Goal: Task Accomplishment & Management: Use online tool/utility

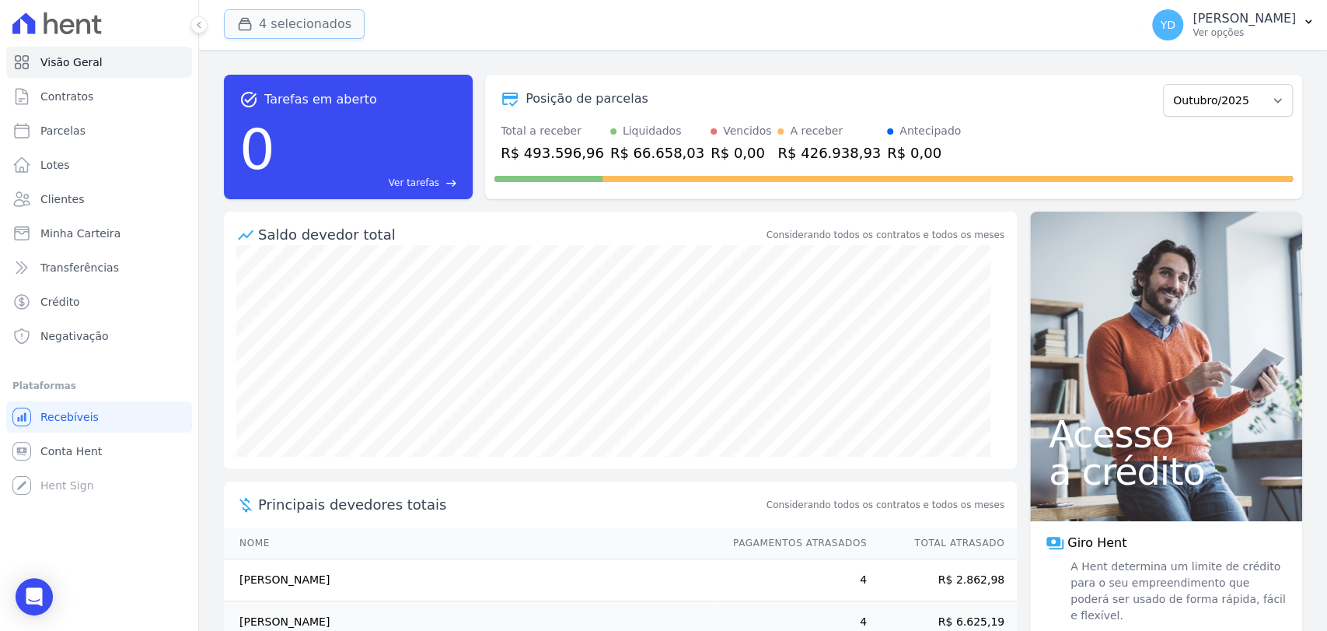
click at [243, 33] on button "4 selecionados" at bounding box center [294, 24] width 141 height 30
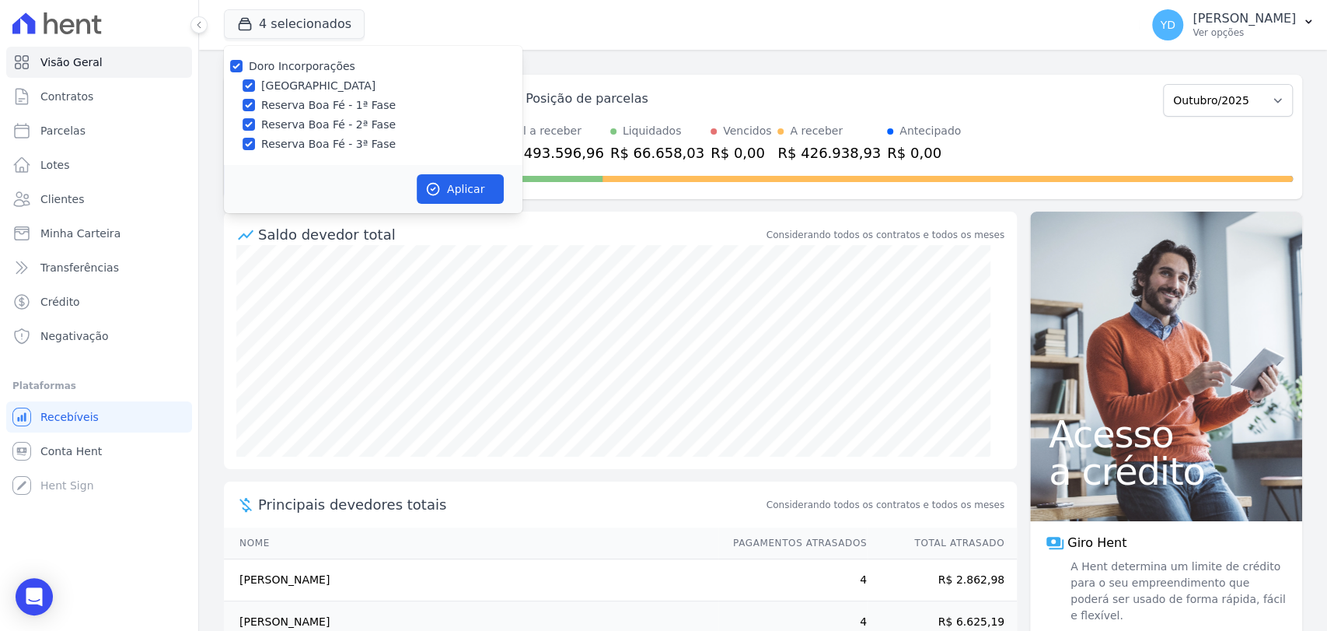
click at [343, 61] on label "Doro Incorporações" at bounding box center [302, 66] width 107 height 12
click at [243, 61] on input "Doro Incorporações" at bounding box center [236, 66] width 12 height 12
checkbox input "false"
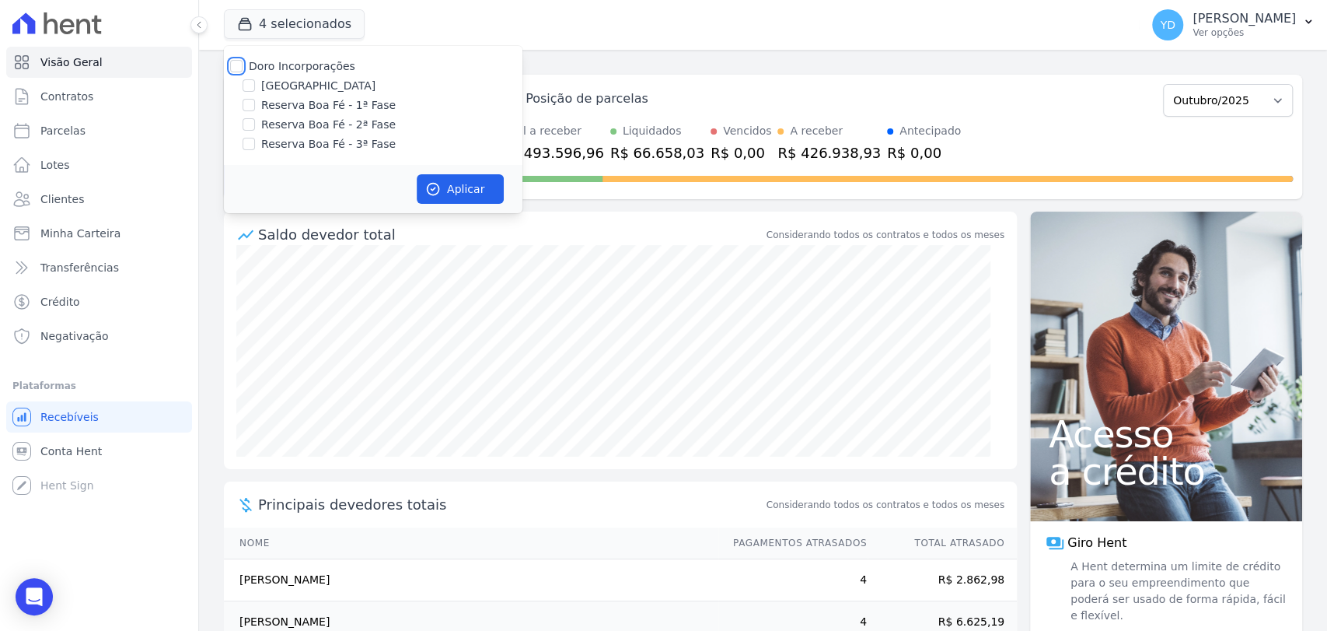
checkbox input "false"
click at [1221, 76] on div "Posição de parcelas Abril/2022 Maio/2022 Junho/2022 Julho/2022 Agosto/2022 Sete…" at bounding box center [893, 137] width 817 height 124
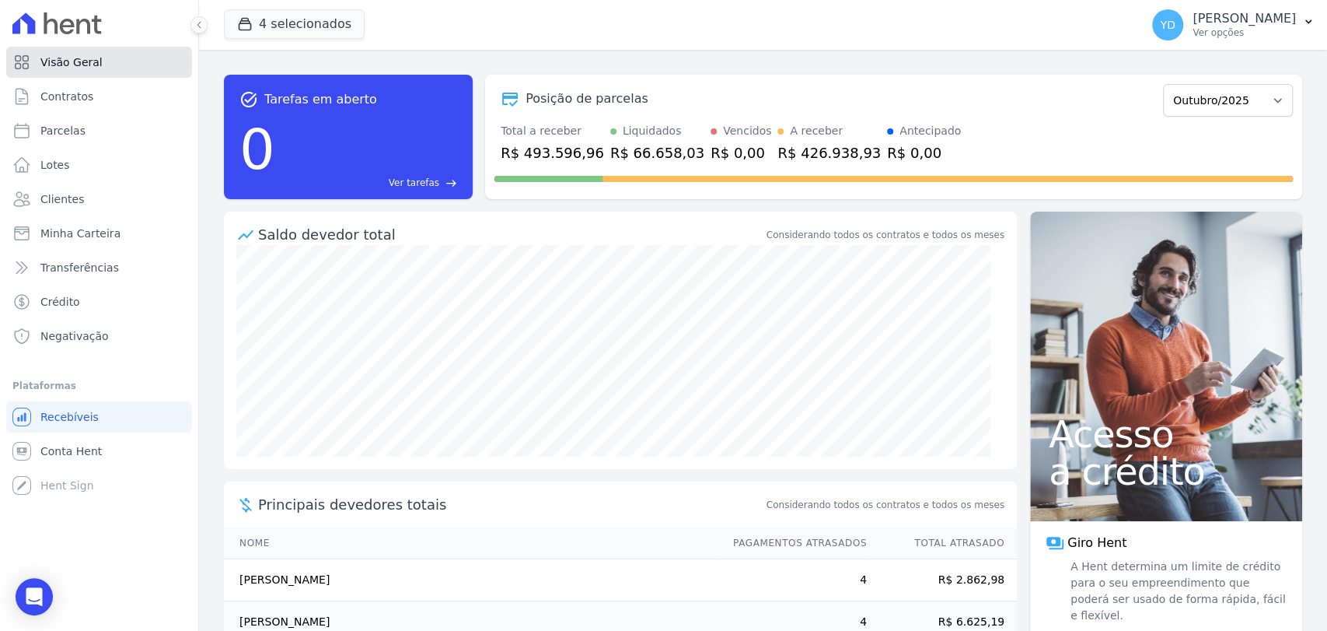
click at [112, 54] on link "Visão Geral" at bounding box center [99, 62] width 186 height 31
click at [251, 37] on button "4 selecionados" at bounding box center [294, 24] width 141 height 30
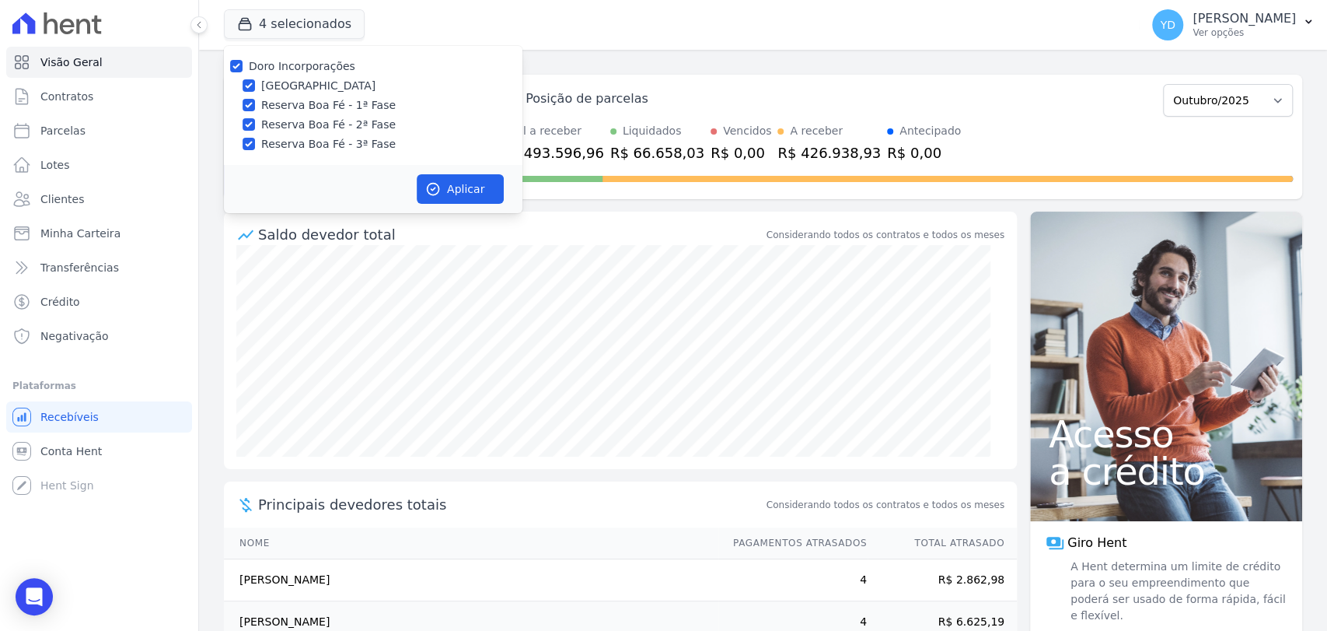
click at [393, 25] on div "4 selecionados Doro Incorporações Parque das Palmeiras Reserva Boa Fé - 1ª Fase…" at bounding box center [679, 24] width 910 height 51
click at [545, 87] on div "Posição de parcelas Abril/2022 Maio/2022 Junho/2022 Julho/2022 Agosto/2022 Sete…" at bounding box center [894, 99] width 799 height 36
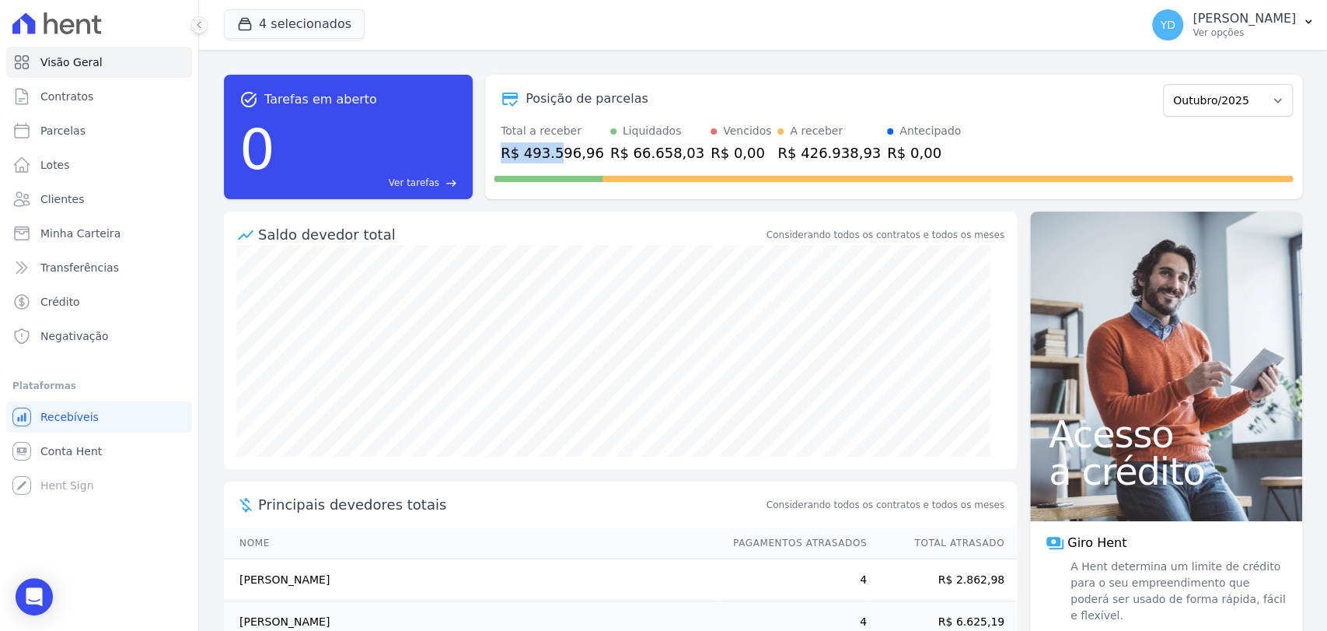
drag, startPoint x: 492, startPoint y: 146, endPoint x: 557, endPoint y: 147, distance: 64.5
click at [557, 147] on div "Posição de parcelas Abril/2022 Maio/2022 Junho/2022 Julho/2022 Agosto/2022 Sete…" at bounding box center [893, 137] width 817 height 124
click at [647, 156] on div "R$ 66.658,03" at bounding box center [657, 152] width 94 height 21
click at [716, 156] on div "R$ 0,00" at bounding box center [741, 152] width 61 height 21
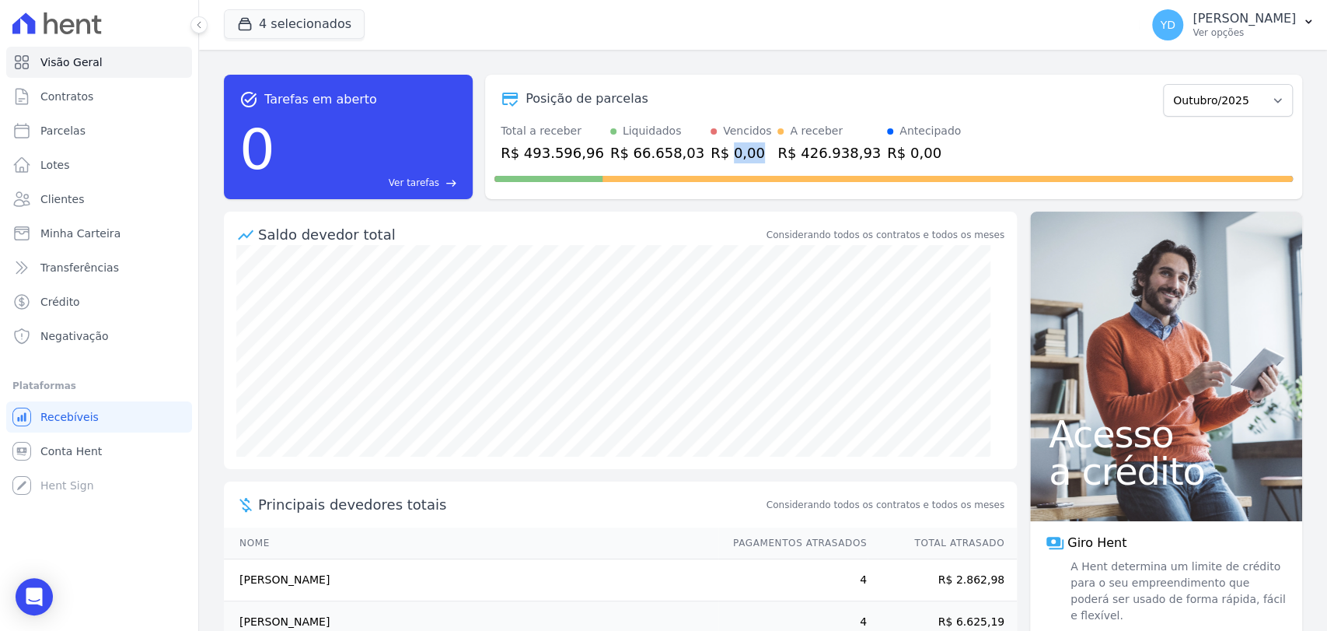
click at [716, 156] on div "R$ 0,00" at bounding box center [741, 152] width 61 height 21
click at [813, 158] on div "R$ 426.938,93" at bounding box center [829, 152] width 103 height 21
click at [887, 143] on div "R$ 0,00" at bounding box center [924, 152] width 74 height 21
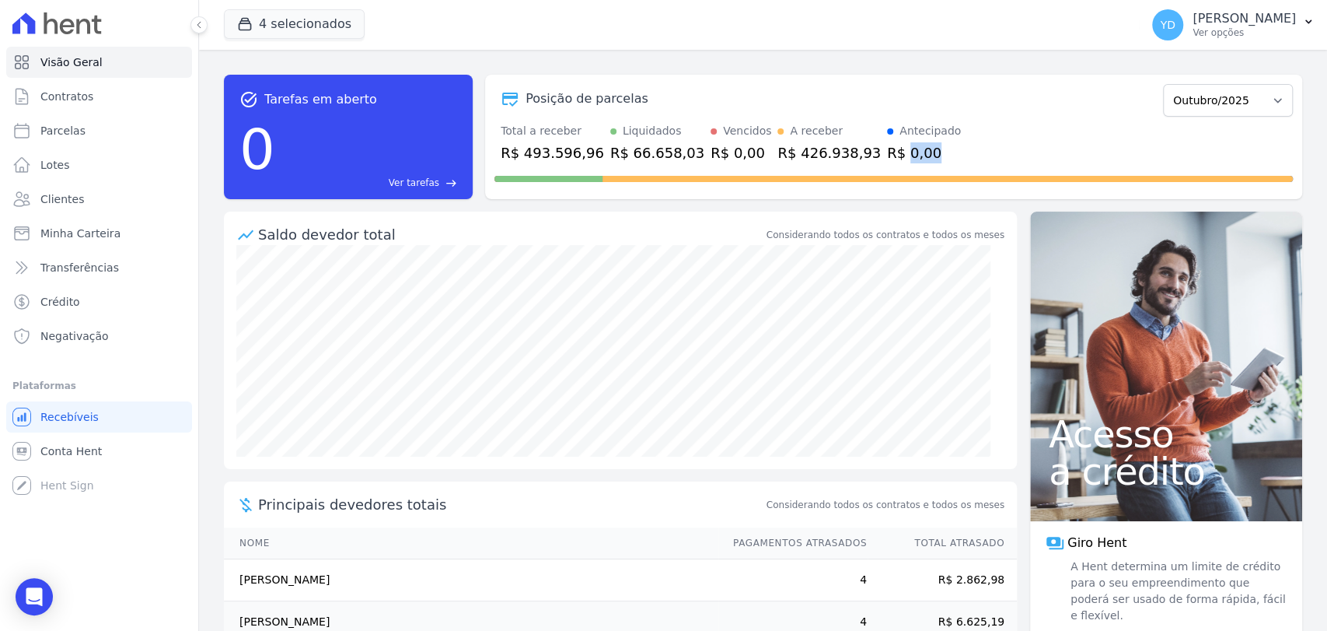
click at [887, 143] on div "R$ 0,00" at bounding box center [924, 152] width 74 height 21
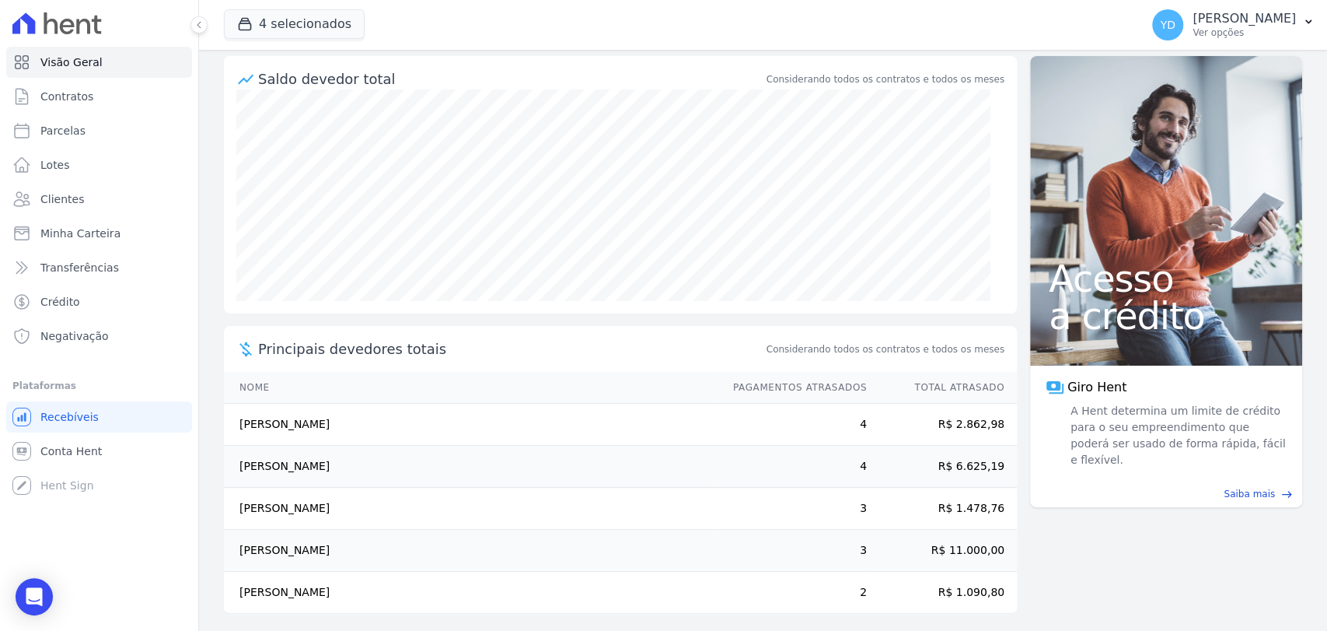
scroll to position [163, 0]
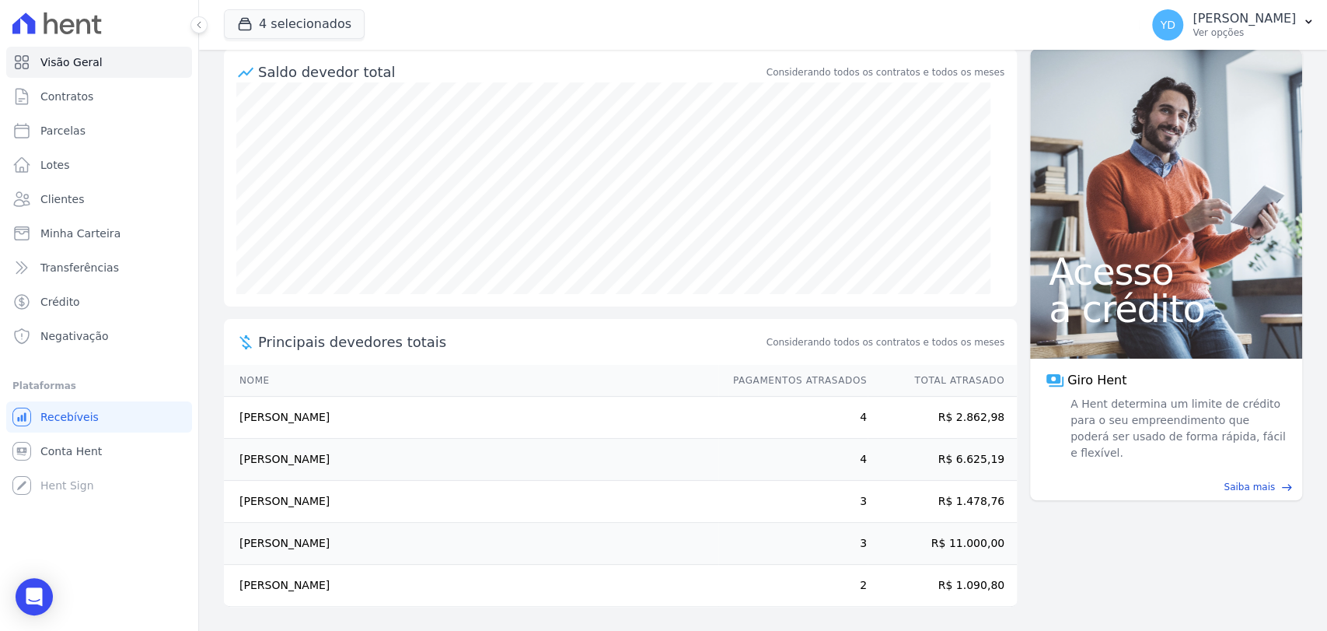
drag, startPoint x: 236, startPoint y: 418, endPoint x: 1017, endPoint y: 591, distance: 799.5
click at [991, 593] on tbody "Lucineia Xavier Ferrari De Oliveira 4 R$ 2.862,98 Izaias De Souza Moutinho Juni…" at bounding box center [620, 502] width 793 height 210
click at [1017, 591] on main "task_alt Tarefas em aberto 0 Ver tarefas east Posição de parcelas Abril/2022 Ma…" at bounding box center [763, 340] width 1128 height 581
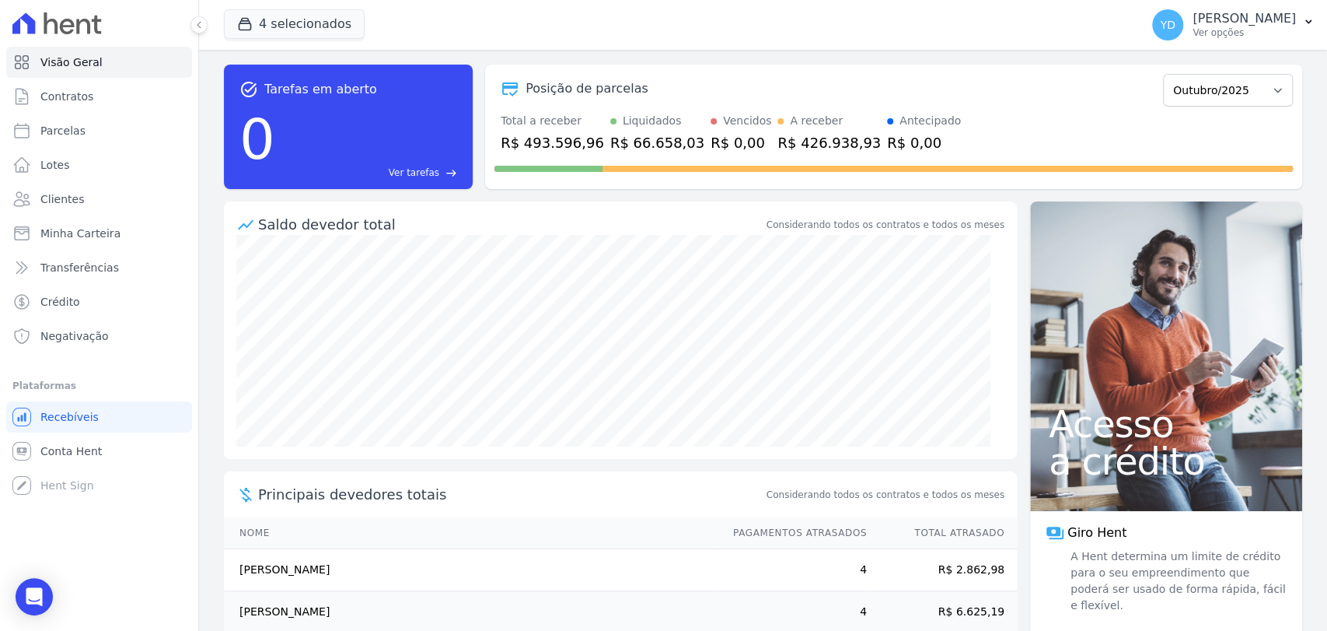
scroll to position [0, 0]
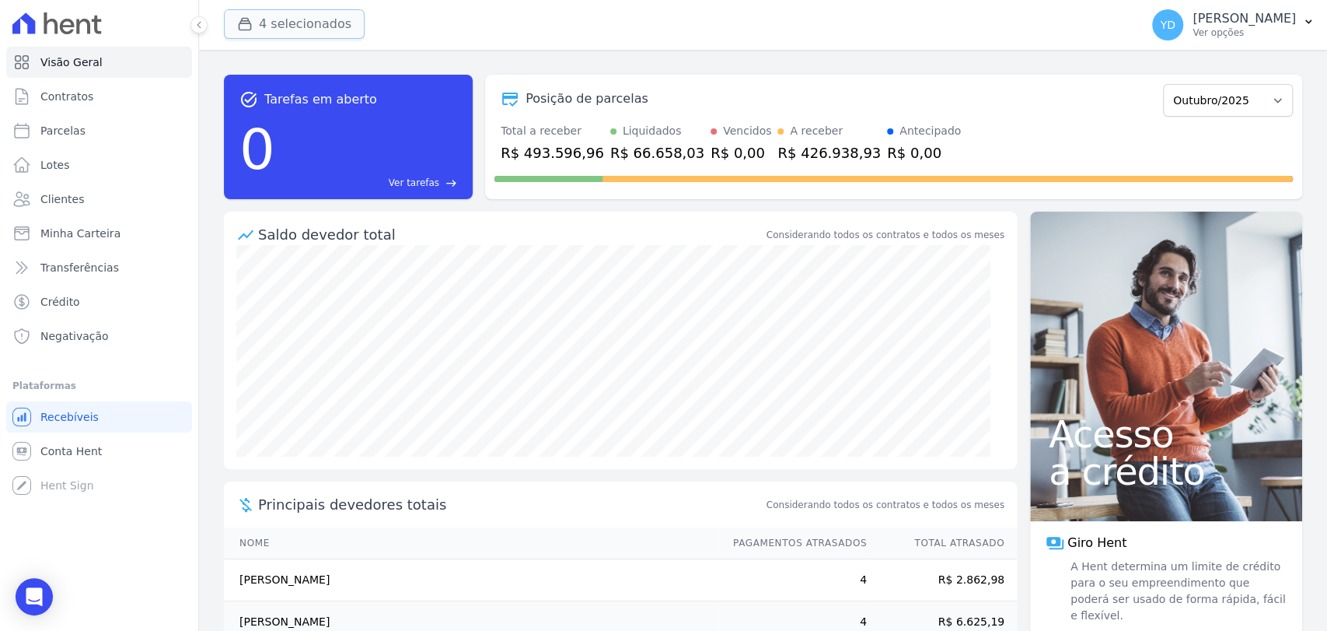
click at [288, 17] on button "4 selecionados" at bounding box center [294, 24] width 141 height 30
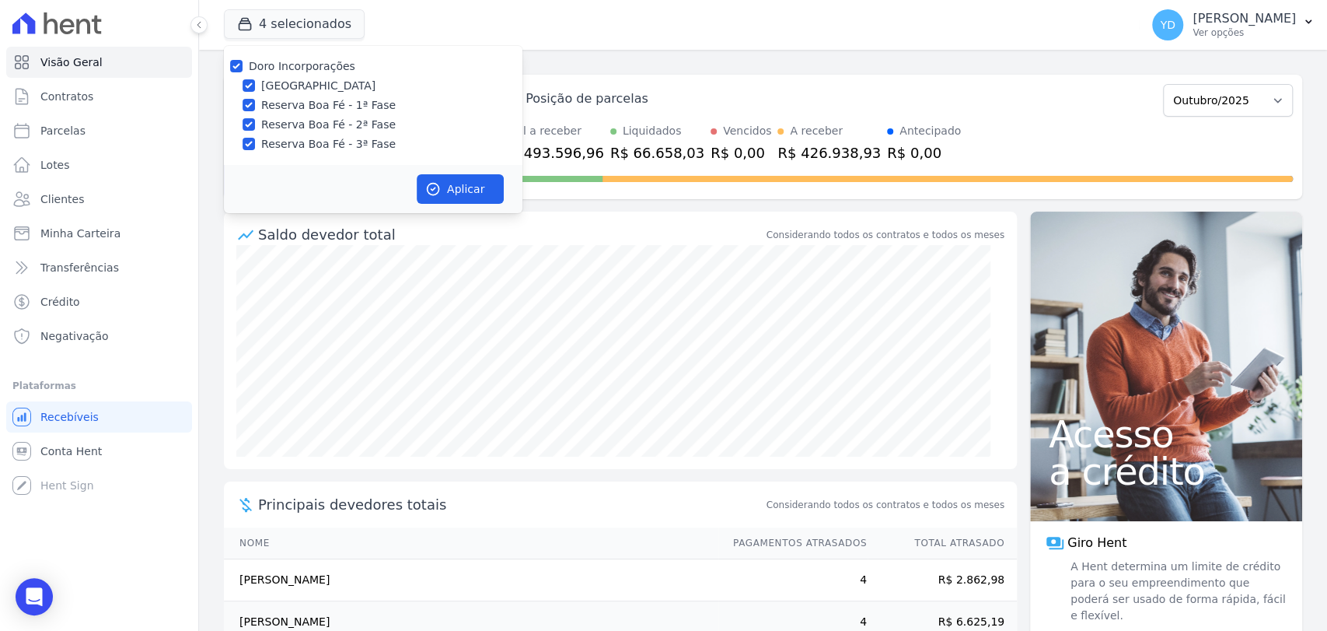
click at [291, 69] on label "Doro Incorporações" at bounding box center [302, 66] width 107 height 12
click at [243, 69] on input "Doro Incorporações" at bounding box center [236, 66] width 12 height 12
checkbox input "false"
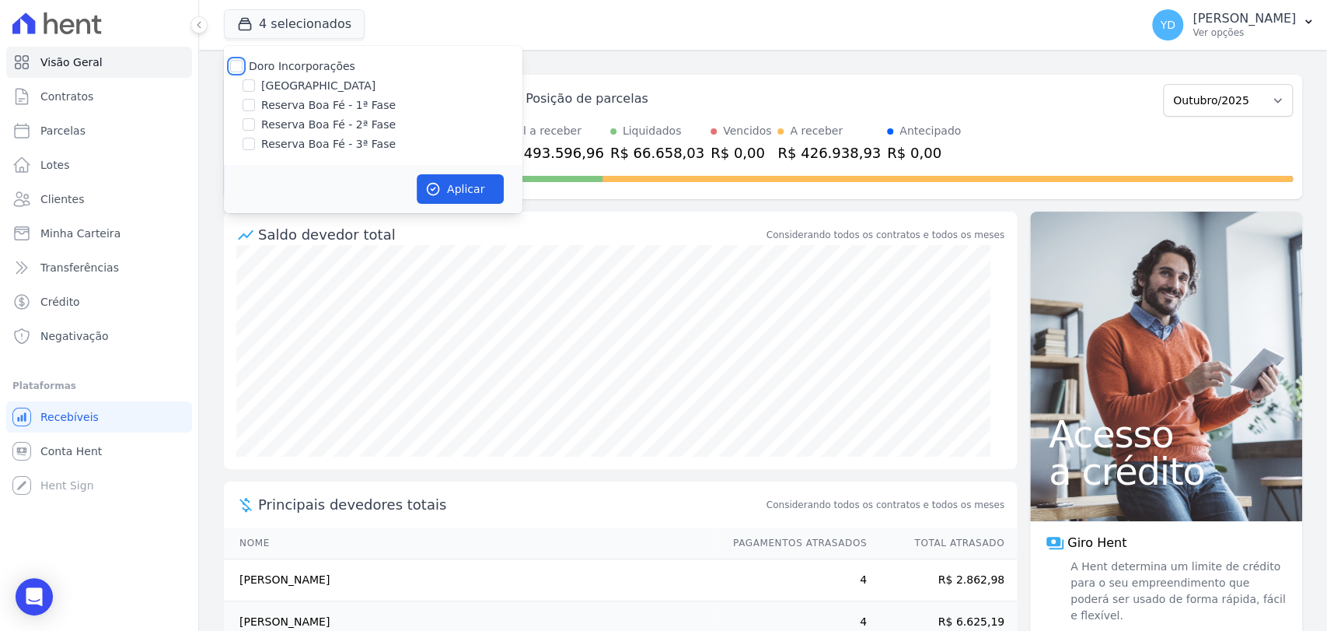
checkbox input "false"
click at [295, 87] on label "[GEOGRAPHIC_DATA]" at bounding box center [318, 86] width 114 height 16
click at [255, 87] on input "[GEOGRAPHIC_DATA]" at bounding box center [249, 85] width 12 height 12
checkbox input "true"
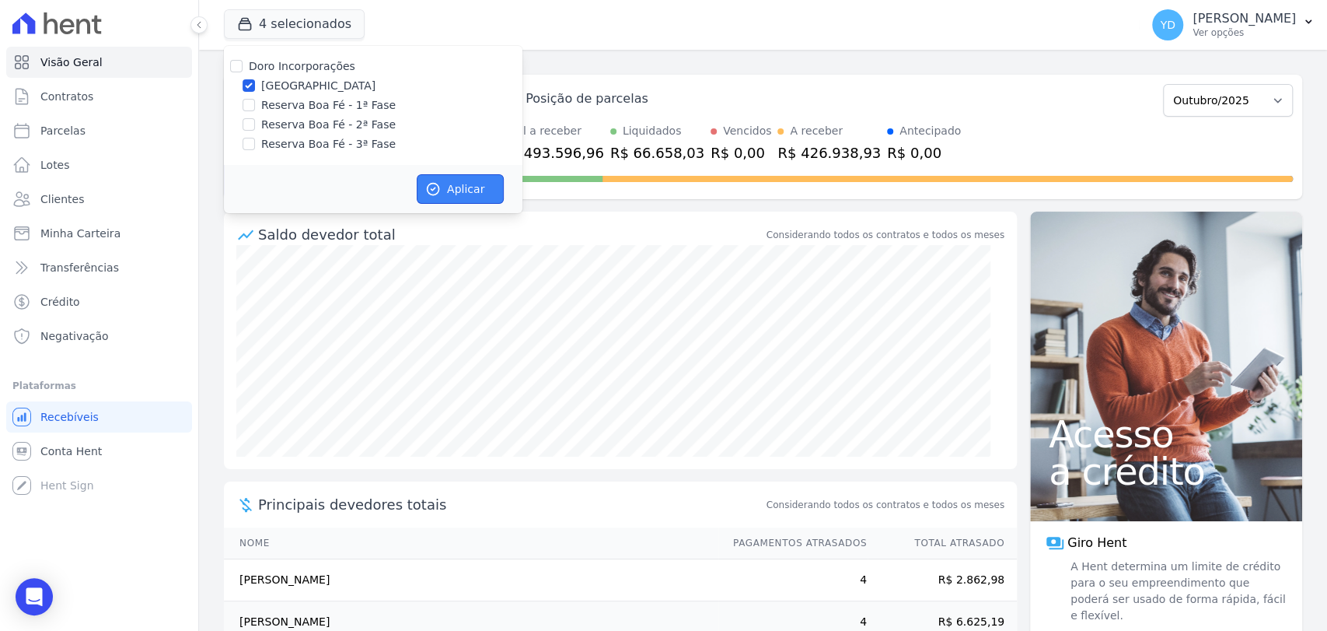
click at [453, 194] on button "Aplicar" at bounding box center [460, 189] width 87 height 30
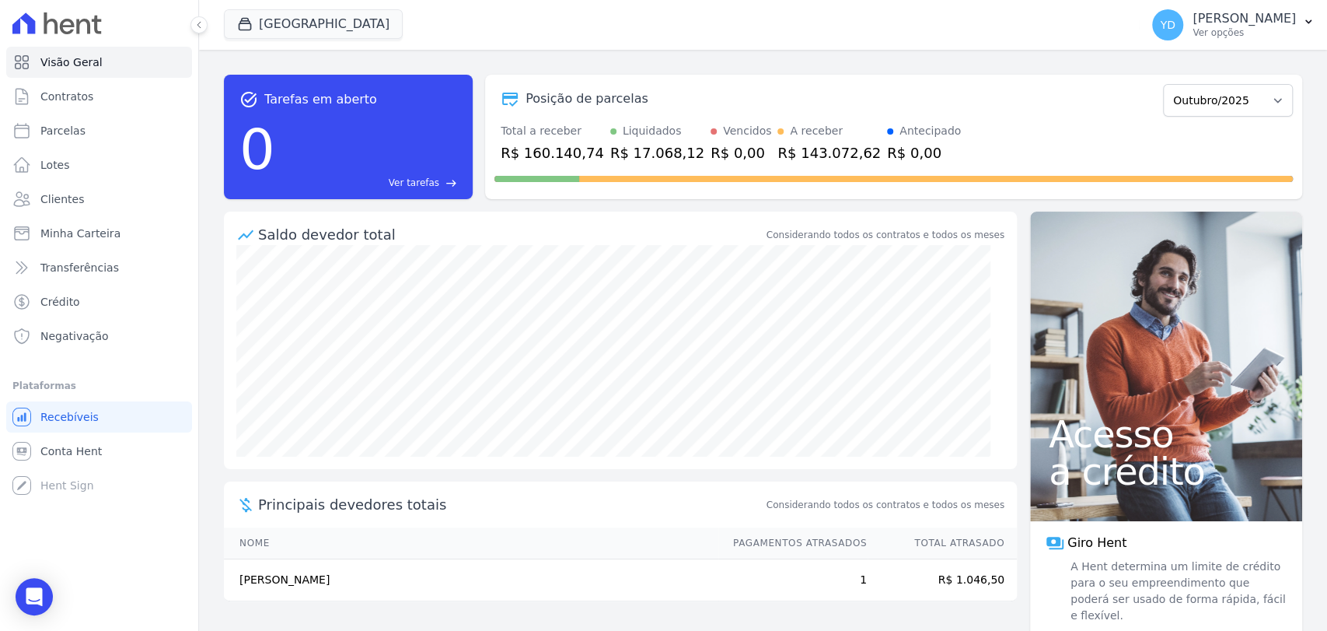
scroll to position [16, 0]
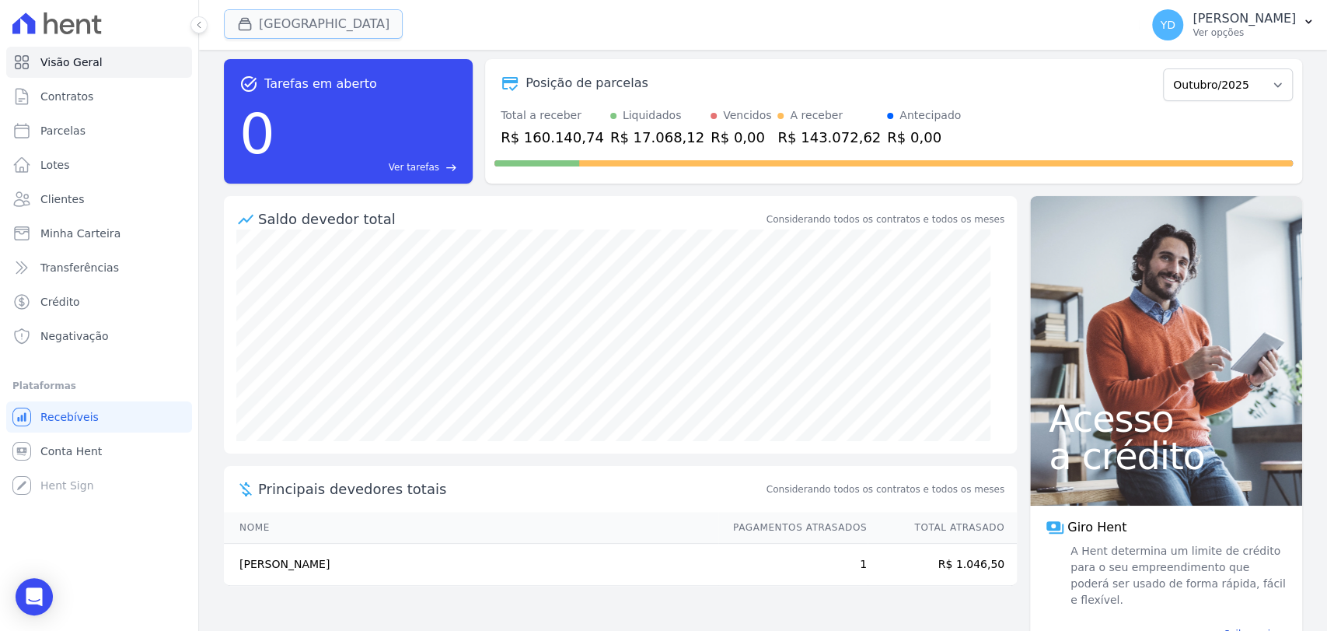
click at [337, 29] on button "Parque Das Palmeiras" at bounding box center [313, 24] width 179 height 30
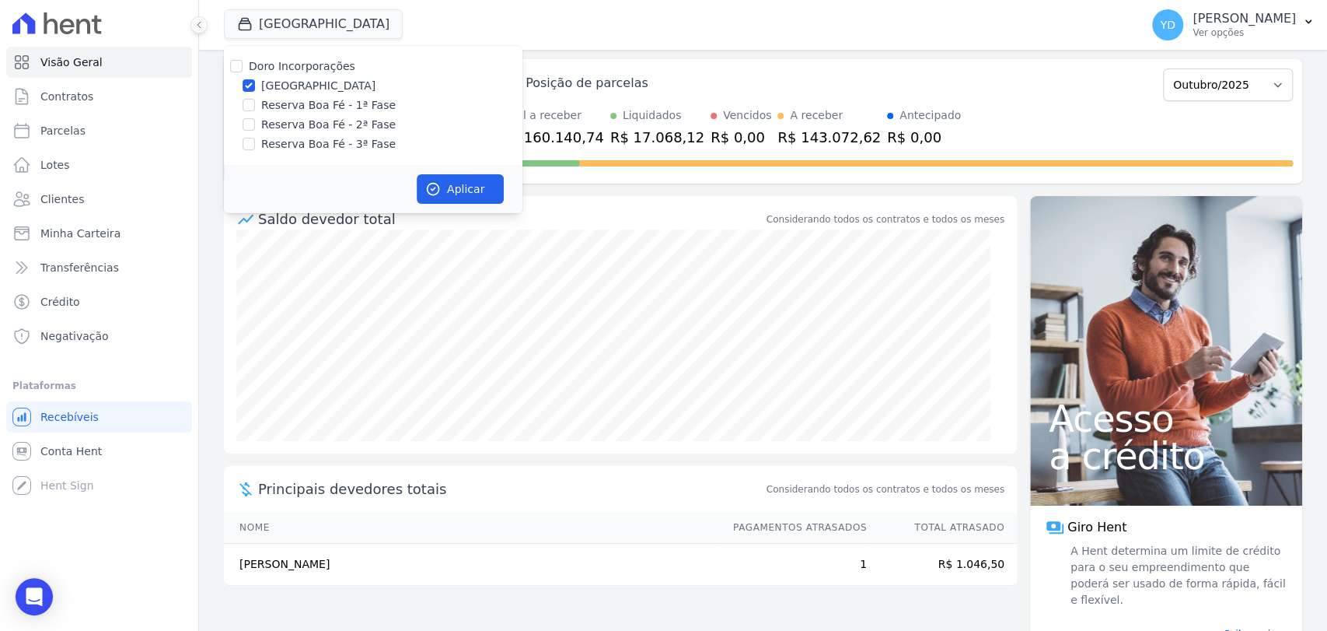
click at [302, 87] on label "[GEOGRAPHIC_DATA]" at bounding box center [318, 86] width 114 height 16
click at [255, 87] on input "[GEOGRAPHIC_DATA]" at bounding box center [249, 85] width 12 height 12
checkbox input "false"
click at [307, 66] on label "Doro Incorporações" at bounding box center [302, 66] width 107 height 12
click at [243, 66] on input "Doro Incorporações" at bounding box center [236, 66] width 12 height 12
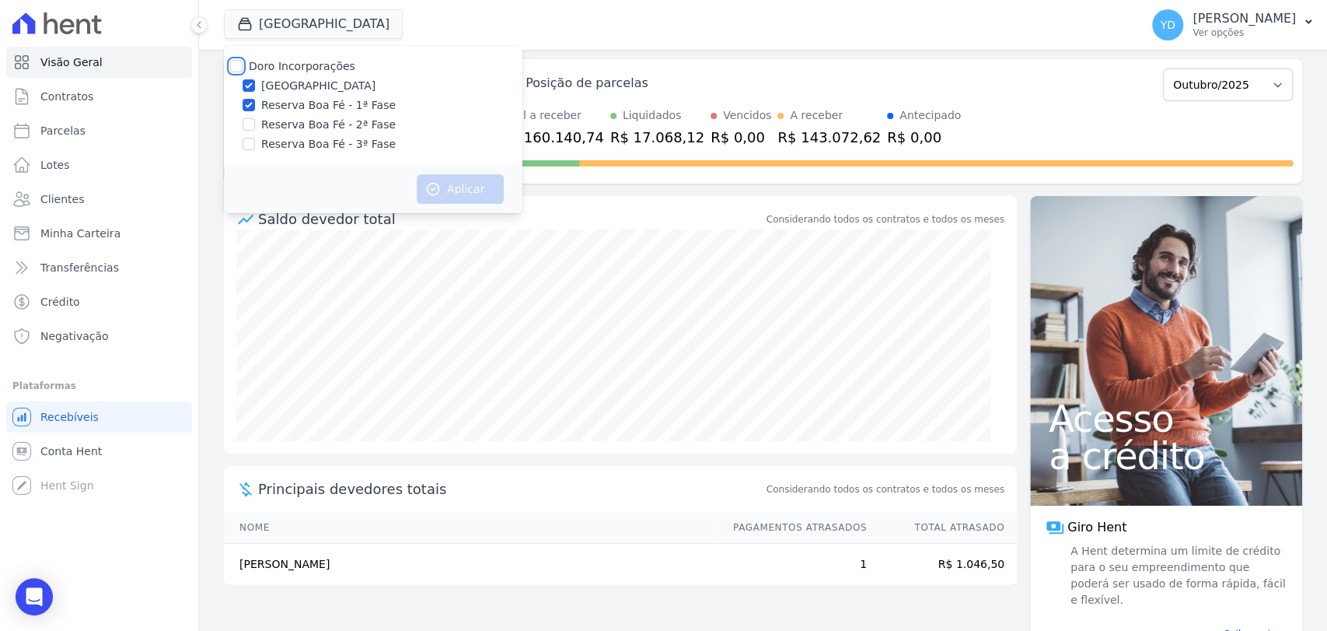
checkbox input "true"
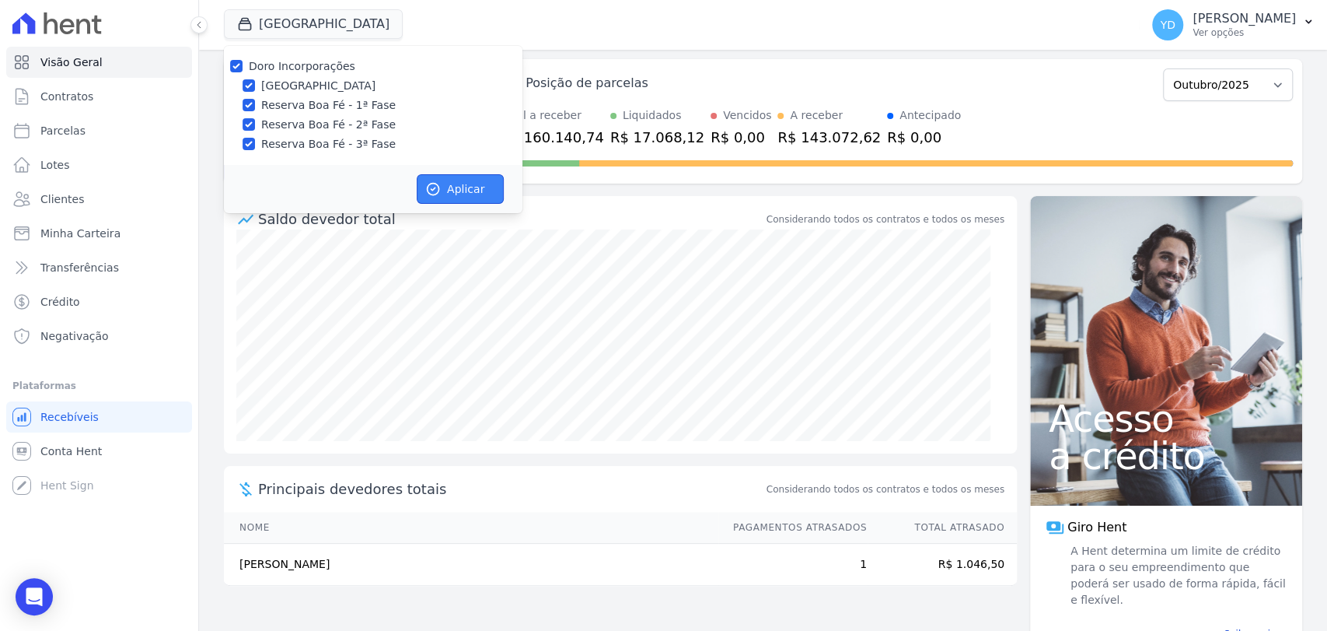
click at [441, 193] on button "Aplicar" at bounding box center [460, 189] width 87 height 30
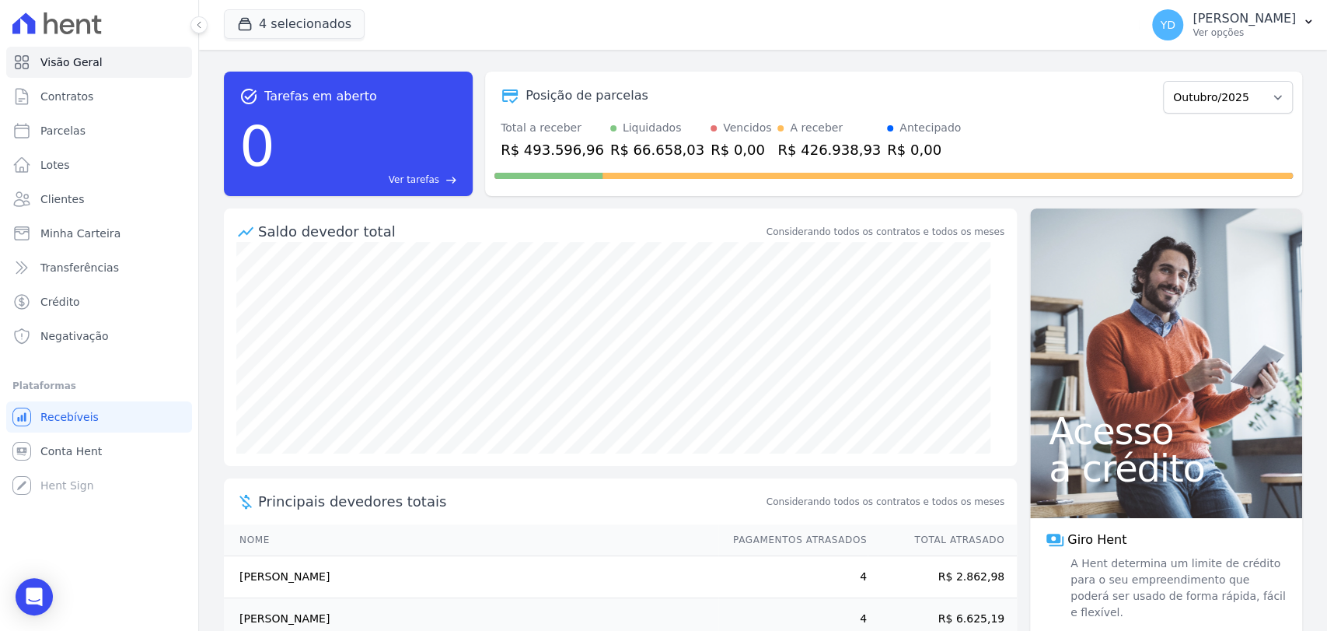
scroll to position [0, 0]
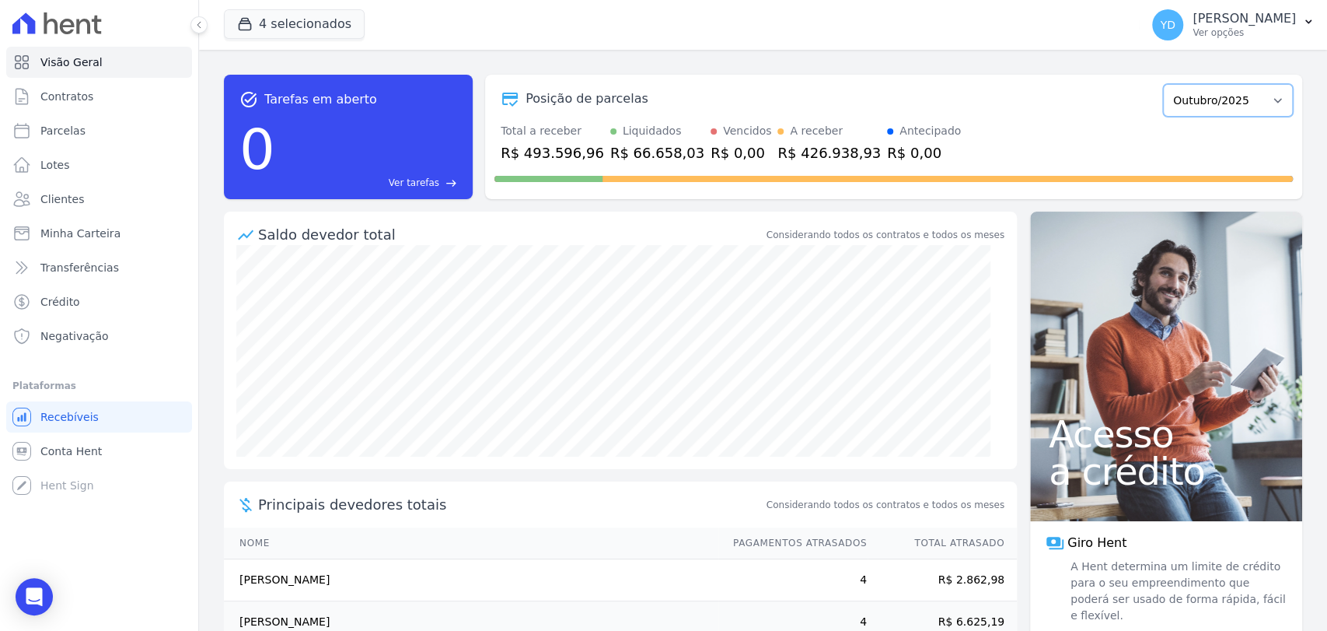
click at [1225, 94] on select "Abril/2022 Maio/2022 Junho/2022 Julho/2022 Agosto/2022 Setembro/2022 Outubro/20…" at bounding box center [1228, 100] width 130 height 33
select select "09/2024"
click at [1163, 84] on select "Abril/2022 Maio/2022 Junho/2022 Julho/2022 Agosto/2022 Setembro/2022 Outubro/20…" at bounding box center [1228, 100] width 130 height 33
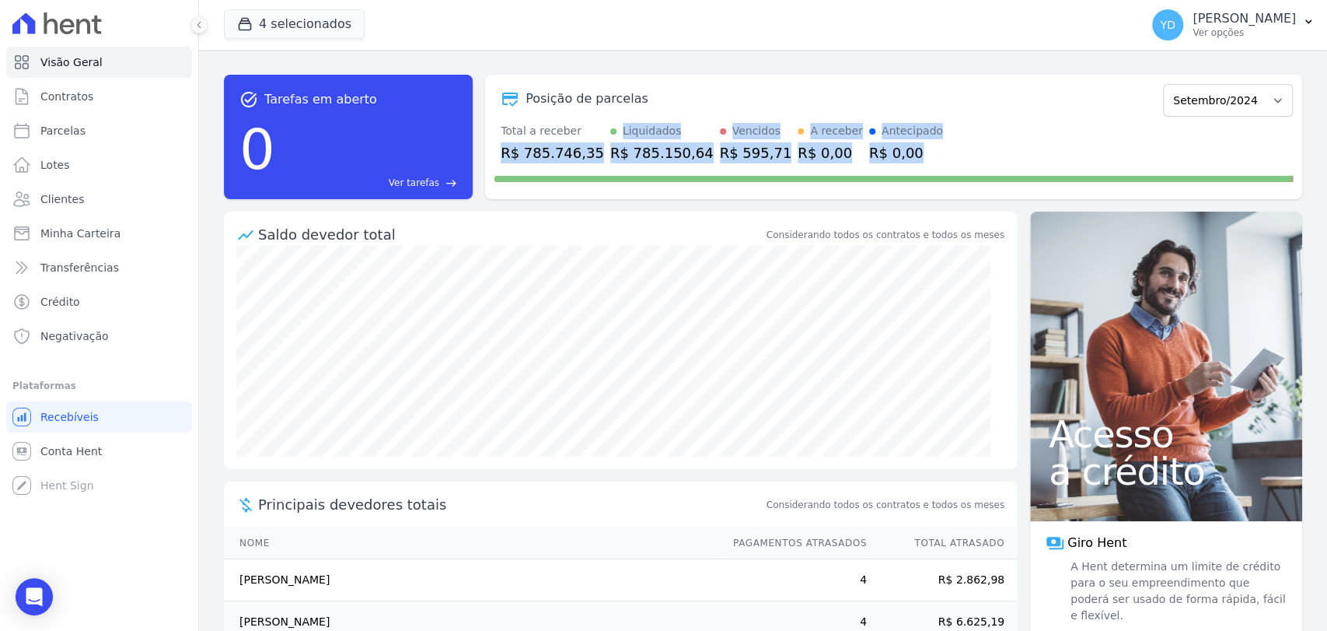
drag, startPoint x: 580, startPoint y: 150, endPoint x: 904, endPoint y: 171, distance: 324.9
click at [904, 171] on div "task_alt Tarefas em aberto 0 Ver tarefas east Posição de parcelas Abril/2022 Ma…" at bounding box center [763, 137] width 1078 height 124
click at [918, 163] on div at bounding box center [894, 175] width 799 height 25
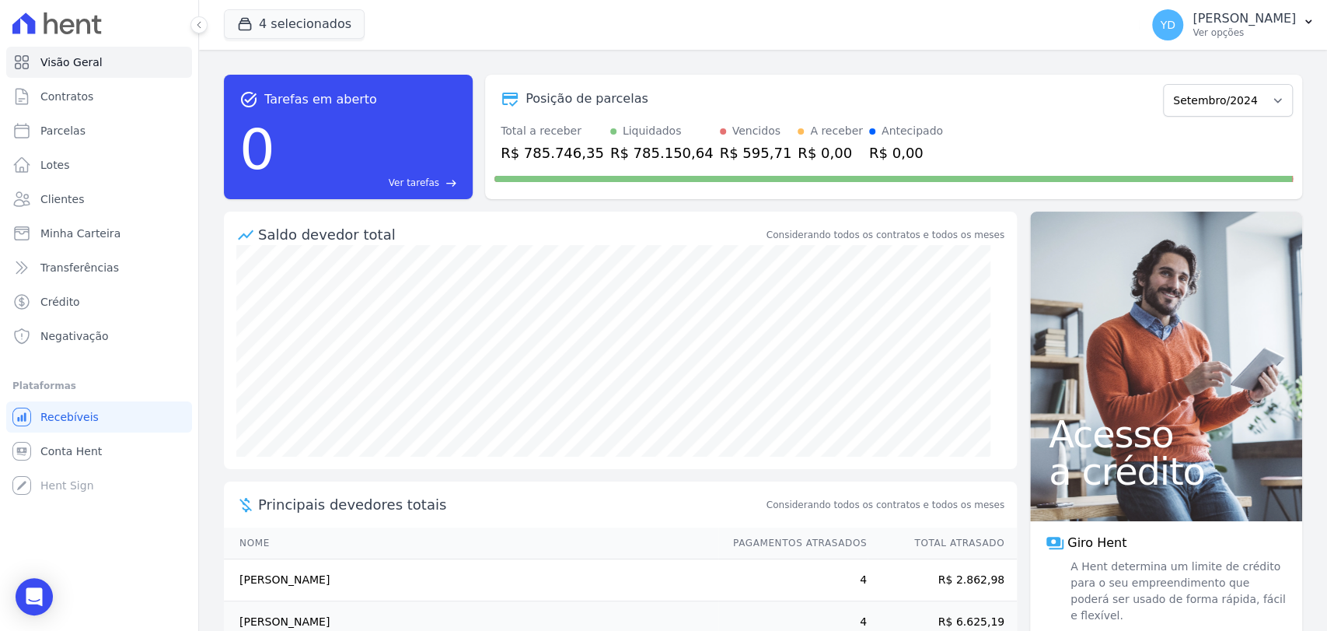
click at [1232, 66] on div "task_alt Tarefas em aberto 0 Ver tarefas east Posição de parcelas Abril/2022 Ma…" at bounding box center [763, 136] width 1078 height 149
click at [1225, 93] on select "Abril/2022 Maio/2022 Junho/2022 Julho/2022 Agosto/2022 Setembro/2022 Outubro/20…" at bounding box center [1228, 100] width 130 height 33
click at [1231, 86] on select "Abril/2022 Maio/2022 Junho/2022 Julho/2022 Agosto/2022 Setembro/2022 Outubro/20…" at bounding box center [1228, 100] width 130 height 33
select select "09/2025"
click at [1163, 84] on select "Abril/2022 Maio/2022 Junho/2022 Julho/2022 Agosto/2022 Setembro/2022 Outubro/20…" at bounding box center [1228, 100] width 130 height 33
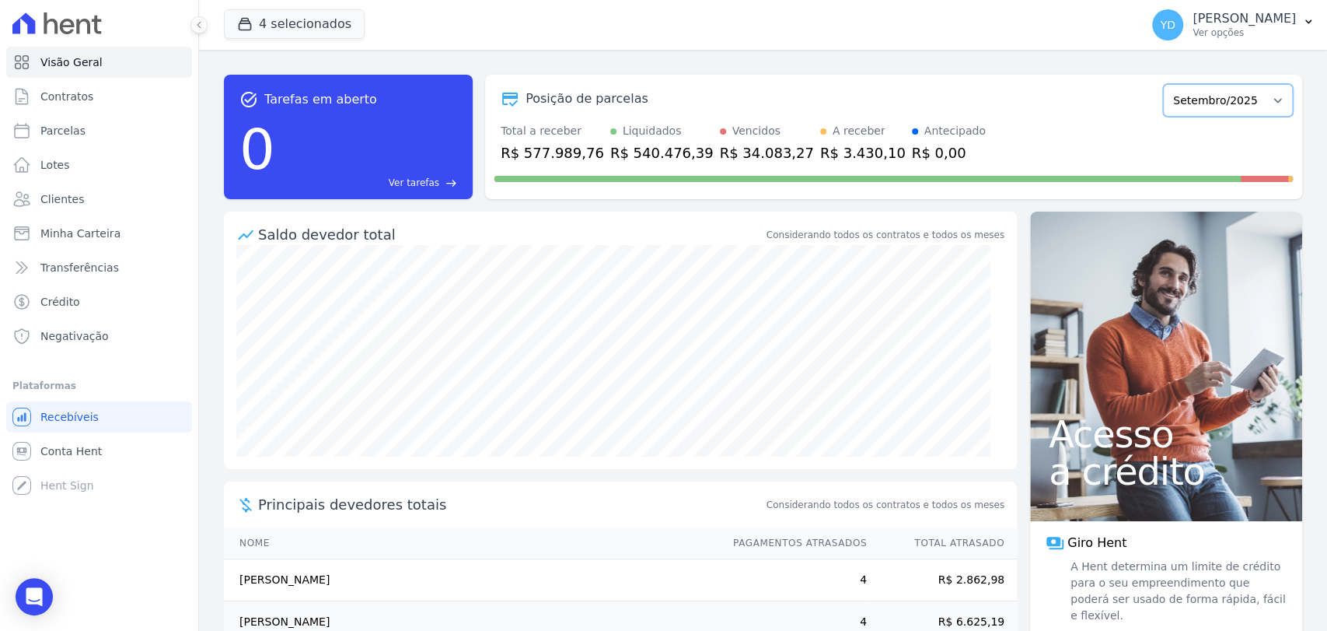
drag, startPoint x: 0, startPoint y: 0, endPoint x: 1240, endPoint y: 107, distance: 1244.7
click at [1240, 107] on select "Abril/2022 Maio/2022 Junho/2022 Julho/2022 Agosto/2022 Setembro/2022 Outubro/20…" at bounding box center [1228, 100] width 130 height 33
select select "10/2025"
click at [1163, 84] on select "Abril/2022 Maio/2022 Junho/2022 Julho/2022 Agosto/2022 Setembro/2022 Outubro/20…" at bounding box center [1228, 100] width 130 height 33
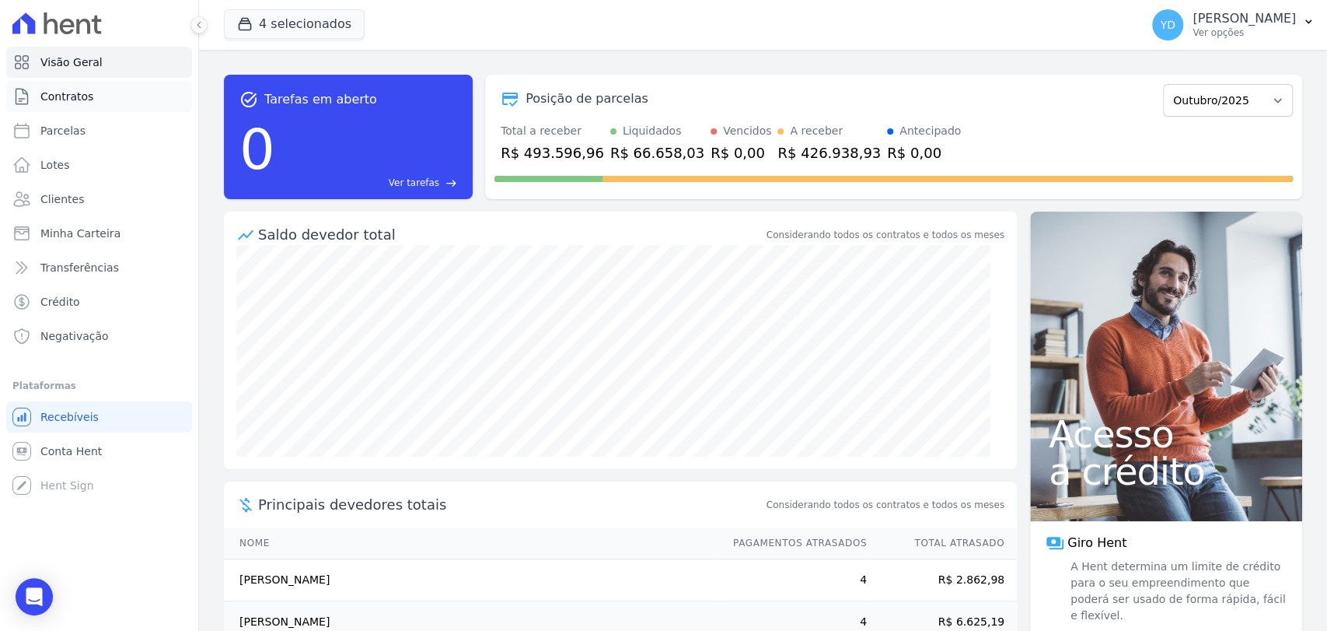
click at [142, 91] on link "Contratos" at bounding box center [99, 96] width 186 height 31
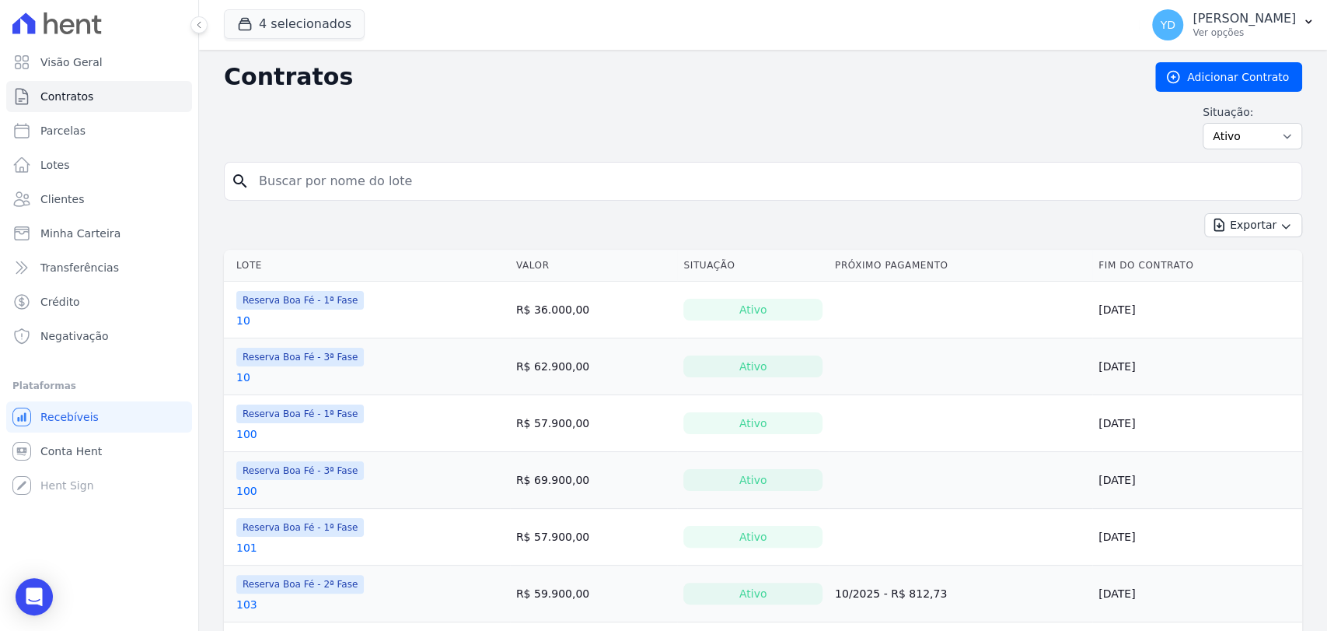
click at [666, 167] on input "search" at bounding box center [773, 181] width 1046 height 31
type input "116"
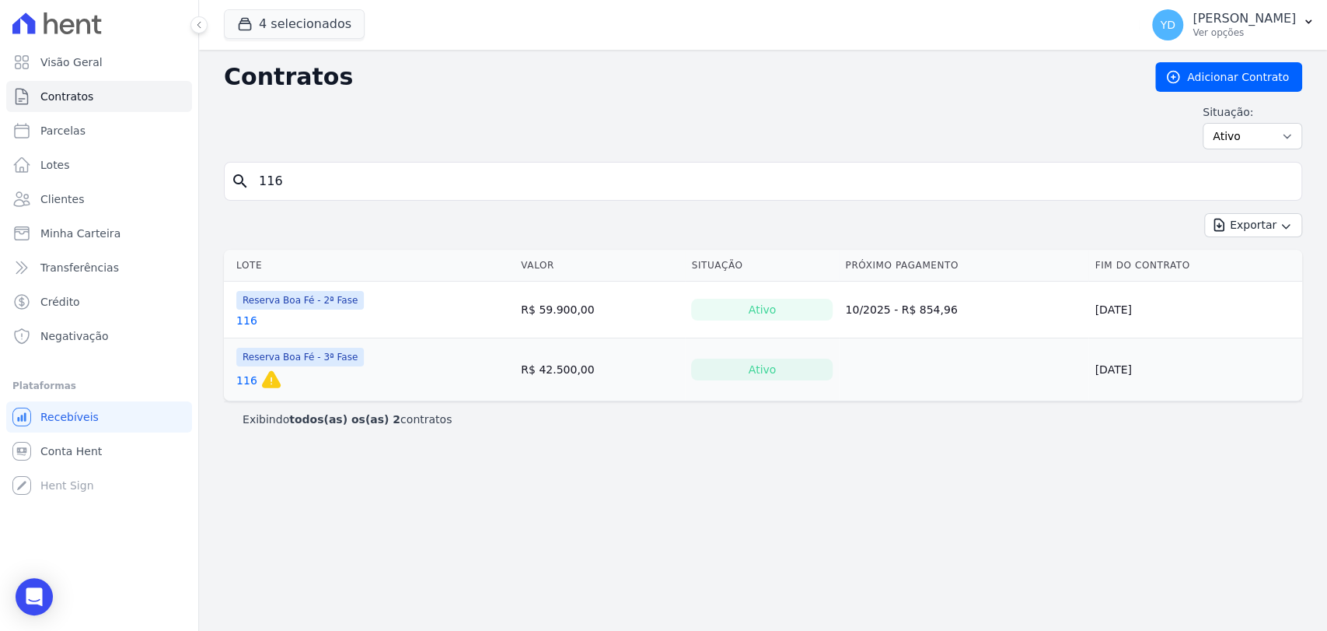
drag, startPoint x: 237, startPoint y: 304, endPoint x: 355, endPoint y: 323, distance: 119.0
click at [355, 323] on td "Reserva Boa Fé - 2ª Fase 116" at bounding box center [369, 309] width 291 height 56
drag, startPoint x: 387, startPoint y: 381, endPoint x: 417, endPoint y: 387, distance: 30.2
click at [417, 387] on td "Reserva Boa Fé - 3ª Fase 116 Esse contrato irá expirar em 25/Nov/2025 e a parti…" at bounding box center [369, 369] width 291 height 62
drag, startPoint x: 516, startPoint y: 299, endPoint x: 526, endPoint y: 316, distance: 20.2
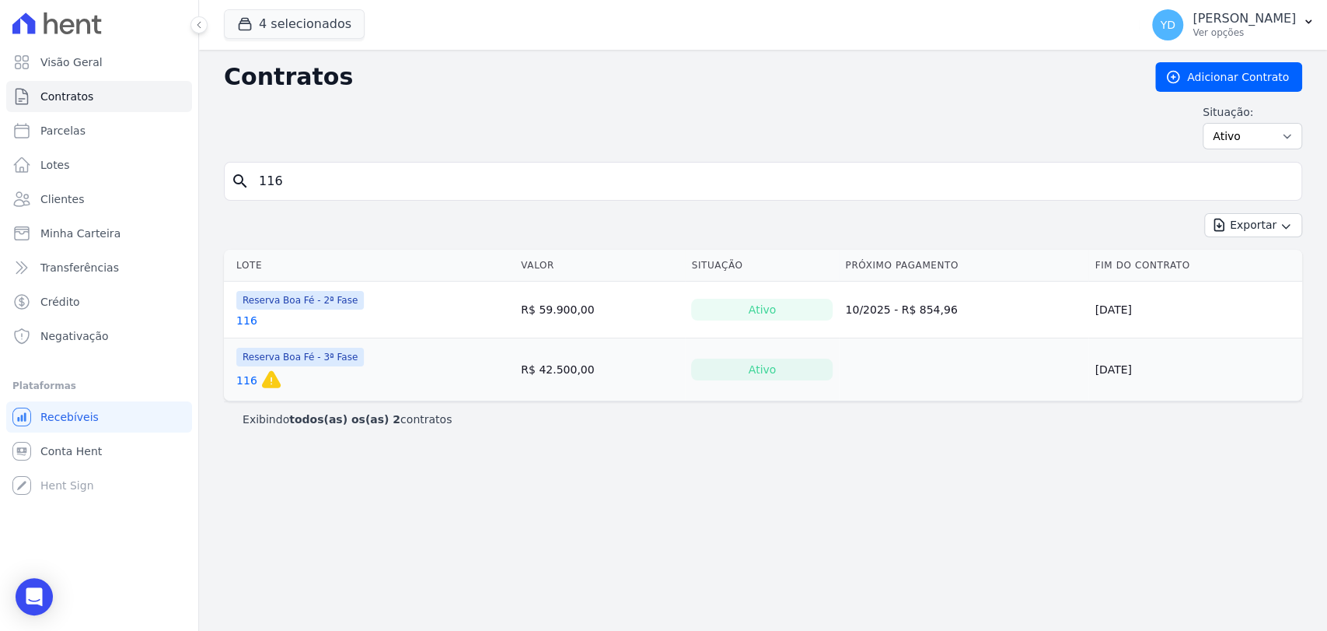
click at [595, 323] on td "R$ 59.900,00" at bounding box center [600, 309] width 170 height 57
drag, startPoint x: 464, startPoint y: 311, endPoint x: 597, endPoint y: 316, distance: 133.1
click at [597, 316] on tr "Reserva Boa Fé - 2ª Fase 116 R$ 59.900,00 Ativo 10/2025 - R$ 854,96 10/11/2033" at bounding box center [763, 309] width 1078 height 57
click at [482, 314] on td "Reserva Boa Fé - 2ª Fase 116" at bounding box center [369, 309] width 291 height 56
click at [496, 303] on td "Reserva Boa Fé - 2ª Fase 116" at bounding box center [369, 309] width 291 height 56
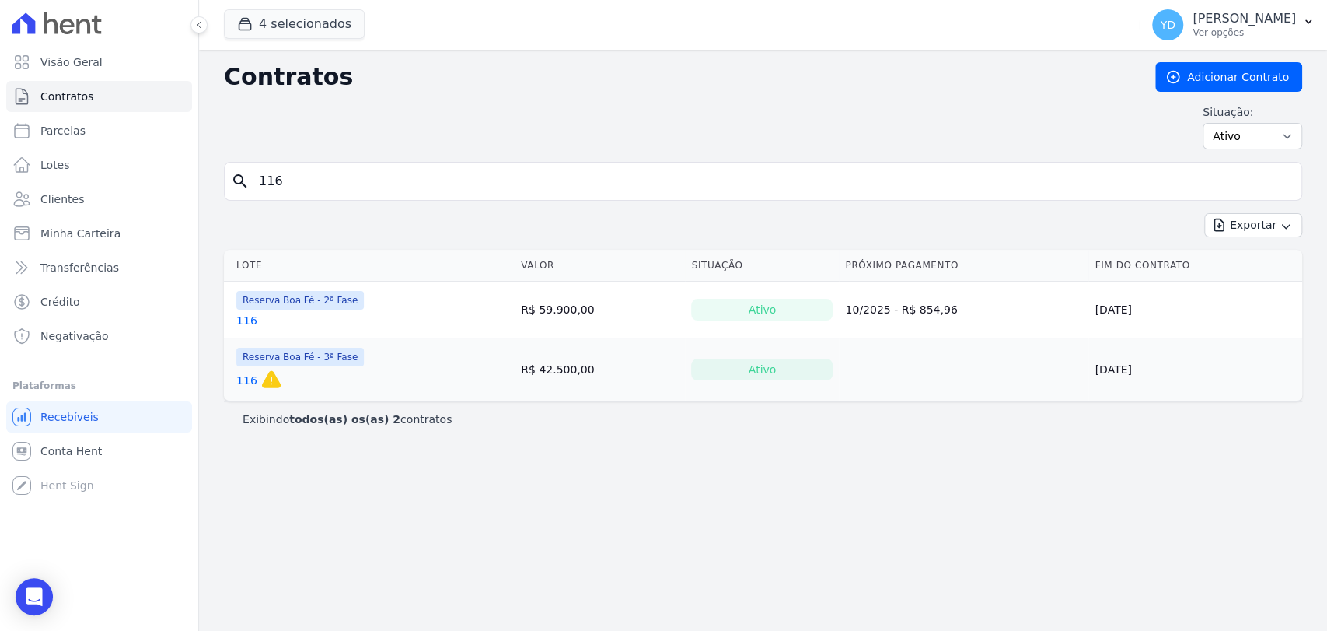
drag, startPoint x: 514, startPoint y: 306, endPoint x: 580, endPoint y: 313, distance: 66.5
click at [580, 313] on td "R$ 59.900,00" at bounding box center [600, 309] width 170 height 57
drag, startPoint x: 724, startPoint y: 312, endPoint x: 792, endPoint y: 302, distance: 69.2
click at [792, 302] on div "Ativo" at bounding box center [762, 310] width 142 height 22
drag, startPoint x: 827, startPoint y: 311, endPoint x: 939, endPoint y: 321, distance: 112.4
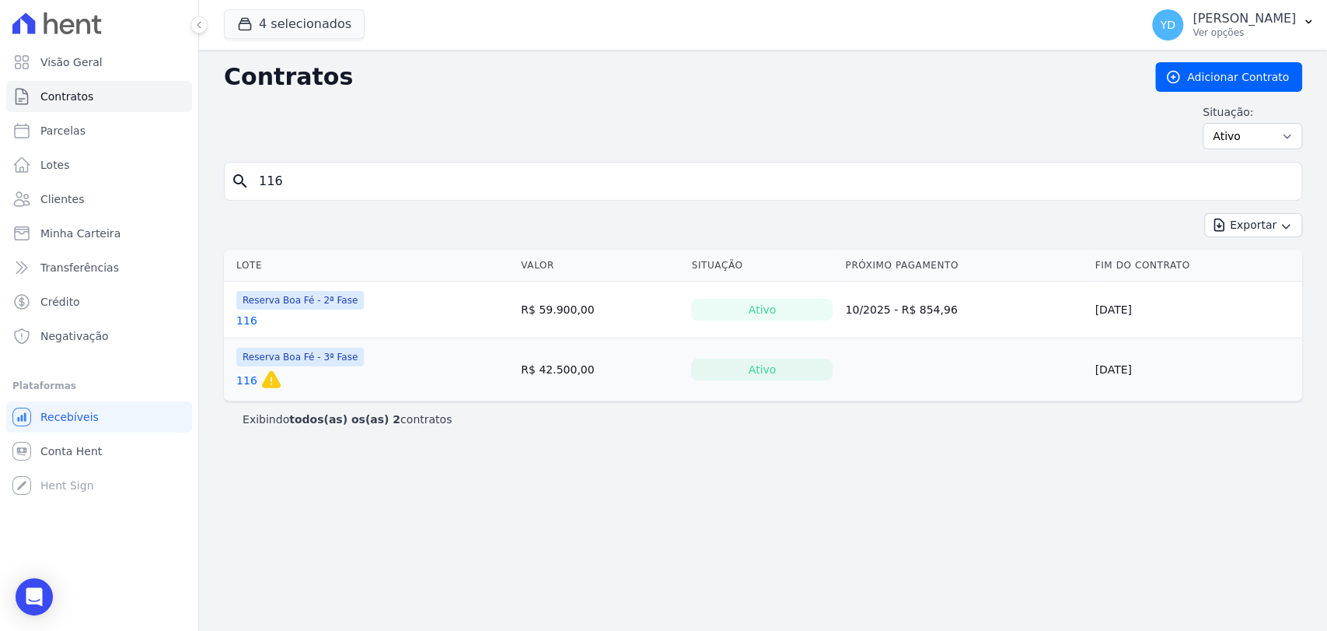
click at [939, 321] on td "10/2025 - R$ 854,96" at bounding box center [964, 309] width 250 height 57
click at [935, 320] on td "10/2025 - R$ 854,96" at bounding box center [964, 309] width 250 height 57
drag, startPoint x: 829, startPoint y: 315, endPoint x: 1118, endPoint y: 538, distance: 365.3
click at [956, 330] on tr "Reserva Boa Fé - 2ª Fase 116 R$ 59.900,00 Ativo 10/2025 - R$ 854,96 10/11/2033" at bounding box center [763, 309] width 1078 height 57
click at [868, 316] on td "10/2025 - R$ 854,96" at bounding box center [964, 309] width 250 height 57
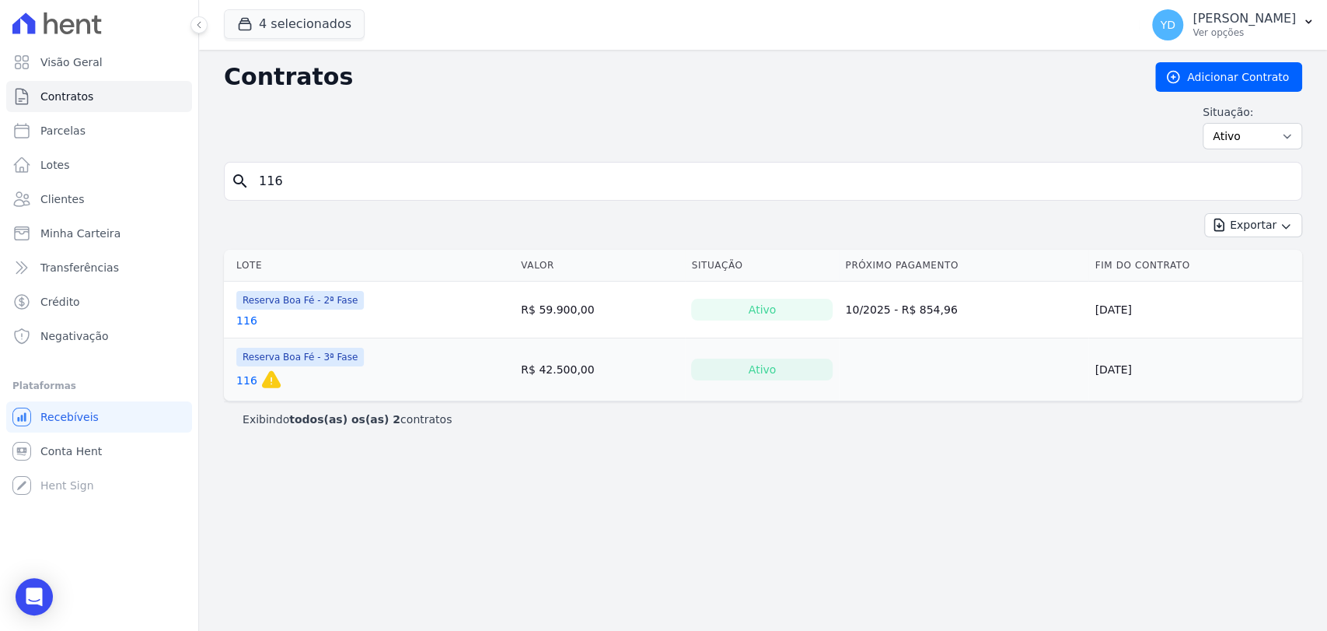
drag, startPoint x: 1075, startPoint y: 310, endPoint x: 1179, endPoint y: 318, distance: 104.5
click at [1179, 318] on tr "Reserva Boa Fé - 2ª Fase 116 R$ 59.900,00 Ativo 10/2025 - R$ 854,96 10/11/2033" at bounding box center [763, 309] width 1078 height 57
click at [908, 300] on td "10/2025 - R$ 854,96" at bounding box center [964, 309] width 250 height 57
click at [348, 170] on input "116" at bounding box center [773, 181] width 1046 height 31
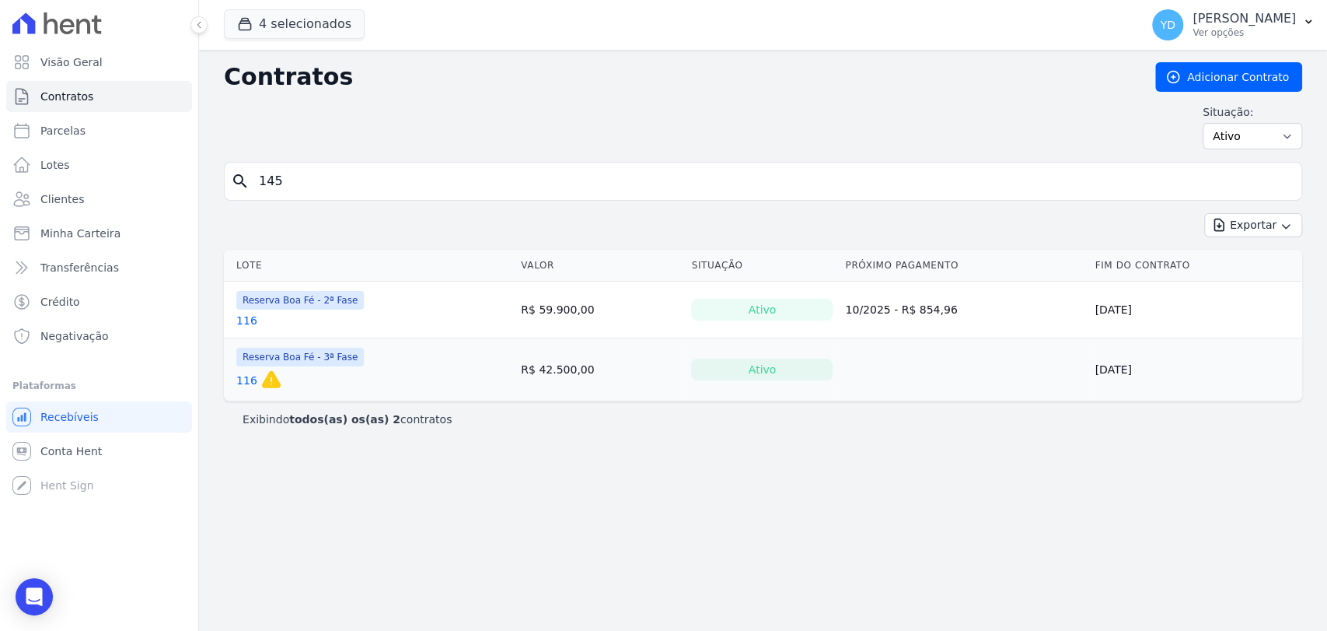
type input "145"
click at [108, 188] on link "Clientes" at bounding box center [99, 198] width 186 height 31
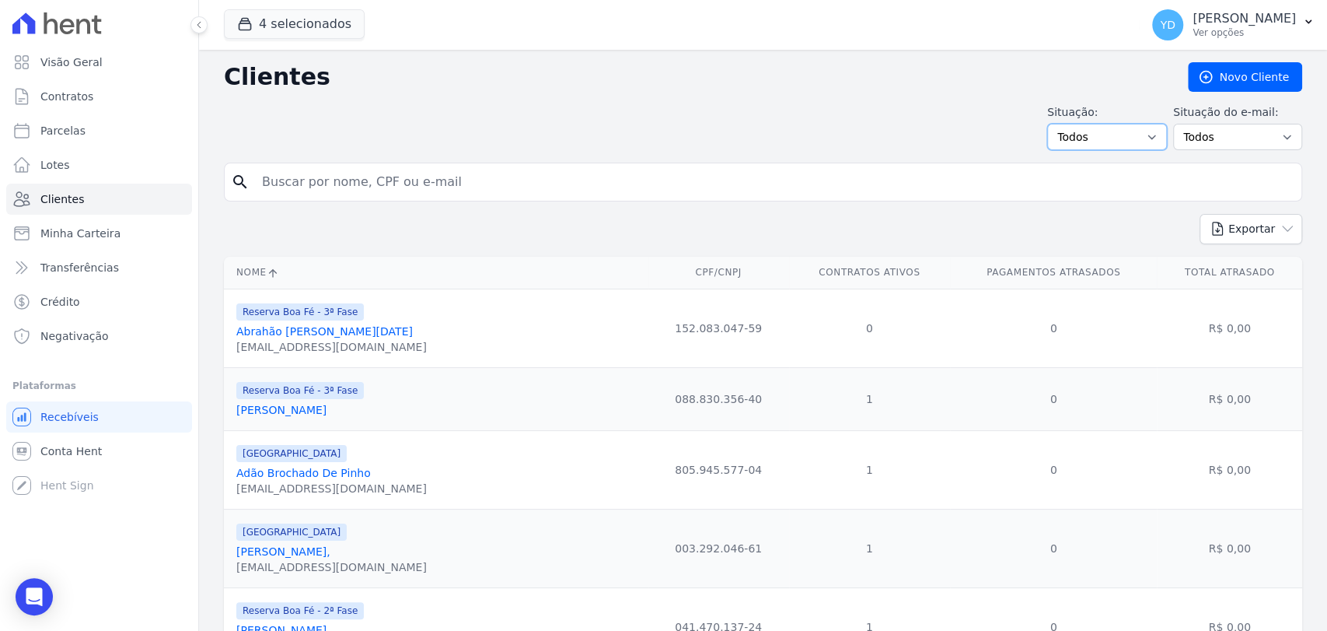
click at [1145, 139] on select "Todos Adimplentes Inadimplentes" at bounding box center [1107, 137] width 120 height 26
click at [944, 139] on div "Situação: Todos Adimplentes Inadimplentes Situação do e-mail: Todos Confirmado …" at bounding box center [763, 127] width 1078 height 46
click at [1110, 137] on select "Todos Adimplentes Inadimplentes" at bounding box center [1107, 137] width 120 height 26
select select "compliant"
click at [1051, 124] on select "Todos Adimplentes Inadimplentes" at bounding box center [1107, 137] width 120 height 26
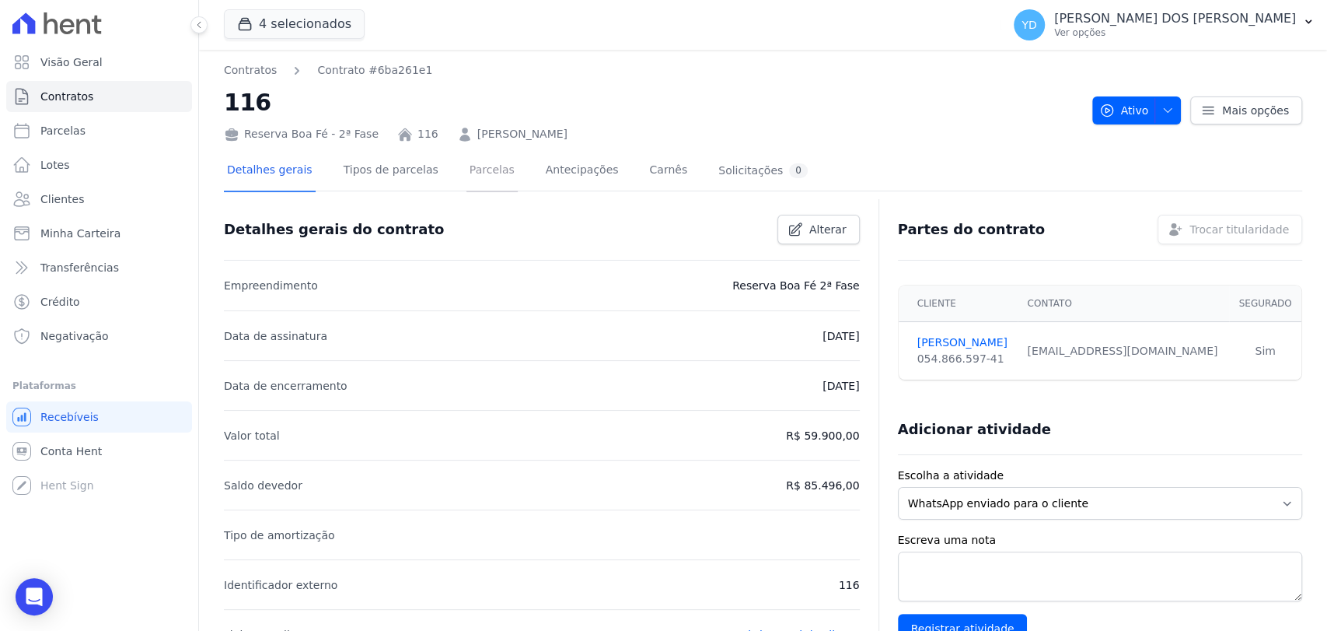
click at [479, 157] on link "Parcelas" at bounding box center [492, 171] width 51 height 41
click at [474, 163] on link "Parcelas" at bounding box center [492, 171] width 51 height 41
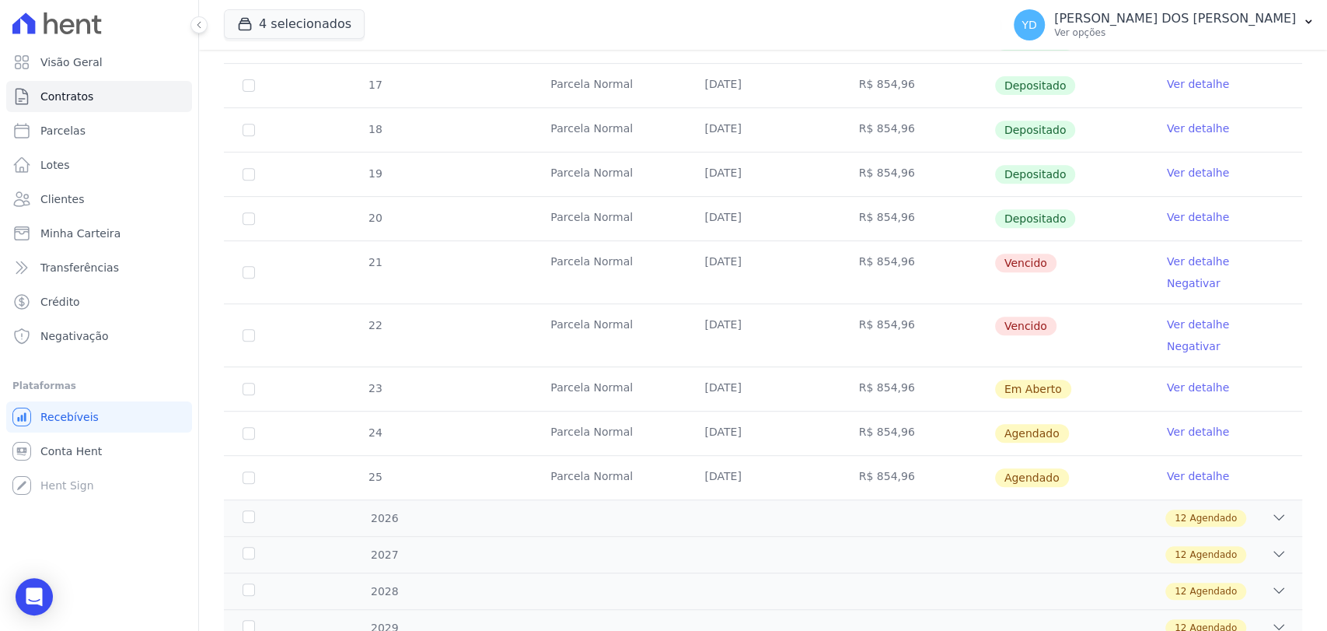
scroll to position [432, 0]
click at [1176, 262] on link "Ver detalhe" at bounding box center [1198, 264] width 62 height 16
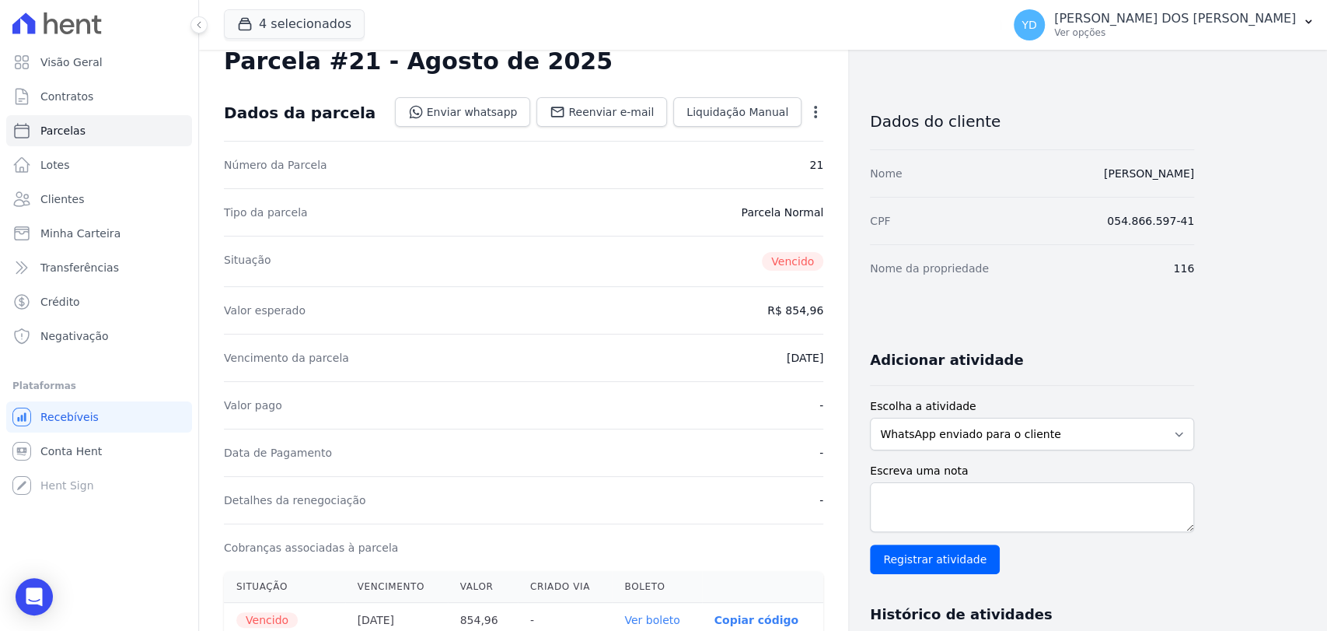
scroll to position [173, 0]
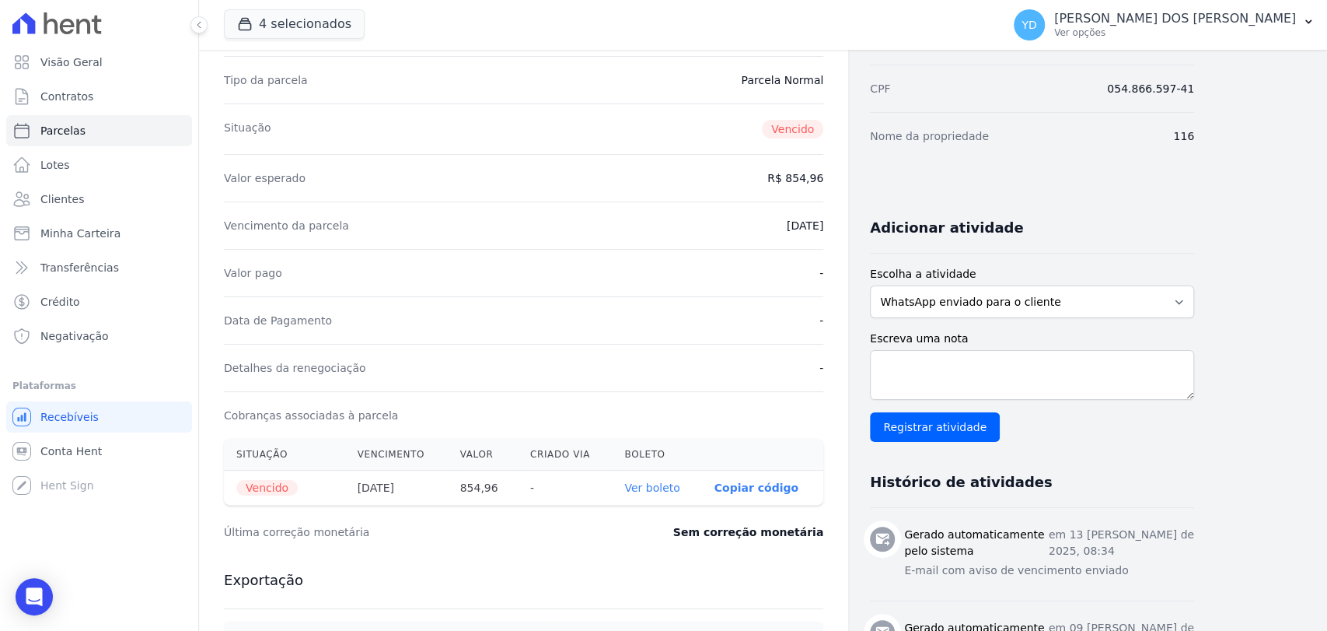
click at [643, 488] on link "Ver boleto" at bounding box center [651, 487] width 55 height 12
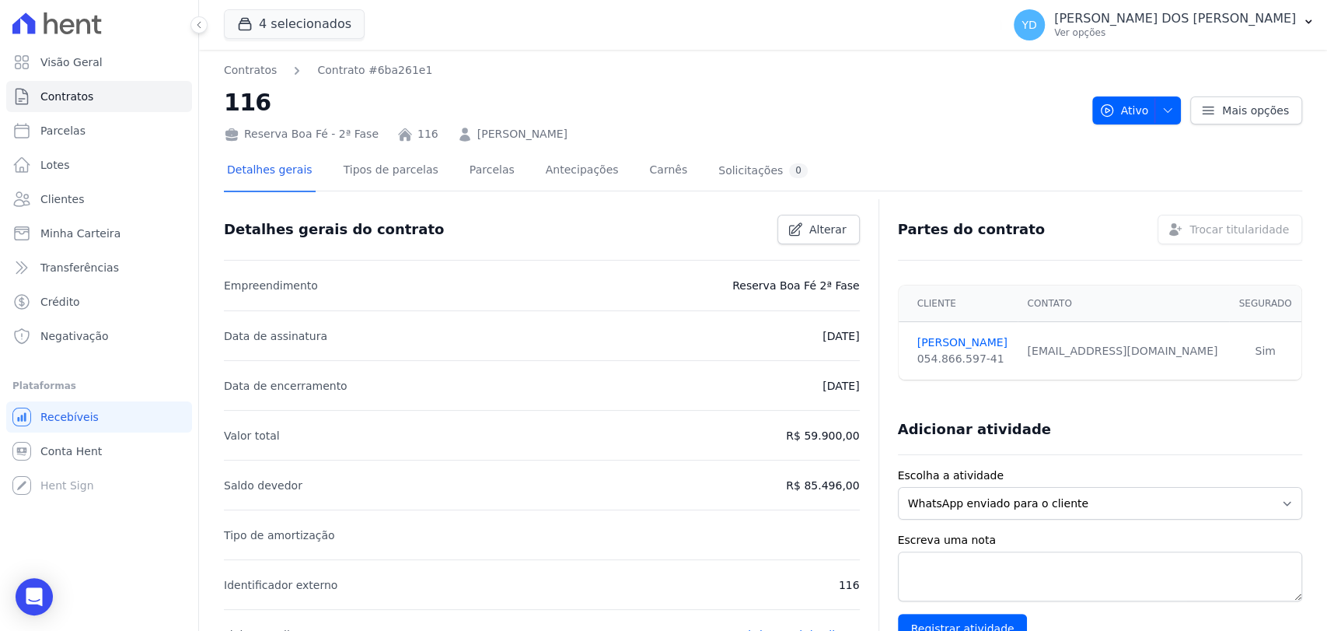
drag, startPoint x: 214, startPoint y: 95, endPoint x: 281, endPoint y: 110, distance: 69.2
drag, startPoint x: 347, startPoint y: 143, endPoint x: 275, endPoint y: 144, distance: 71.5
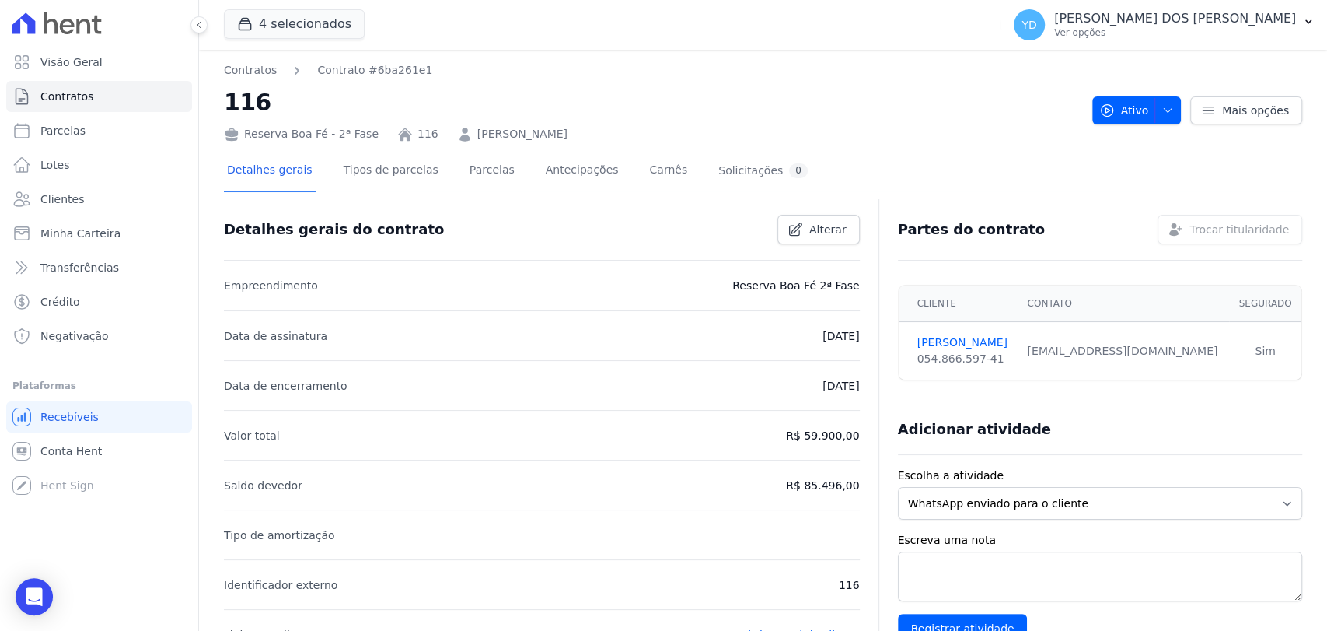
drag, startPoint x: 645, startPoint y: 134, endPoint x: 439, endPoint y: 135, distance: 206.8
click at [439, 135] on div "Reserva Boa Fé - 2ª Fase 116 [PERSON_NAME]" at bounding box center [652, 131] width 856 height 23
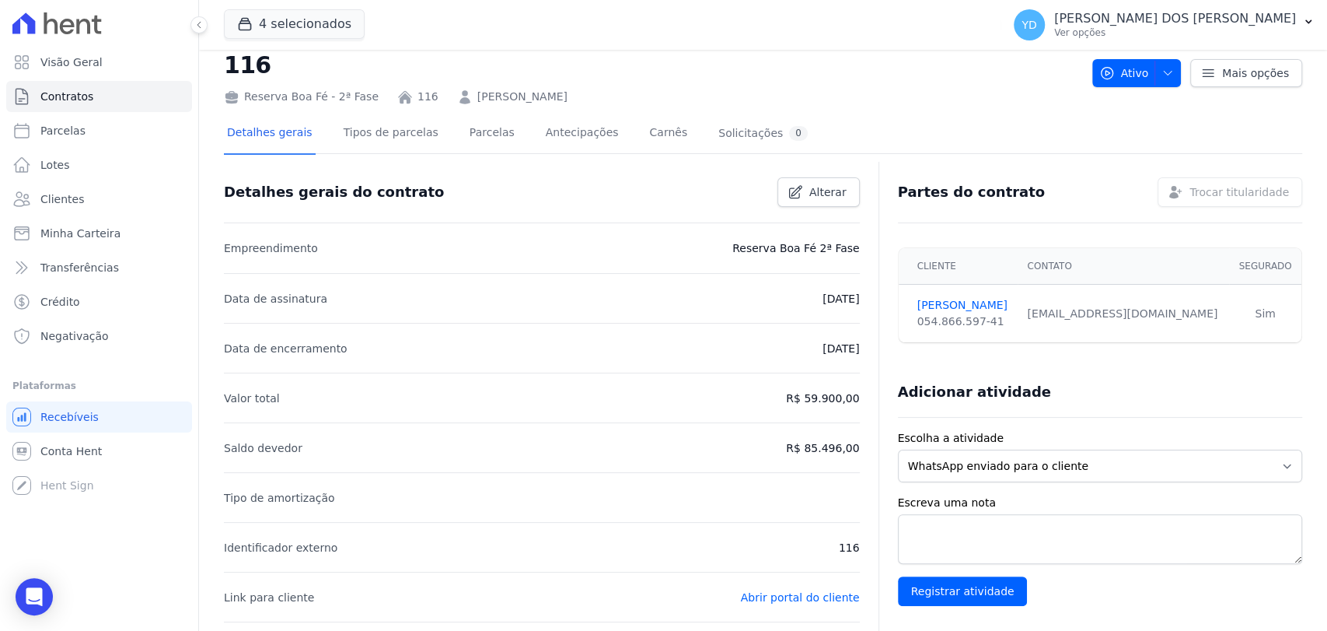
scroll to position [86, 0]
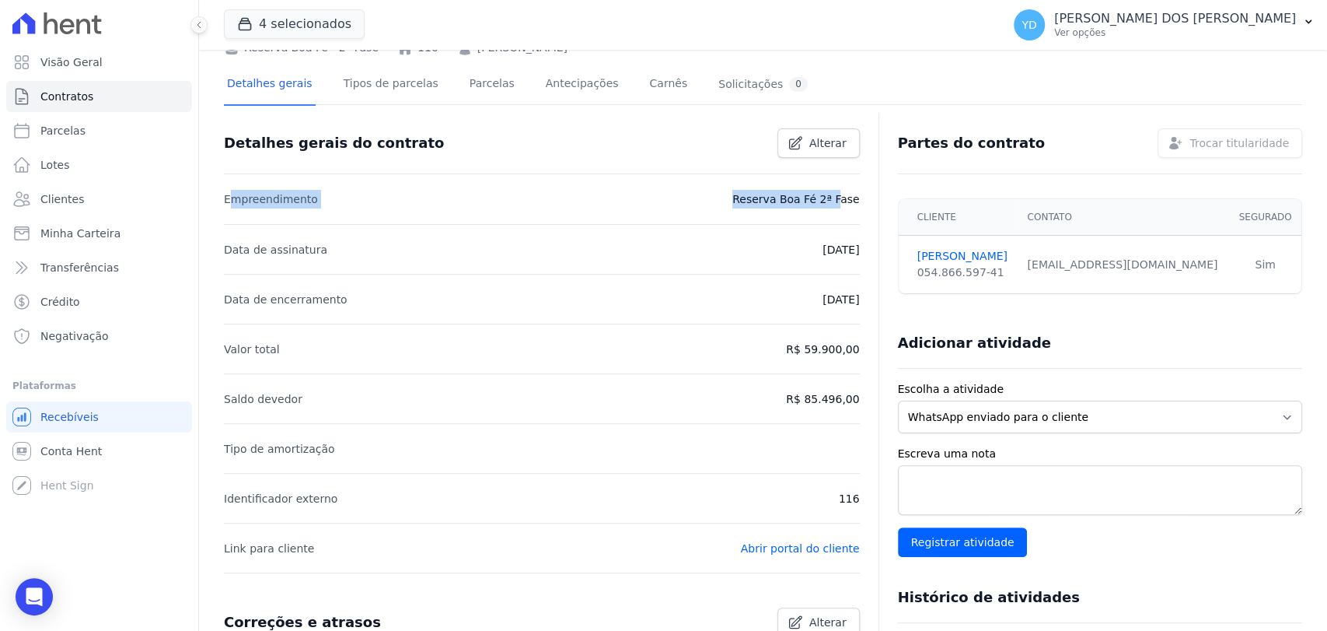
drag, startPoint x: 230, startPoint y: 206, endPoint x: 823, endPoint y: 209, distance: 593.3
click at [816, 209] on li "Empreendimento Reserva Boa Fé 2ª Fase" at bounding box center [542, 199] width 636 height 50
click at [760, 203] on p "Reserva Boa Fé 2ª Fase" at bounding box center [795, 199] width 127 height 19
drag, startPoint x: 749, startPoint y: 209, endPoint x: 858, endPoint y: 215, distance: 109.8
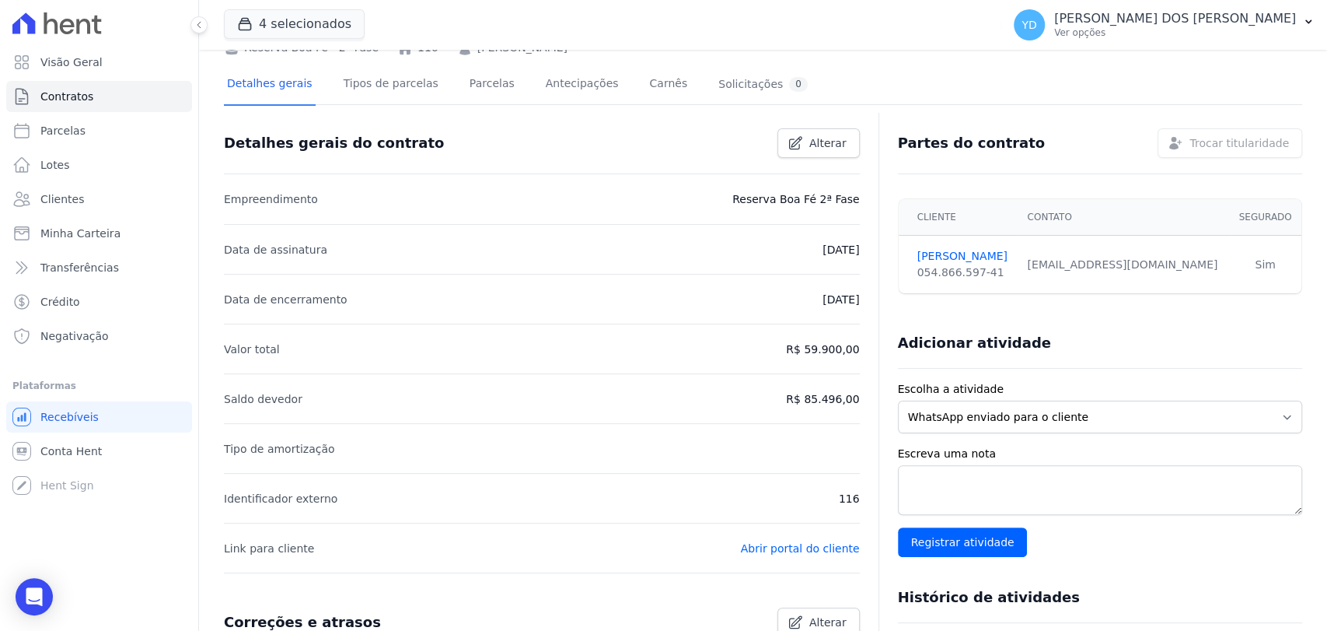
drag, startPoint x: 791, startPoint y: 250, endPoint x: 859, endPoint y: 250, distance: 68.4
drag, startPoint x: 801, startPoint y: 300, endPoint x: 844, endPoint y: 307, distance: 44.1
click at [840, 306] on p "[DATE]" at bounding box center [841, 299] width 37 height 19
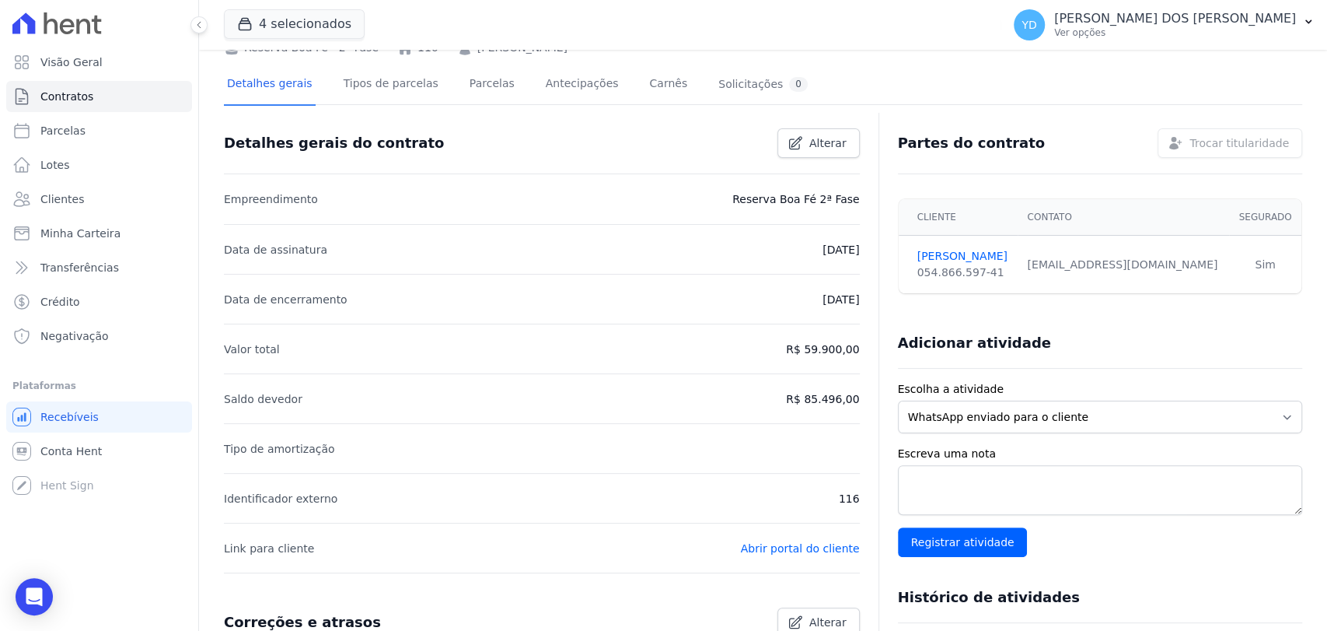
click at [796, 281] on li "Data de encerramento 10/11/2033" at bounding box center [542, 299] width 636 height 50
drag, startPoint x: 857, startPoint y: 344, endPoint x: 780, endPoint y: 344, distance: 77.0
click at [774, 390] on li "Saldo devedor R$ 85.496,00" at bounding box center [542, 398] width 636 height 50
drag, startPoint x: 786, startPoint y: 396, endPoint x: 851, endPoint y: 389, distance: 65.7
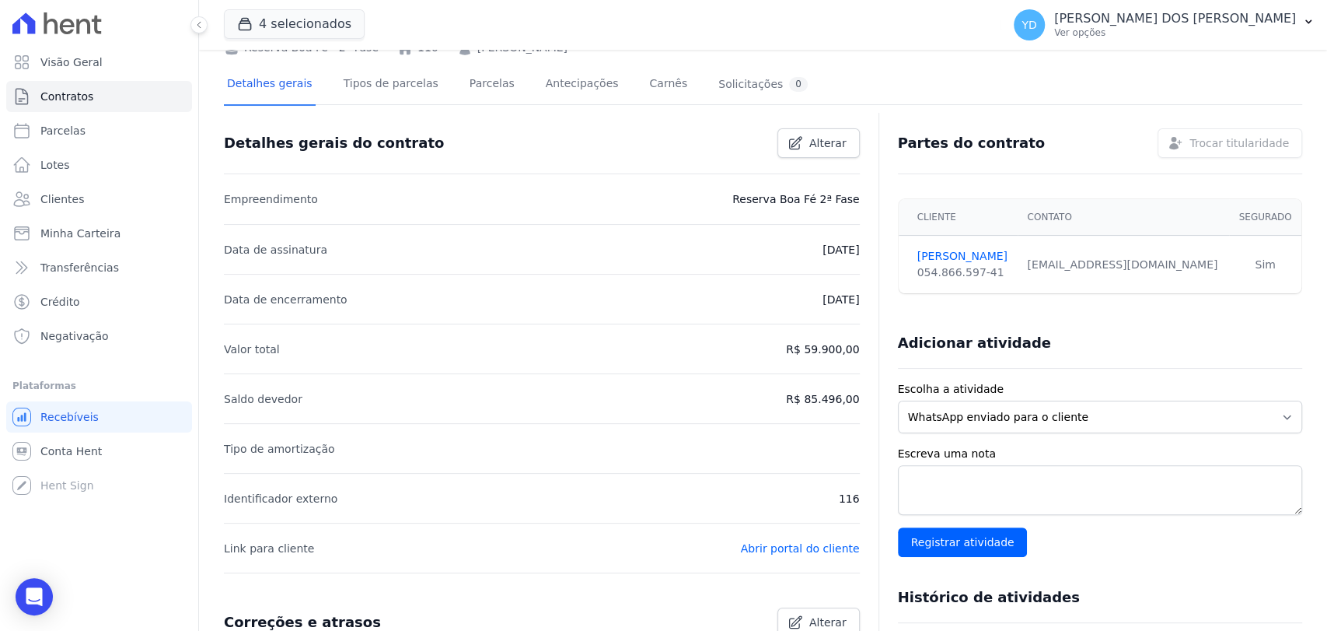
click at [851, 389] on li "Saldo devedor R$ 85.496,00" at bounding box center [542, 398] width 636 height 50
click at [678, 404] on li "Saldo devedor R$ 85.496,00" at bounding box center [542, 398] width 636 height 50
drag, startPoint x: 768, startPoint y: 387, endPoint x: 806, endPoint y: 390, distance: 38.2
click at [806, 390] on li "Saldo devedor R$ 85.496,00" at bounding box center [542, 398] width 636 height 50
drag, startPoint x: 782, startPoint y: 351, endPoint x: 858, endPoint y: 347, distance: 76.3
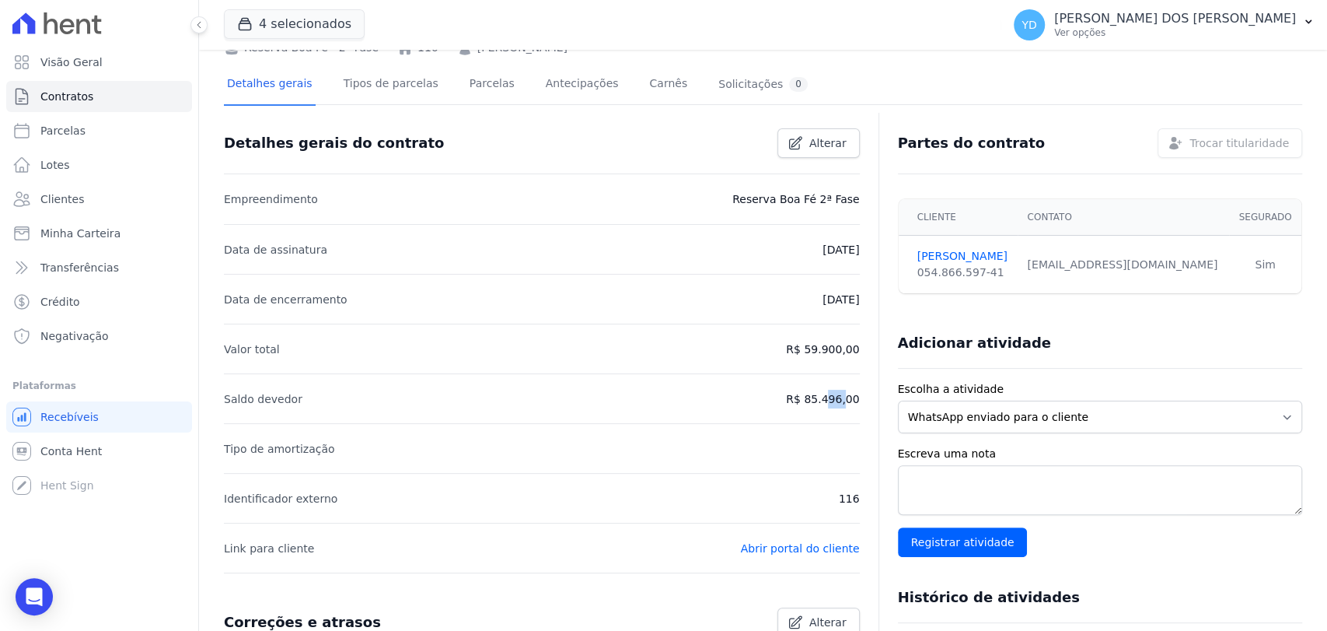
drag, startPoint x: 781, startPoint y: 406, endPoint x: 854, endPoint y: 413, distance: 74.2
click at [773, 394] on li "Saldo devedor R$ 85.496,00" at bounding box center [542, 398] width 636 height 50
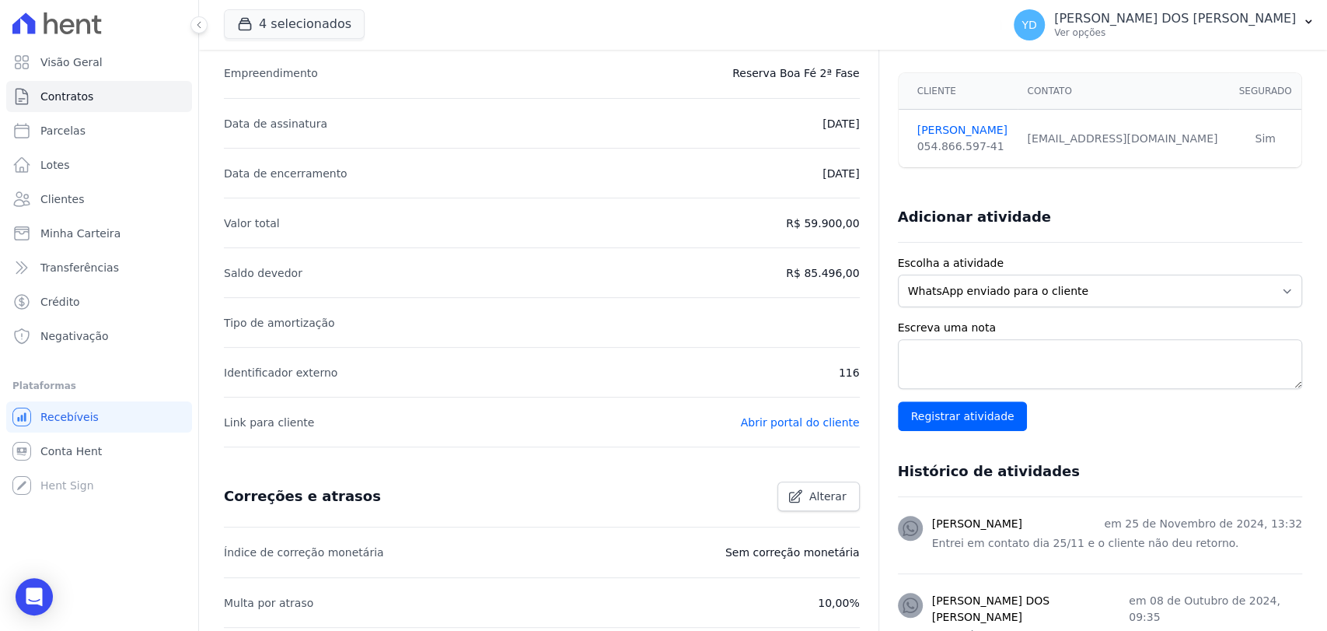
scroll to position [259, 0]
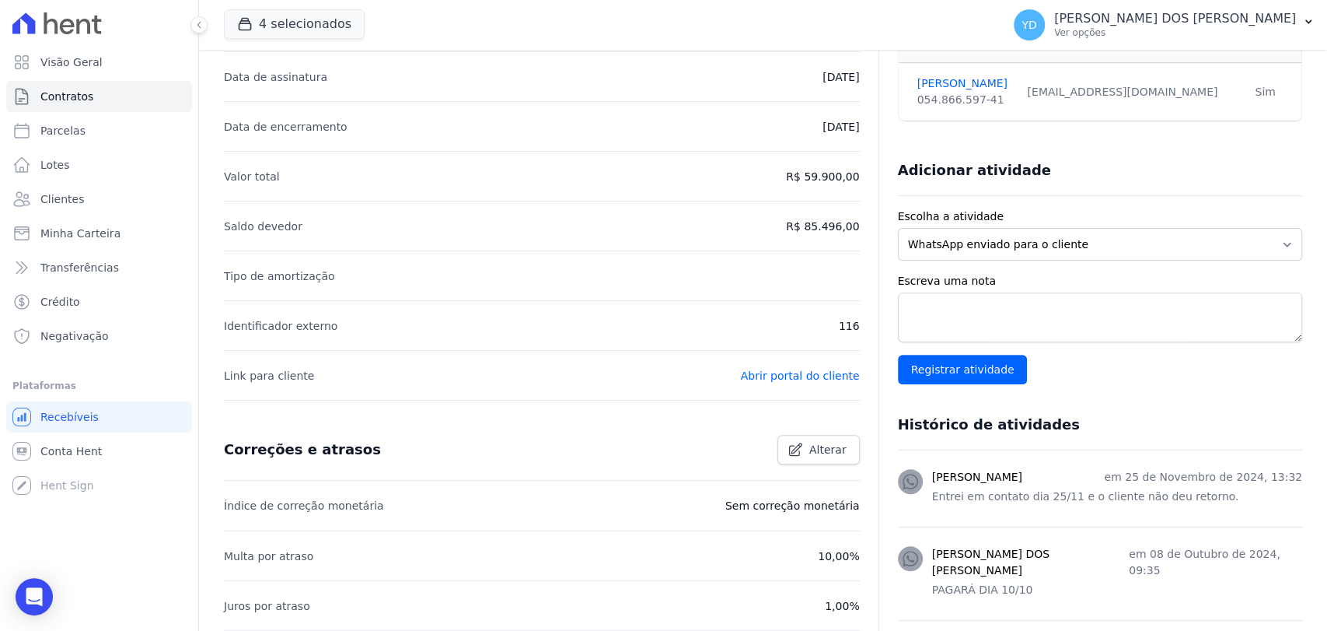
drag, startPoint x: 820, startPoint y: 332, endPoint x: 858, endPoint y: 332, distance: 38.1
click at [827, 327] on li "Identificador externo 116" at bounding box center [542, 325] width 636 height 50
drag, startPoint x: 833, startPoint y: 327, endPoint x: 858, endPoint y: 325, distance: 24.9
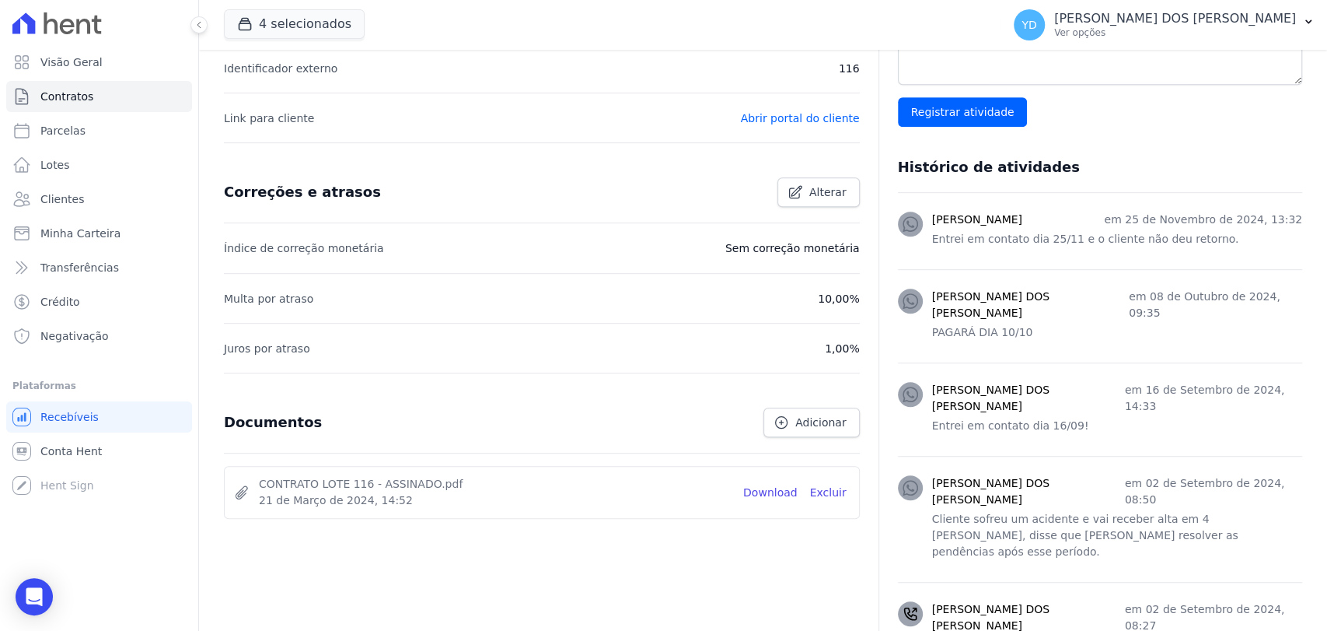
scroll to position [518, 0]
drag, startPoint x: 682, startPoint y: 258, endPoint x: 776, endPoint y: 250, distance: 94.5
click at [794, 252] on ul "Índice de correção monetária Sem correção monetária Multa por atraso 10,00% Jur…" at bounding box center [542, 296] width 636 height 149
click at [732, 251] on li "Índice de correção monetária Sem correção monetária" at bounding box center [542, 247] width 636 height 50
drag, startPoint x: 722, startPoint y: 249, endPoint x: 860, endPoint y: 249, distance: 138.4
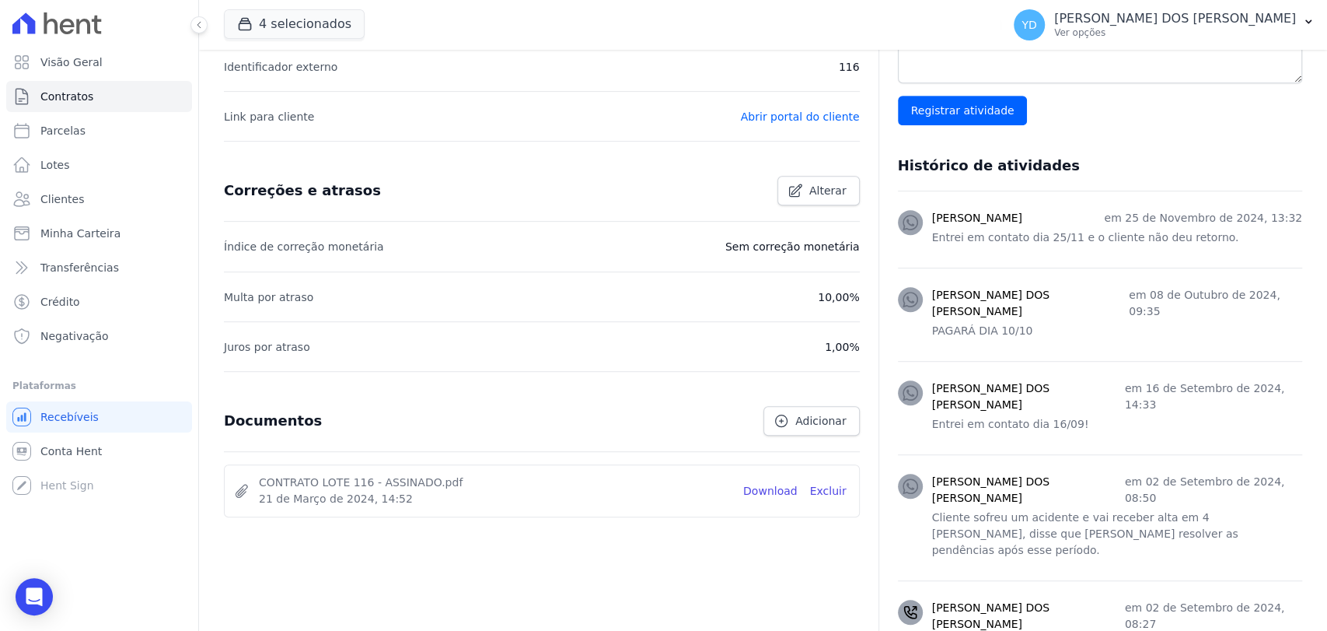
click at [860, 249] on div "Detalhes gerais do contrato Alterar Empreendimento Reserva Boa Fé 2ª Fase Data …" at bounding box center [763, 570] width 1078 height 1768
click at [676, 236] on li "Índice de correção monetária Sem correção monetária" at bounding box center [542, 247] width 636 height 50
click at [709, 244] on li "Índice de correção monetária Sem correção monetária" at bounding box center [542, 247] width 636 height 50
drag, startPoint x: 727, startPoint y: 239, endPoint x: 839, endPoint y: 243, distance: 112.0
click at [850, 236] on li "Índice de correção monetária Sem correção monetária" at bounding box center [542, 247] width 636 height 50
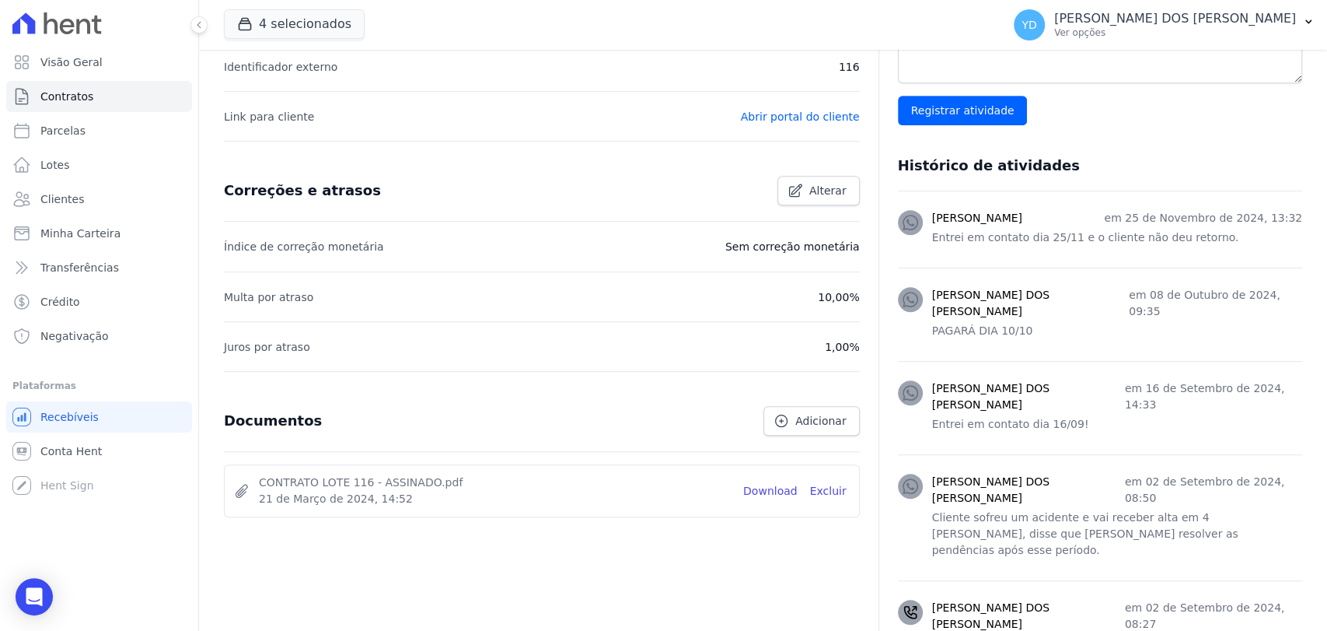
click at [560, 316] on li "Multa por atraso 10,00%" at bounding box center [542, 296] width 636 height 50
drag, startPoint x: 783, startPoint y: 288, endPoint x: 855, endPoint y: 304, distance: 74.0
click at [855, 304] on div "Detalhes gerais do contrato Alterar Empreendimento Reserva Boa Fé 2ª Fase Data …" at bounding box center [763, 570] width 1078 height 1768
drag, startPoint x: 819, startPoint y: 350, endPoint x: 858, endPoint y: 344, distance: 39.3
click at [858, 344] on div "Detalhes gerais do contrato Alterar Empreendimento Reserva Boa Fé 2ª Fase Data …" at bounding box center [763, 570] width 1078 height 1768
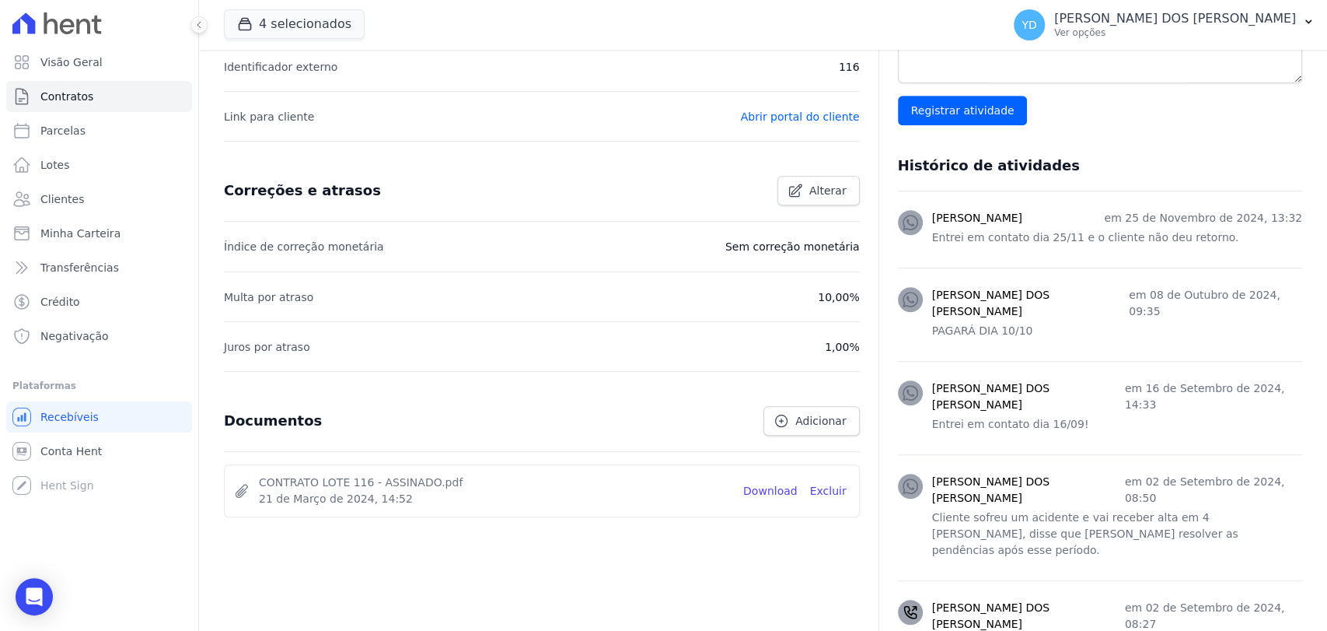
click at [676, 421] on div "Documentos Adicionar" at bounding box center [535, 414] width 648 height 42
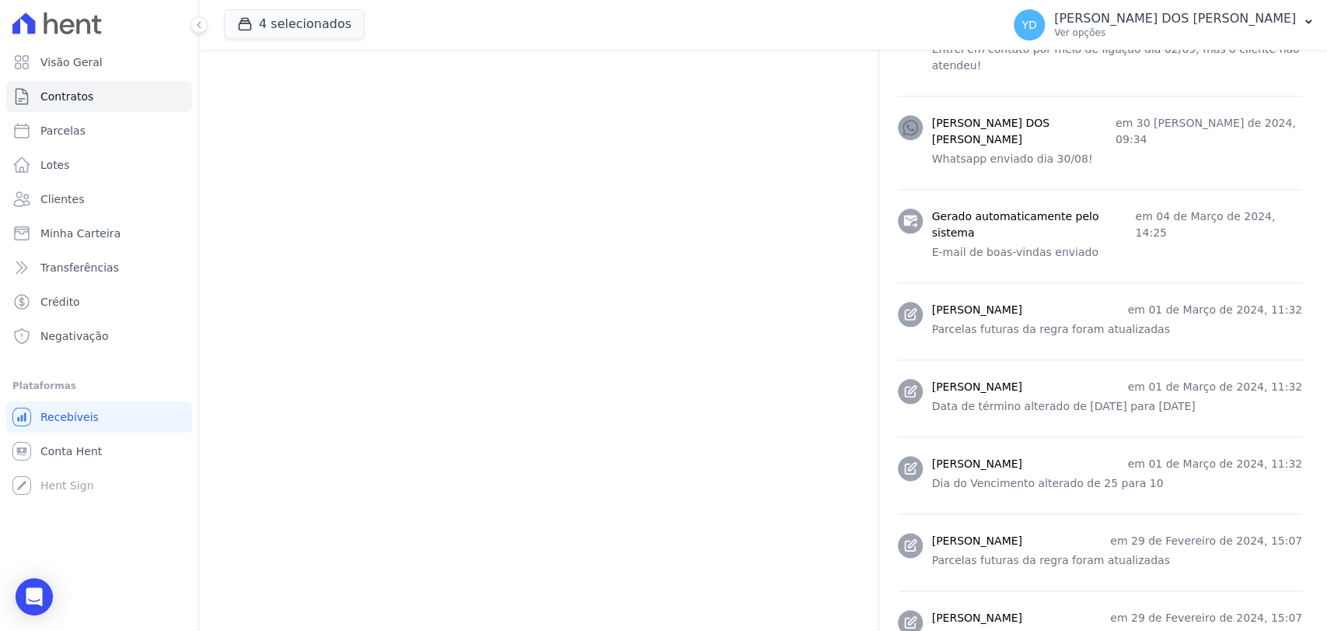
scroll to position [1250, 0]
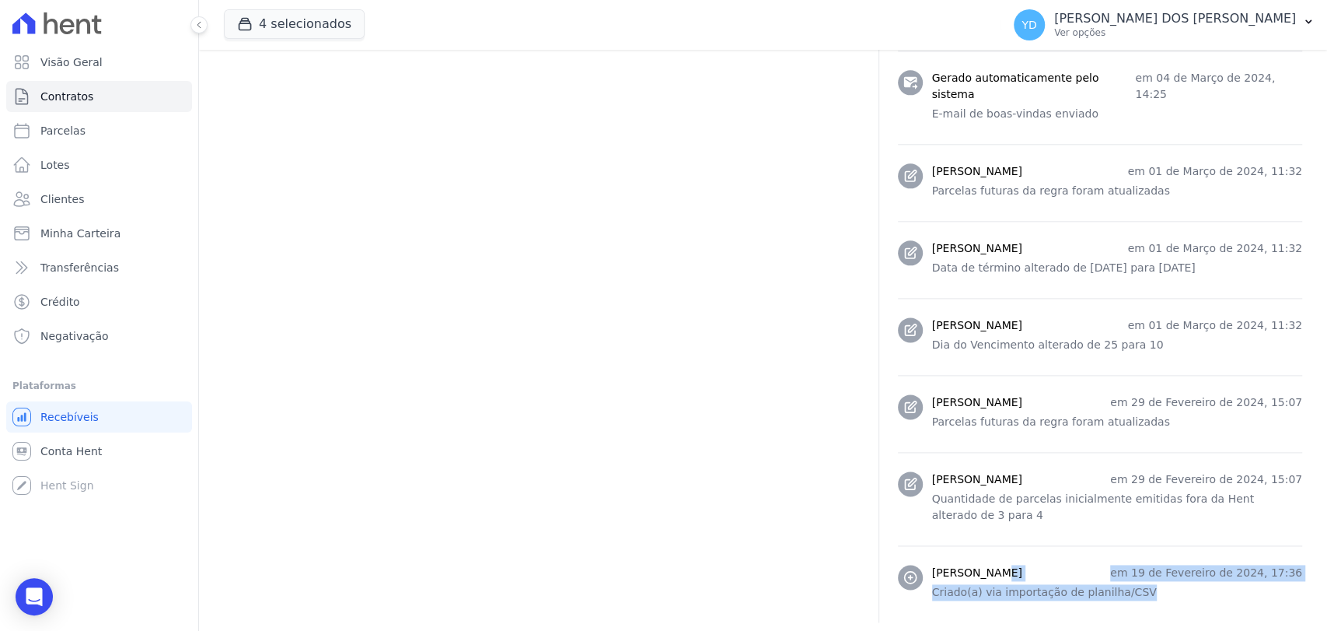
drag, startPoint x: 917, startPoint y: 470, endPoint x: 1132, endPoint y: 474, distance: 214.6
click at [1132, 564] on div "Lucas Alberto em 19 de Fevereiro de 2024, 17:36 Criado(a) via importação de pla…" at bounding box center [1100, 583] width 404 height 39
click at [1132, 584] on p "Criado(a) via importação de planilha/CSV" at bounding box center [1117, 592] width 370 height 16
drag, startPoint x: 1132, startPoint y: 475, endPoint x: 959, endPoint y: 445, distance: 176.0
click at [959, 545] on li "Lucas Alberto em 19 de Fevereiro de 2024, 17:36 Criado(a) via importação de pla…" at bounding box center [1100, 583] width 404 height 77
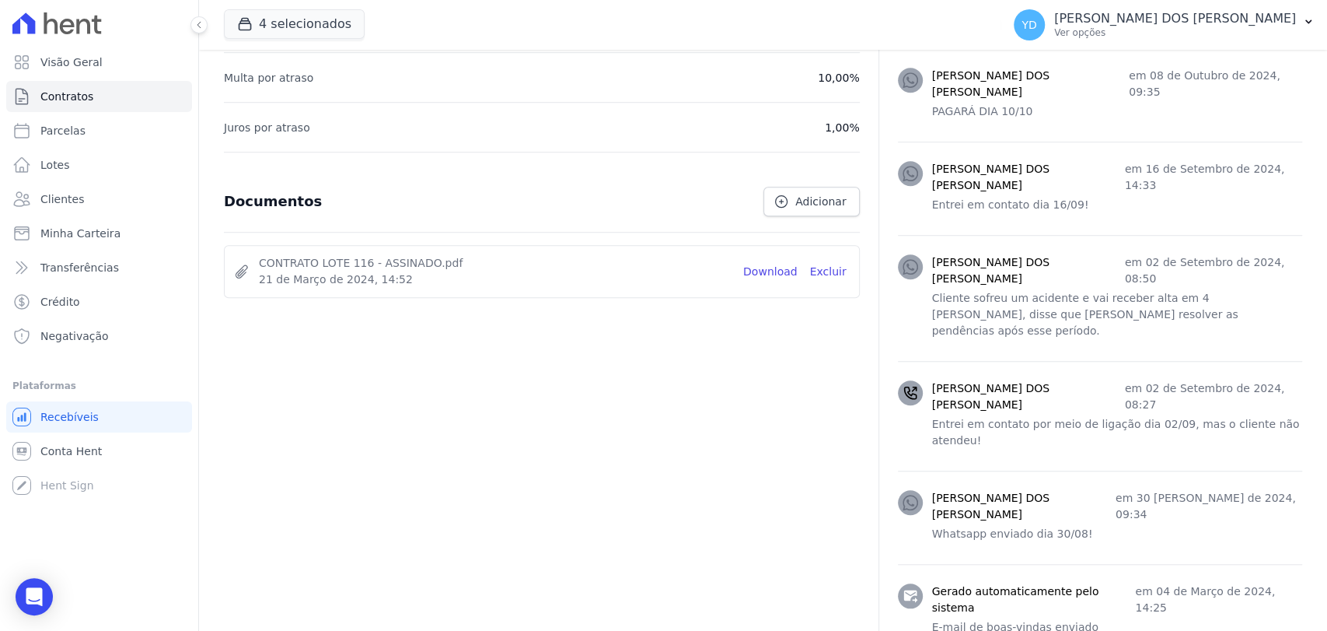
scroll to position [732, 0]
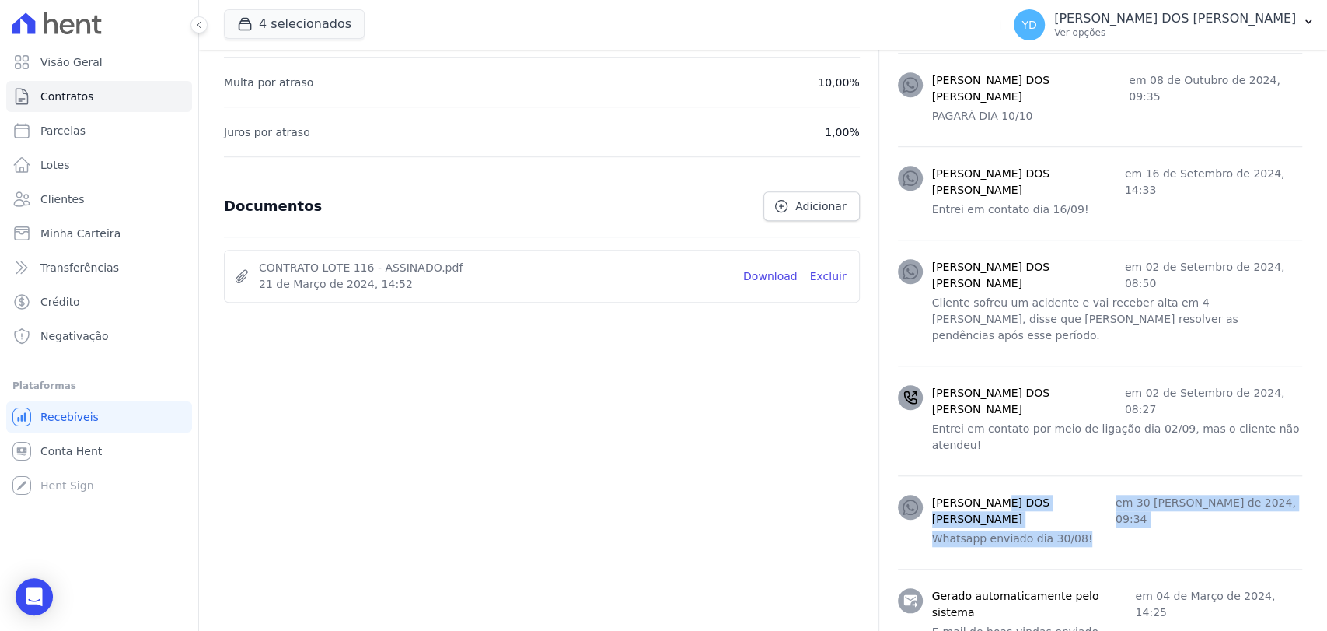
drag, startPoint x: 1074, startPoint y: 445, endPoint x: 893, endPoint y: 460, distance: 181.8
click at [898, 475] on li "YRIS ISABELE DOS SANTOS COELHO em 30 de Agosto de 2024, 09:34 Whatsapp enviado …" at bounding box center [1100, 521] width 404 height 93
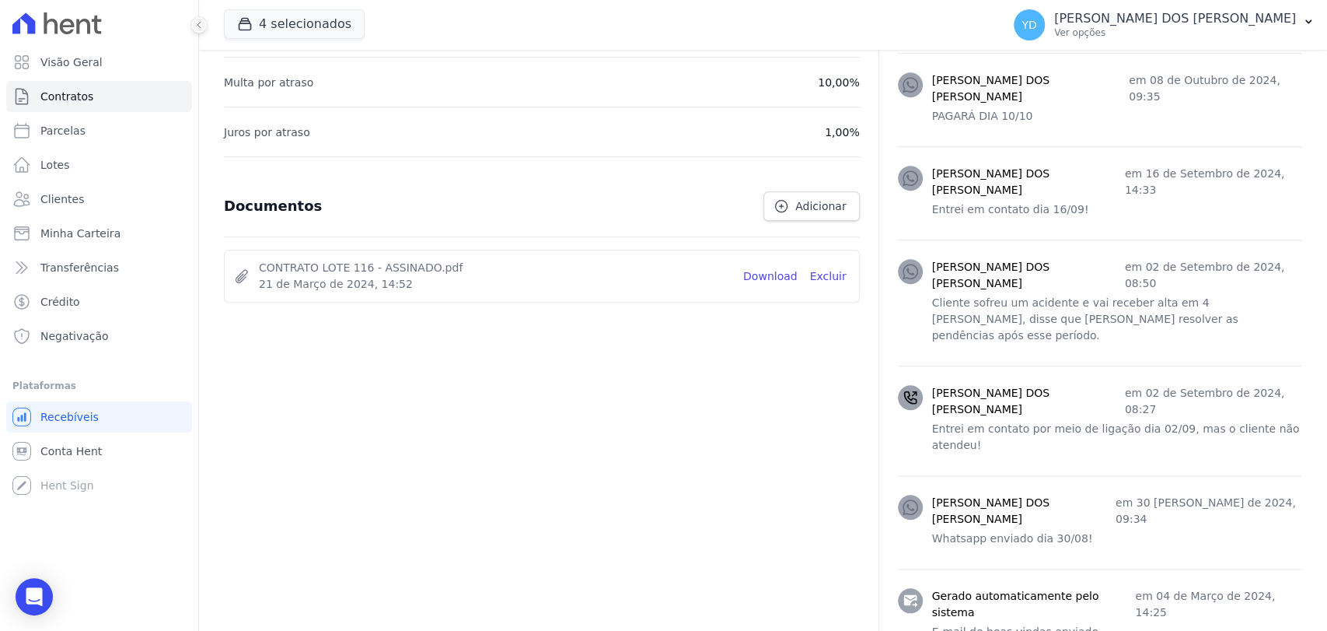
click at [809, 413] on div "Detalhes gerais do contrato Alterar Empreendimento Reserva Boa Fé 2ª Fase Data …" at bounding box center [542, 303] width 636 height 1673
drag, startPoint x: 1082, startPoint y: 443, endPoint x: 917, endPoint y: 446, distance: 164.9
click at [917, 495] on div "YRIS ISABELE DOS SANTOS COELHO em 30 de Agosto de 2024, 09:34 Whatsapp enviado …" at bounding box center [1100, 522] width 404 height 55
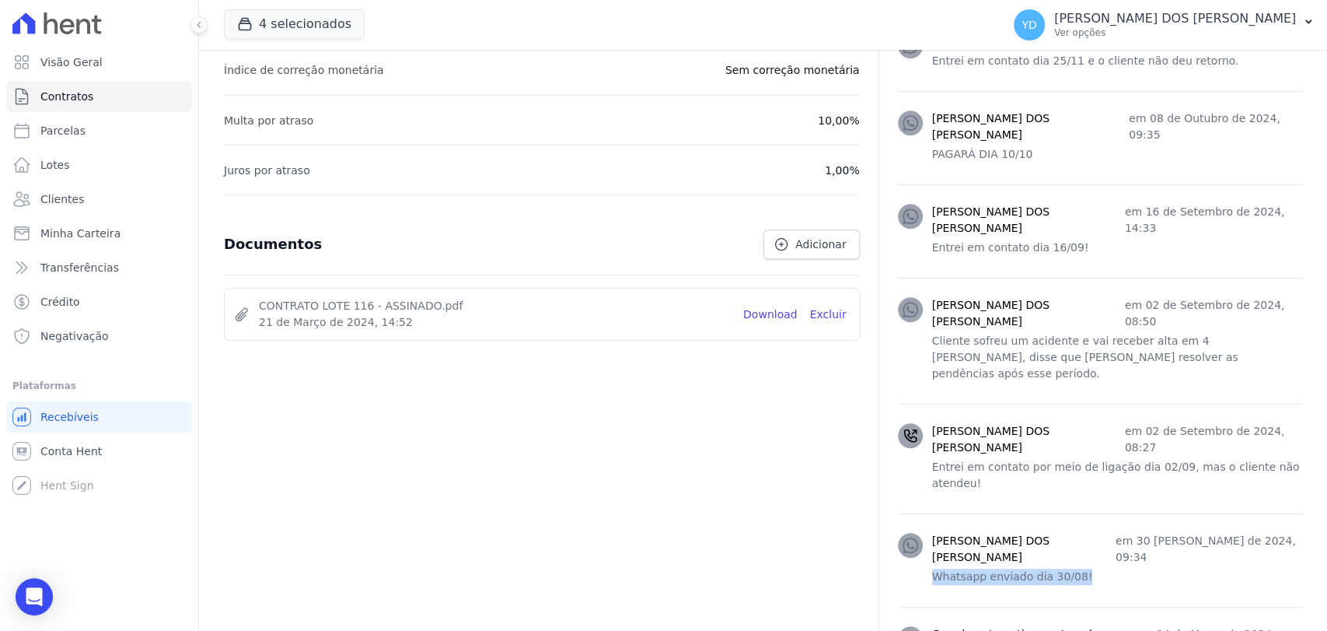
scroll to position [646, 0]
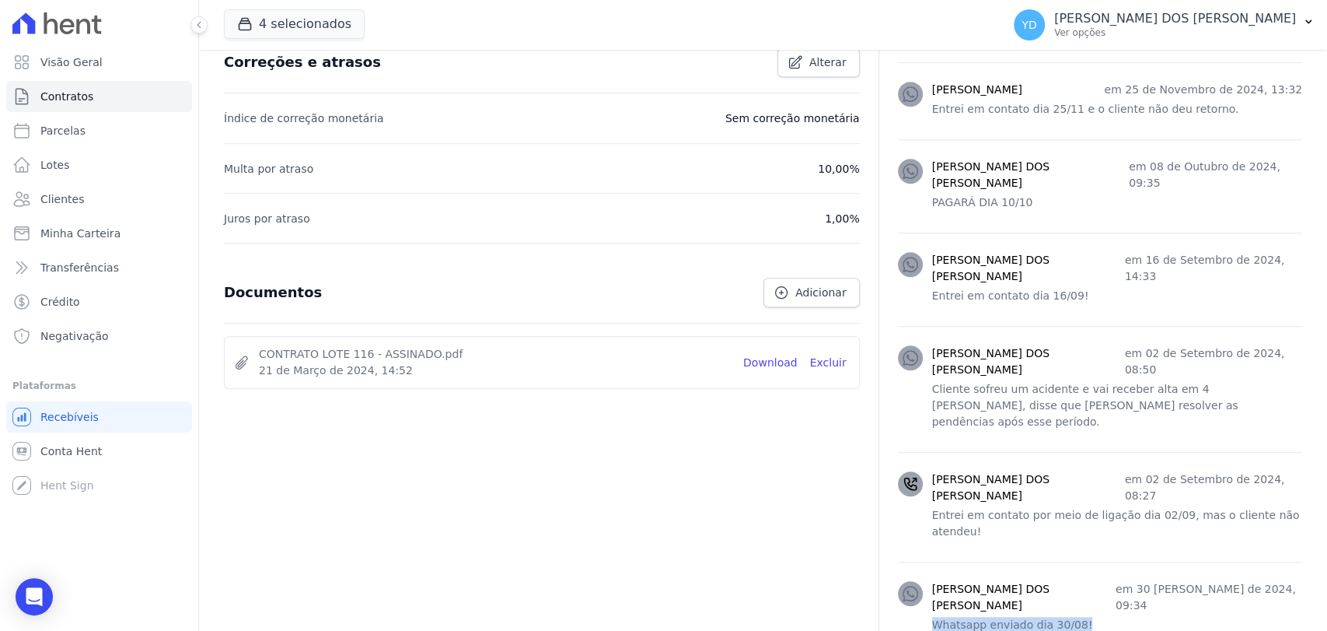
click at [915, 581] on div "YRIS ISABELE DOS SANTOS COELHO em 30 de Agosto de 2024, 09:34 Whatsapp enviado …" at bounding box center [1100, 608] width 404 height 55
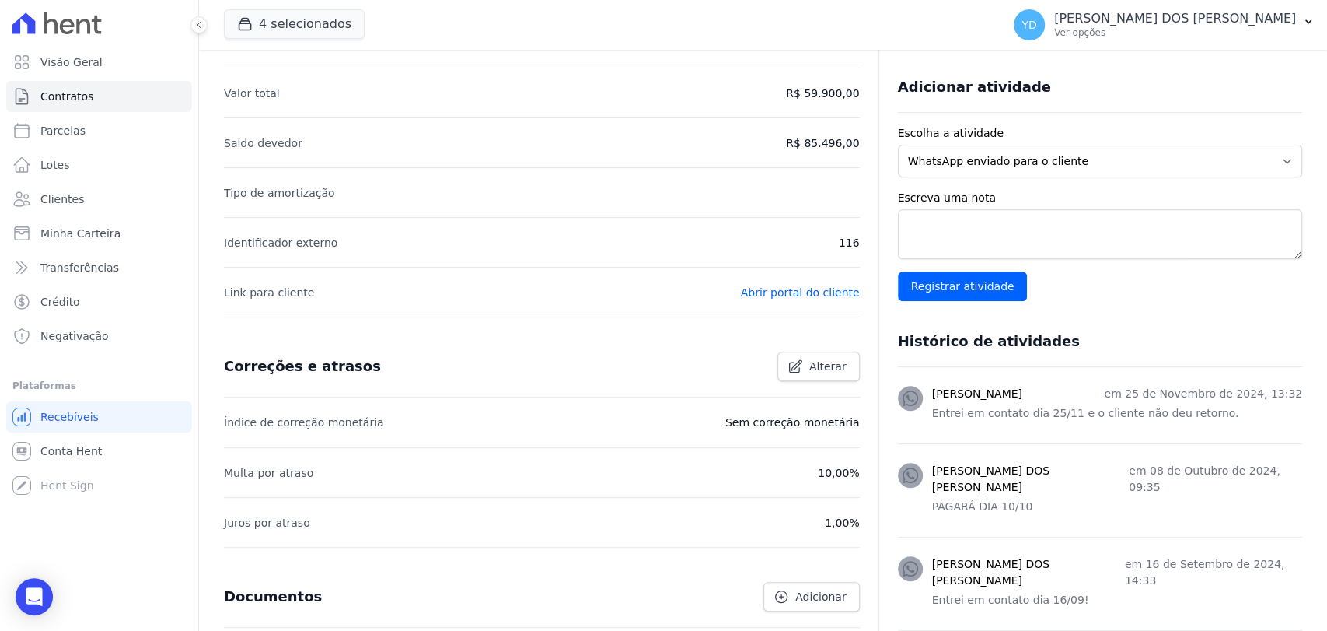
scroll to position [300, 0]
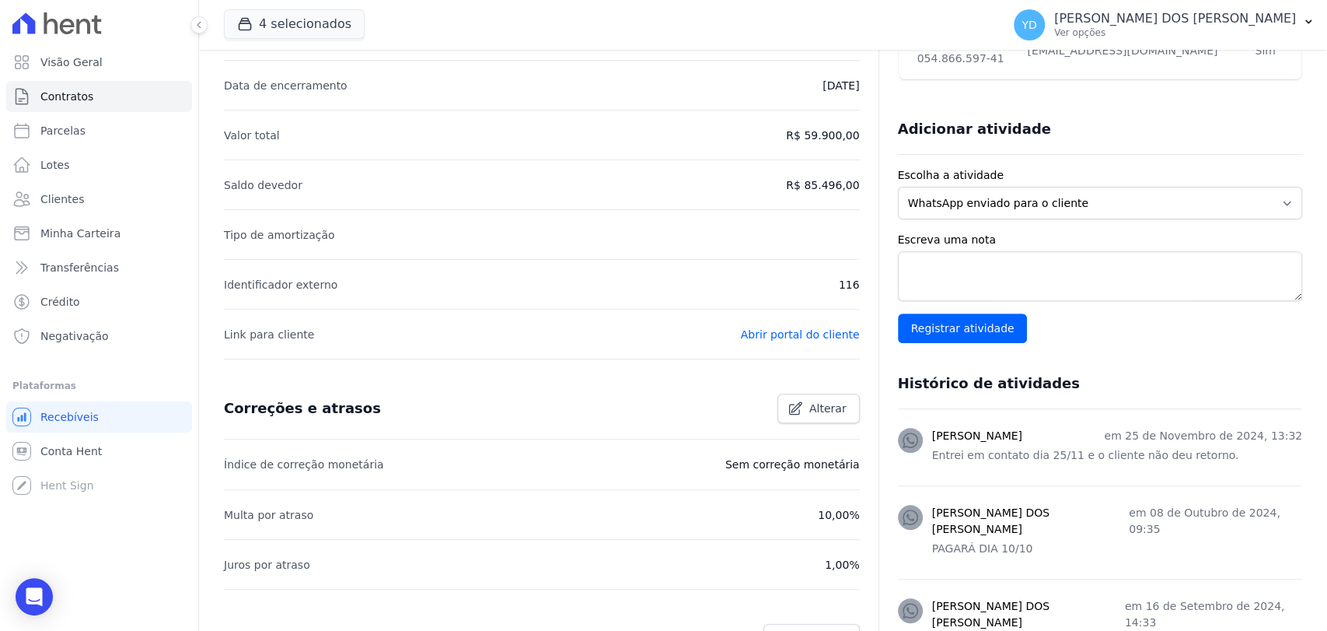
drag, startPoint x: 133, startPoint y: 103, endPoint x: 348, endPoint y: 106, distance: 215.4
click at [603, 115] on li "Valor total R$ 59.900,00" at bounding box center [542, 135] width 636 height 50
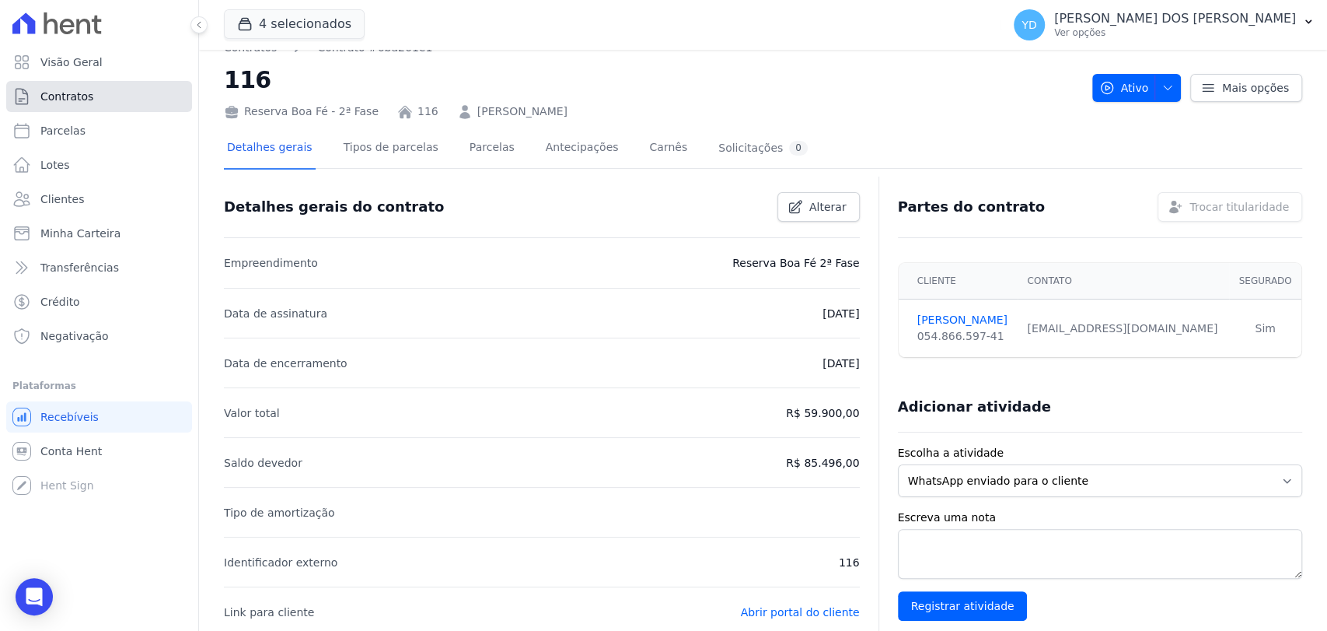
scroll to position [0, 0]
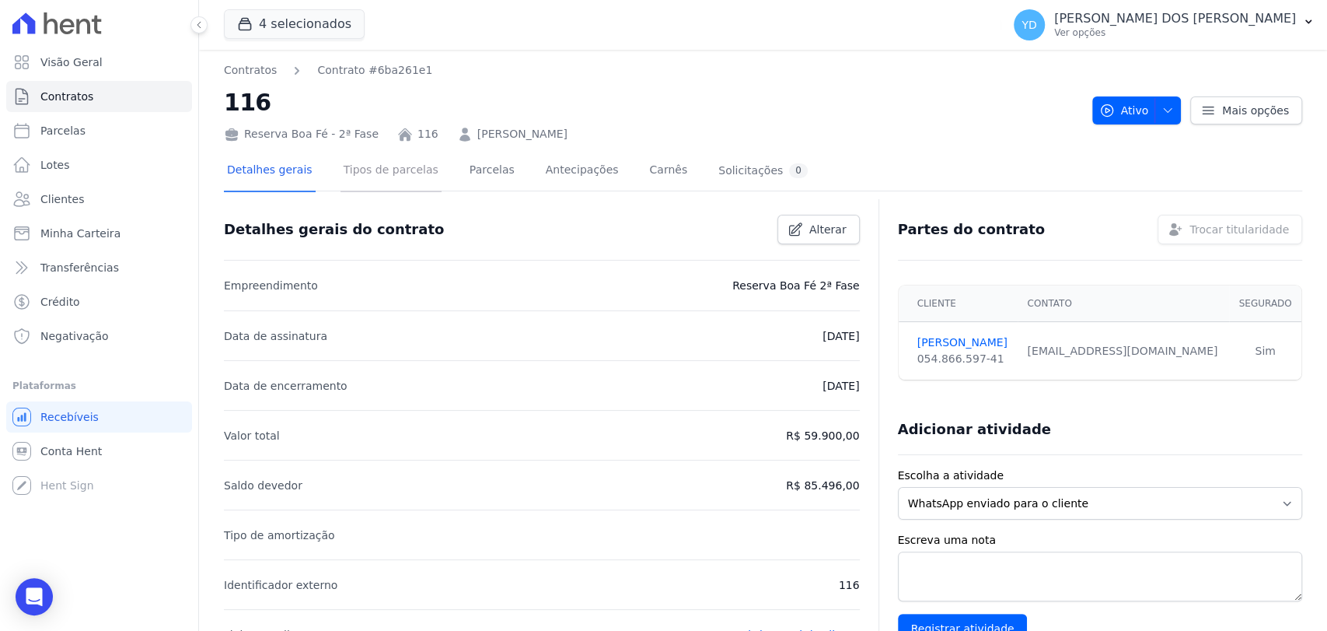
click at [389, 167] on link "Tipos de parcelas" at bounding box center [391, 171] width 101 height 41
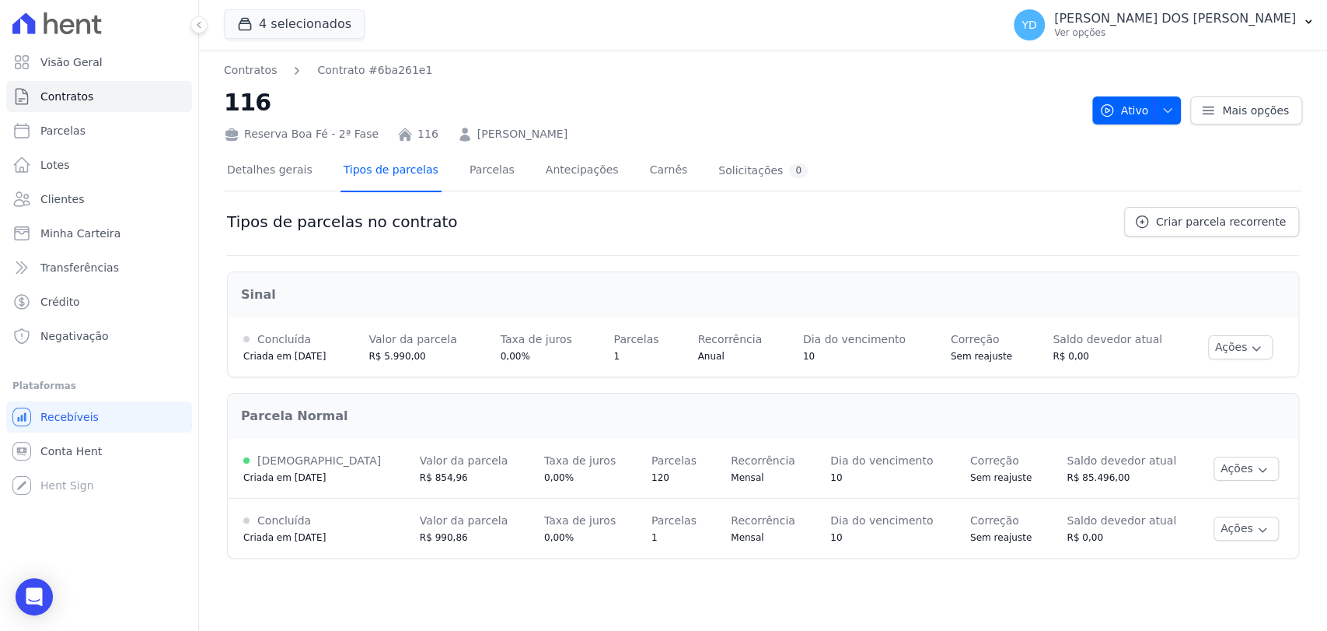
click at [401, 183] on link "Tipos de parcelas" at bounding box center [391, 171] width 101 height 41
click at [249, 163] on link "Detalhes gerais" at bounding box center [270, 171] width 92 height 41
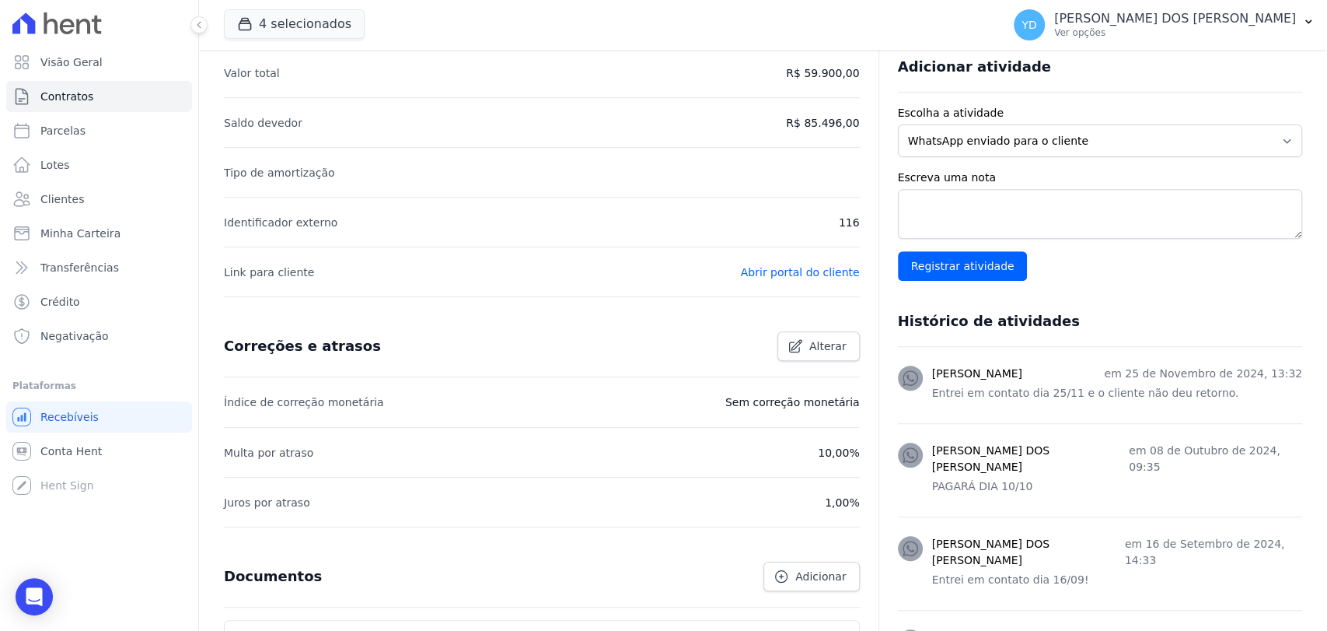
scroll to position [604, 0]
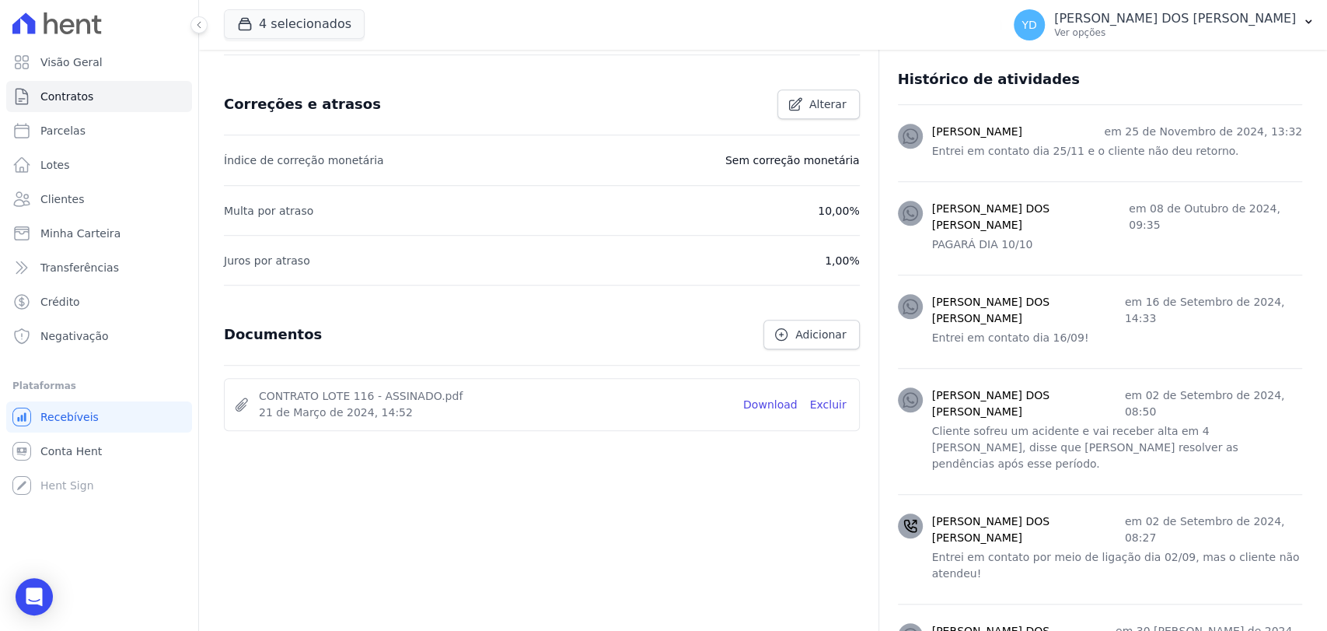
click at [771, 411] on li "CONTRATO LOTE 116 - ASSINADO.pdf 21 de Março de 2024, 14:52 Download Excluir" at bounding box center [542, 404] width 634 height 51
click at [772, 405] on link "Download" at bounding box center [770, 405] width 54 height 16
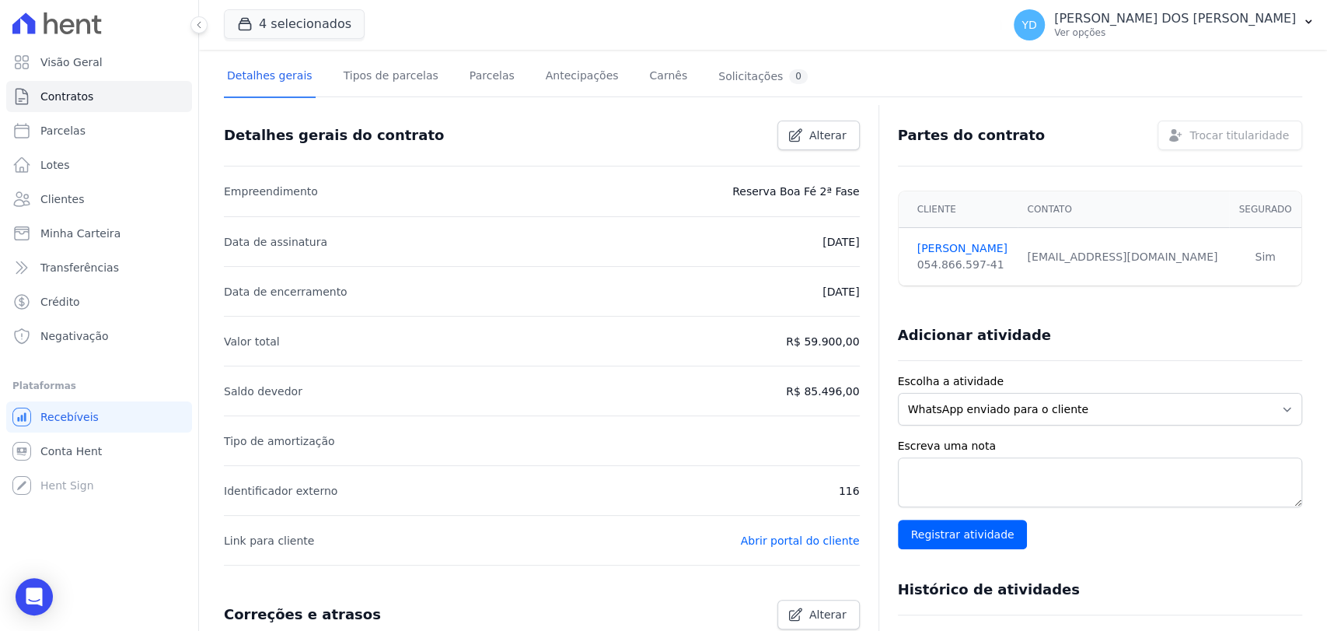
scroll to position [0, 0]
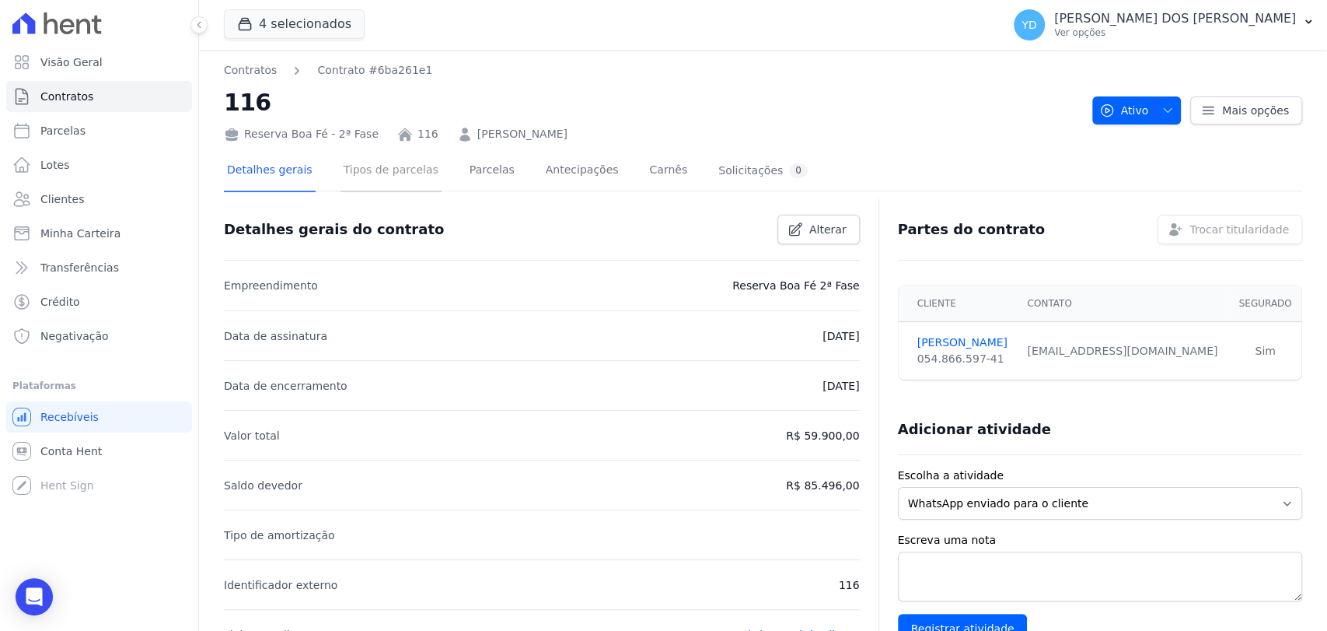
click at [390, 164] on link "Tipos de parcelas" at bounding box center [391, 171] width 101 height 41
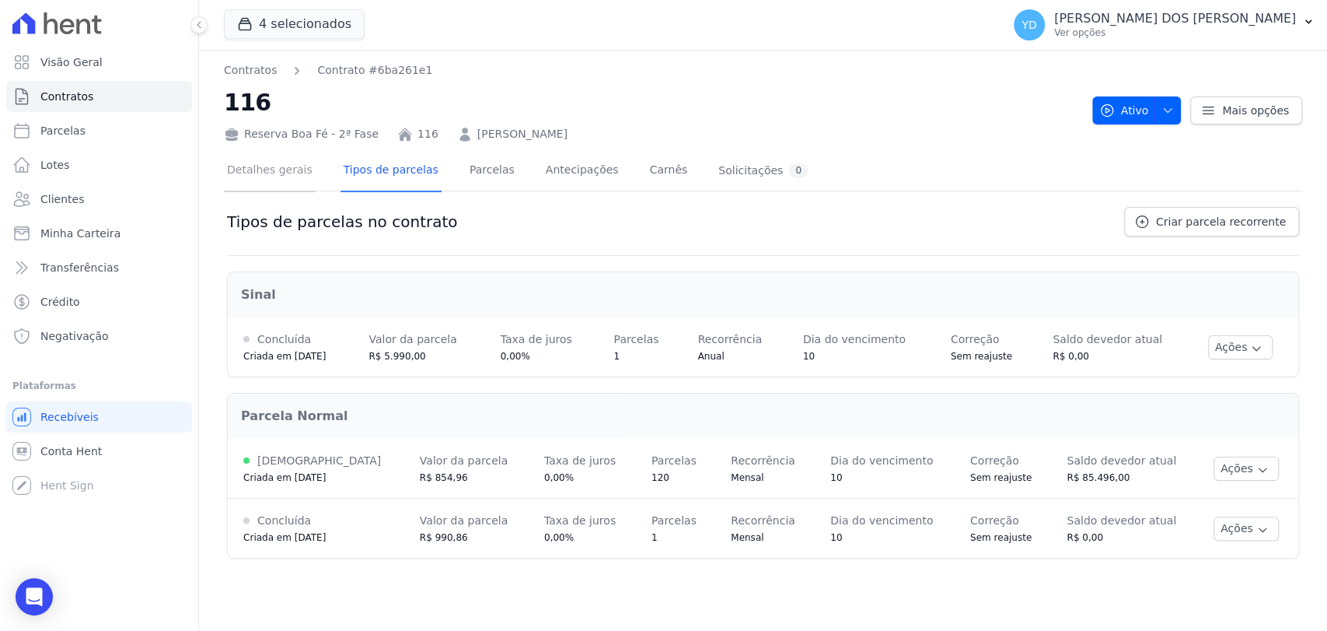
click at [304, 153] on link "Detalhes gerais" at bounding box center [270, 171] width 92 height 41
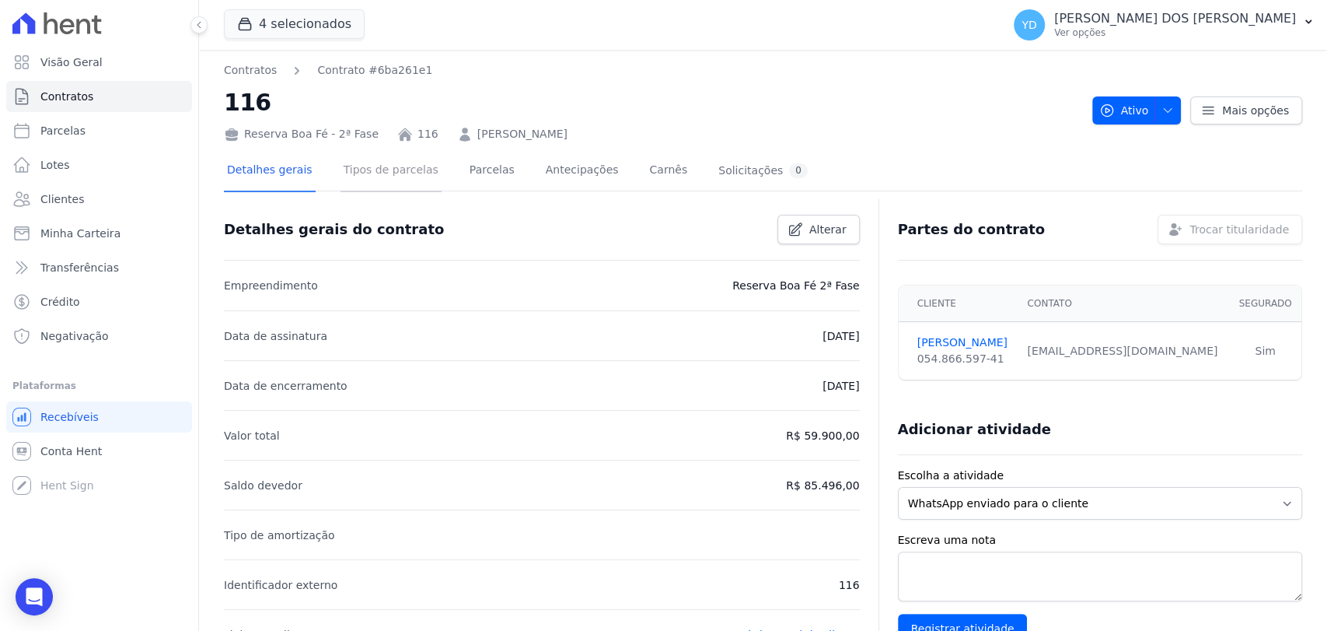
click at [396, 174] on link "Tipos de parcelas" at bounding box center [391, 171] width 101 height 41
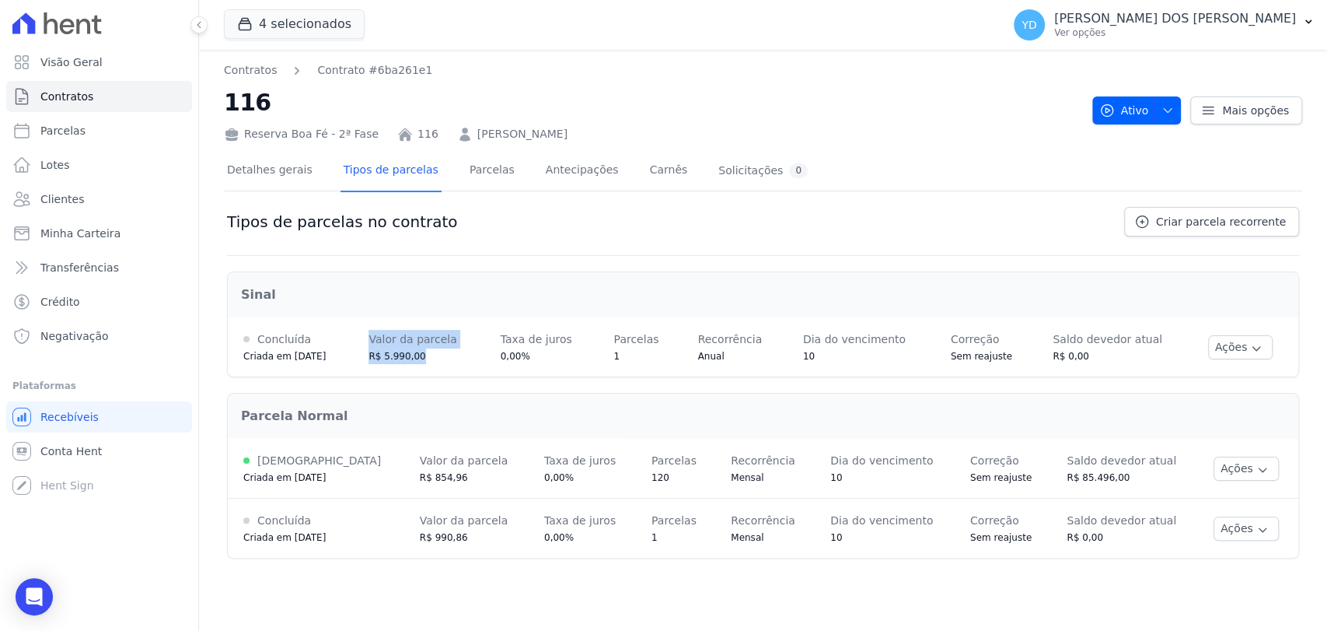
drag, startPoint x: 351, startPoint y: 348, endPoint x: 446, endPoint y: 365, distance: 96.4
click at [446, 365] on tr "Concluída Criada em 19/02/2024 Valor da parcela R$ 5.990,00 Taxa de juros 0,00%…" at bounding box center [763, 346] width 1071 height 59
click at [297, 367] on td "Concluída Criada em 19/02/2024" at bounding box center [290, 346] width 125 height 59
drag, startPoint x: 362, startPoint y: 346, endPoint x: 455, endPoint y: 352, distance: 93.5
click at [455, 352] on tr "Concluída Criada em 19/02/2024 Valor da parcela R$ 5.990,00 Taxa de juros 0,00%…" at bounding box center [763, 346] width 1071 height 59
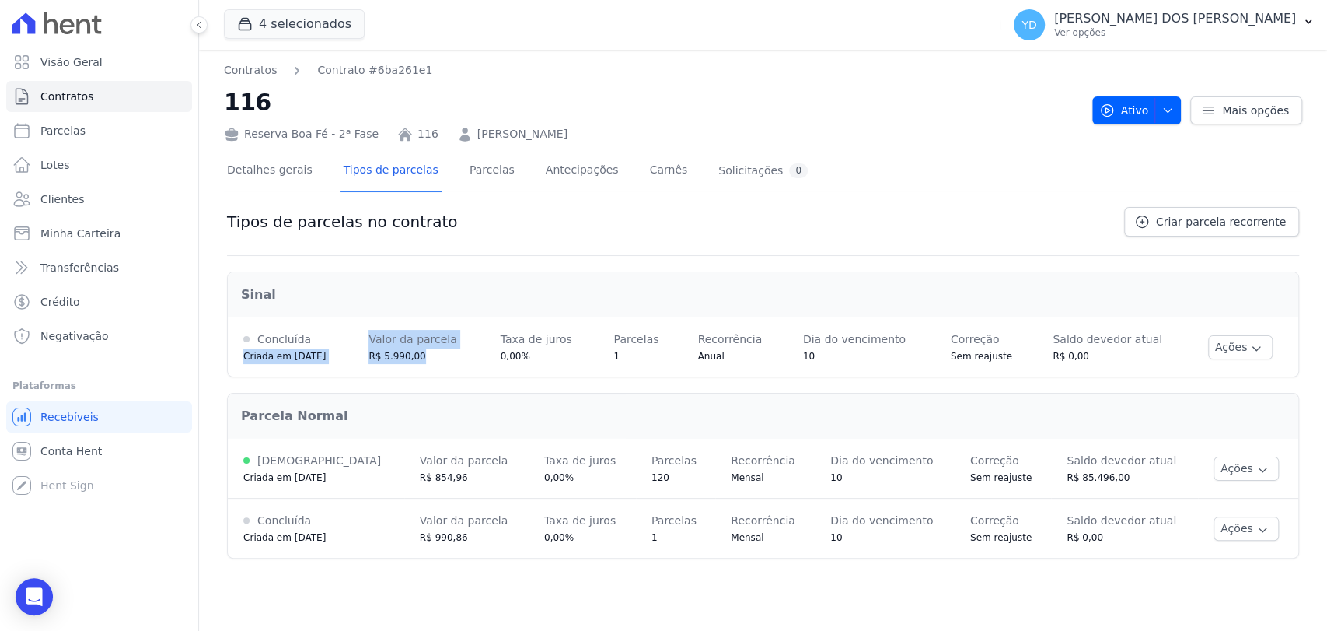
click at [455, 352] on div "R$ 5.990,00" at bounding box center [419, 356] width 100 height 16
click at [467, 164] on link "Parcelas" at bounding box center [492, 171] width 51 height 41
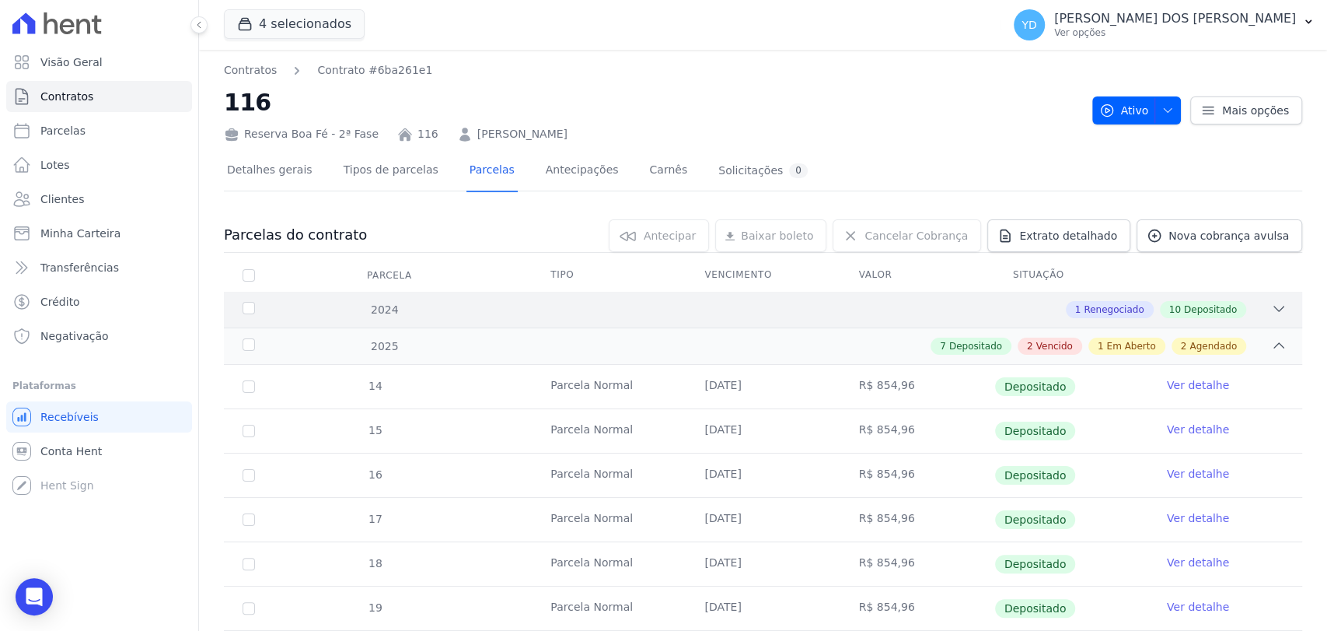
click at [954, 313] on div "1 Renegociado 10 Depositado" at bounding box center [816, 309] width 942 height 17
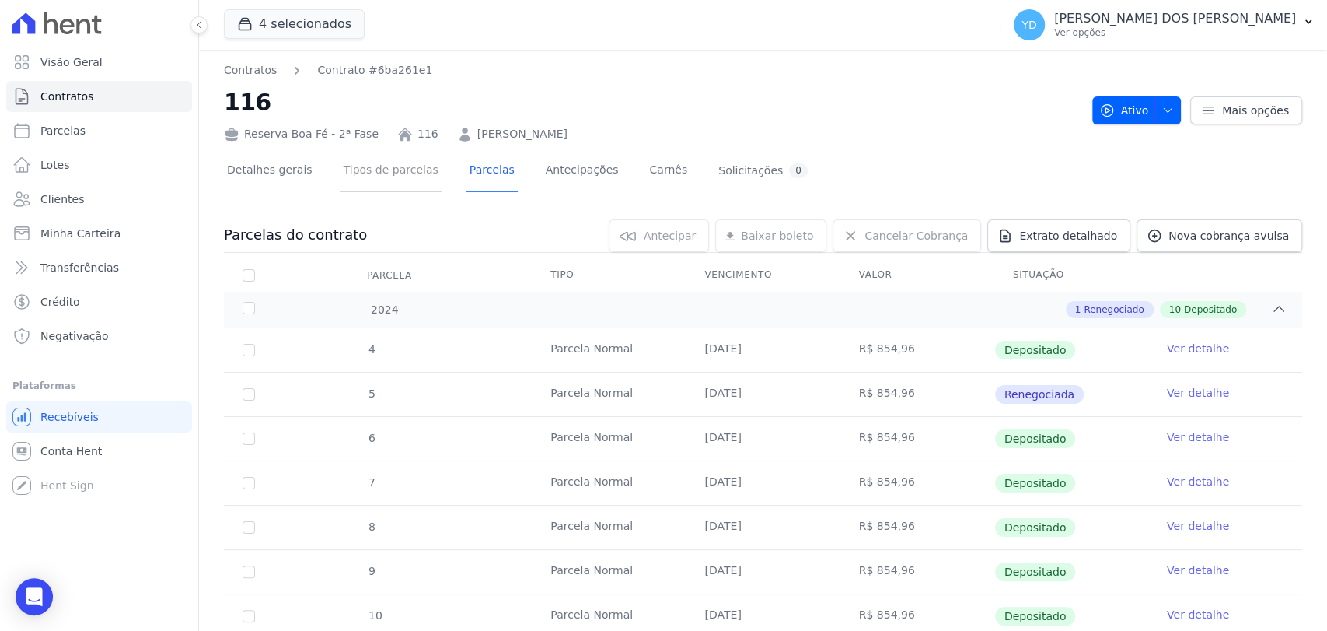
click at [383, 168] on link "Tipos de parcelas" at bounding box center [391, 171] width 101 height 41
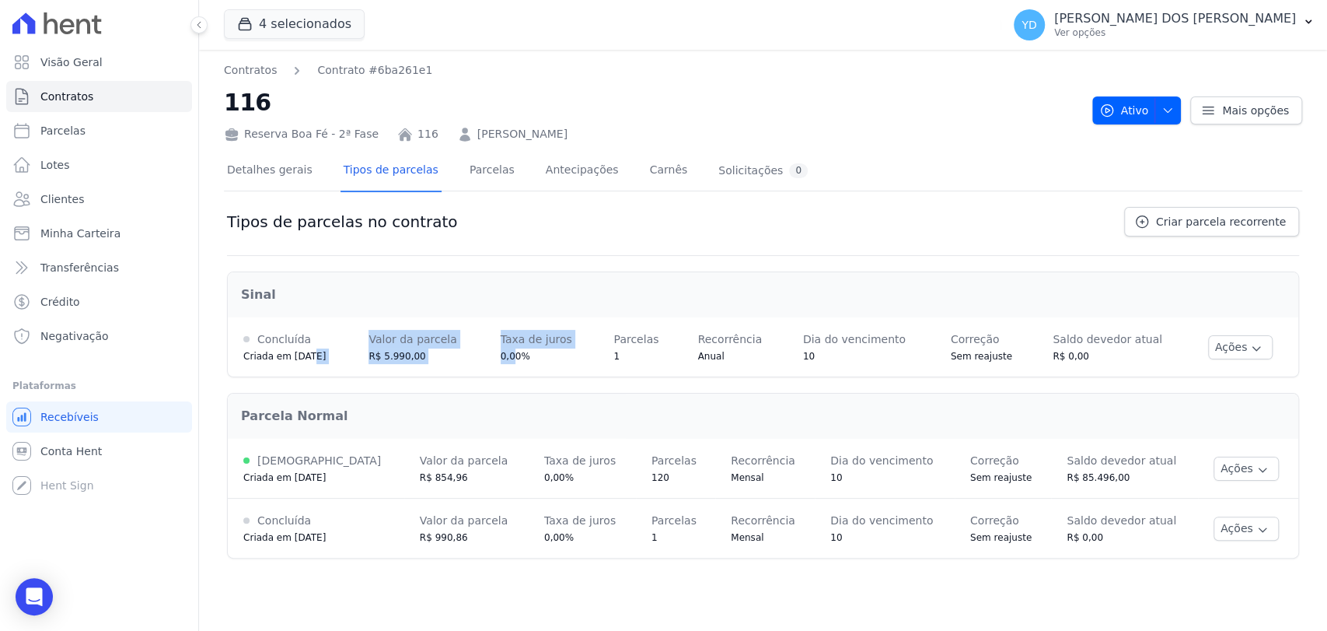
drag, startPoint x: 307, startPoint y: 362, endPoint x: 527, endPoint y: 352, distance: 220.3
click at [527, 352] on tr "Concluída Criada em 19/02/2024 Valor da parcela R$ 5.990,00 Taxa de juros 0,00%…" at bounding box center [763, 346] width 1071 height 59
click at [527, 352] on span "0,00%" at bounding box center [516, 356] width 30 height 11
drag, startPoint x: 248, startPoint y: 542, endPoint x: 450, endPoint y: 543, distance: 202.2
click at [450, 543] on tr "Concluída Criada em 07/10/2024 Valor da parcela R$ 990,86 Taxa de juros 0,00% P…" at bounding box center [763, 528] width 1071 height 60
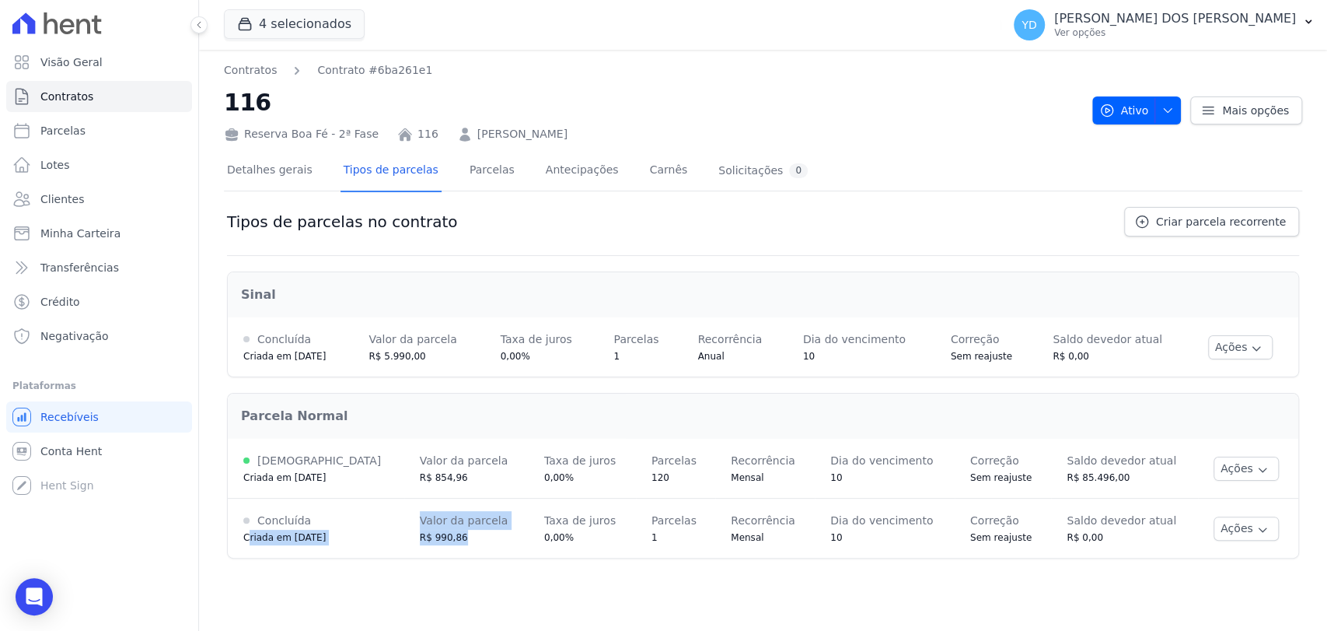
click at [442, 536] on div "R$ 990,86" at bounding box center [466, 537] width 93 height 16
drag, startPoint x: 627, startPoint y: 476, endPoint x: 651, endPoint y: 476, distance: 23.3
click at [652, 476] on div "120" at bounding box center [676, 478] width 48 height 16
drag, startPoint x: 622, startPoint y: 449, endPoint x: 659, endPoint y: 472, distance: 42.9
click at [659, 472] on td "Parcelas 120" at bounding box center [675, 469] width 79 height 60
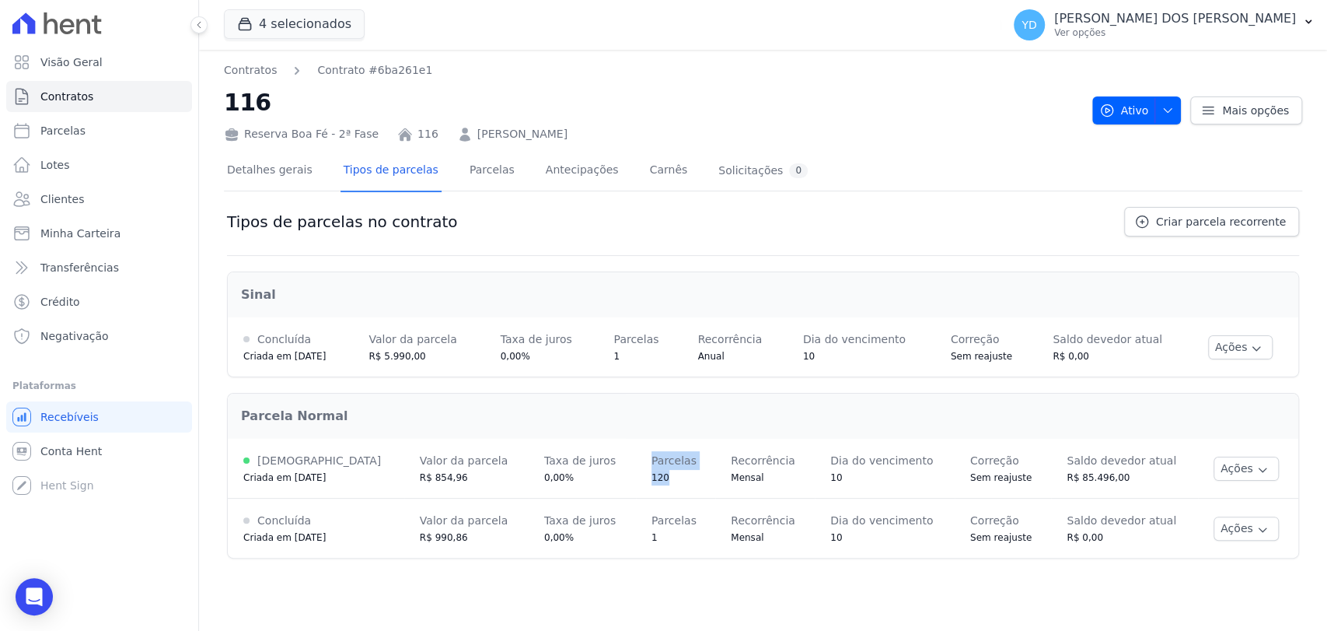
click at [647, 484] on td "Parcelas 120" at bounding box center [675, 469] width 79 height 60
drag, startPoint x: 435, startPoint y: 476, endPoint x: 385, endPoint y: 486, distance: 51.5
click at [404, 486] on td "Valor da parcela R$ 854,96" at bounding box center [466, 469] width 124 height 60
click at [356, 473] on div "Criada em 19/02/2024" at bounding box center [315, 478] width 145 height 16
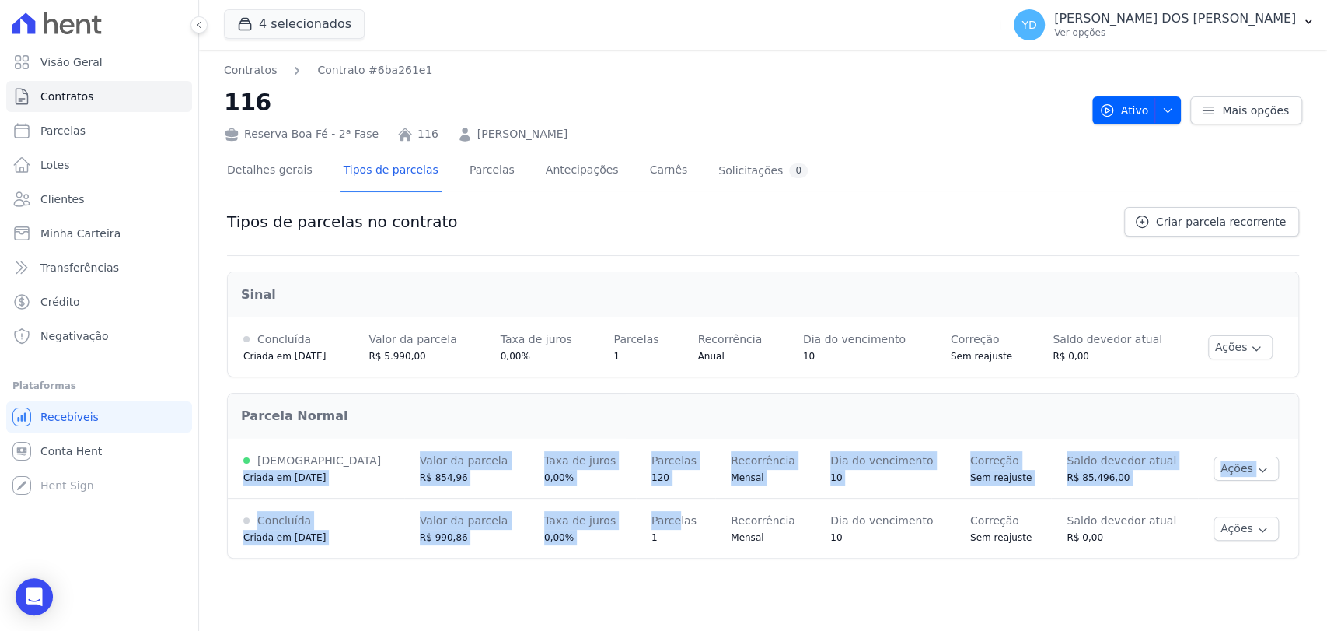
drag, startPoint x: 230, startPoint y: 474, endPoint x: 674, endPoint y: 487, distance: 444.1
click at [662, 497] on tbody "Ativa Criada em 19/02/2024 Valor da parcela R$ 854,96 Taxa de juros 0,00% Parce…" at bounding box center [763, 498] width 1071 height 119
click at [690, 471] on td "Parcelas 120" at bounding box center [675, 469] width 79 height 60
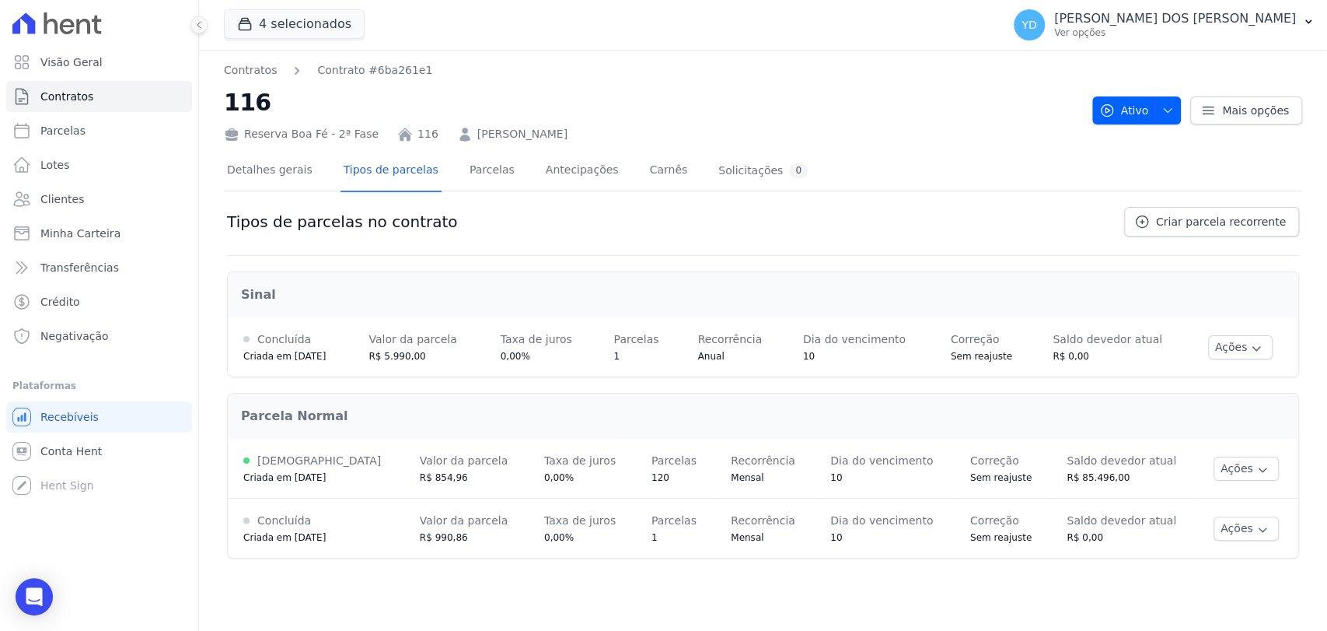
drag, startPoint x: 498, startPoint y: 189, endPoint x: 473, endPoint y: 163, distance: 35.7
click at [496, 188] on div "Detalhes gerais Tipos de parcelas Parcelas Antecipações Carnês Solicitações 0" at bounding box center [517, 171] width 587 height 41
click at [473, 163] on link "Parcelas" at bounding box center [492, 171] width 51 height 41
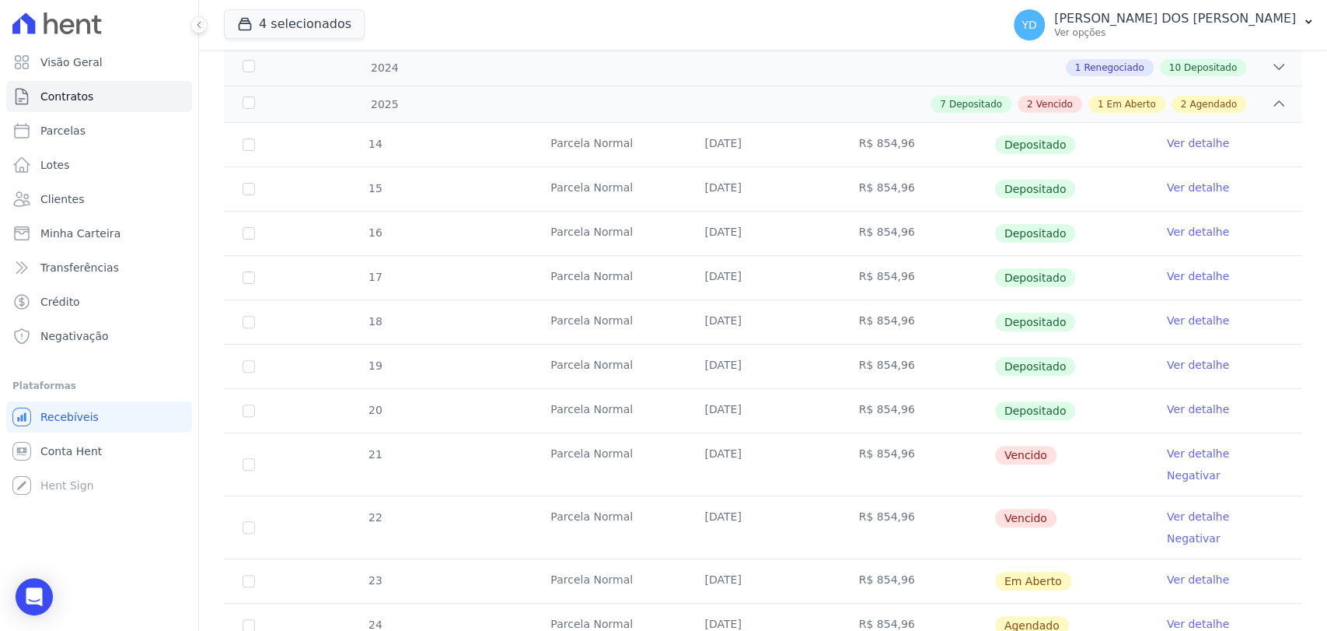
scroll to position [602, 0]
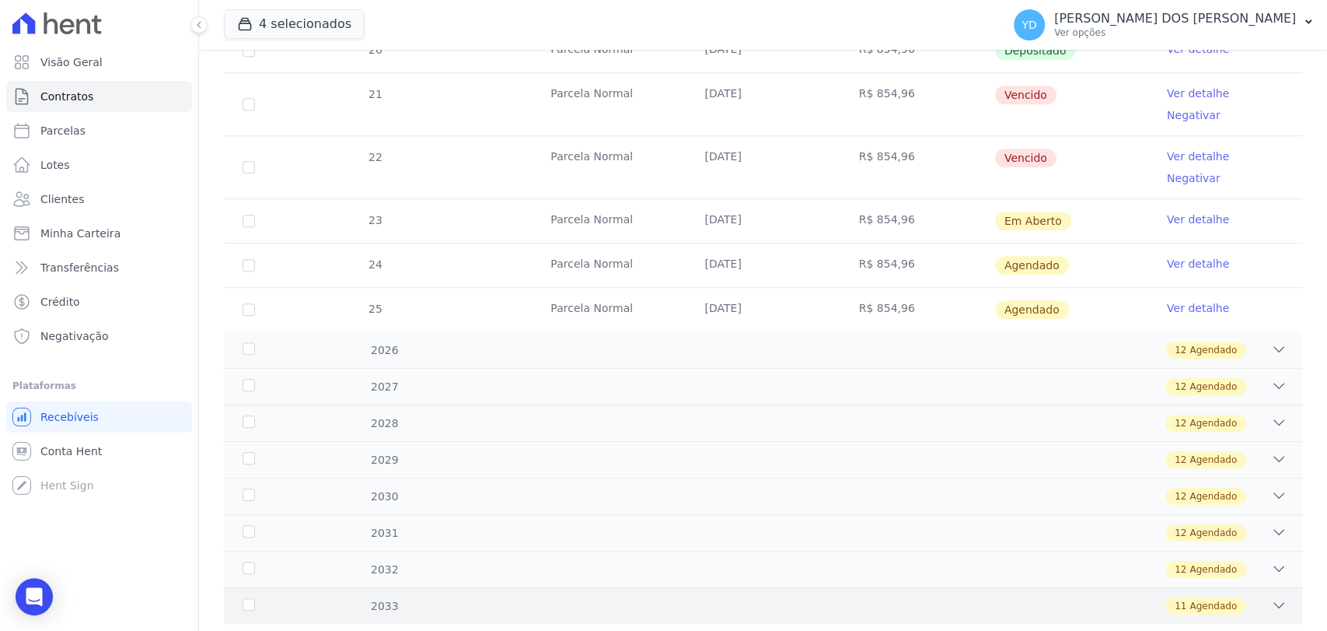
click at [550, 597] on div "11 Agendado" at bounding box center [816, 605] width 942 height 17
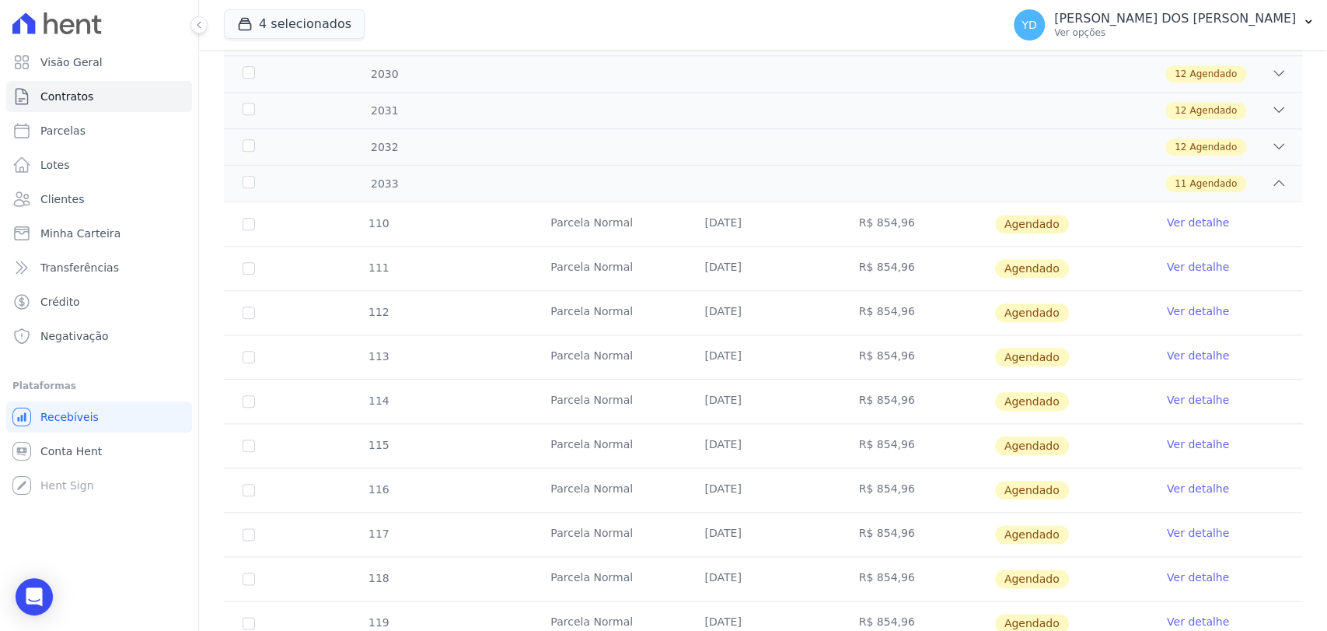
scroll to position [1089, 0]
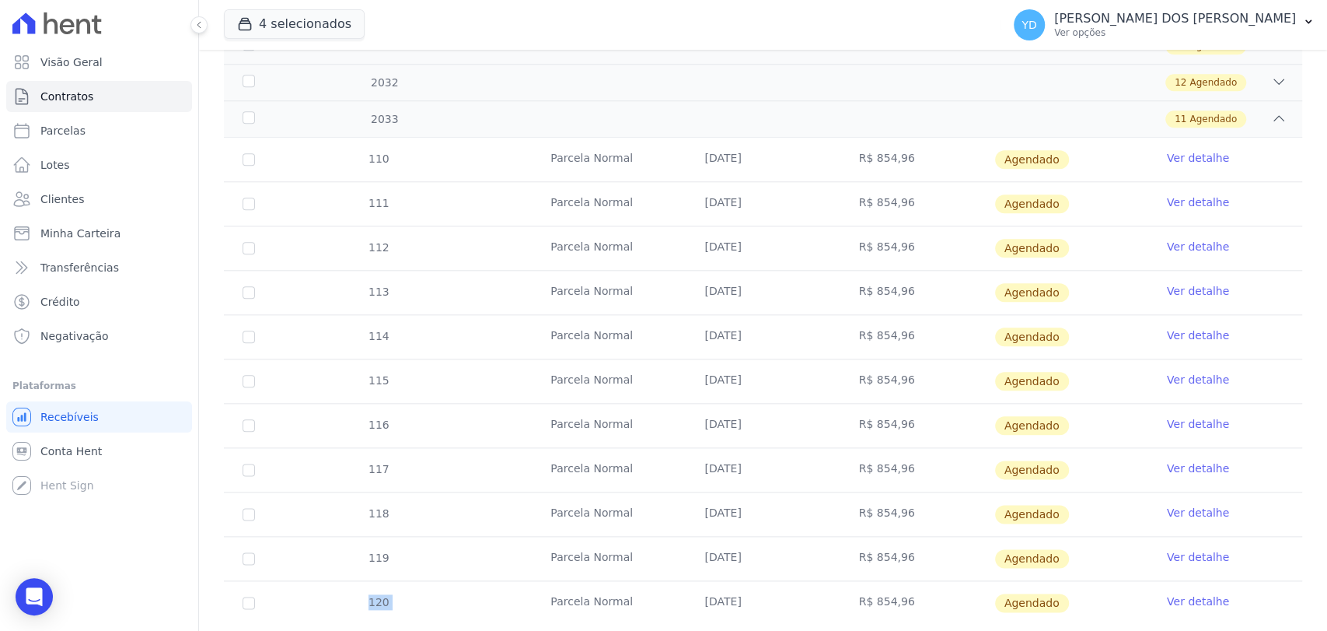
drag, startPoint x: 361, startPoint y: 561, endPoint x: 435, endPoint y: 559, distance: 73.9
click at [435, 580] on tr "120 Parcela Normal 10/11/2033 R$ 854,96 Agendado Ver detalhe" at bounding box center [763, 602] width 1078 height 44
click at [452, 586] on div "110 Parcela Normal 10/01/2033 R$ 854,96 Agendado Ver detalhe 111 Parcela Normal…" at bounding box center [763, 380] width 1128 height 499
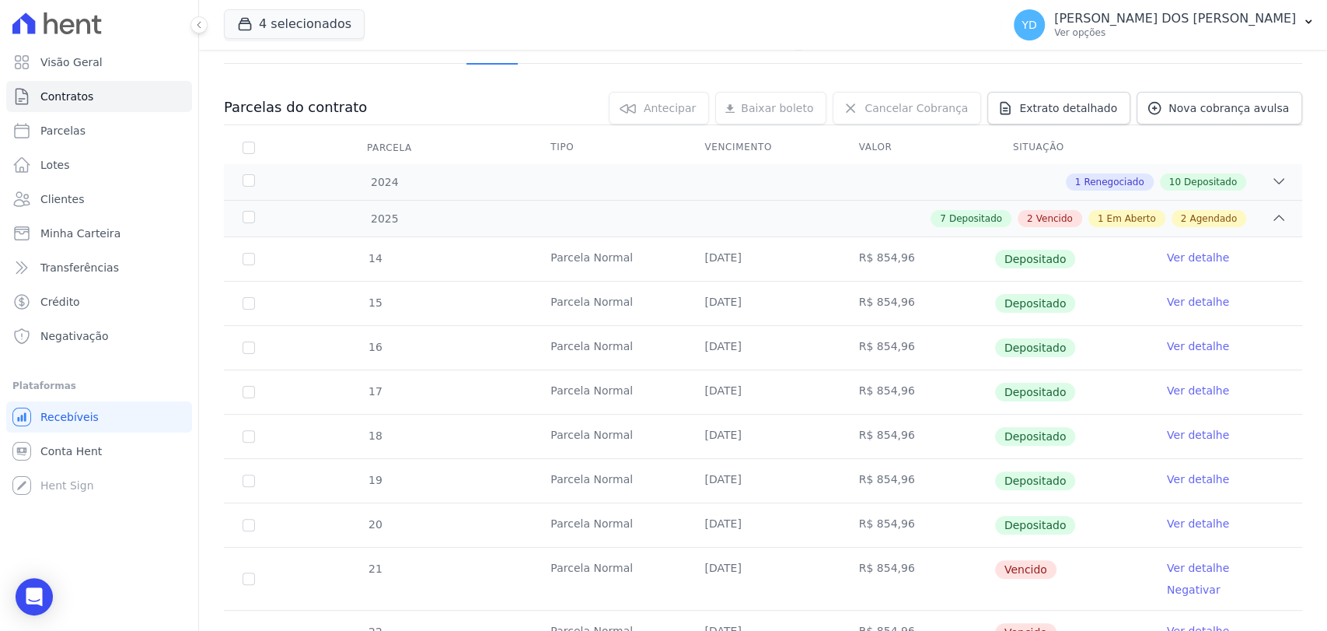
scroll to position [0, 0]
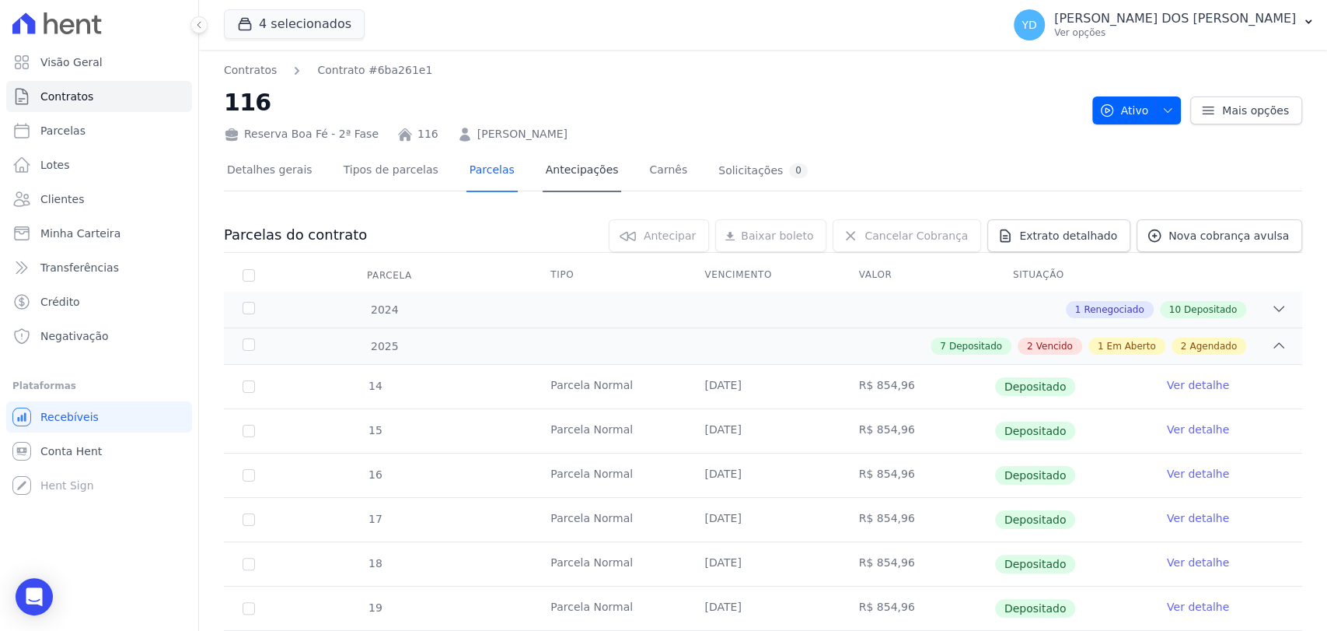
drag, startPoint x: 504, startPoint y: 178, endPoint x: 529, endPoint y: 176, distance: 25.0
click at [505, 178] on div "Detalhes gerais Tipos de parcelas Parcelas Antecipações Carnês Solicitações 0" at bounding box center [517, 171] width 587 height 41
click at [543, 176] on link "Antecipações" at bounding box center [582, 171] width 79 height 41
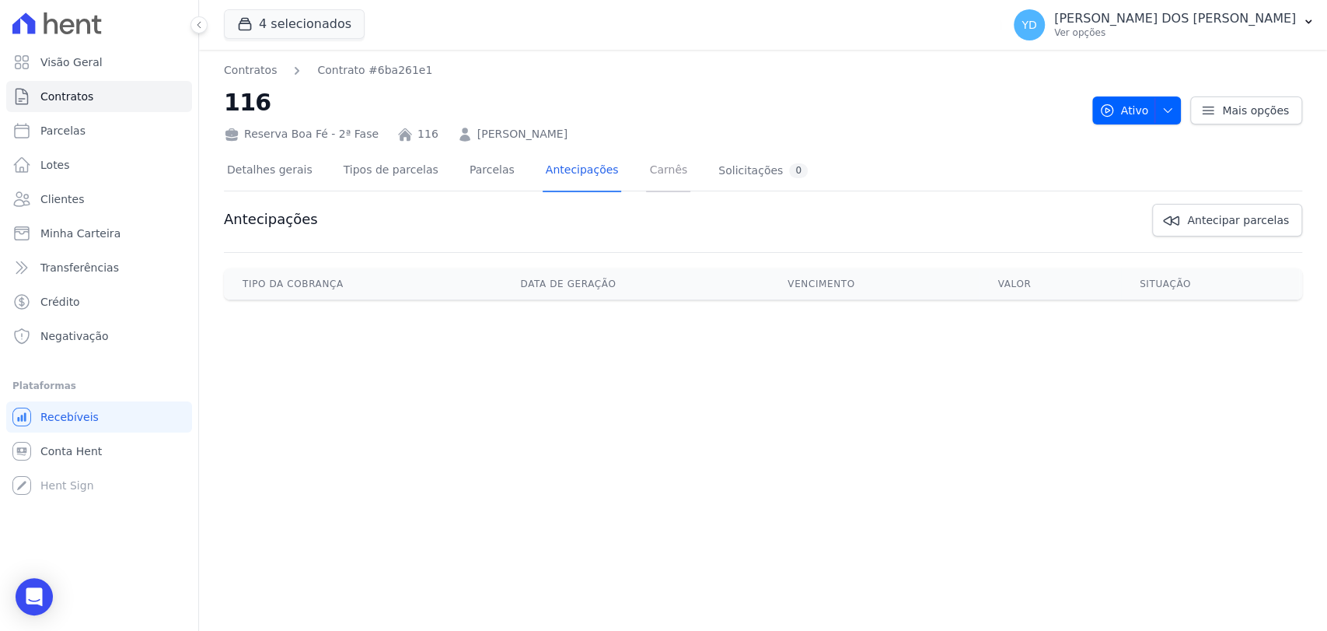
click at [648, 180] on link "Carnês" at bounding box center [668, 171] width 44 height 41
click at [718, 182] on link "Solicitações 0" at bounding box center [763, 171] width 96 height 41
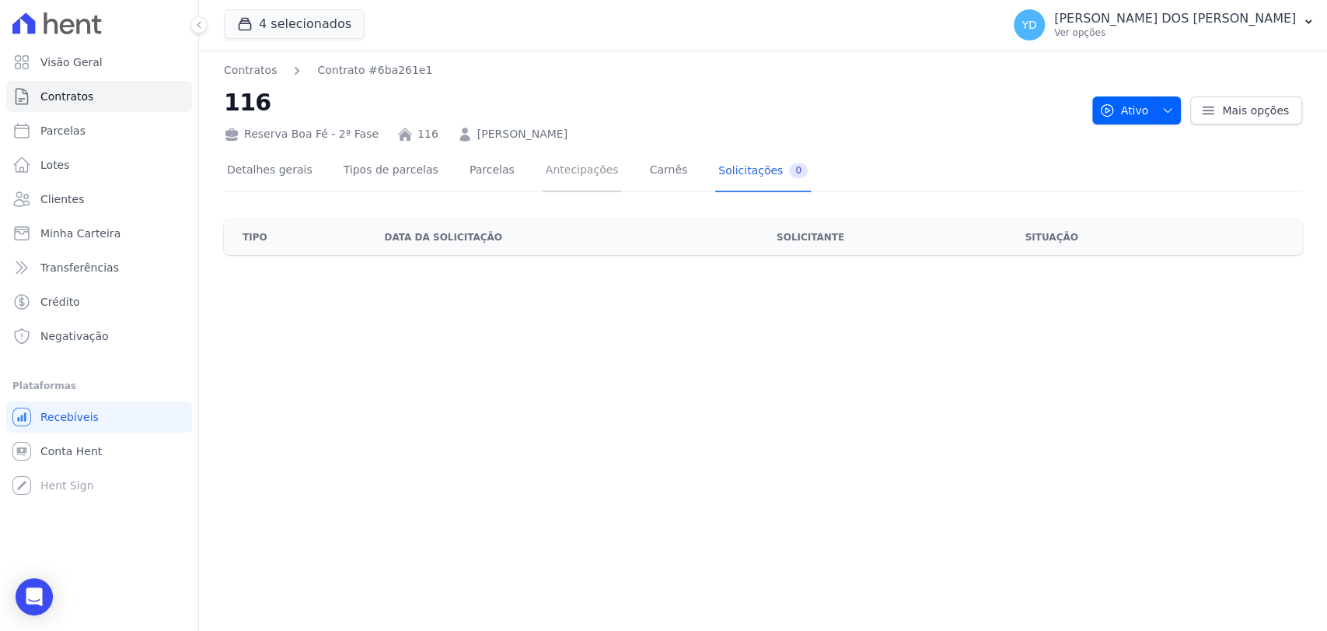
click at [554, 173] on link "Antecipações" at bounding box center [582, 171] width 79 height 41
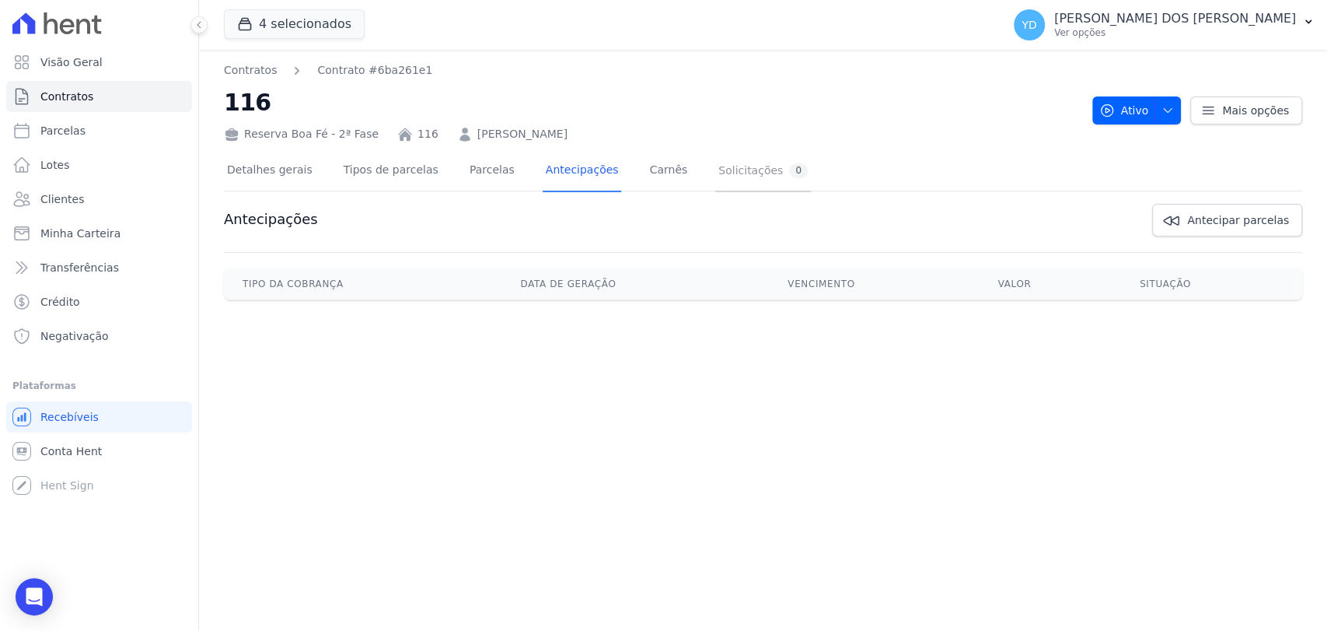
click at [718, 176] on div "Solicitações 0" at bounding box center [762, 170] width 89 height 15
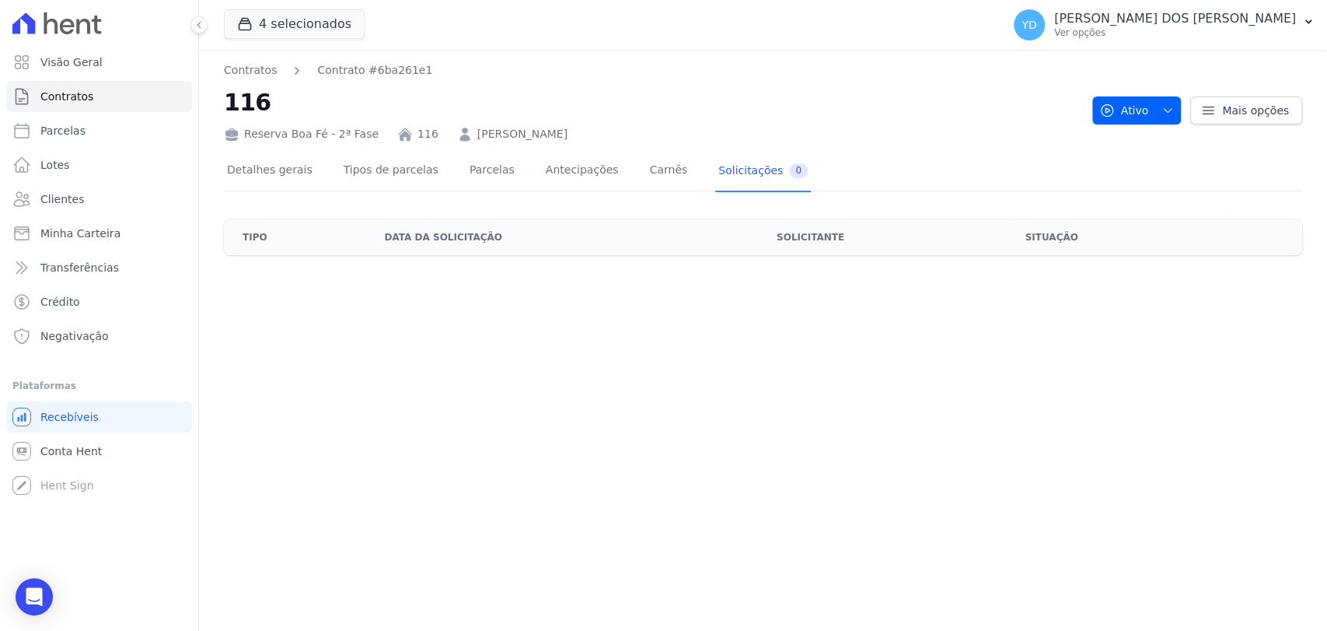
click at [427, 165] on div "Detalhes gerais Tipos de parcelas Parcelas Antecipações Carnês Solicitações 0" at bounding box center [517, 171] width 587 height 41
click at [473, 174] on link "Parcelas" at bounding box center [492, 171] width 51 height 41
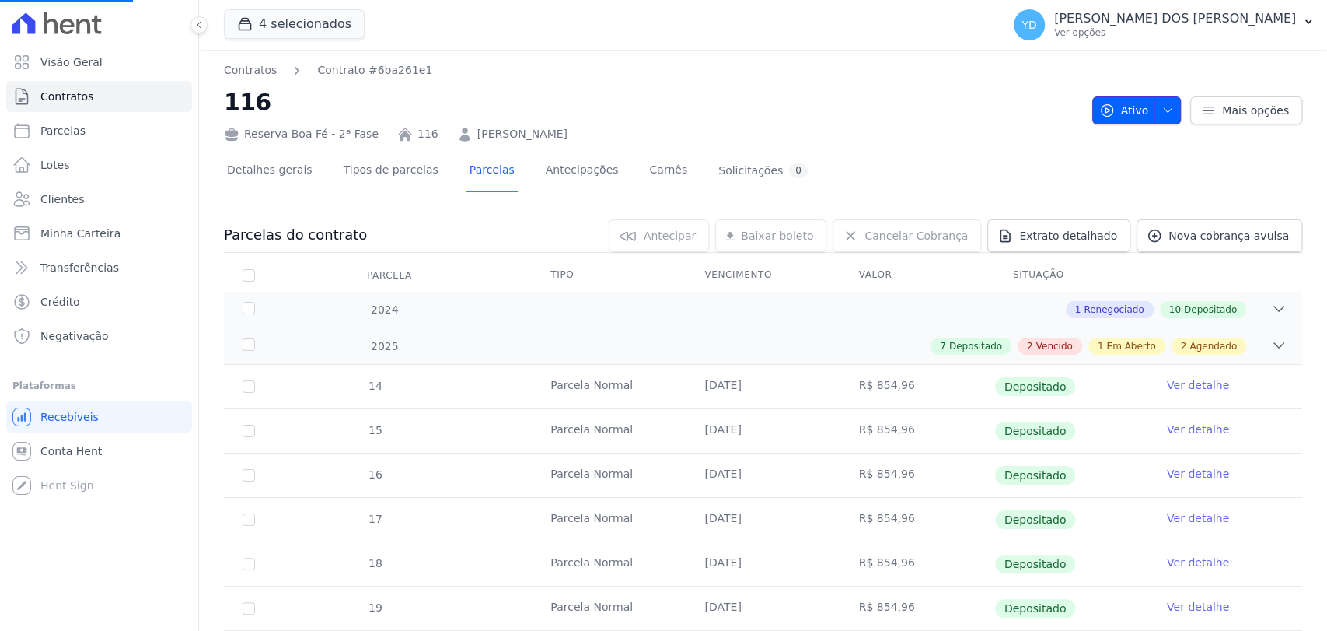
click at [1168, 120] on button "Ativo" at bounding box center [1136, 110] width 89 height 28
click at [1140, 122] on span "Ativo" at bounding box center [1124, 110] width 50 height 28
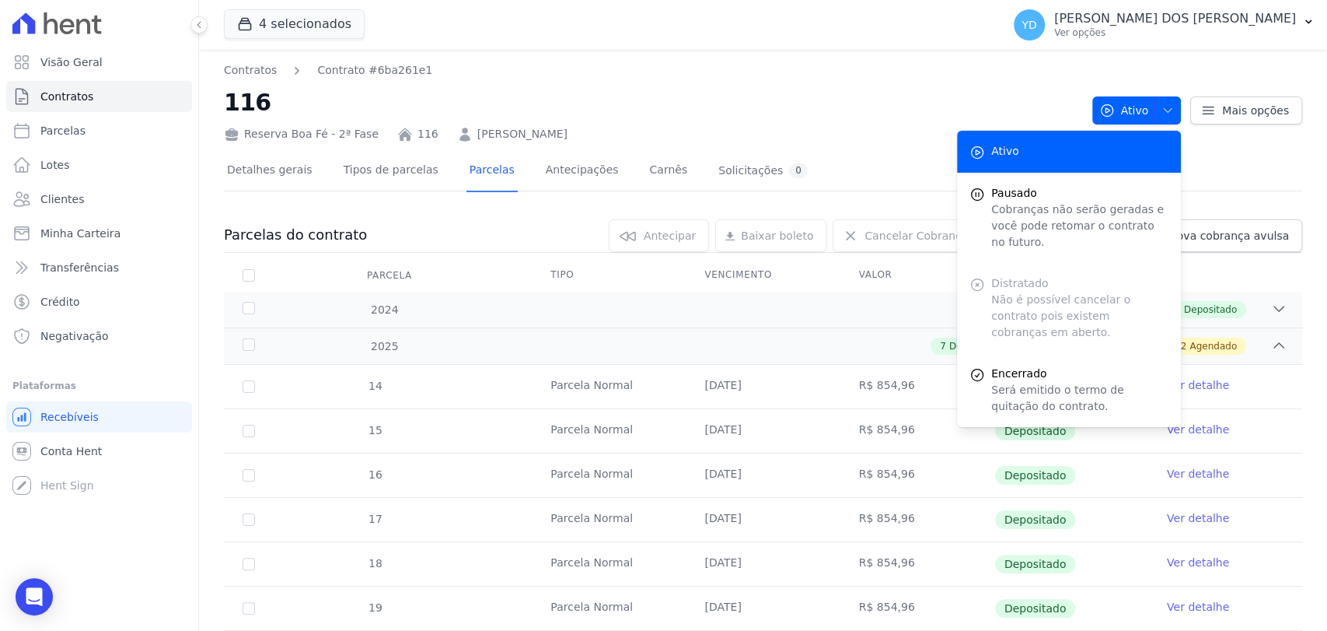
click at [770, 126] on div "Reserva Boa Fé - 2ª Fase 116 JOSE FERNANDO FELIX JUNIOR" at bounding box center [652, 131] width 856 height 23
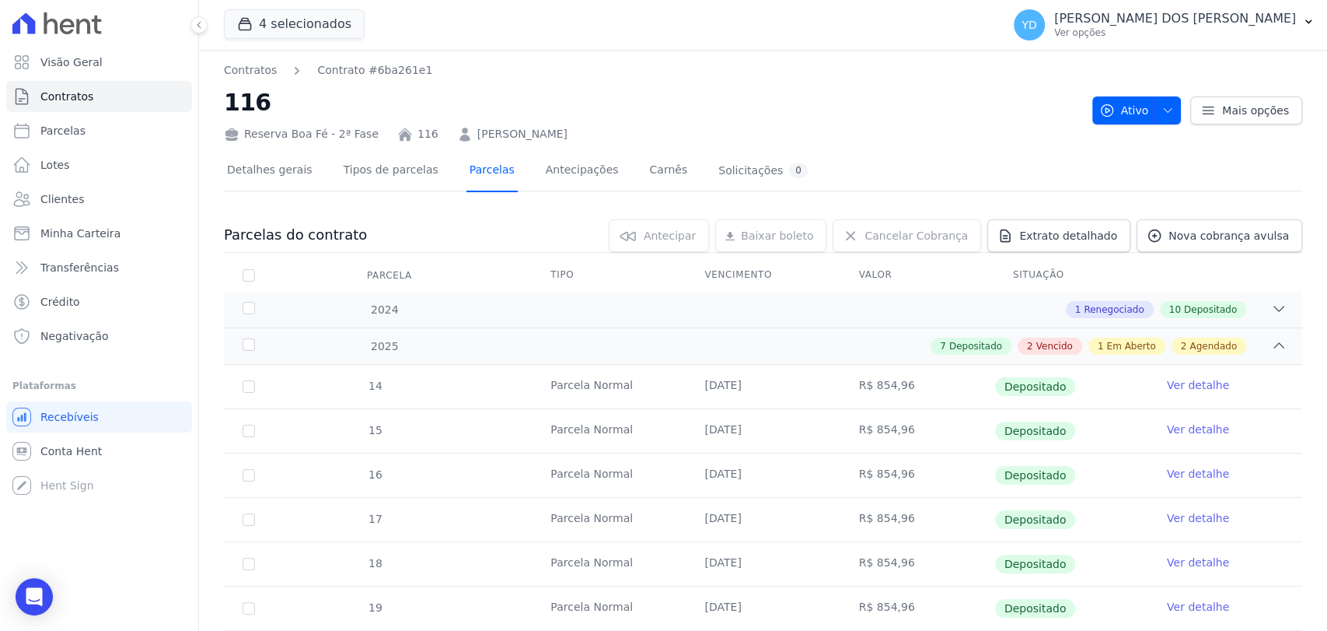
click at [483, 176] on link "Parcelas" at bounding box center [492, 171] width 51 height 41
click at [104, 142] on link "Parcelas" at bounding box center [99, 130] width 186 height 31
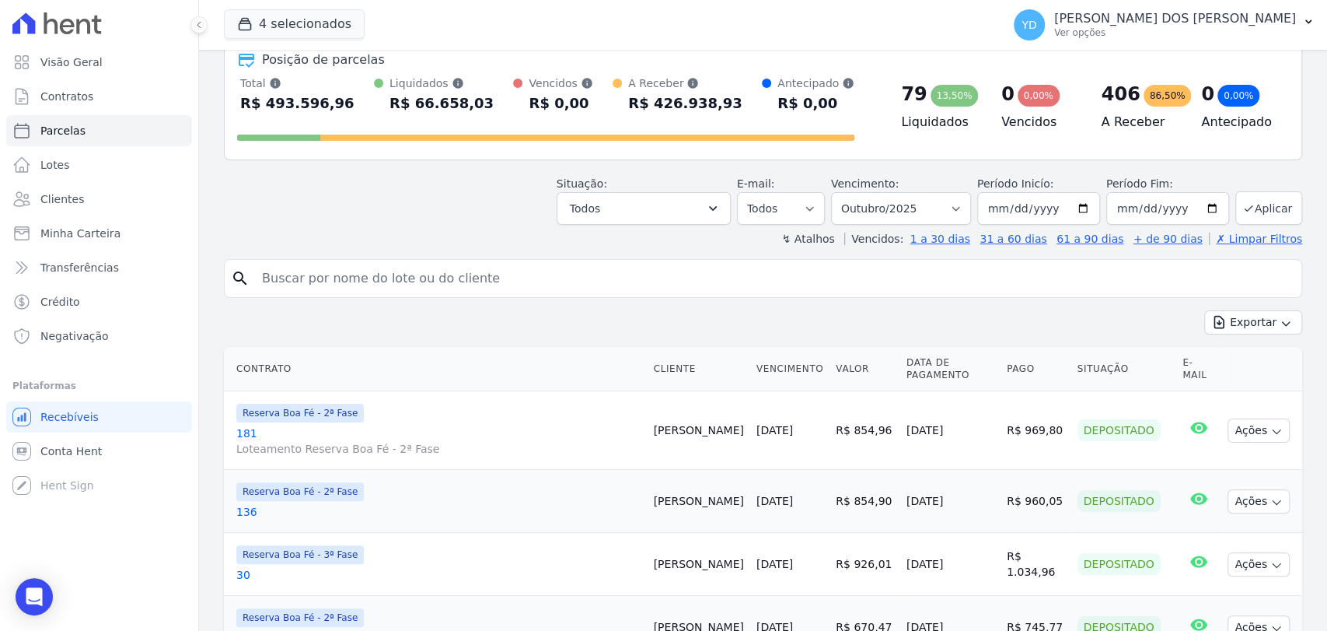
scroll to position [86, 0]
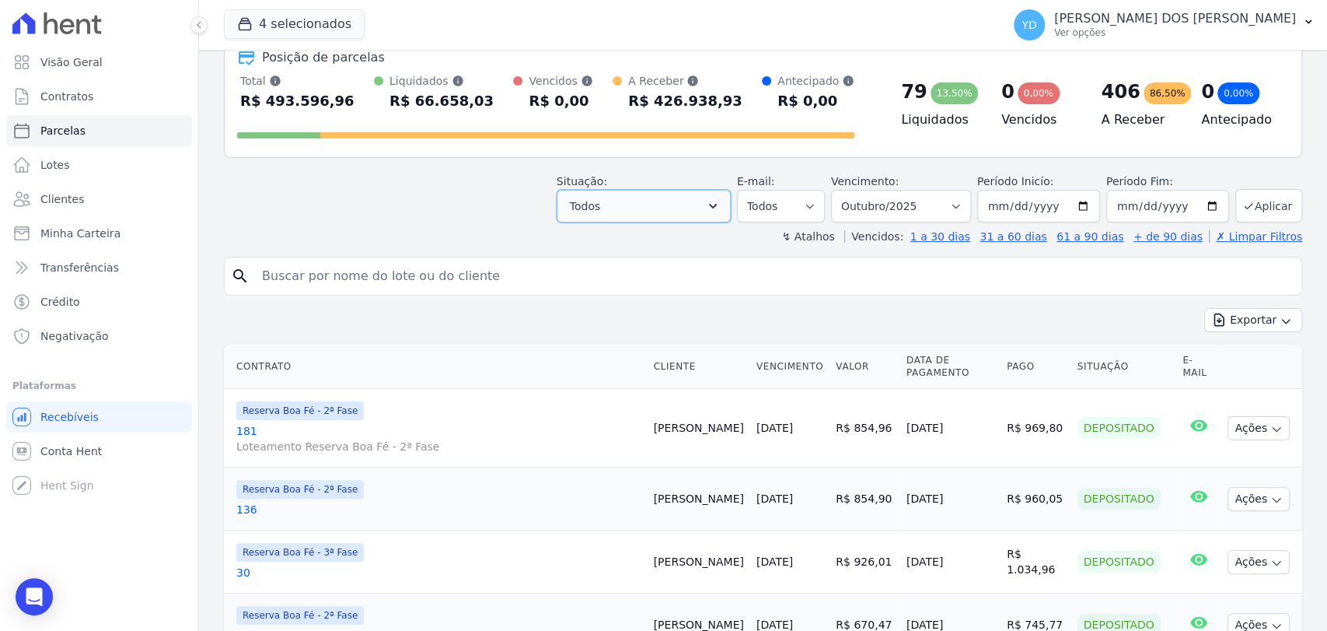
click at [593, 201] on span "Todos" at bounding box center [585, 206] width 30 height 19
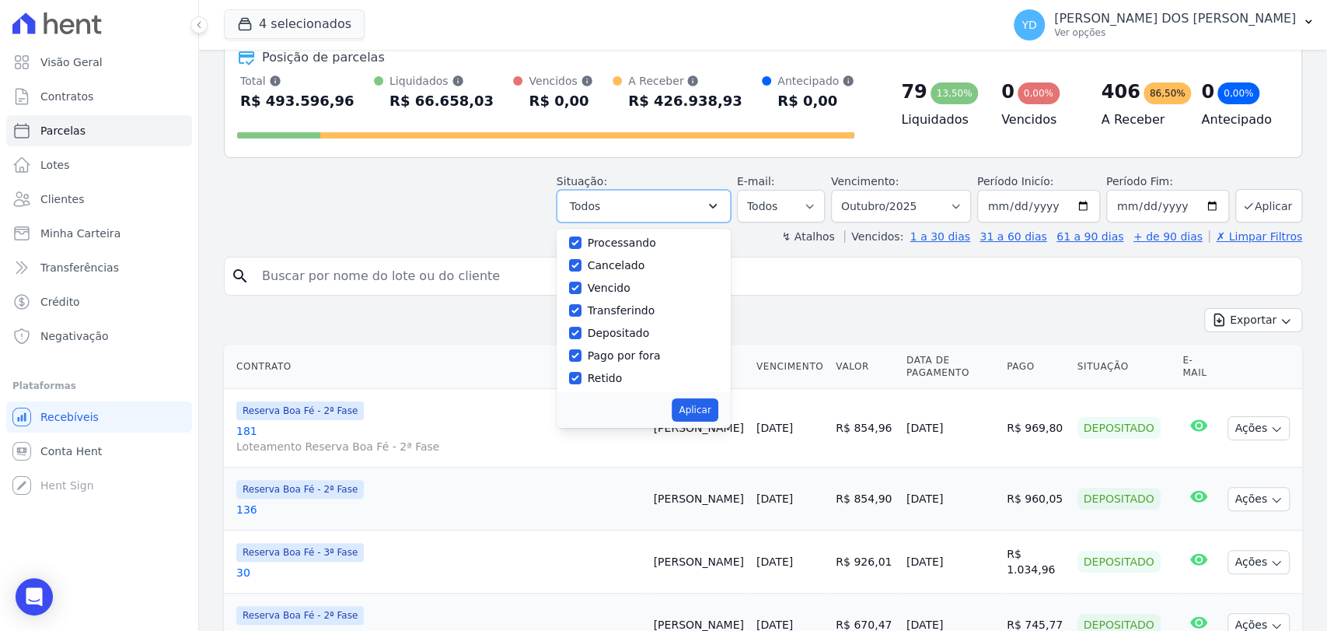
scroll to position [103, 0]
click at [718, 412] on button "Aplicar" at bounding box center [695, 409] width 46 height 23
select select "scheduled"
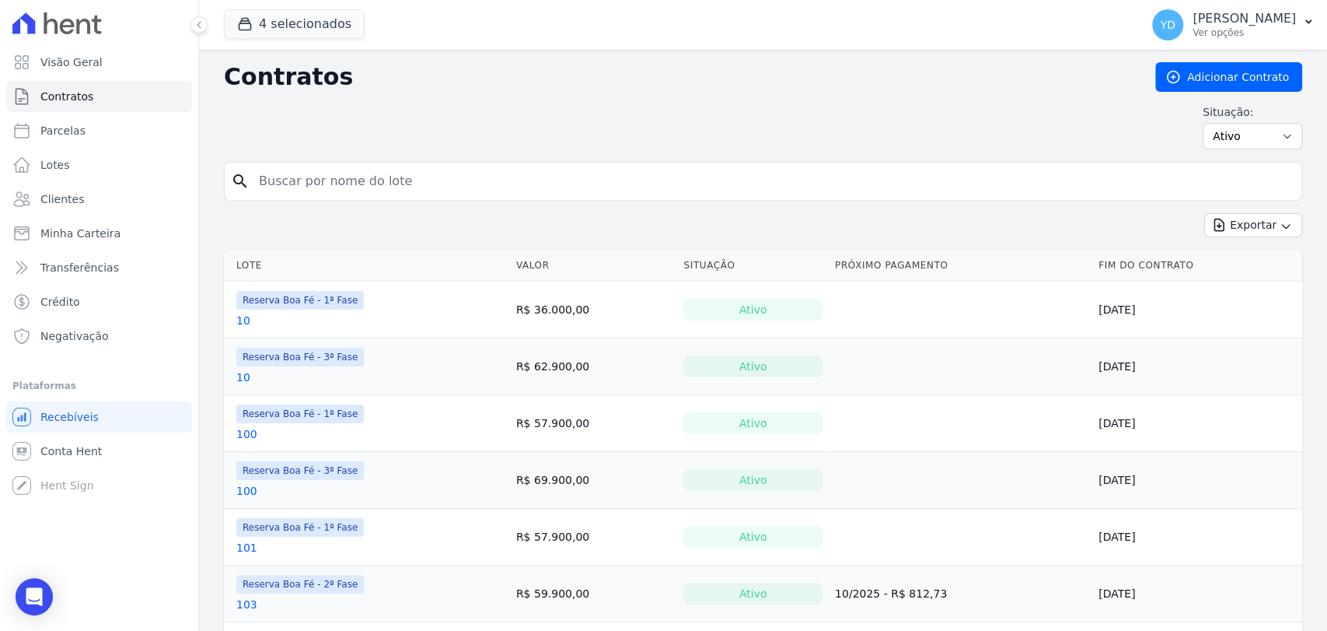
click at [576, 190] on input "search" at bounding box center [773, 181] width 1046 height 31
click at [155, 59] on link "Visão Geral" at bounding box center [99, 62] width 186 height 31
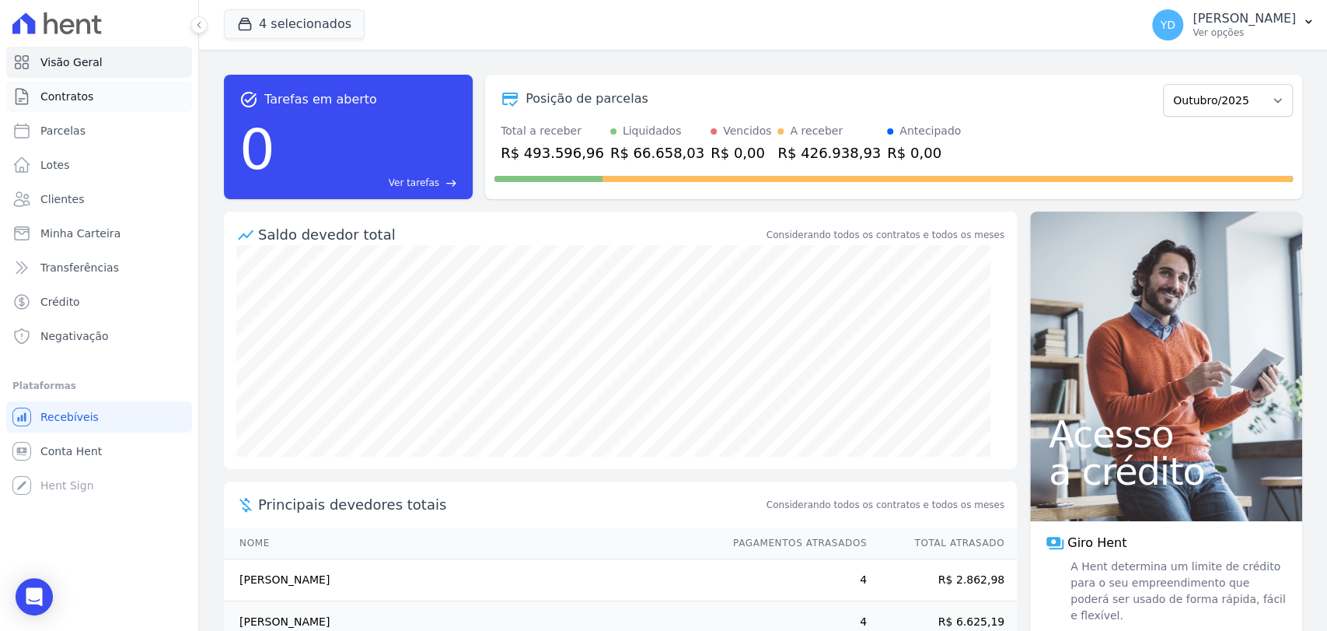
click at [162, 94] on link "Contratos" at bounding box center [99, 96] width 186 height 31
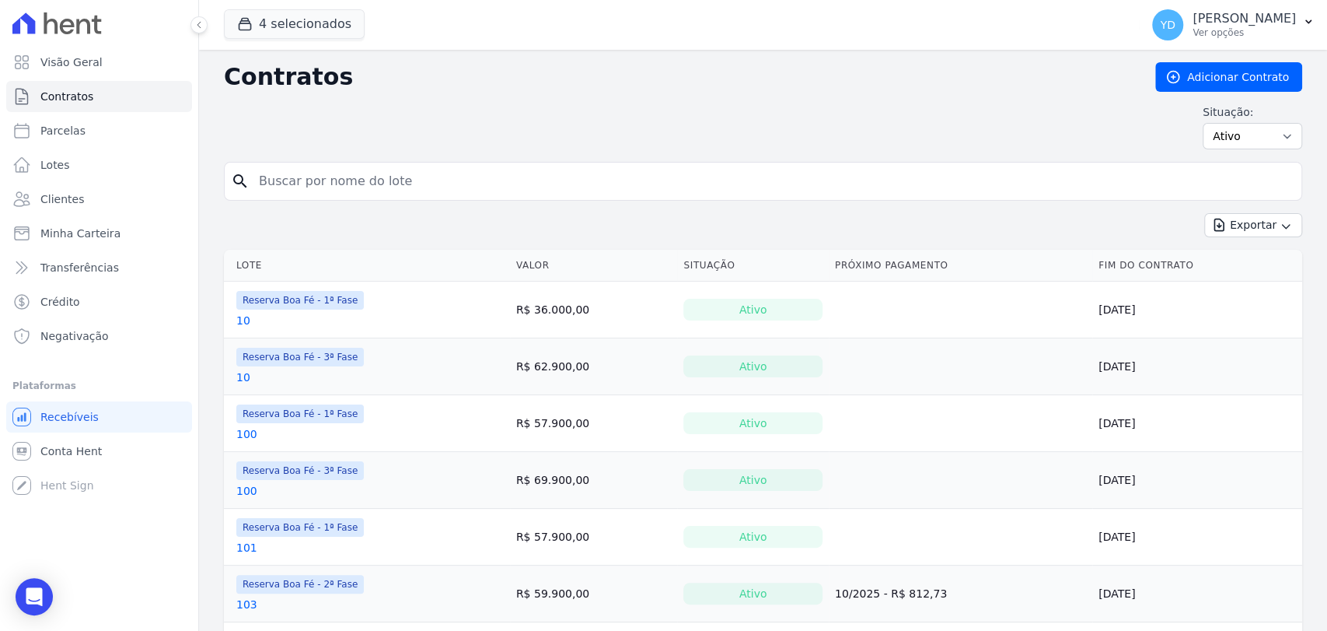
click at [334, 181] on input "search" at bounding box center [773, 181] width 1046 height 31
type input "116"
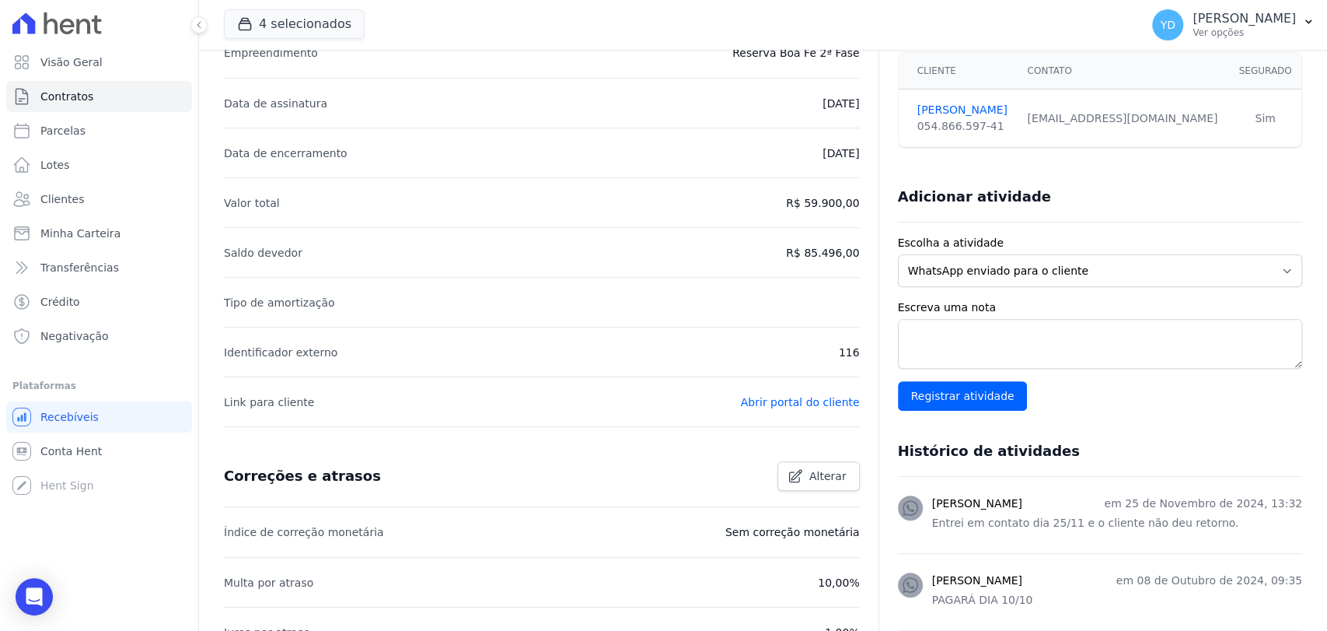
scroll to position [259, 0]
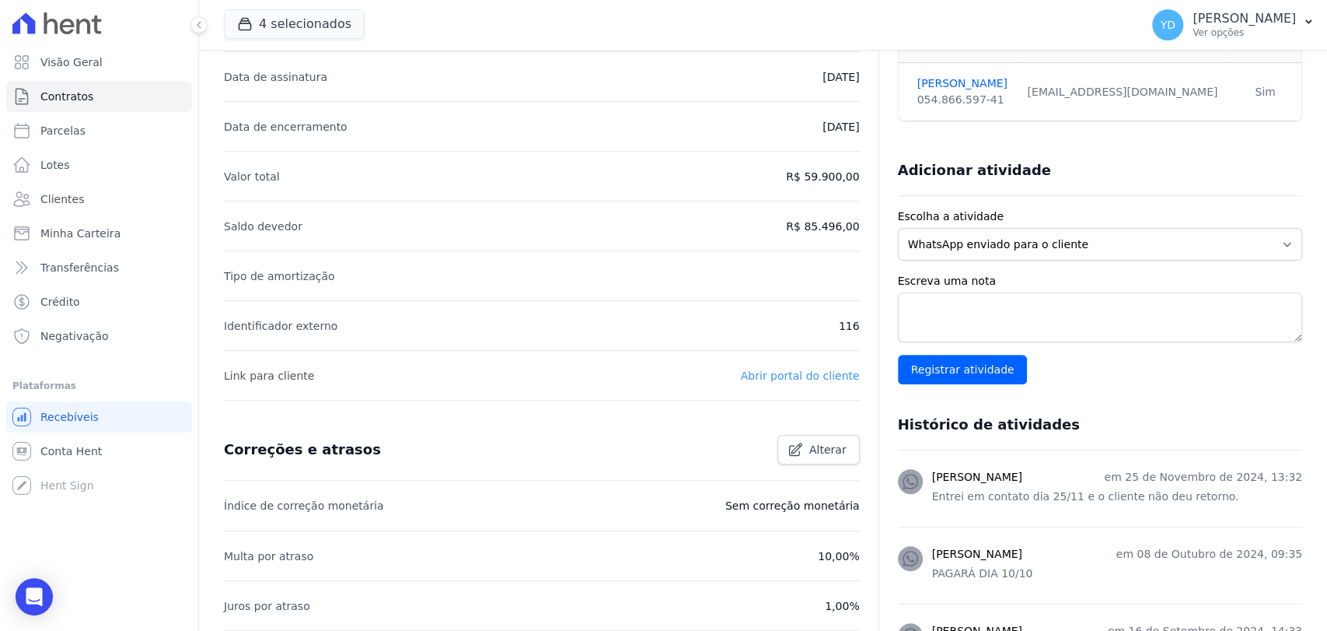
click at [802, 370] on link "Abrir portal do cliente" at bounding box center [800, 375] width 119 height 12
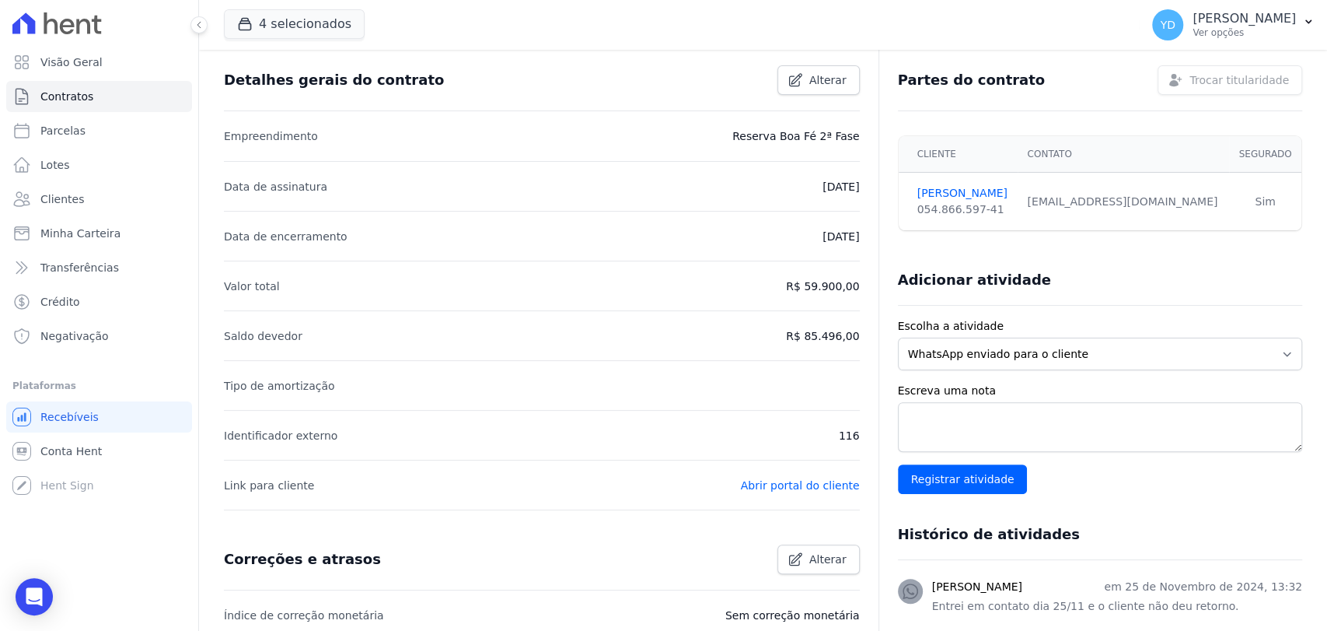
scroll to position [0, 0]
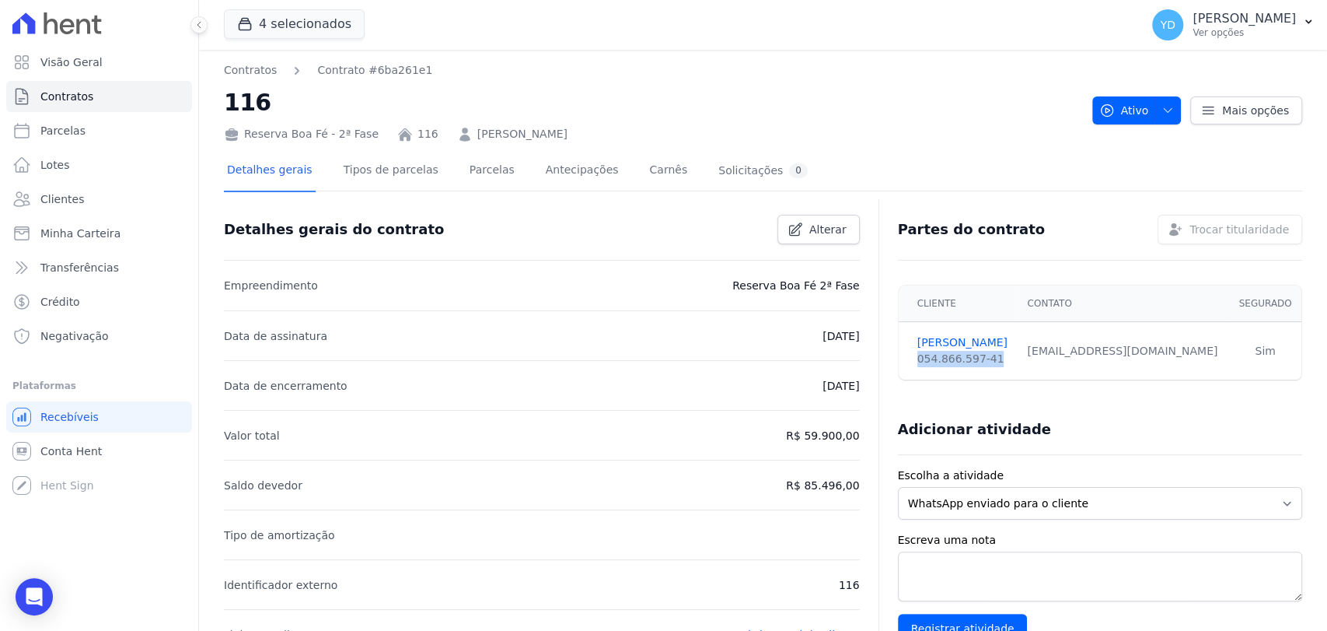
drag, startPoint x: 989, startPoint y: 359, endPoint x: 907, endPoint y: 362, distance: 82.4
click at [907, 362] on td "[PERSON_NAME] 054.866.597-41" at bounding box center [959, 351] width 120 height 58
copy div "054.866.597-41"
click at [740, 303] on li "Empreendimento Reserva Boa Fé 2ª Fase" at bounding box center [542, 285] width 636 height 50
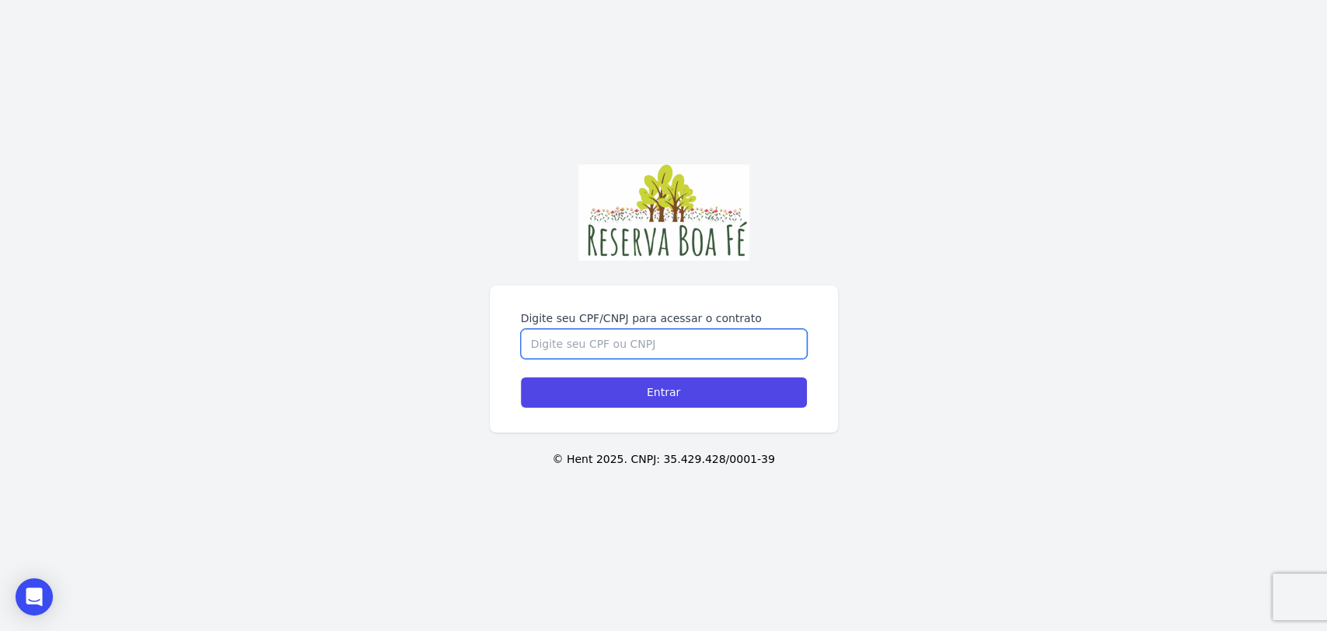
click at [655, 343] on input "Digite seu CPF/CNPJ para acessar o contrato" at bounding box center [664, 344] width 286 height 30
paste input "054.866.597-41"
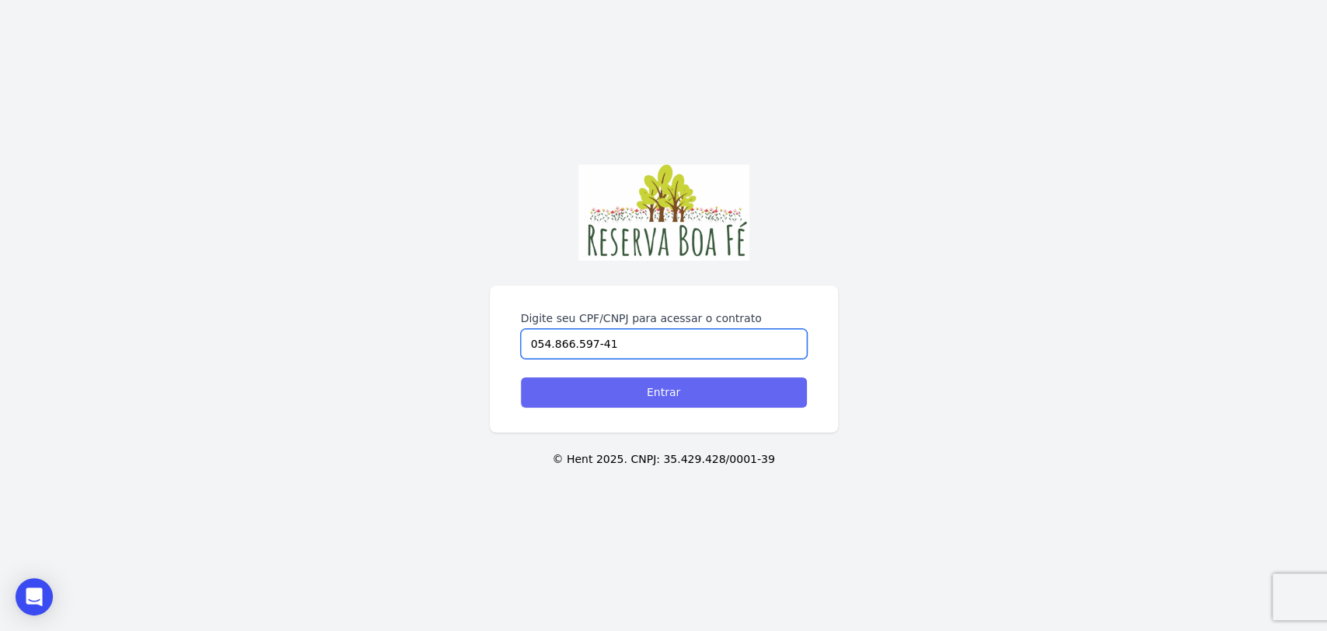
type input "054.866.597-41"
click at [661, 380] on input "Entrar" at bounding box center [664, 392] width 286 height 30
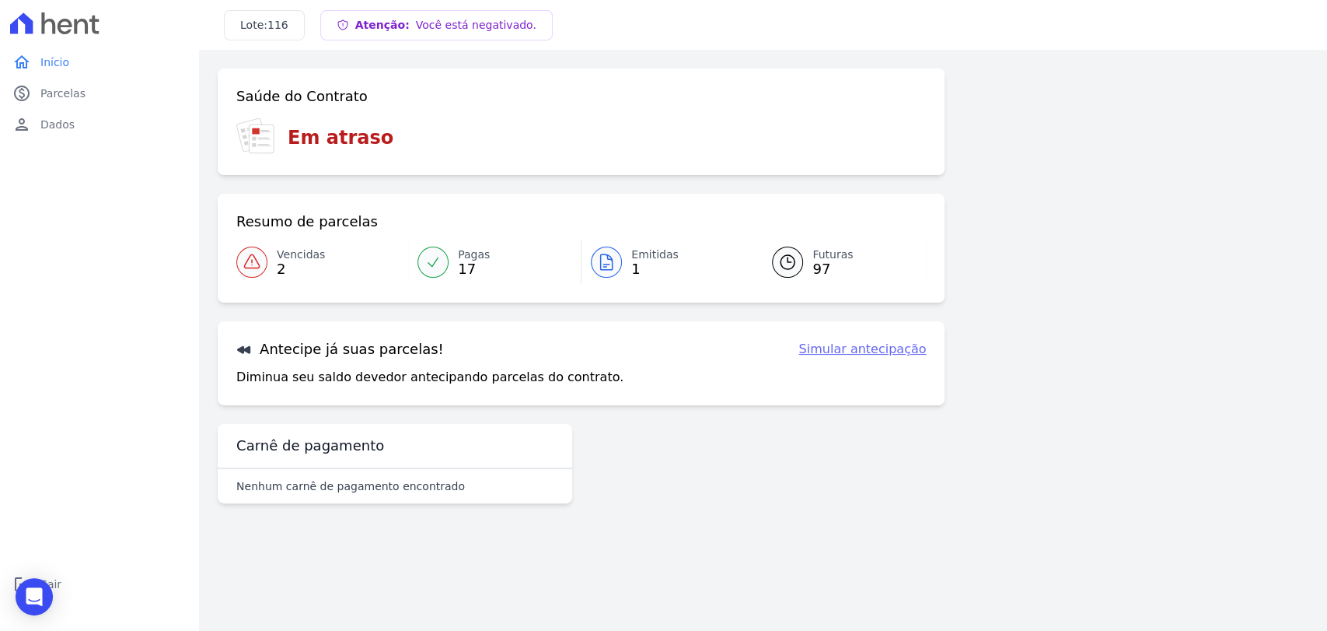
click at [250, 275] on div at bounding box center [251, 261] width 31 height 31
click at [448, 261] on link "Pagas 17" at bounding box center [494, 262] width 173 height 44
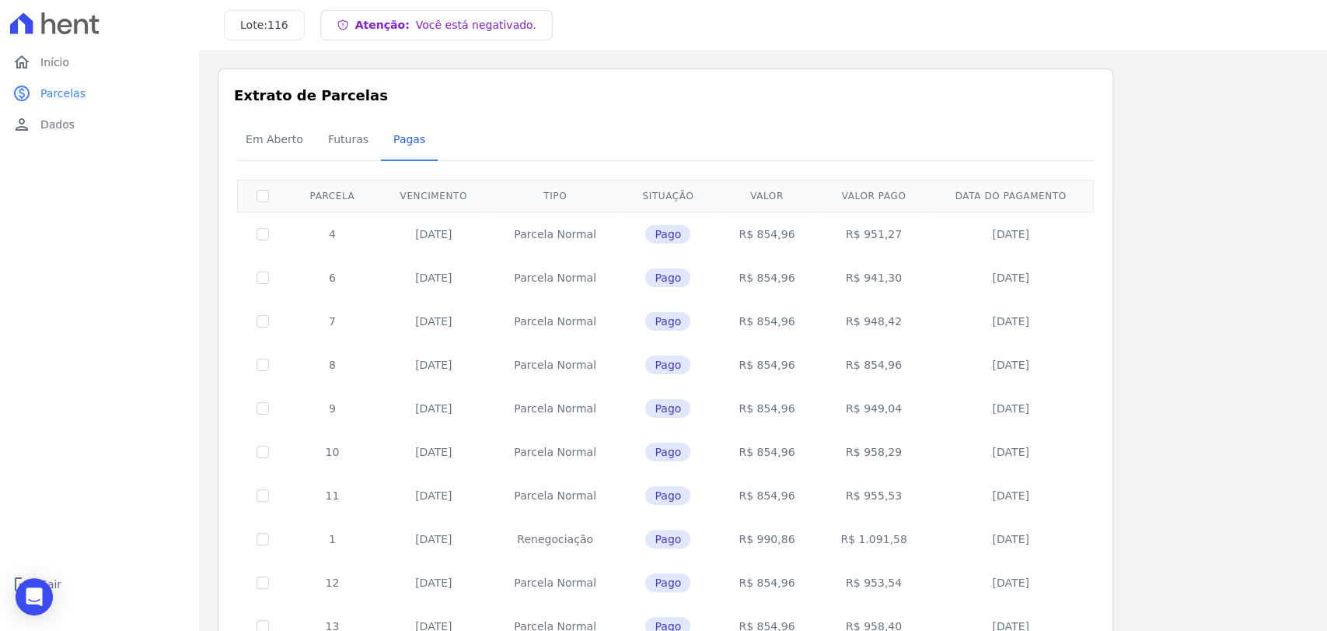
scroll to position [391, 0]
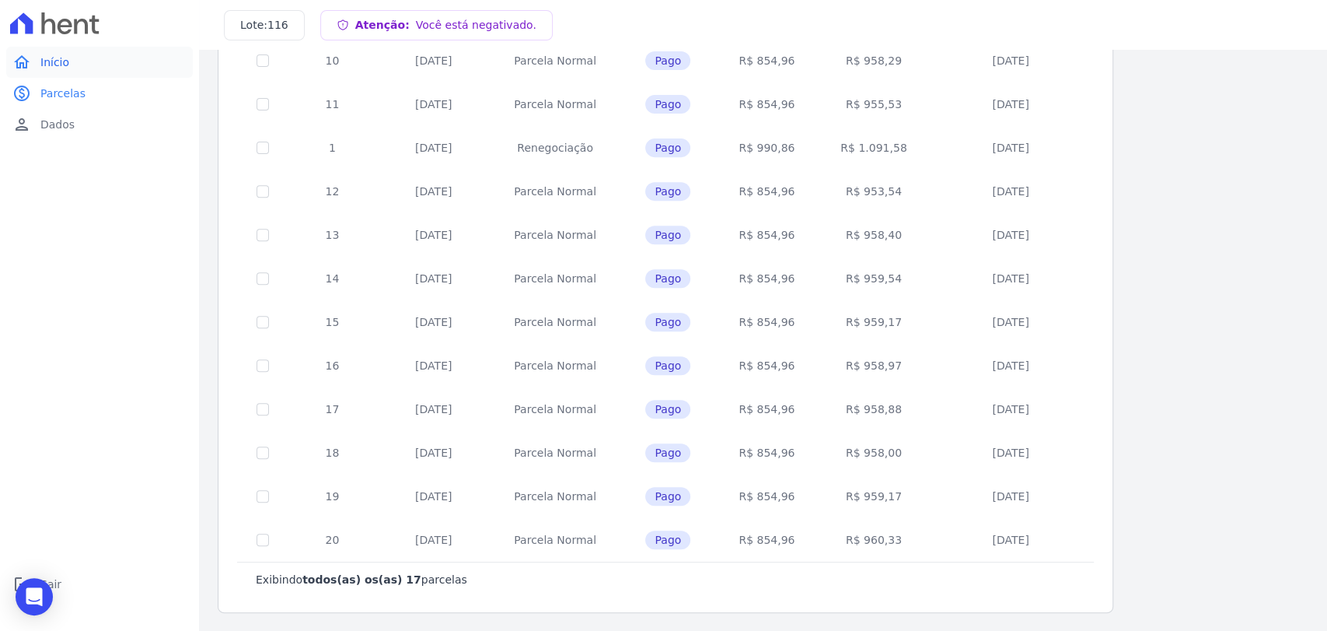
click at [36, 53] on link "home Início" at bounding box center [99, 62] width 187 height 31
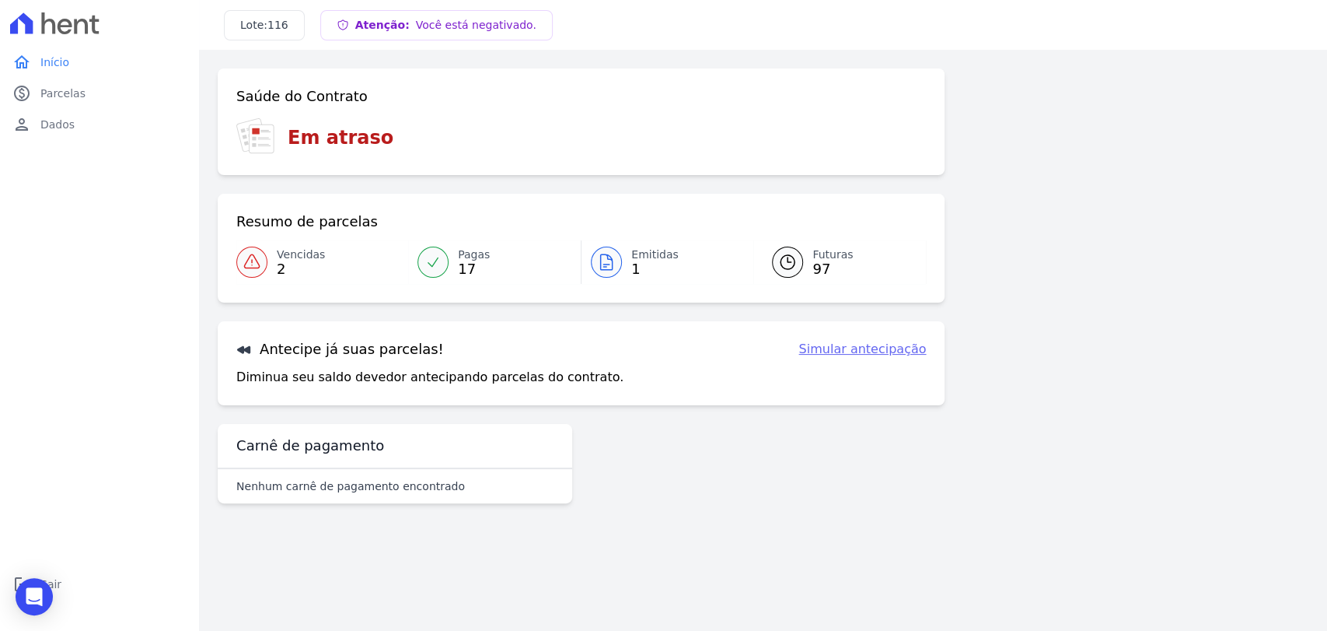
click at [299, 260] on span "Vencidas" at bounding box center [301, 254] width 48 height 16
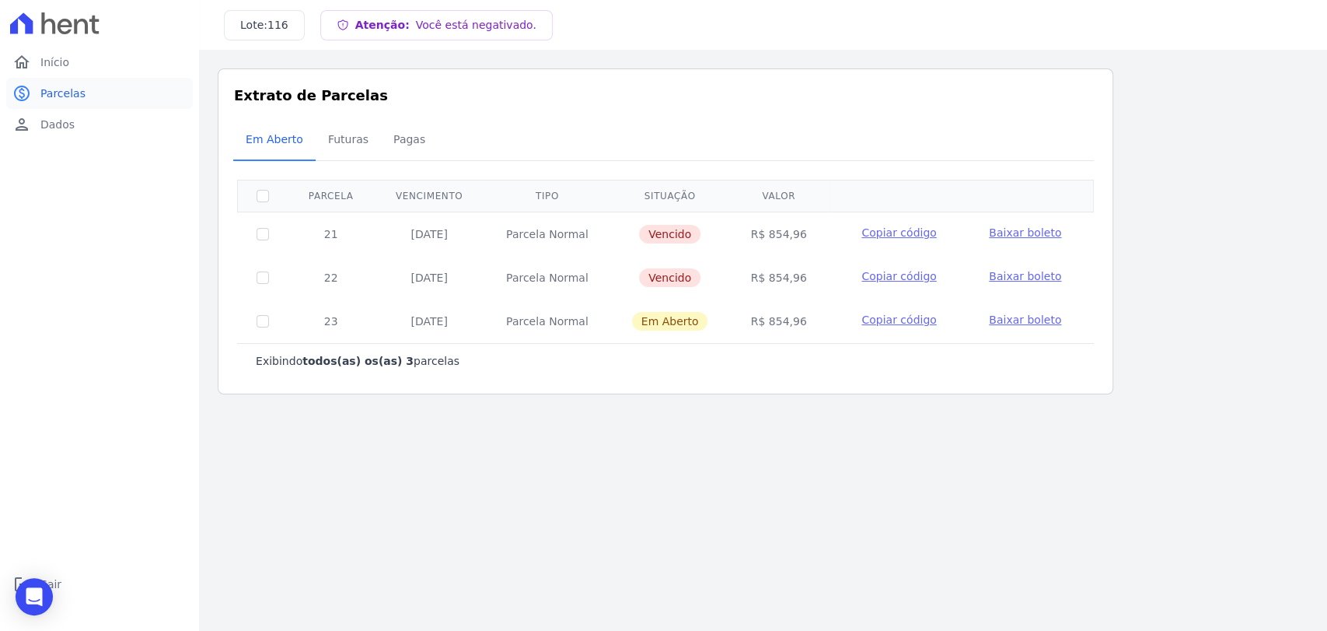
click at [68, 94] on span "Parcelas" at bounding box center [62, 94] width 45 height 16
click at [62, 67] on span "Início" at bounding box center [54, 62] width 29 height 16
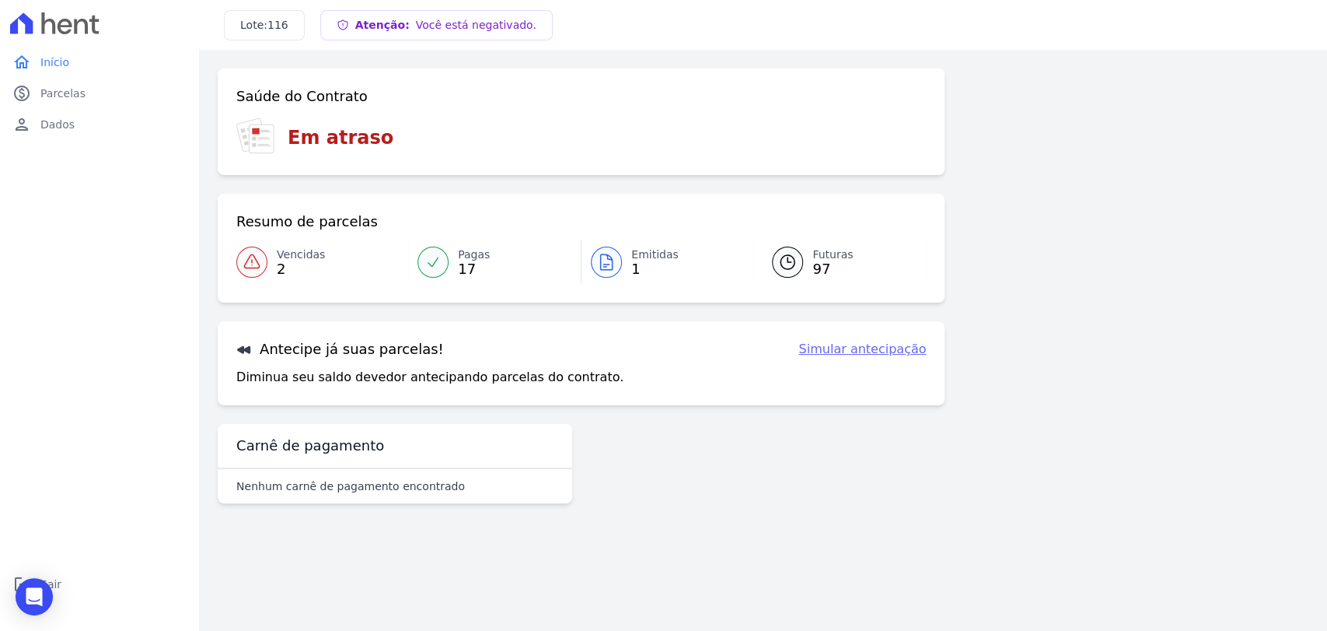
click at [613, 266] on icon at bounding box center [606, 262] width 19 height 19
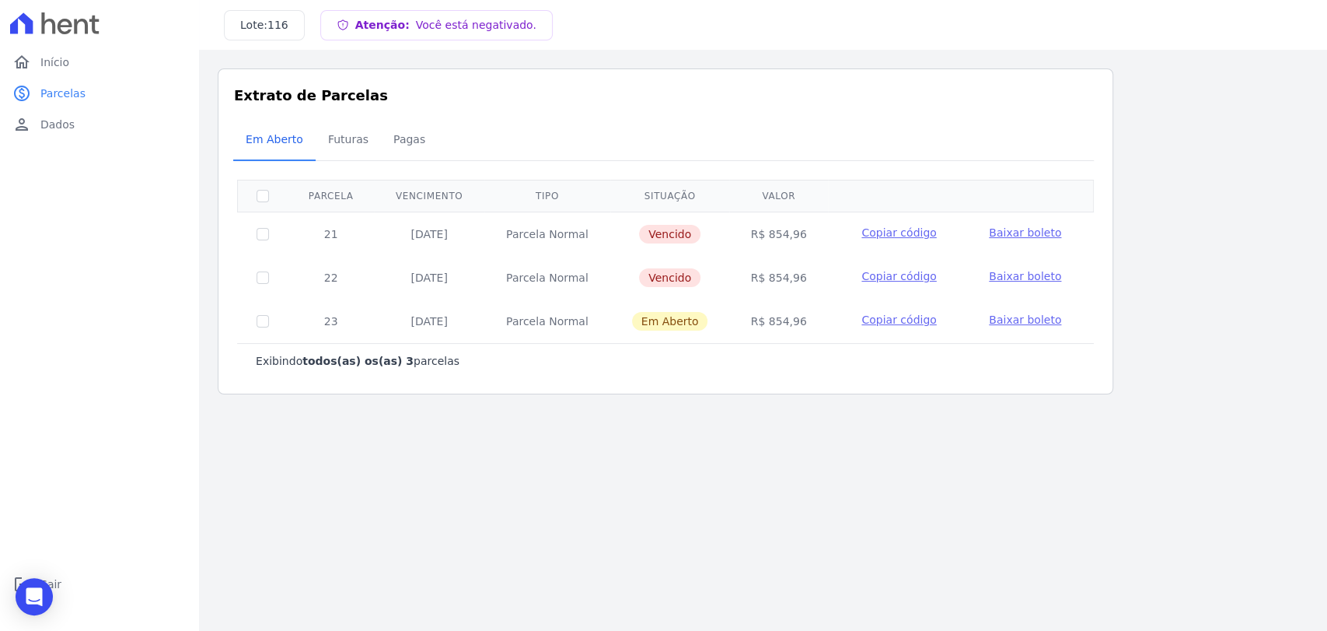
drag, startPoint x: 666, startPoint y: 314, endPoint x: 367, endPoint y: 203, distance: 318.6
click at [722, 322] on td "Em Aberto" at bounding box center [670, 321] width 120 height 44
click at [91, 67] on link "home Início" at bounding box center [99, 62] width 187 height 31
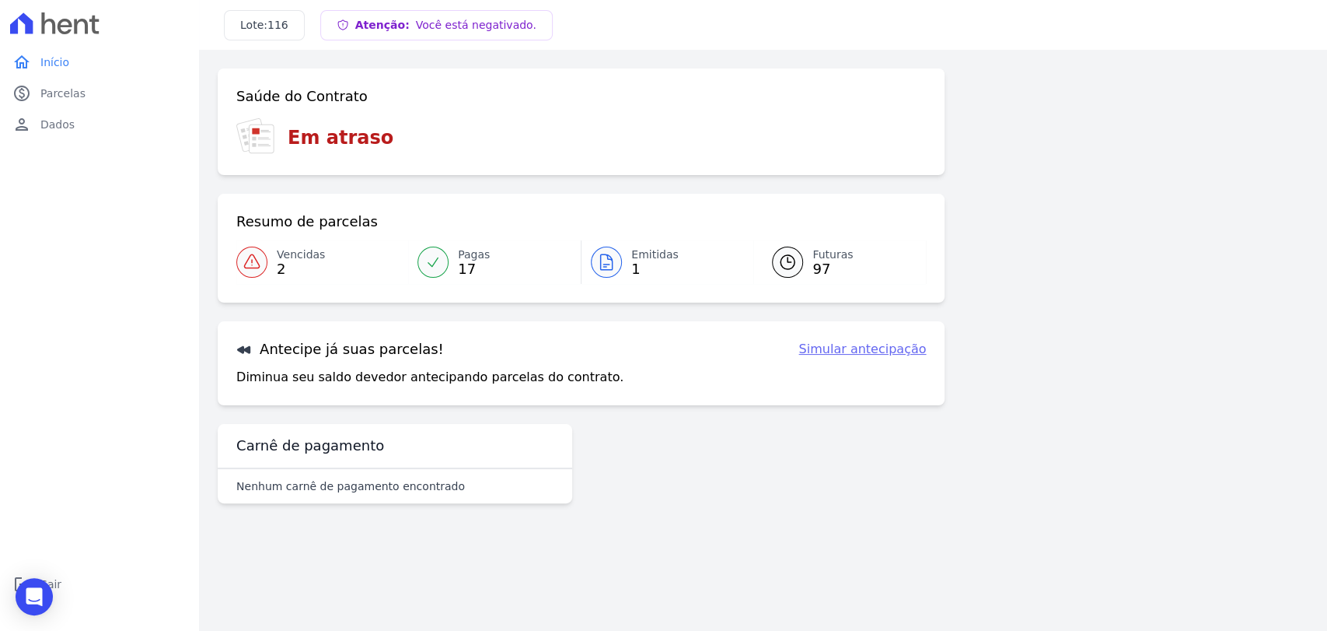
click at [794, 268] on icon at bounding box center [787, 262] width 19 height 19
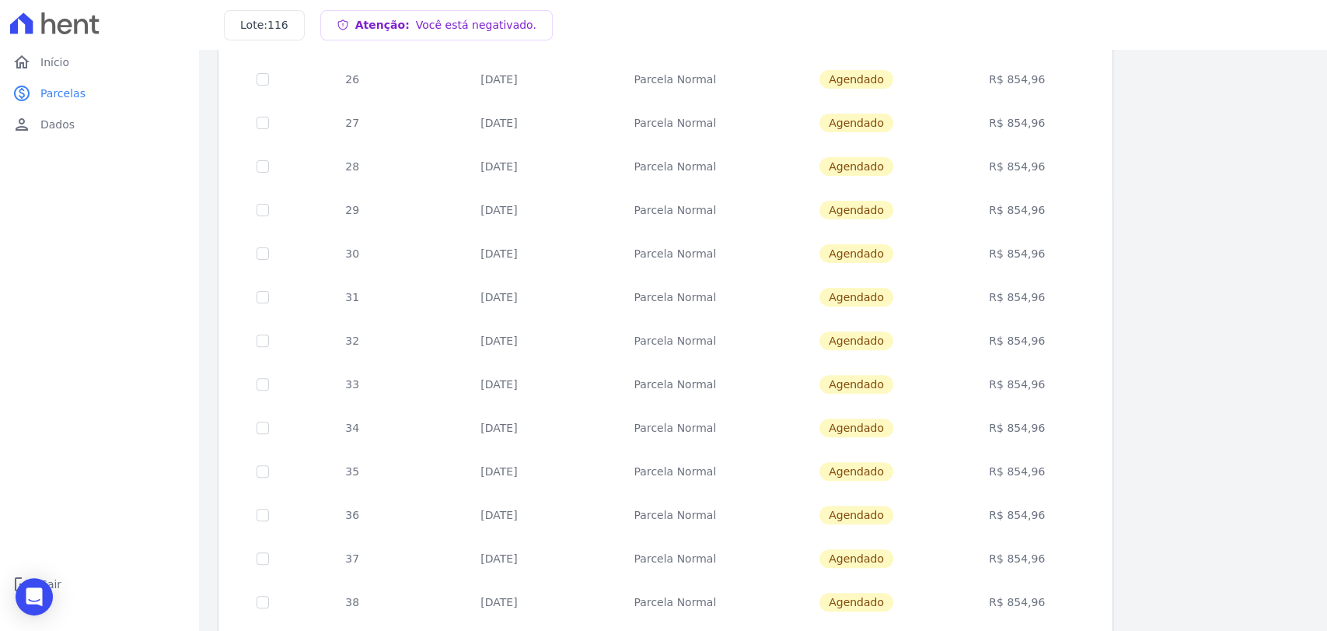
scroll to position [541, 0]
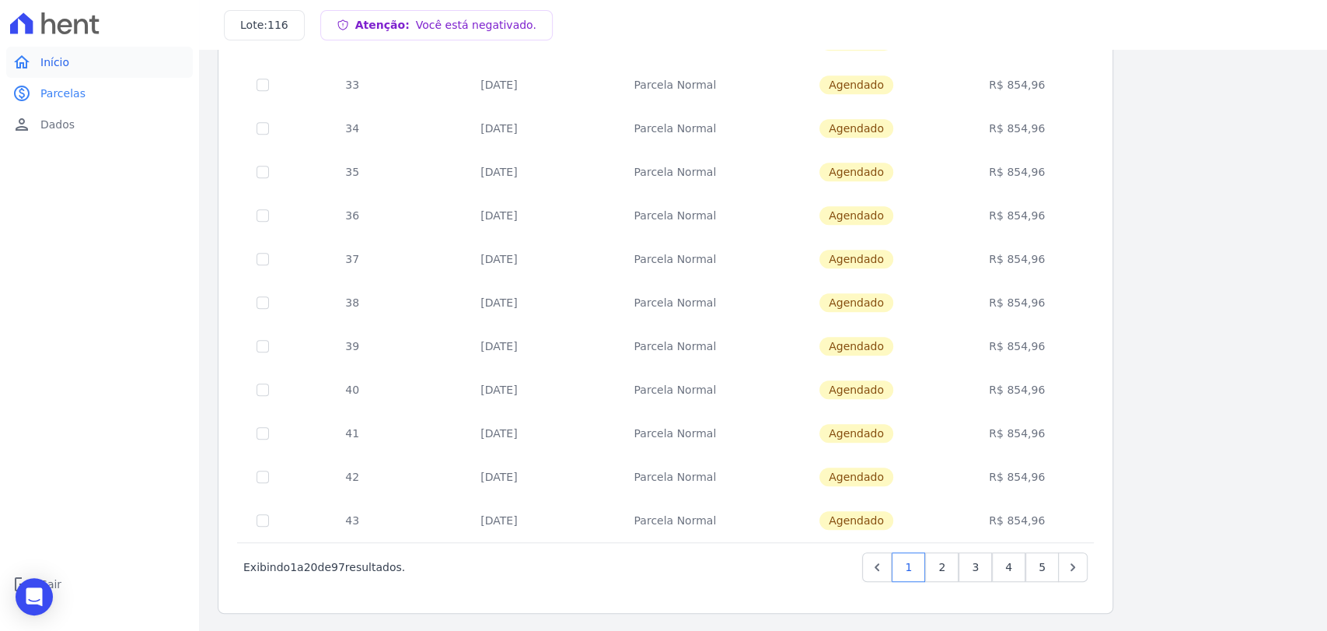
click at [52, 68] on span "Início" at bounding box center [54, 62] width 29 height 16
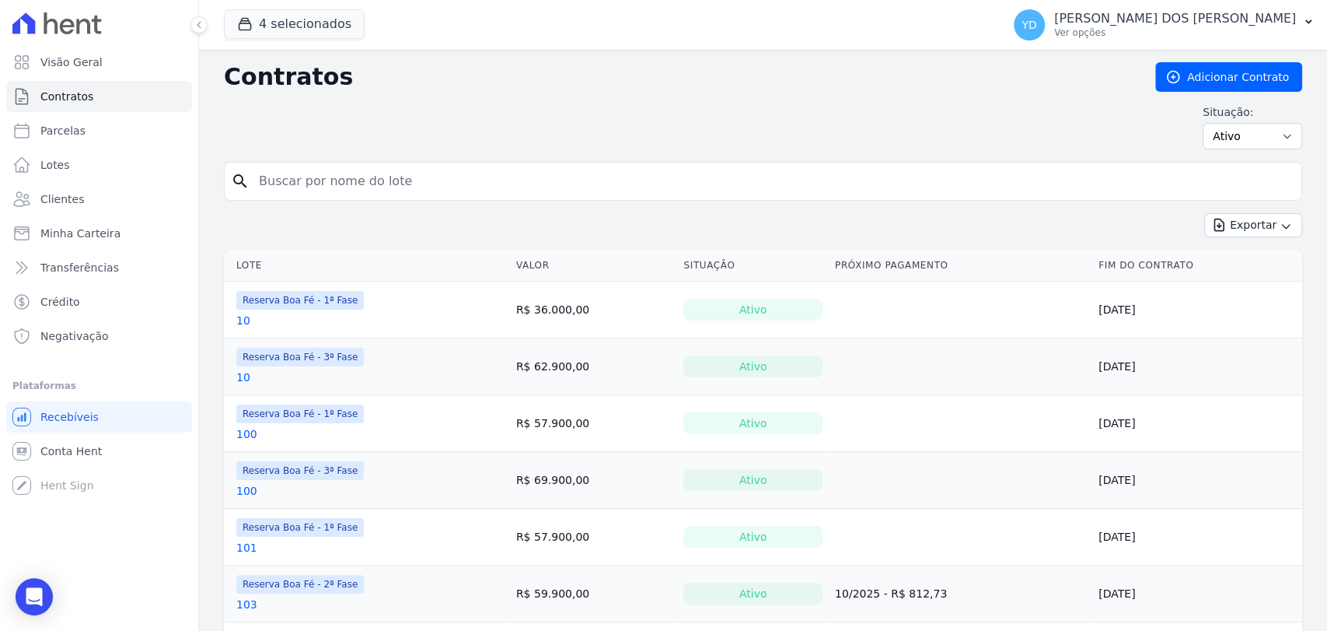
click at [568, 169] on input "search" at bounding box center [773, 181] width 1046 height 31
type input "158"
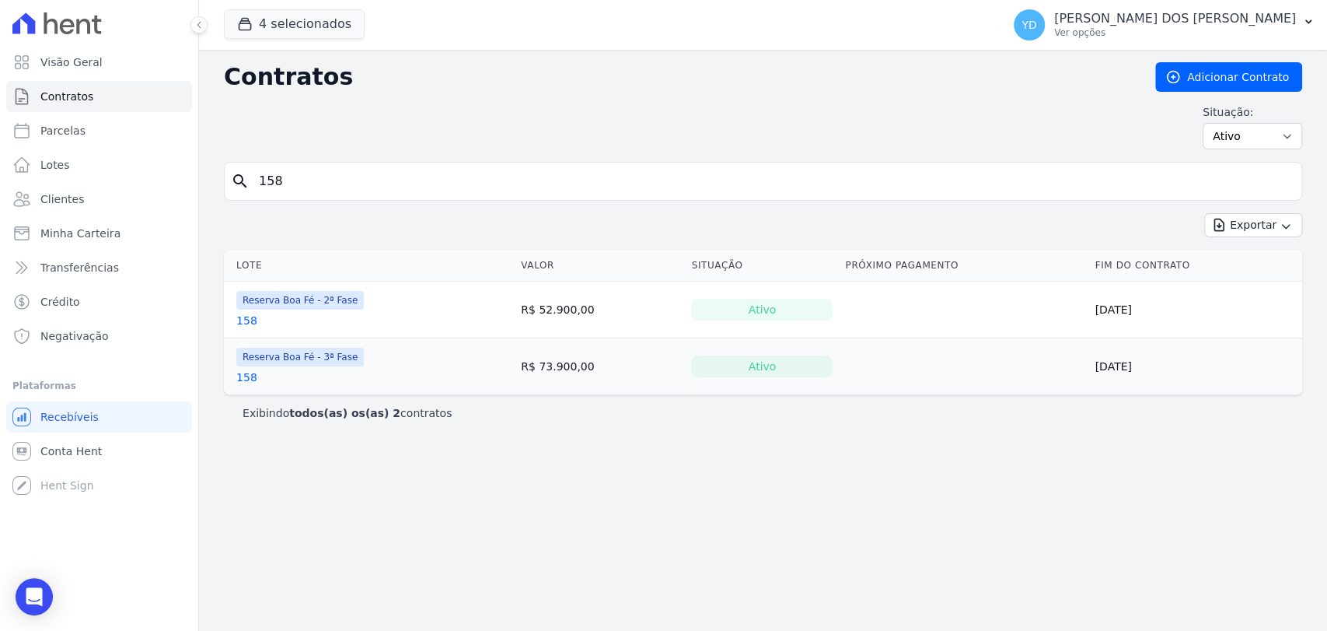
drag, startPoint x: 233, startPoint y: 380, endPoint x: 244, endPoint y: 375, distance: 12.2
click at [244, 375] on link "158" at bounding box center [246, 377] width 21 height 16
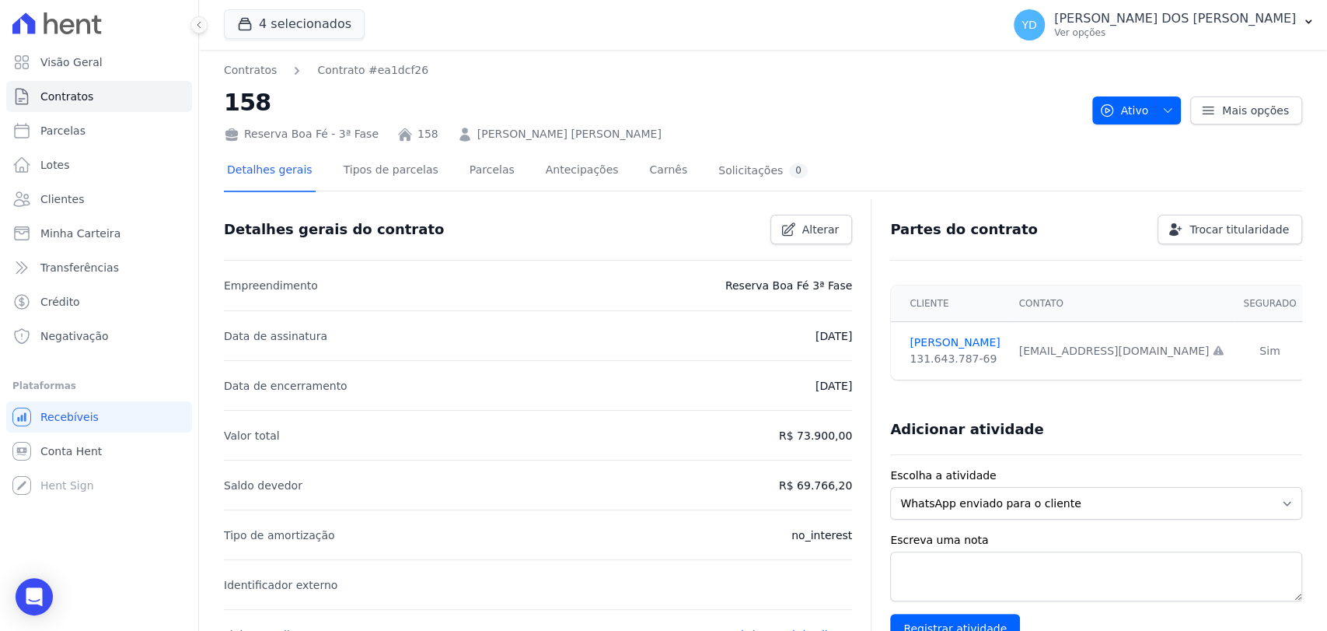
click at [244, 375] on li "Data de encerramento [DATE]" at bounding box center [538, 385] width 628 height 50
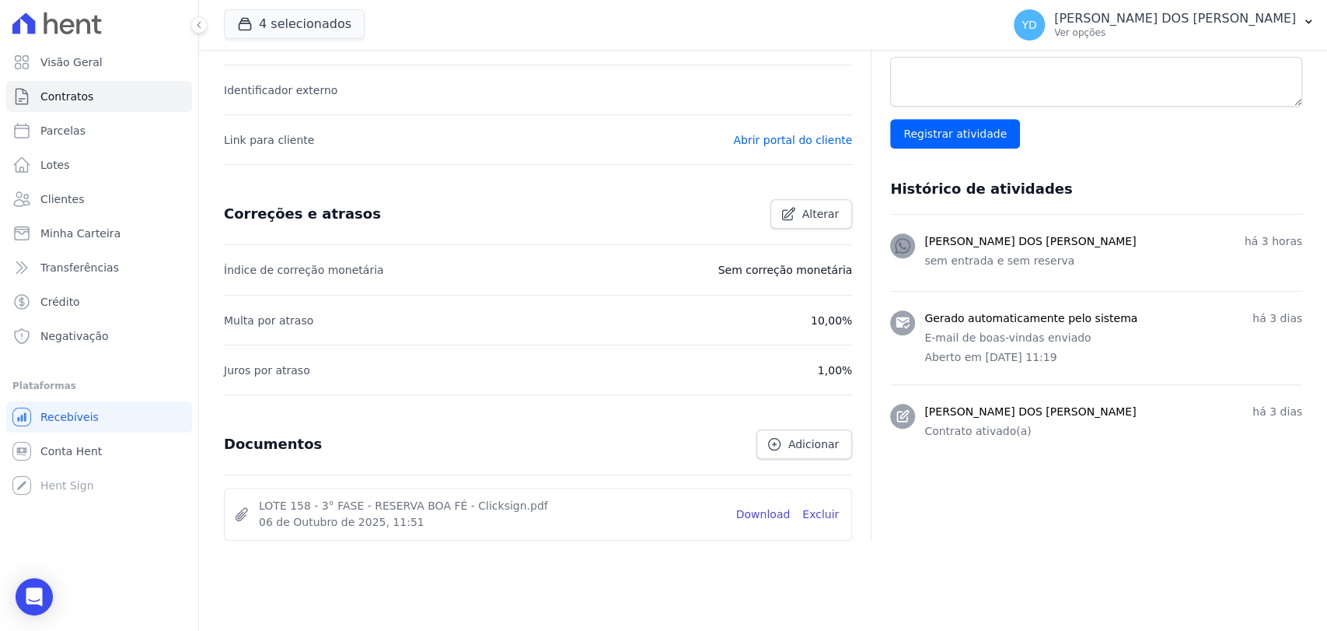
scroll to position [515, 0]
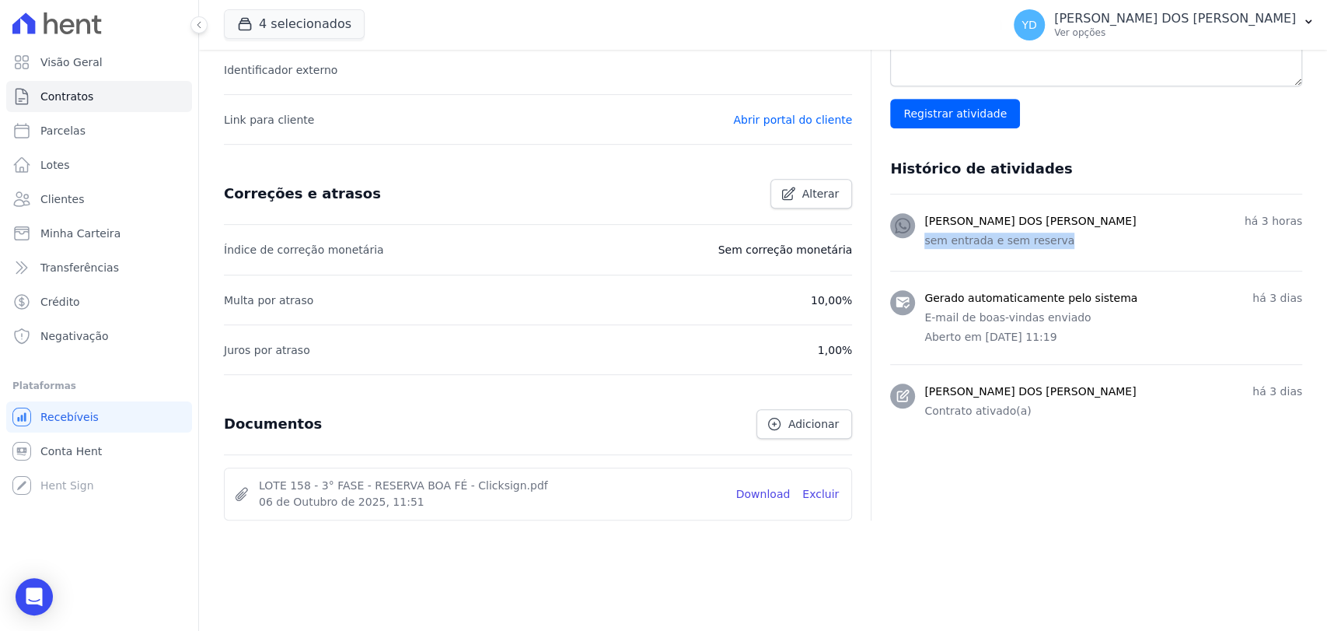
drag, startPoint x: 924, startPoint y: 241, endPoint x: 1057, endPoint y: 244, distance: 133.8
click at [1057, 244] on p "sem entrada e sem reserva" at bounding box center [1113, 240] width 378 height 16
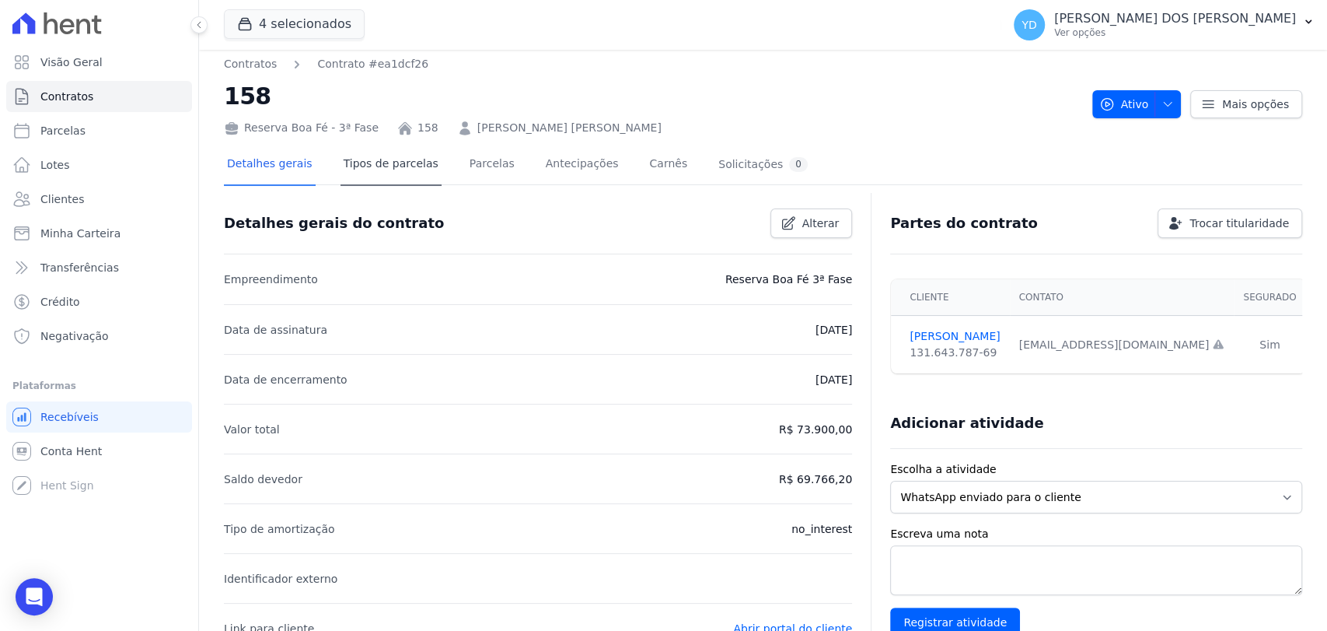
scroll to position [0, 0]
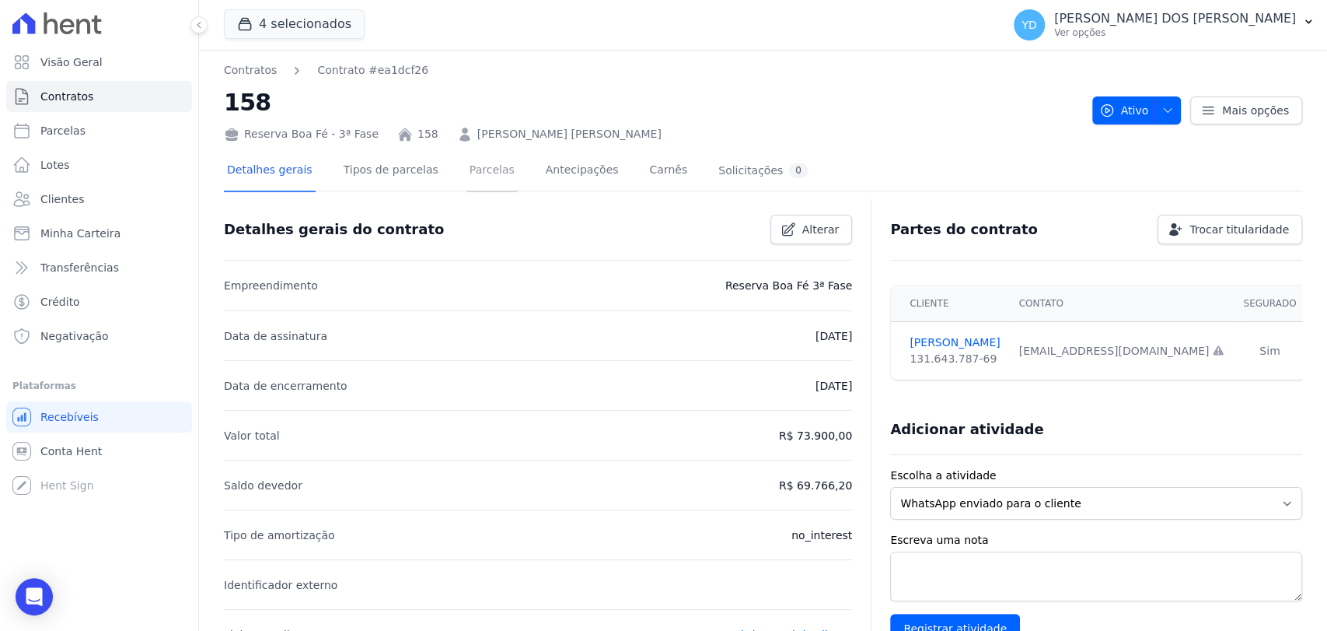
click at [488, 185] on link "Parcelas" at bounding box center [492, 171] width 51 height 41
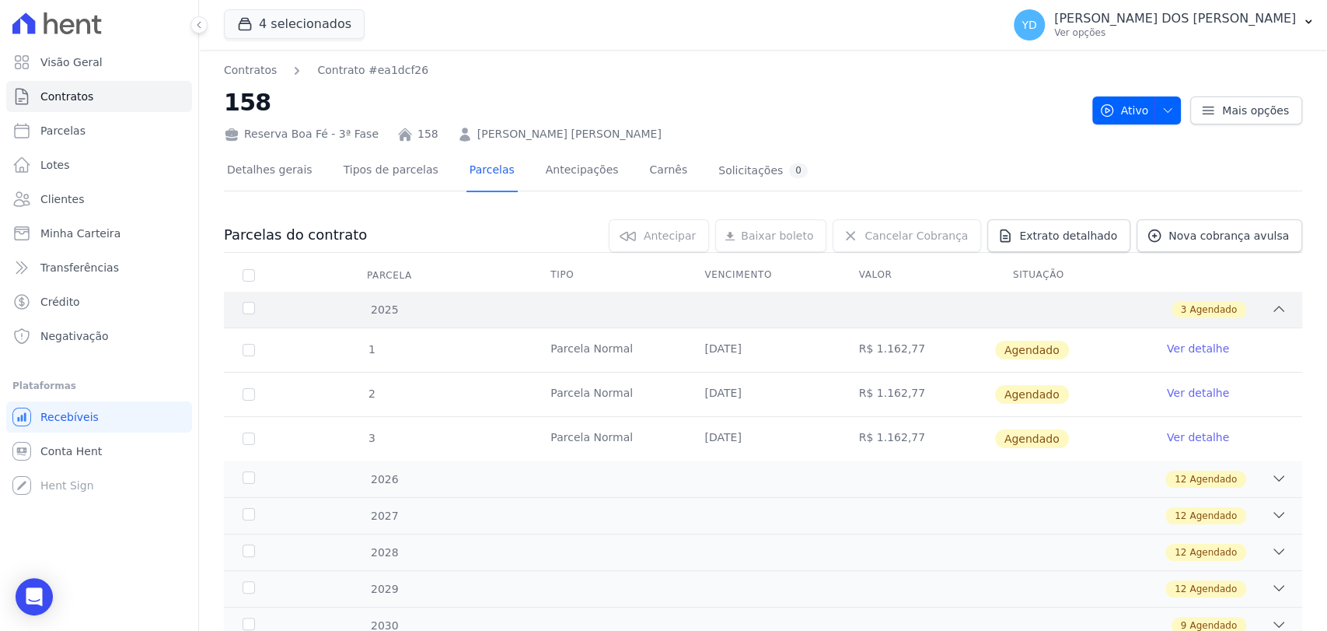
click at [641, 294] on div "2025 3 Agendado" at bounding box center [763, 310] width 1078 height 36
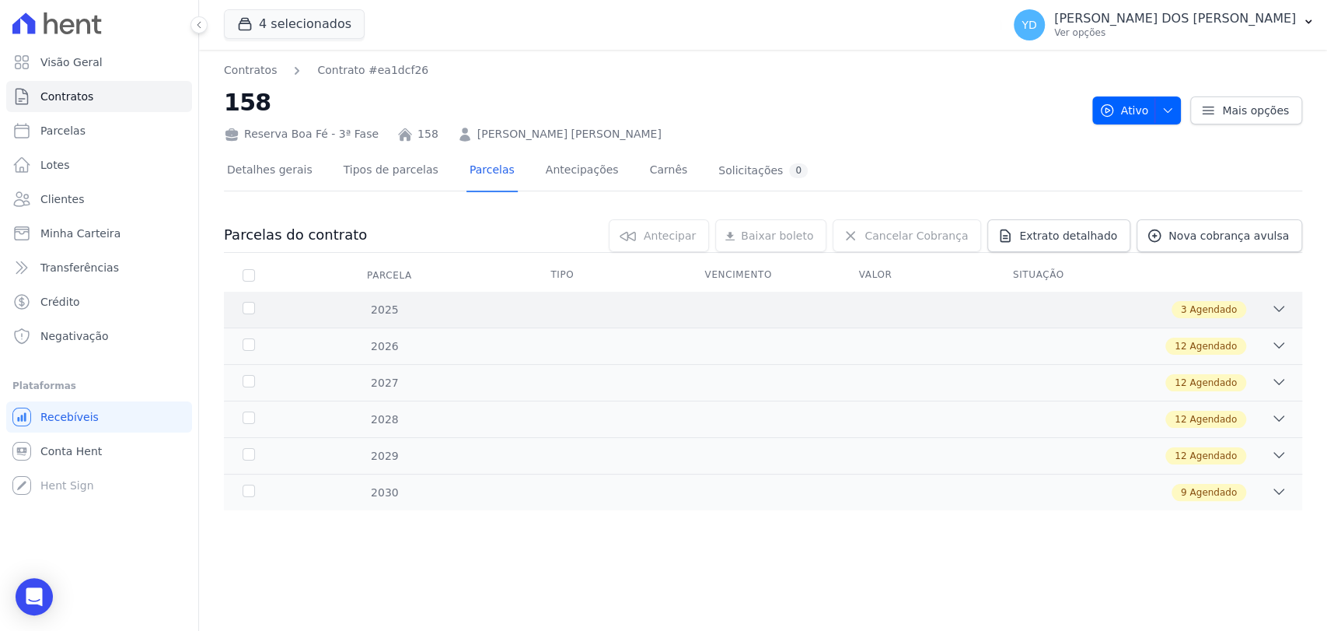
click at [680, 294] on div "2025 3 Agendado" at bounding box center [763, 310] width 1078 height 36
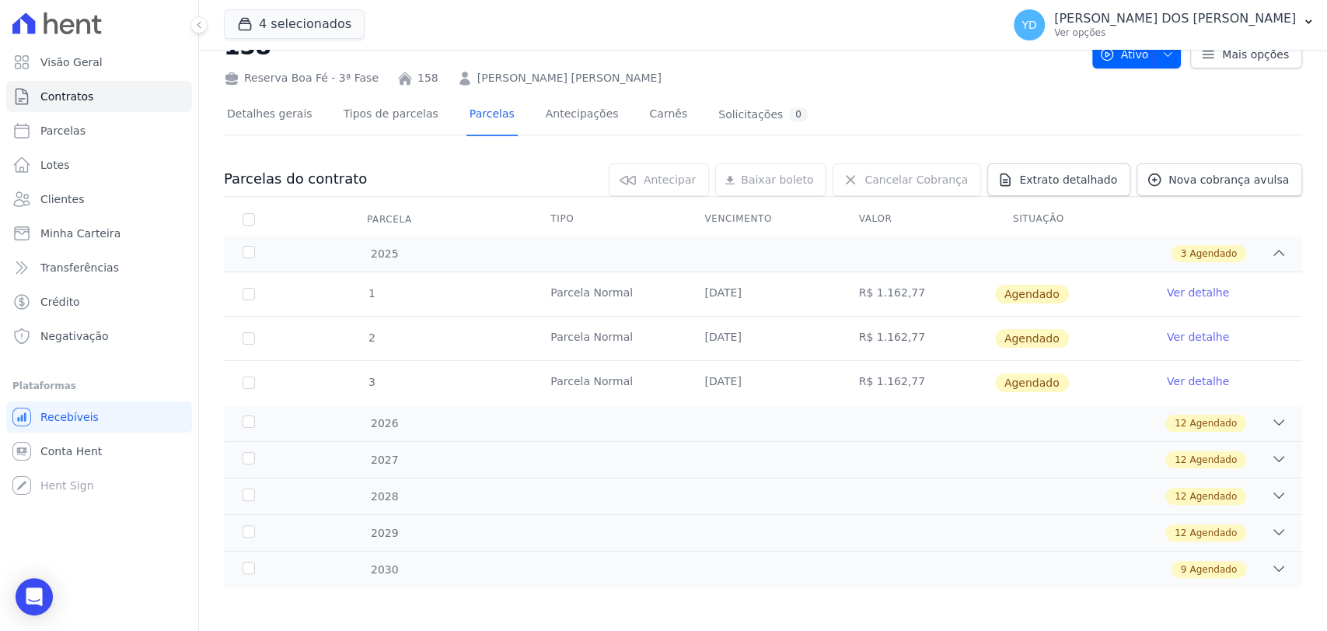
scroll to position [58, 0]
click at [278, 101] on link "Detalhes gerais" at bounding box center [270, 113] width 92 height 41
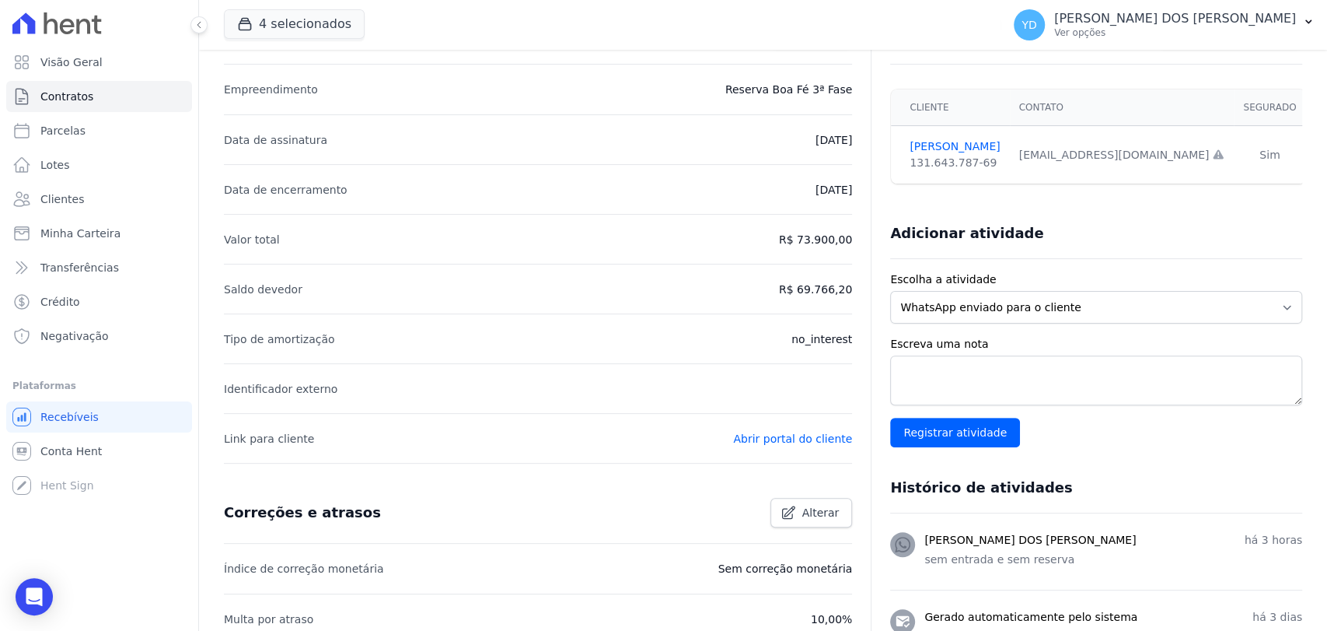
scroll to position [515, 0]
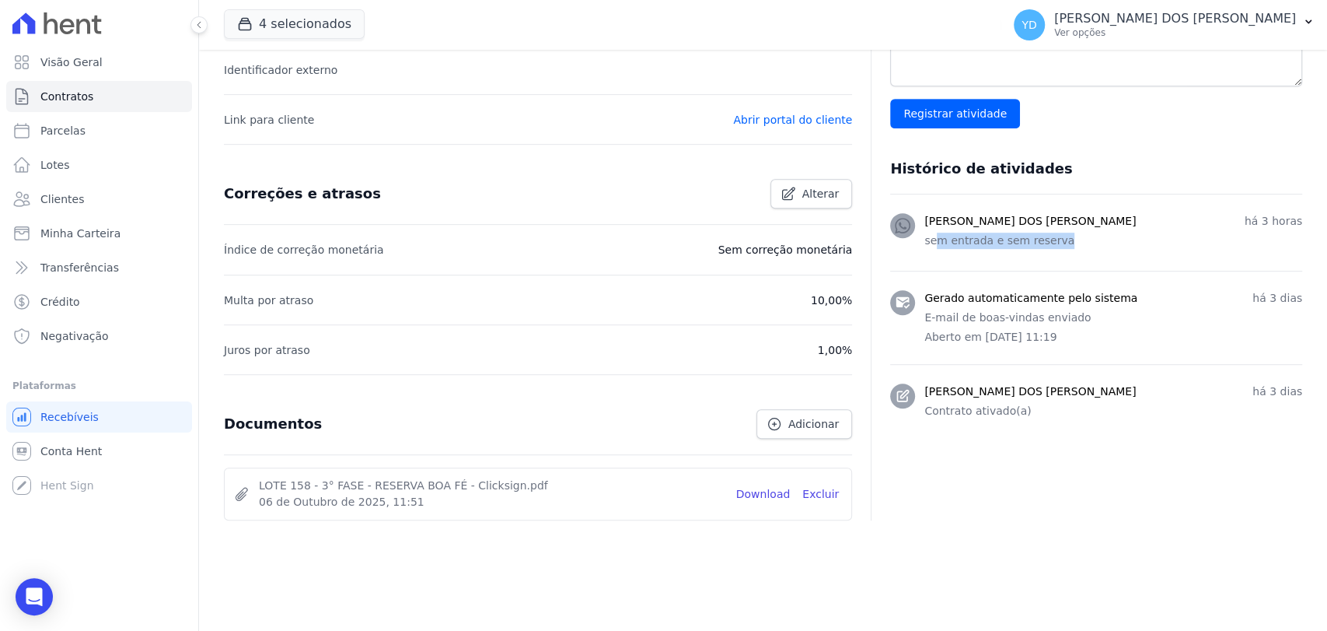
drag, startPoint x: 935, startPoint y: 247, endPoint x: 1064, endPoint y: 234, distance: 129.0
click at [1064, 234] on div "[PERSON_NAME] DOS [PERSON_NAME] há 3 horas sem entrada e sem reserva" at bounding box center [1113, 232] width 378 height 39
click at [1064, 234] on p "sem entrada e sem reserva" at bounding box center [1113, 240] width 378 height 16
drag, startPoint x: 1064, startPoint y: 232, endPoint x: 922, endPoint y: 244, distance: 142.0
click at [922, 244] on div "[PERSON_NAME] DOS [PERSON_NAME] há 3 horas sem entrada e sem reserva" at bounding box center [1096, 232] width 412 height 39
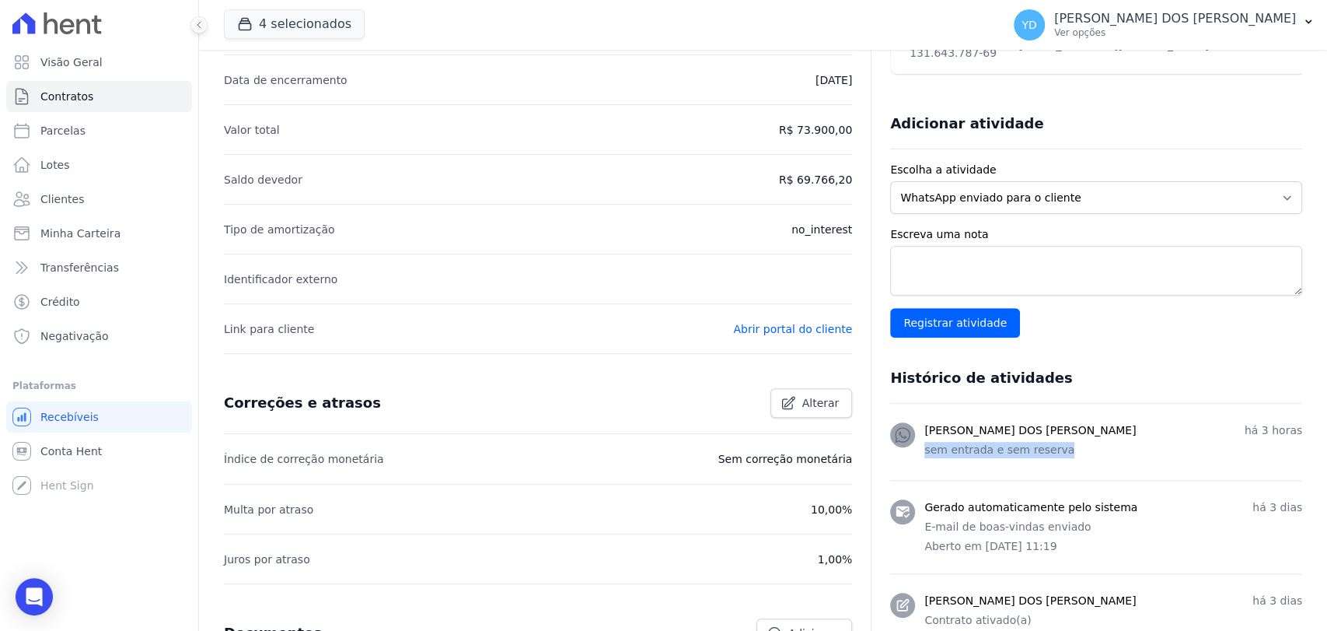
scroll to position [0, 0]
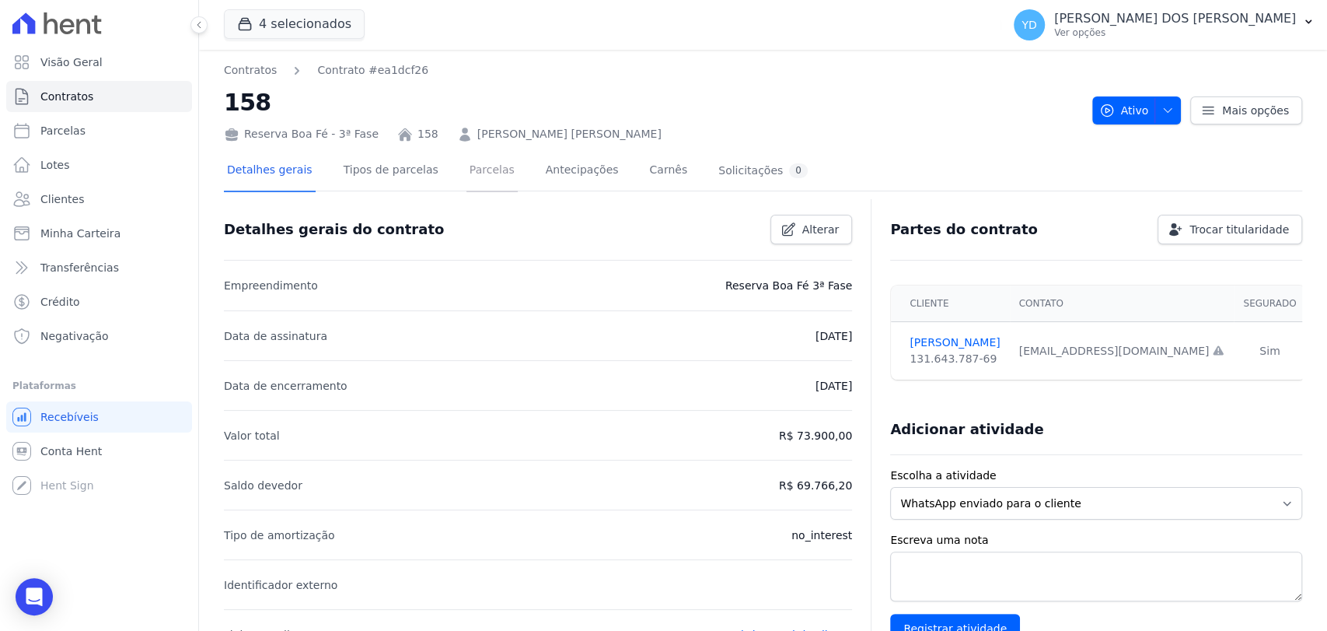
click at [491, 188] on link "Parcelas" at bounding box center [492, 171] width 51 height 41
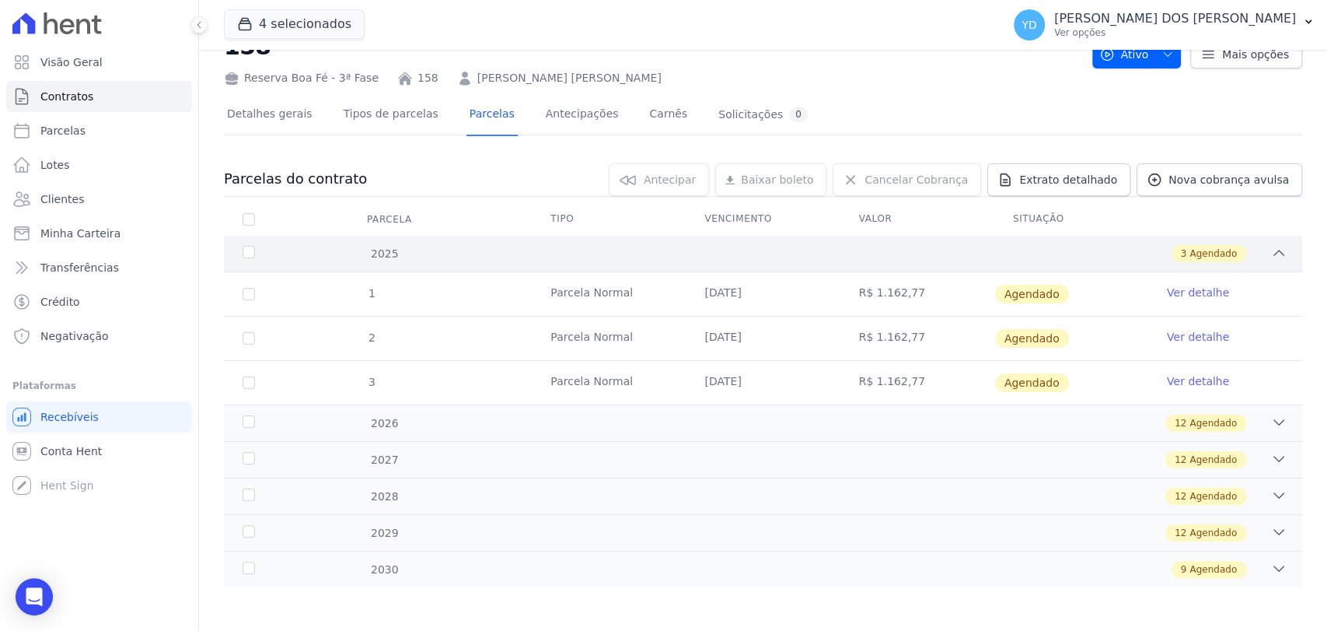
scroll to position [58, 0]
click at [707, 568] on div "9 Agendado" at bounding box center [816, 567] width 942 height 17
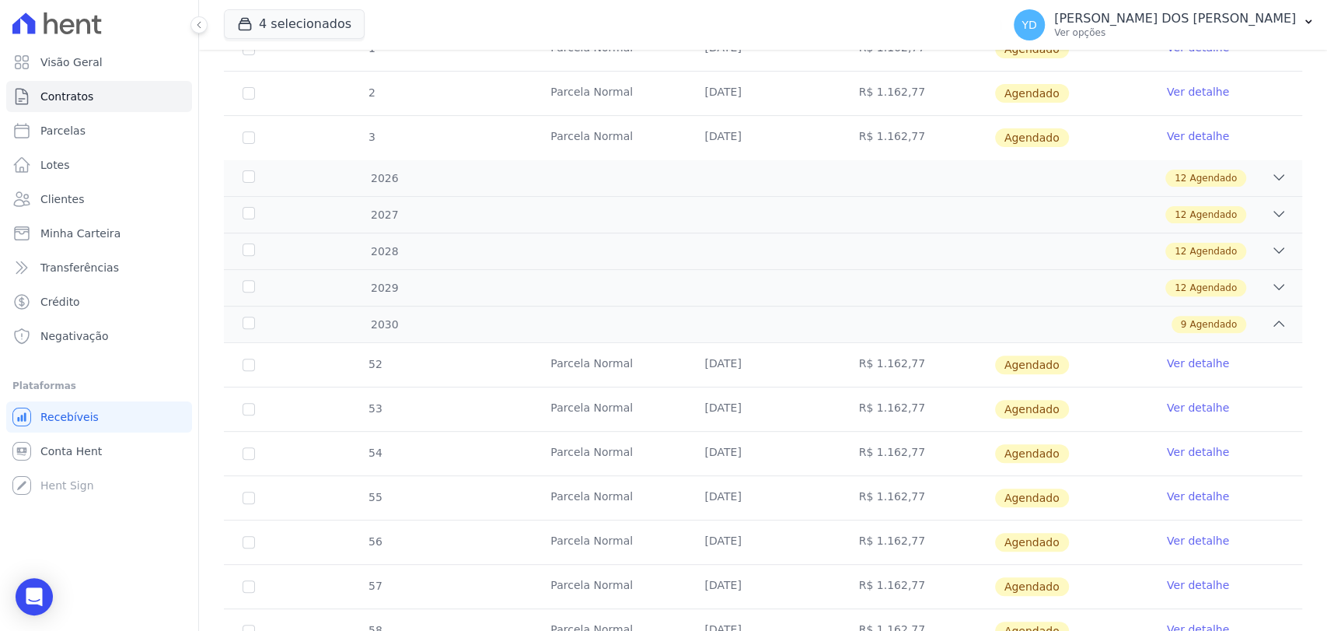
scroll to position [0, 0]
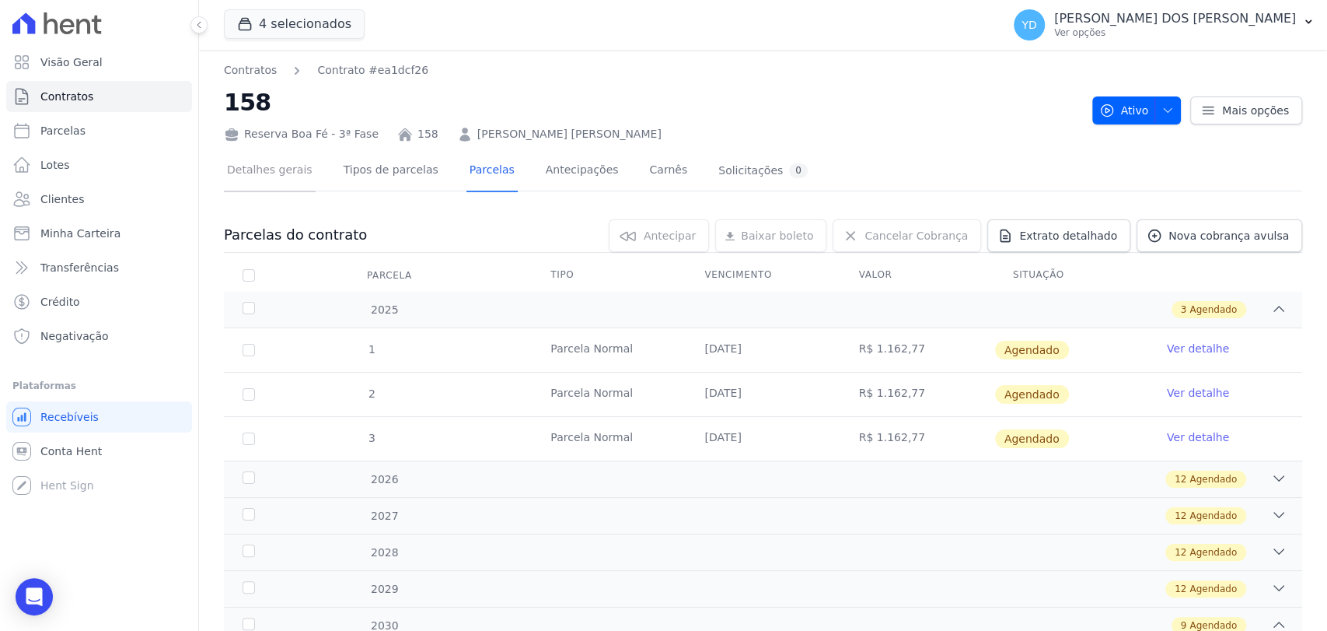
click at [286, 180] on link "Detalhes gerais" at bounding box center [270, 171] width 92 height 41
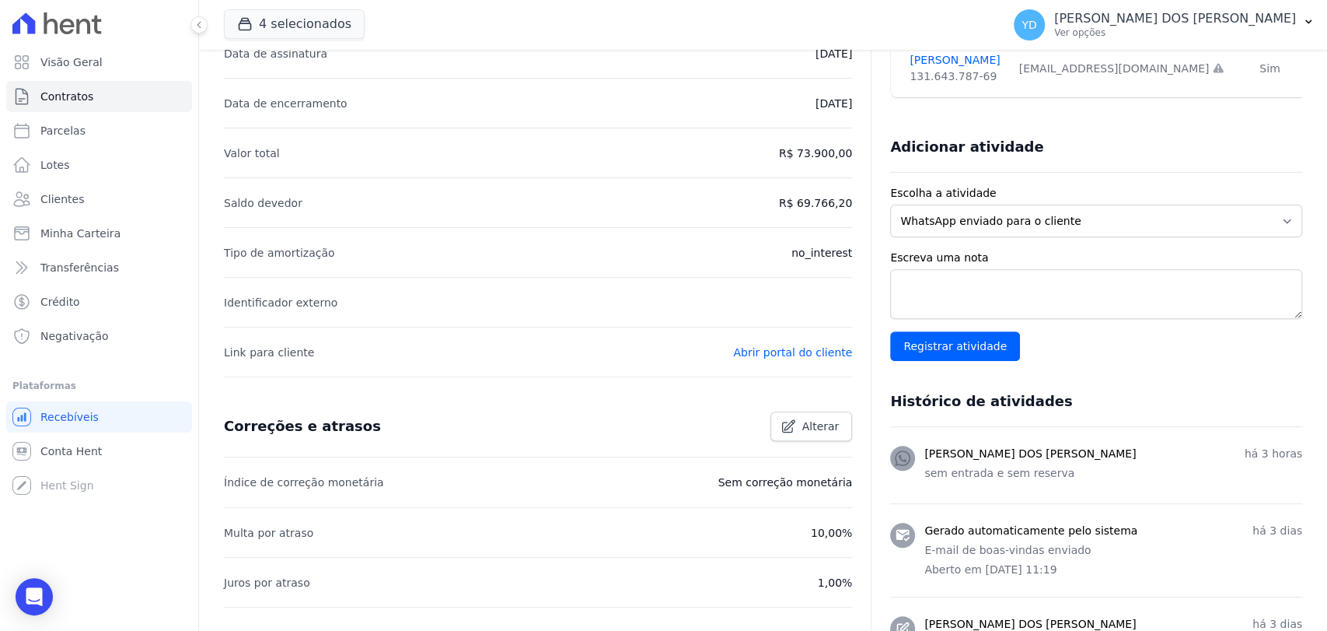
scroll to position [345, 0]
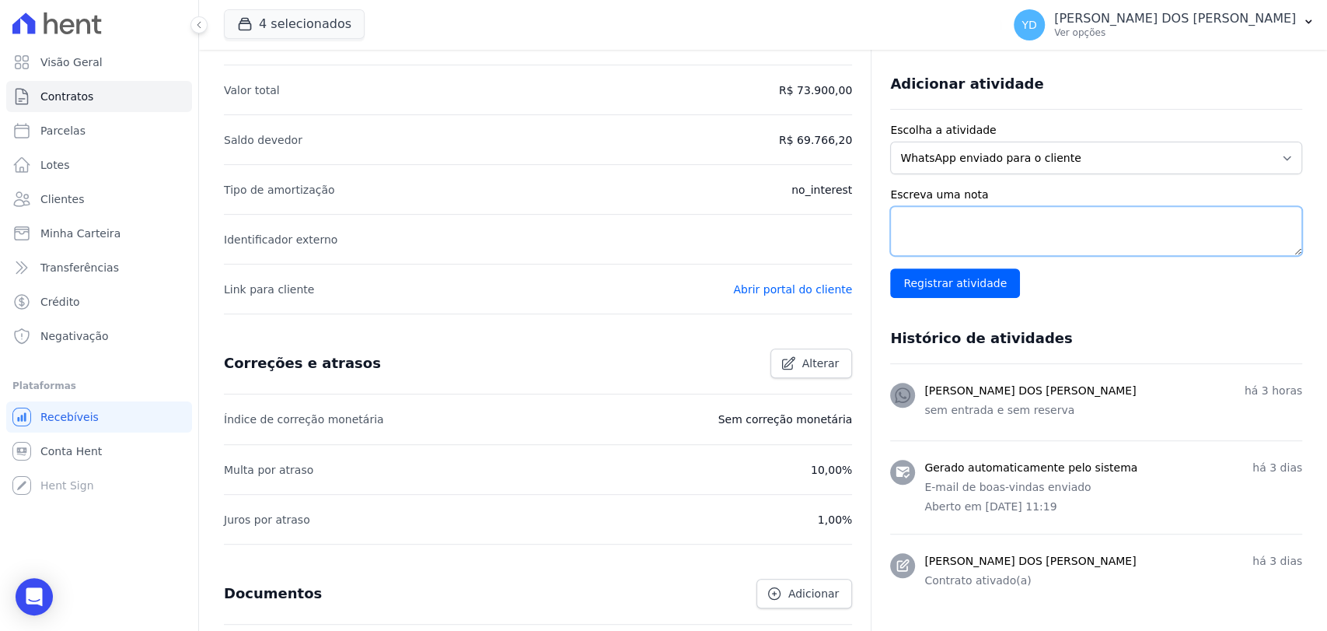
click at [1066, 251] on textarea "Escreva uma nota" at bounding box center [1096, 231] width 412 height 50
click at [101, 100] on link "Contratos" at bounding box center [99, 96] width 186 height 31
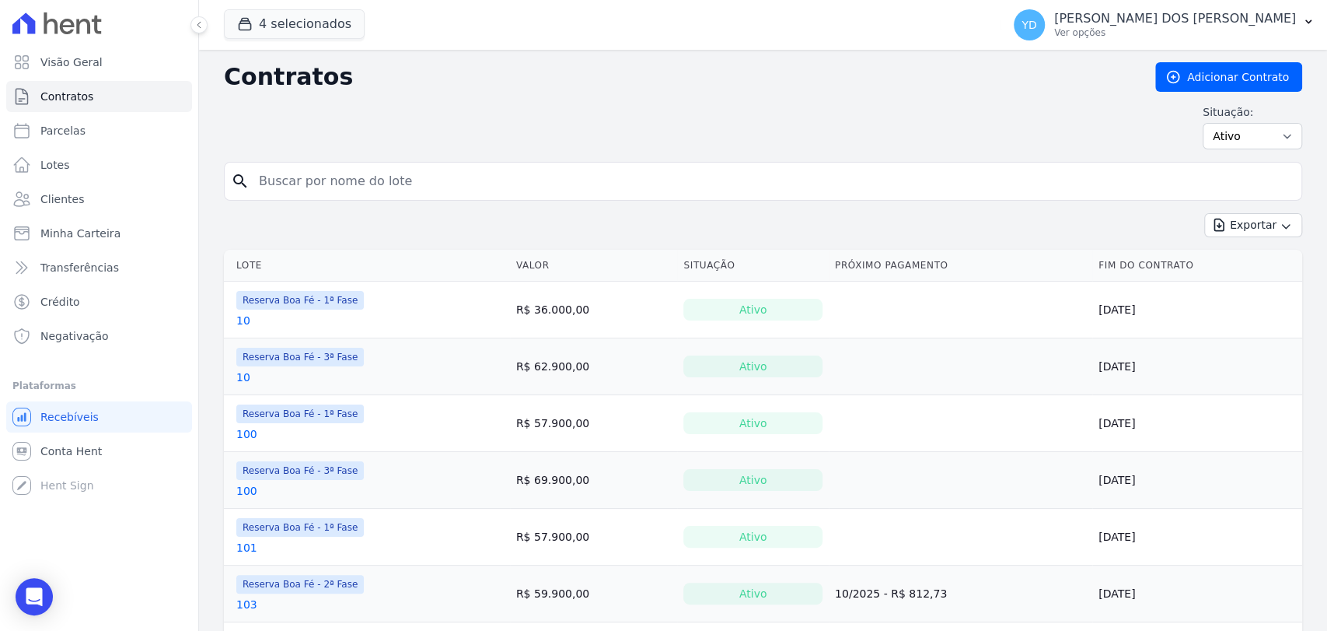
click at [388, 169] on input "search" at bounding box center [773, 181] width 1046 height 31
type input "b12"
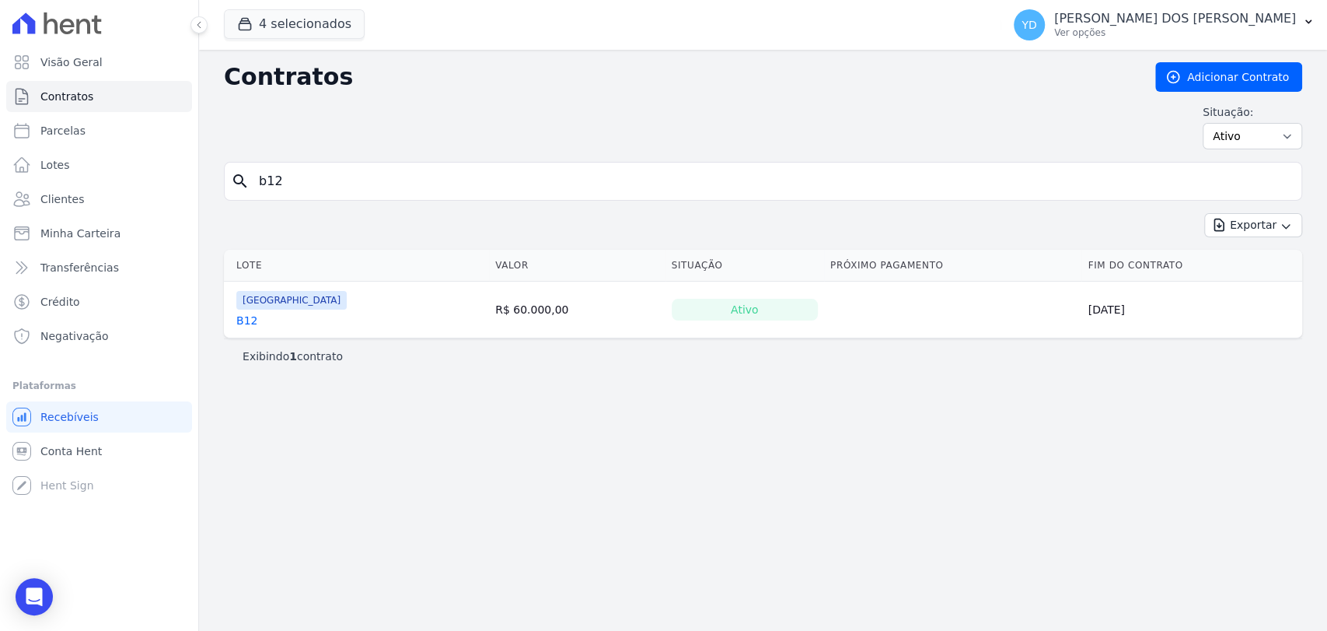
drag, startPoint x: 242, startPoint y: 323, endPoint x: 253, endPoint y: 319, distance: 11.6
click at [272, 334] on td "Parque das Palmeiras B12" at bounding box center [356, 309] width 265 height 56
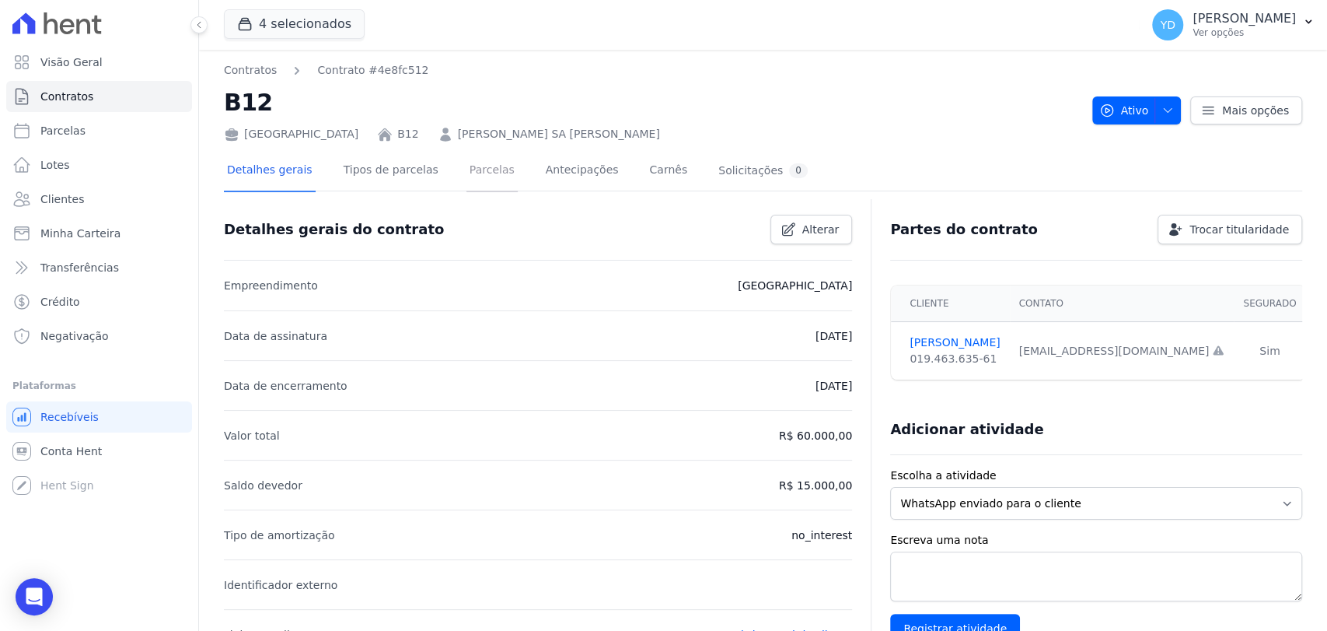
click at [491, 169] on link "Parcelas" at bounding box center [492, 171] width 51 height 41
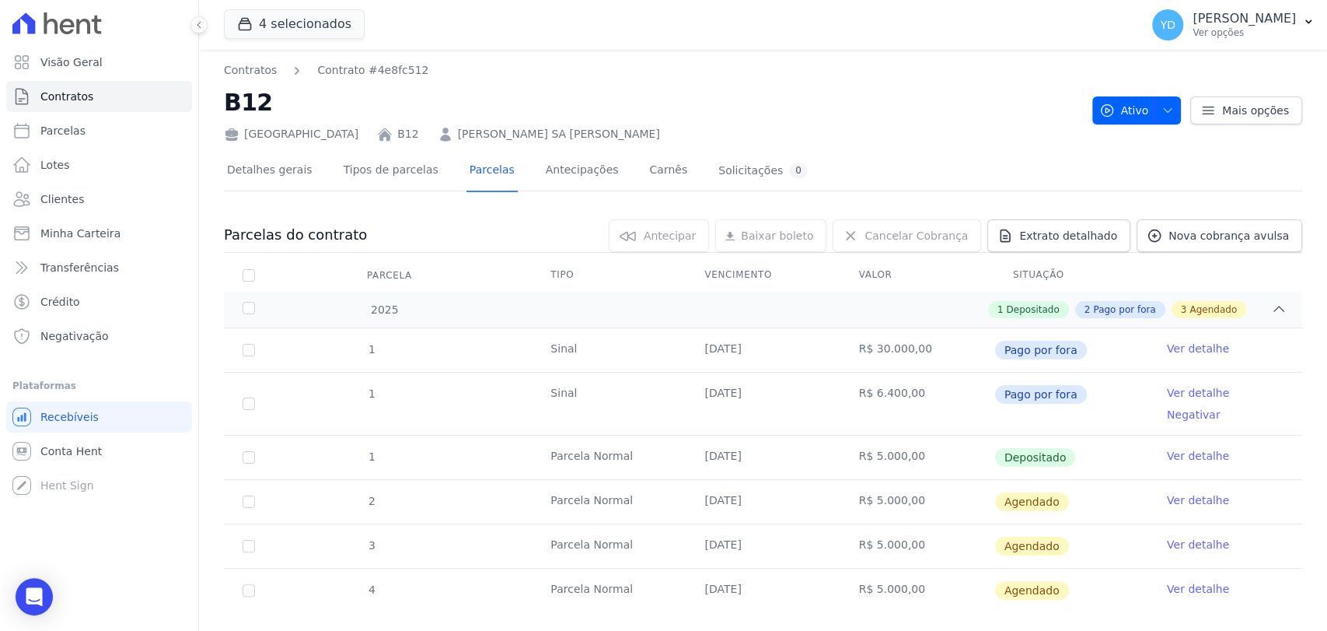
drag, startPoint x: 843, startPoint y: 355, endPoint x: 940, endPoint y: 351, distance: 97.3
click at [940, 351] on td "R$ 30.000,00" at bounding box center [917, 350] width 154 height 44
click at [288, 163] on link "Detalhes gerais" at bounding box center [270, 171] width 92 height 41
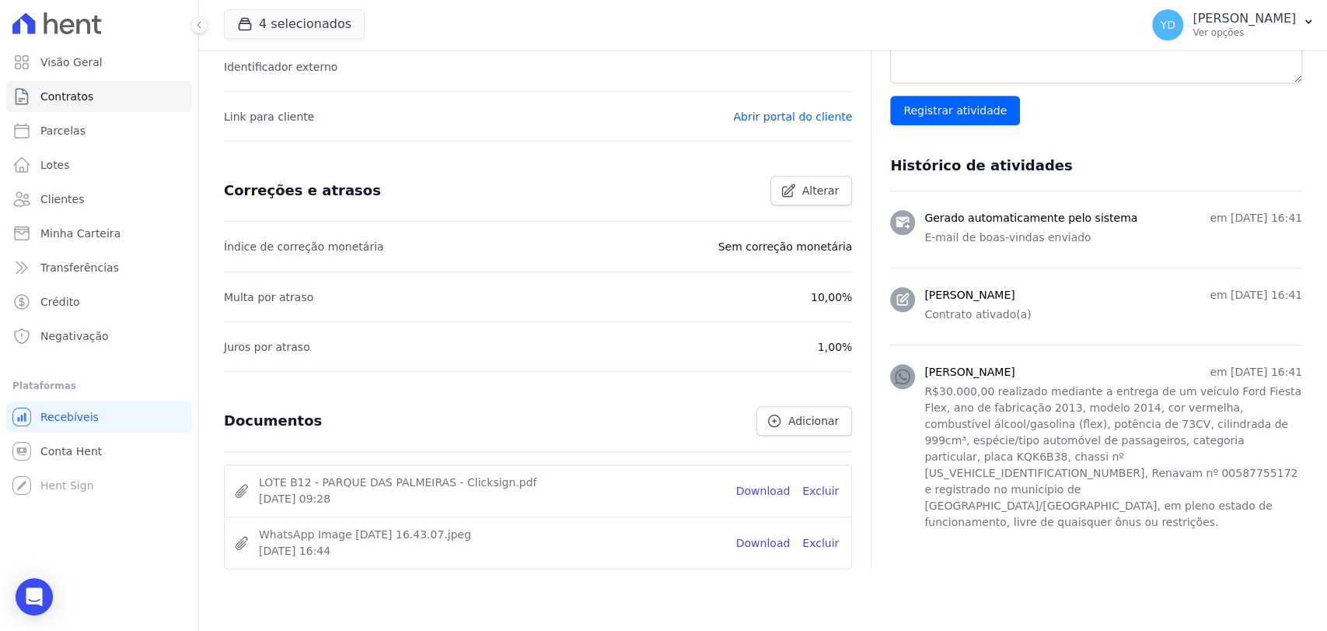
scroll to position [567, 0]
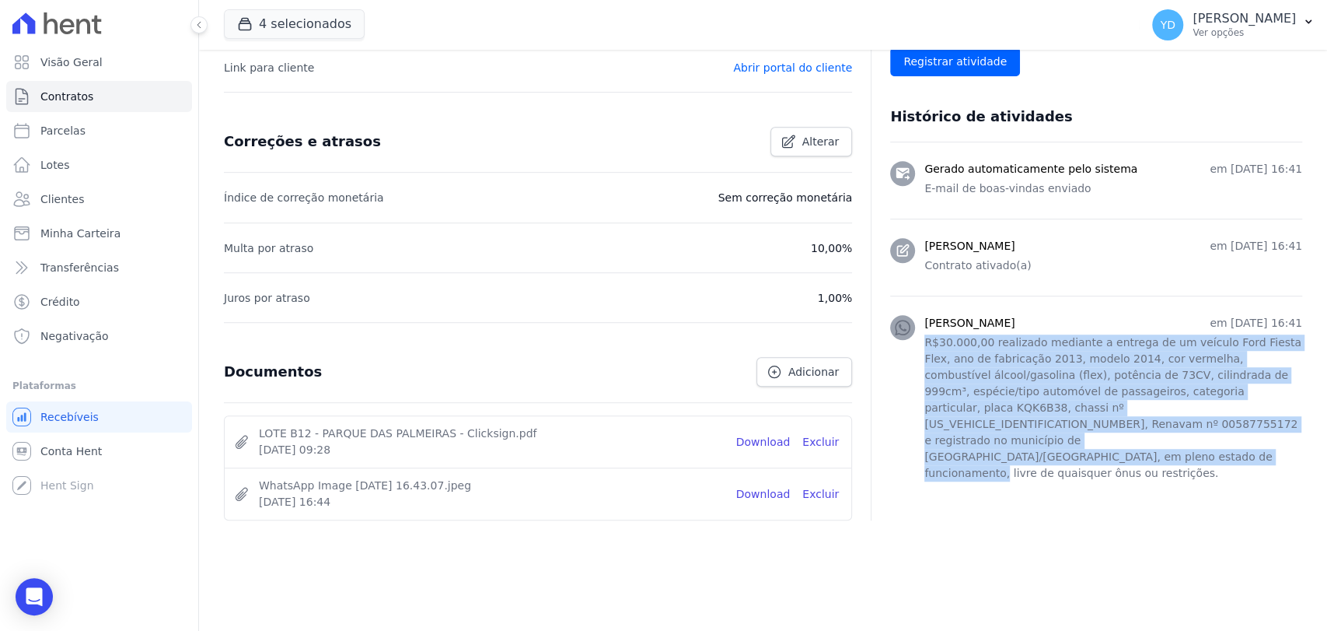
drag, startPoint x: 917, startPoint y: 344, endPoint x: 1082, endPoint y: 463, distance: 204.4
click at [1082, 463] on li "[PERSON_NAME] em [DATE] 16:41 R$30.000,00 realizado mediante a entrega de um ve…" at bounding box center [1096, 399] width 412 height 208
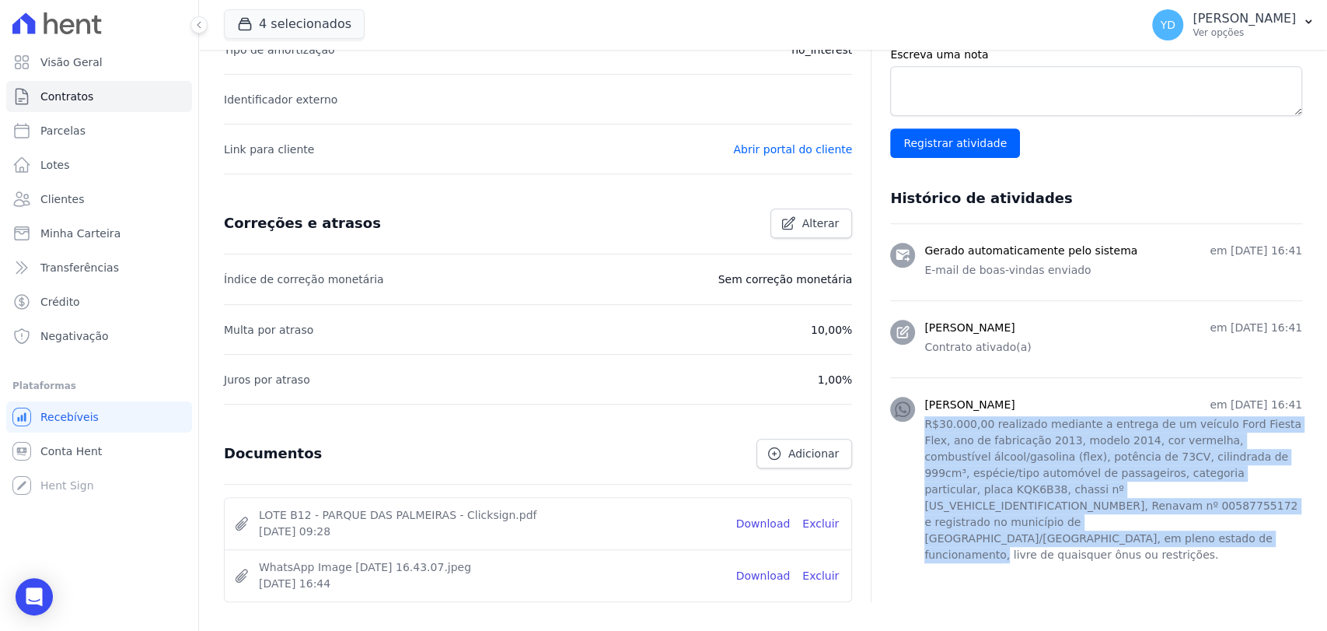
scroll to position [481, 0]
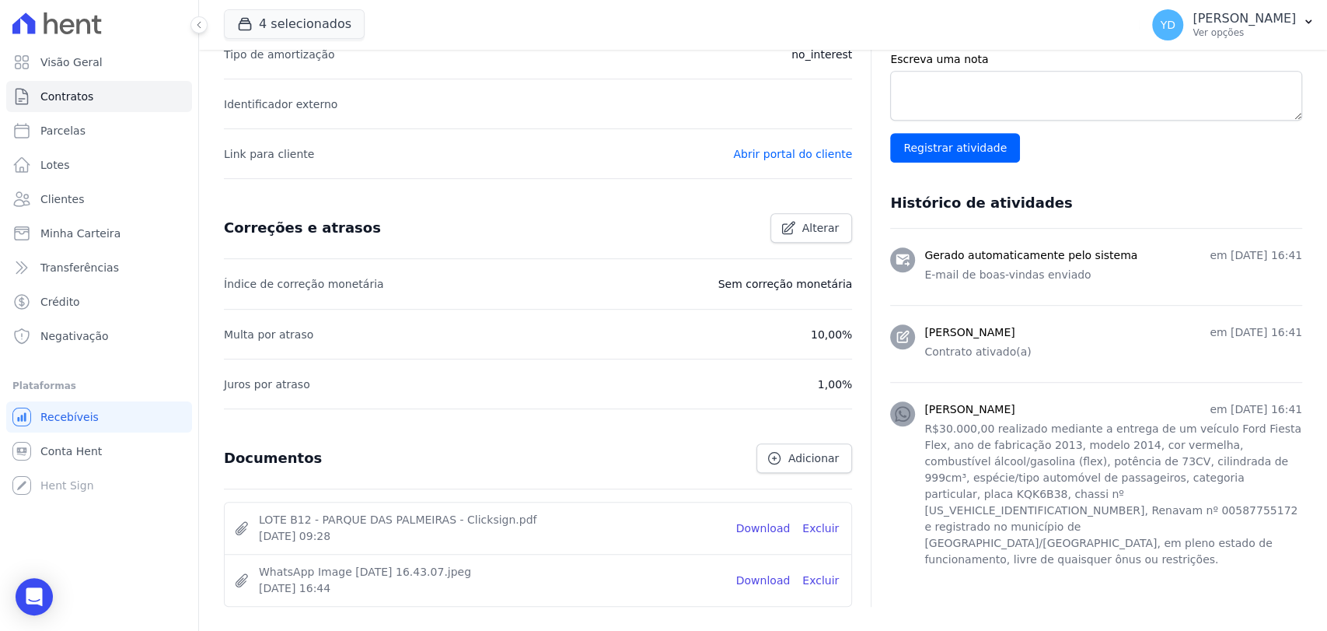
click at [1049, 350] on p "Contrato ativado(a)" at bounding box center [1113, 352] width 378 height 16
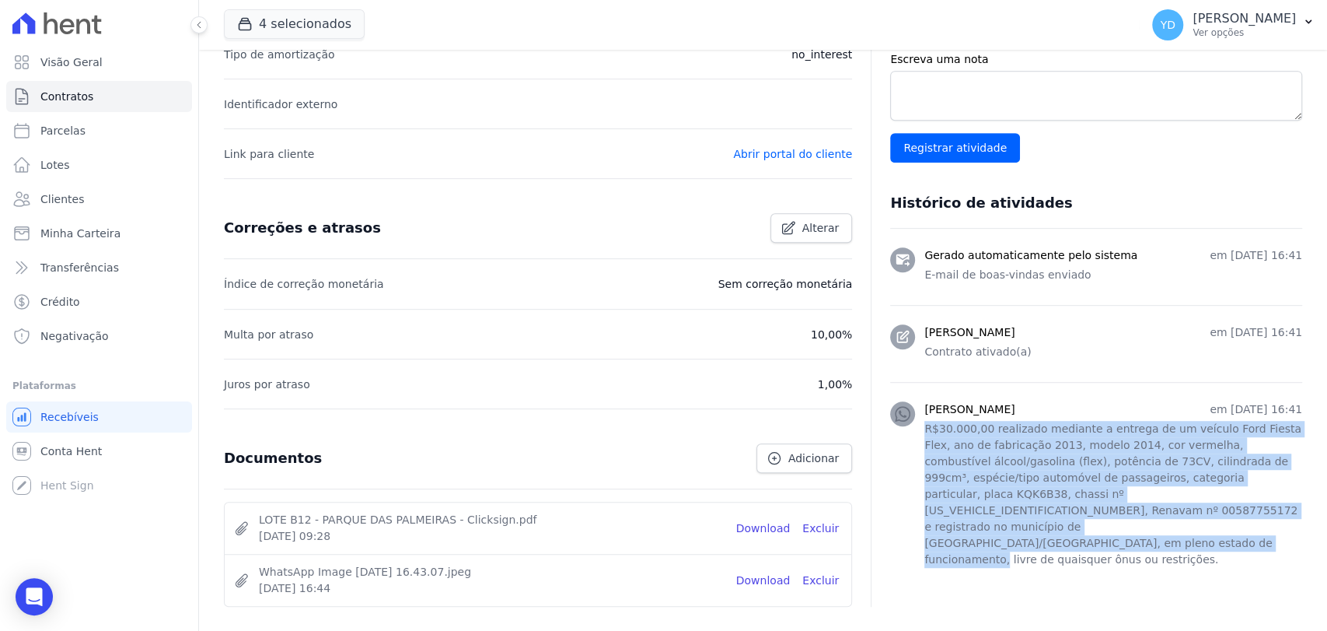
drag, startPoint x: 922, startPoint y: 431, endPoint x: 1064, endPoint y: 543, distance: 180.4
click at [1064, 543] on li "[PERSON_NAME] em [DATE] 16:41 R$30.000,00 realizado mediante a entrega de um ve…" at bounding box center [1096, 486] width 412 height 208
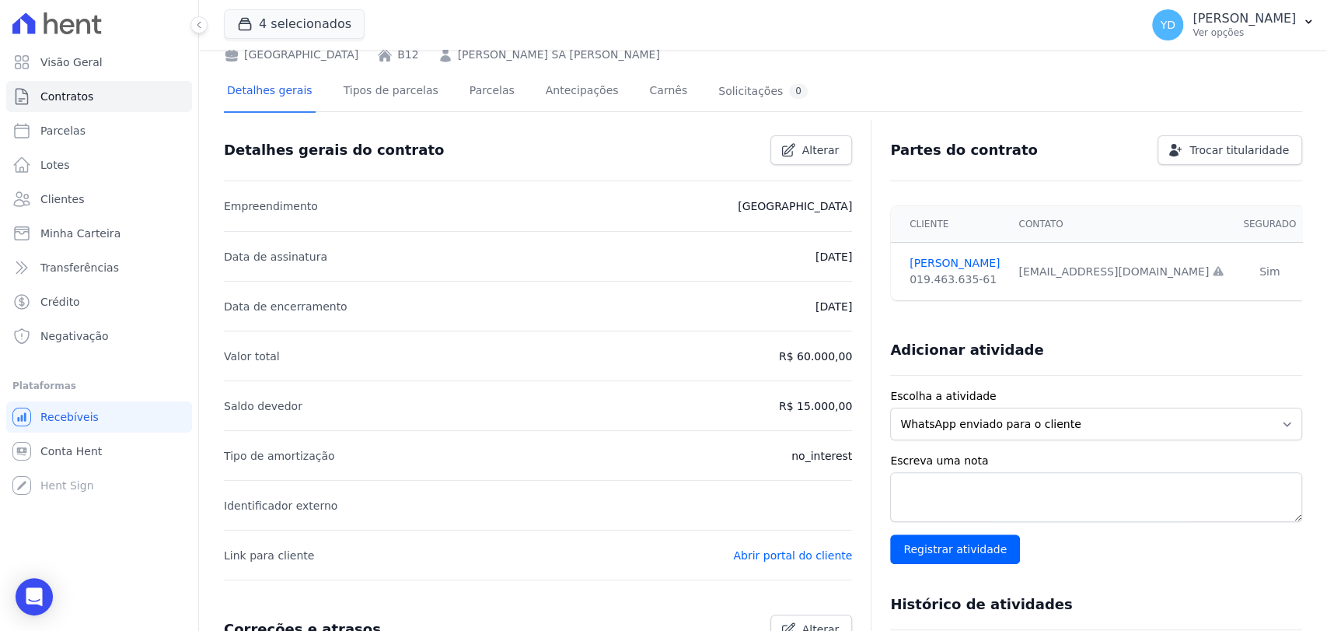
scroll to position [0, 0]
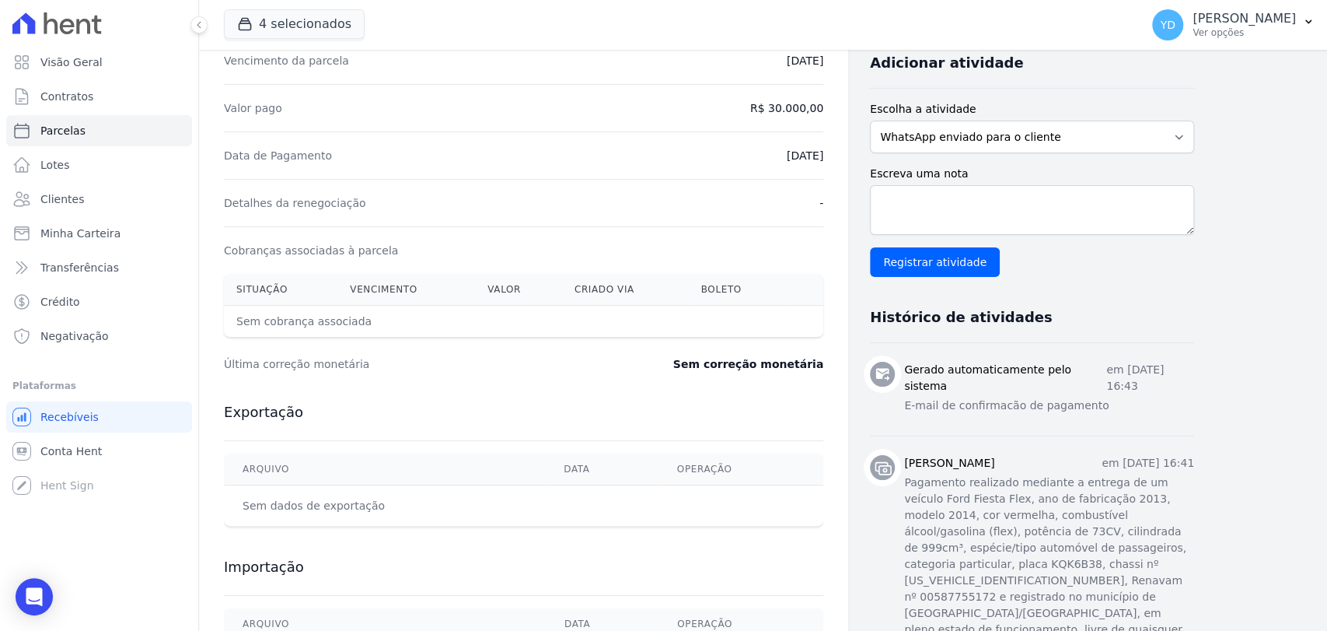
scroll to position [430, 0]
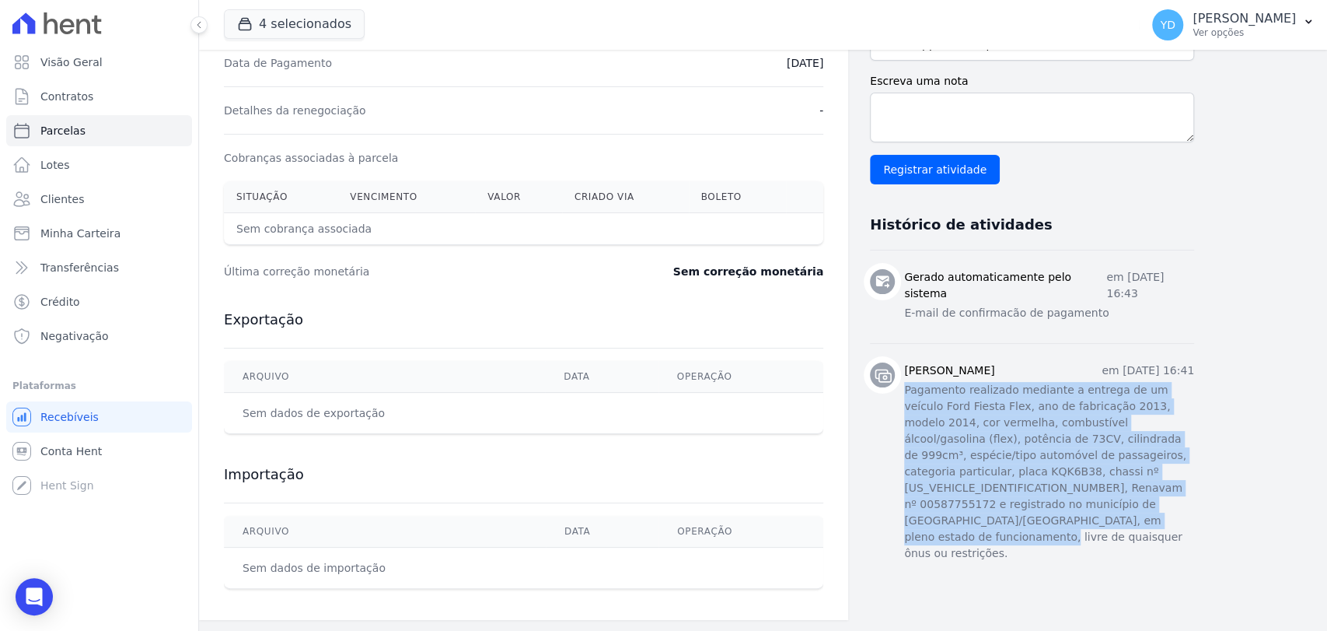
drag, startPoint x: 898, startPoint y: 405, endPoint x: 1193, endPoint y: 547, distance: 326.9
click at [1193, 547] on li "[PERSON_NAME] em [DATE] 16:41 Pagamento realizado mediante a entrega de um veíc…" at bounding box center [1032, 463] width 324 height 240
click at [1193, 545] on li "YRIS ISABELE DOS SANTOS COELHO em 07 de Agosto de 2025, 16:41 Pagamento realiza…" at bounding box center [1032, 463] width 324 height 240
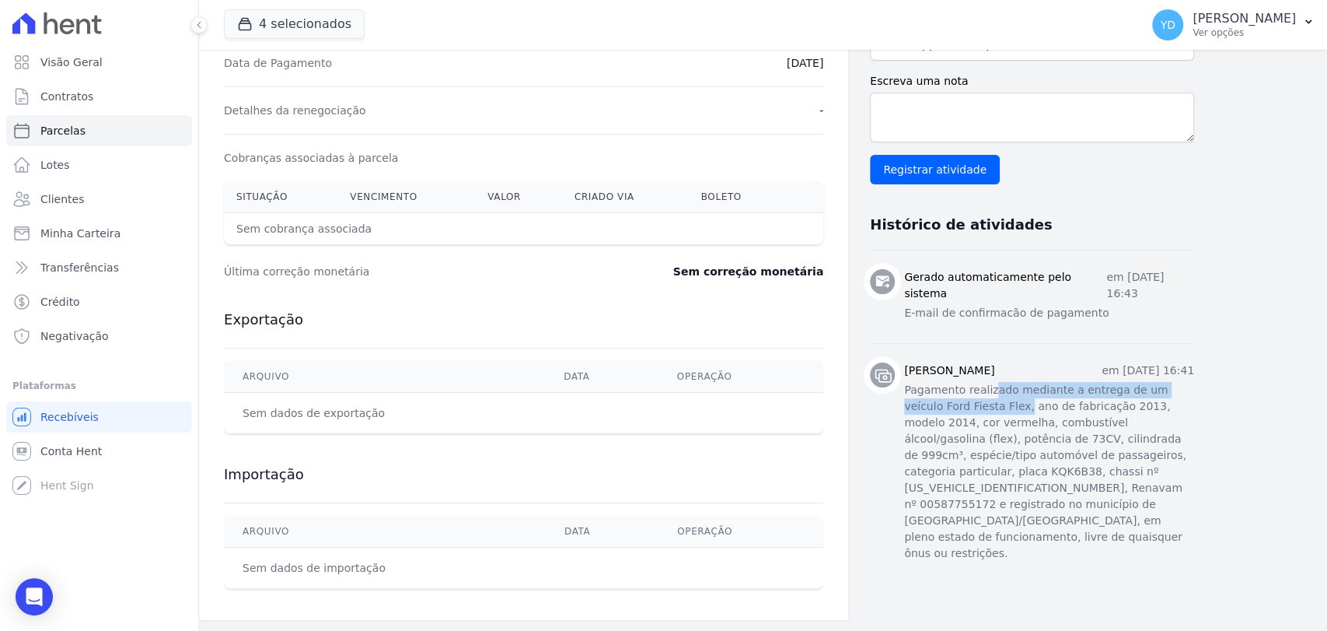
drag, startPoint x: 984, startPoint y: 400, endPoint x: 981, endPoint y: 425, distance: 24.3
click at [981, 425] on p "Pagamento realizado mediante a entrega de um veículo Ford Fiesta Flex, ano de f…" at bounding box center [1049, 472] width 290 height 180
click at [1278, 519] on div "Contratos Contrato #4e8fc512 Parcelas Parcela #1 Parcela #1 - Agosto de 2025 Da…" at bounding box center [750, 120] width 1103 height 1000
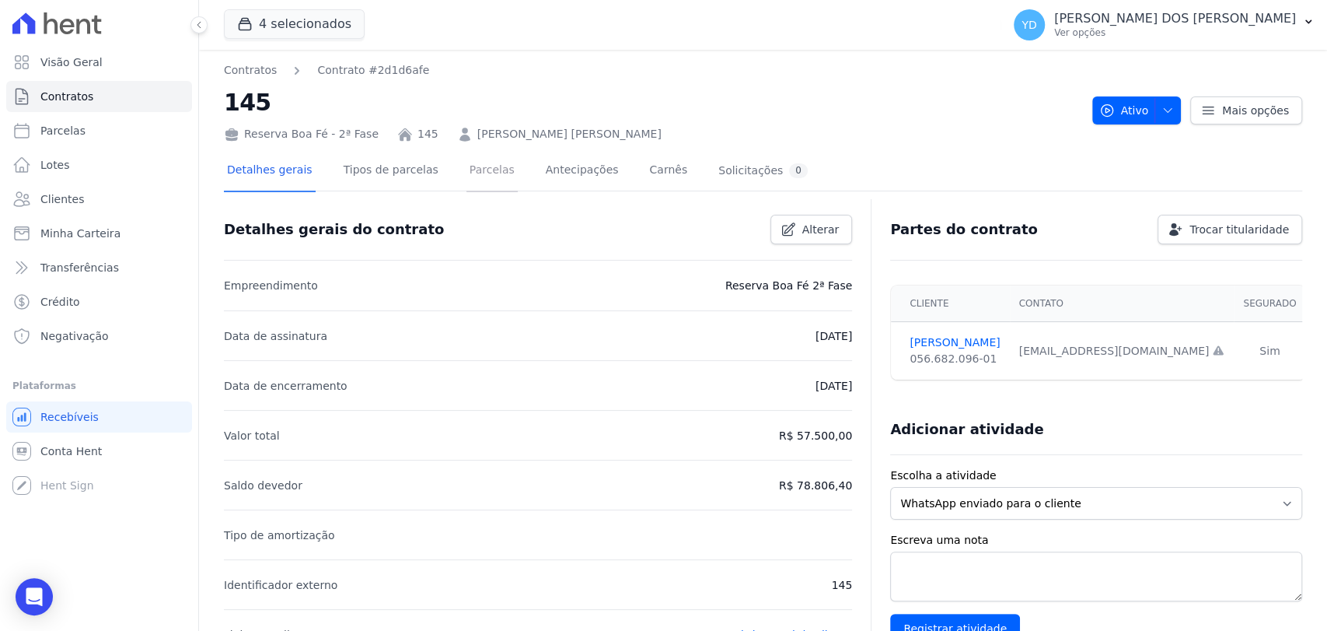
click at [482, 178] on link "Parcelas" at bounding box center [492, 171] width 51 height 41
click at [489, 176] on link "Parcelas" at bounding box center [492, 171] width 51 height 41
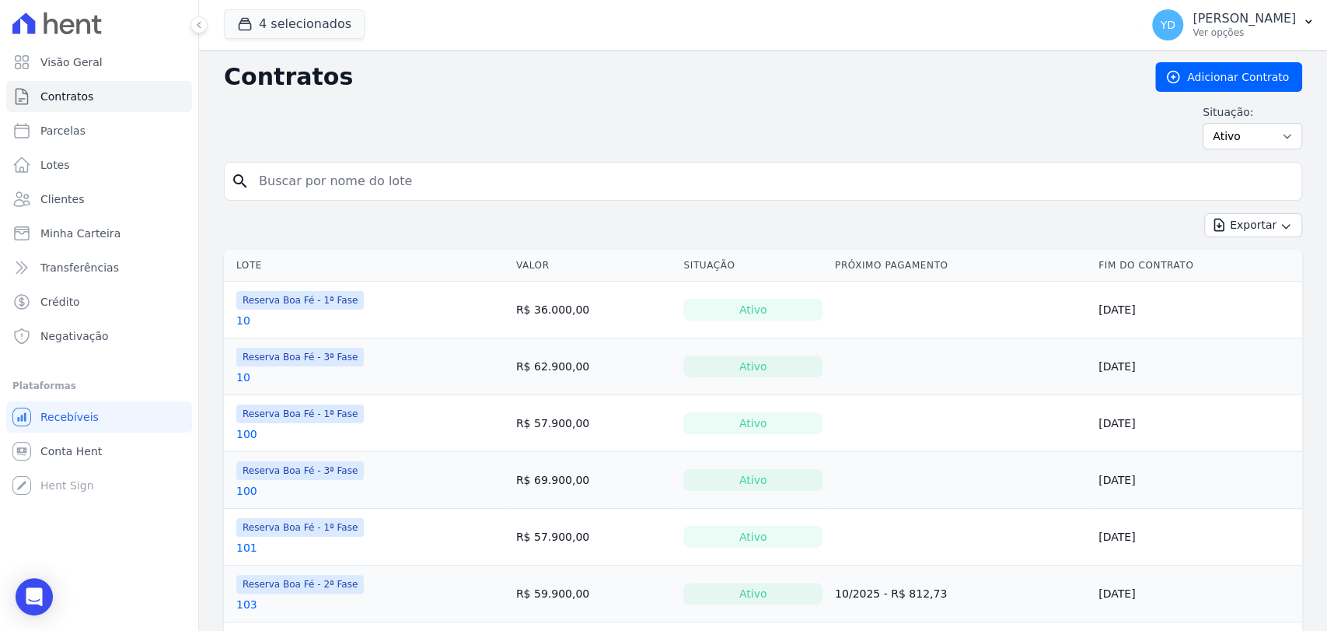
click at [385, 194] on input "search" at bounding box center [773, 181] width 1046 height 31
type input "130"
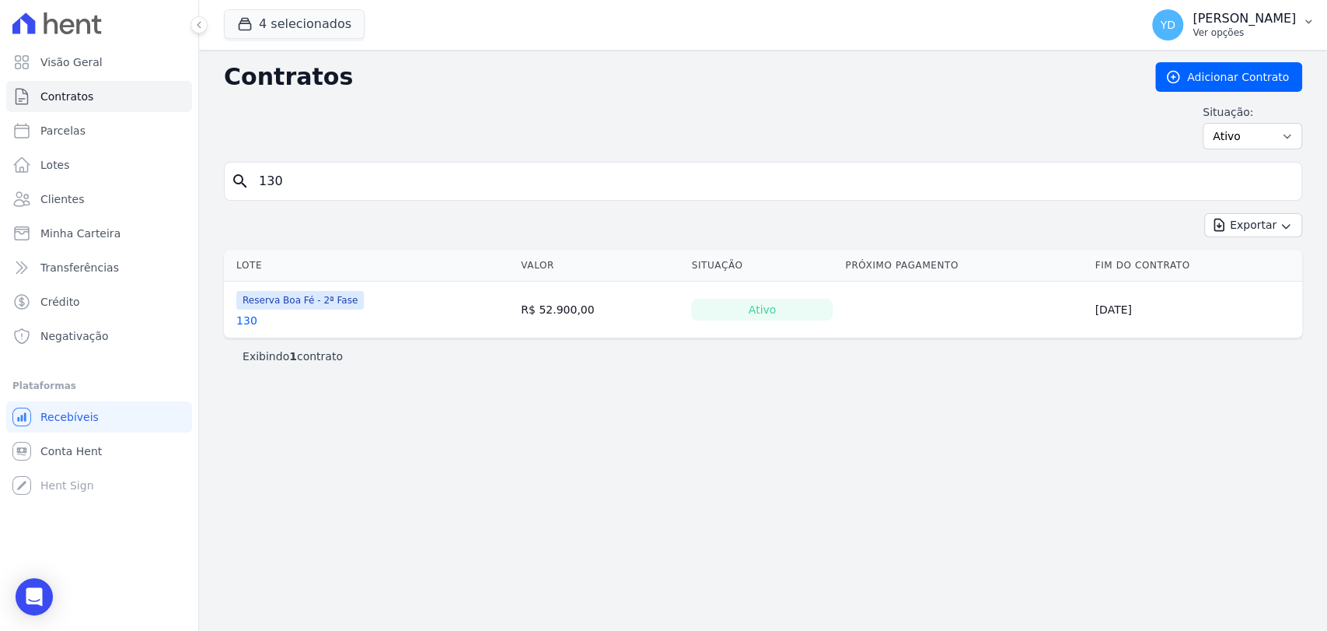
click at [1264, 14] on p "[PERSON_NAME]" at bounding box center [1244, 19] width 103 height 16
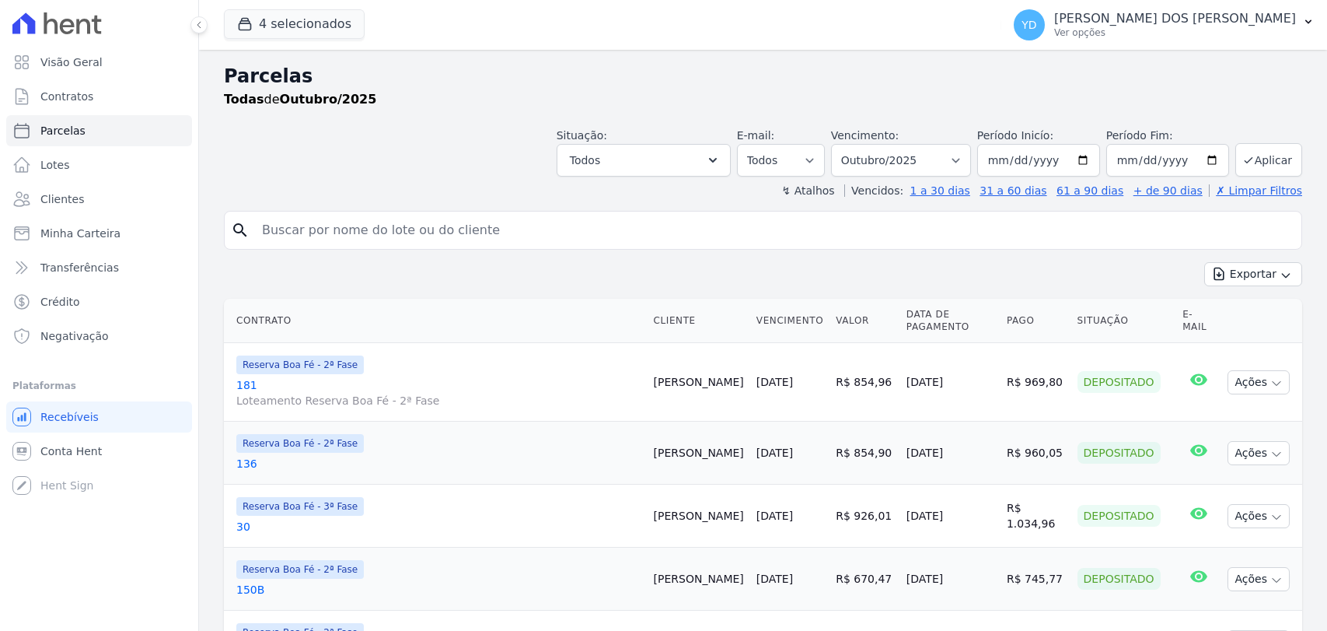
select select
click at [627, 169] on button "Todos" at bounding box center [644, 160] width 174 height 33
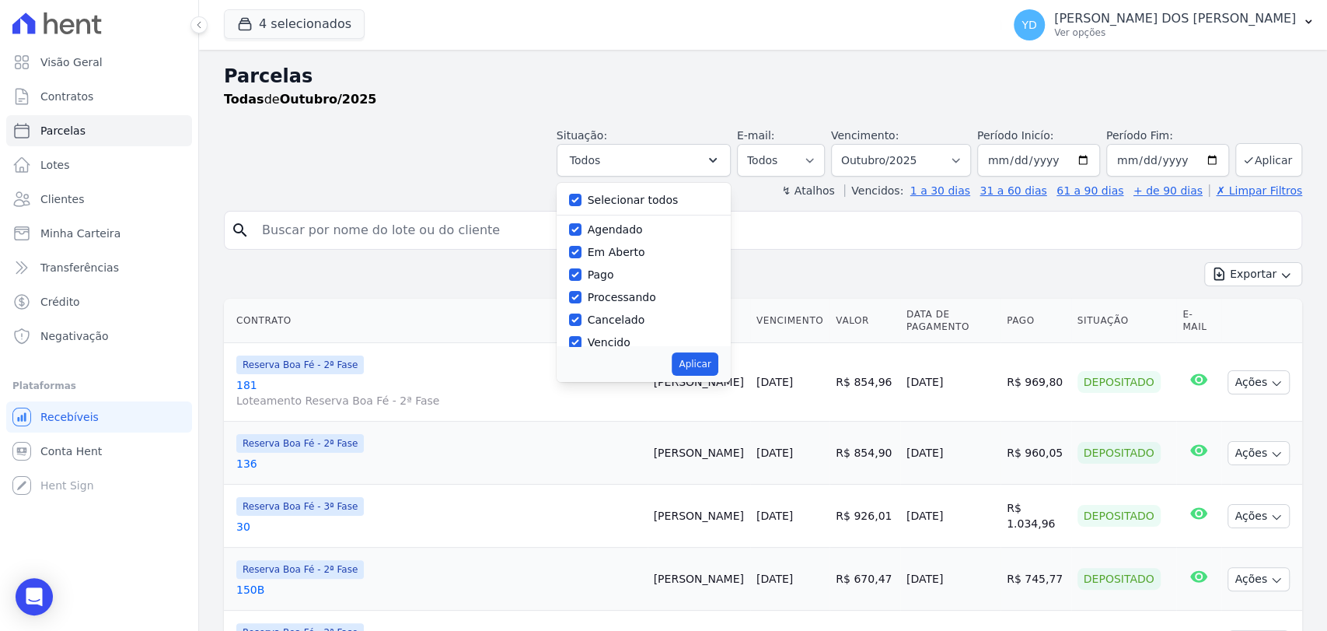
click at [628, 199] on label "Selecionar todos" at bounding box center [633, 200] width 91 height 12
click at [582, 199] on input "Selecionar todos" at bounding box center [575, 200] width 12 height 12
checkbox input "false"
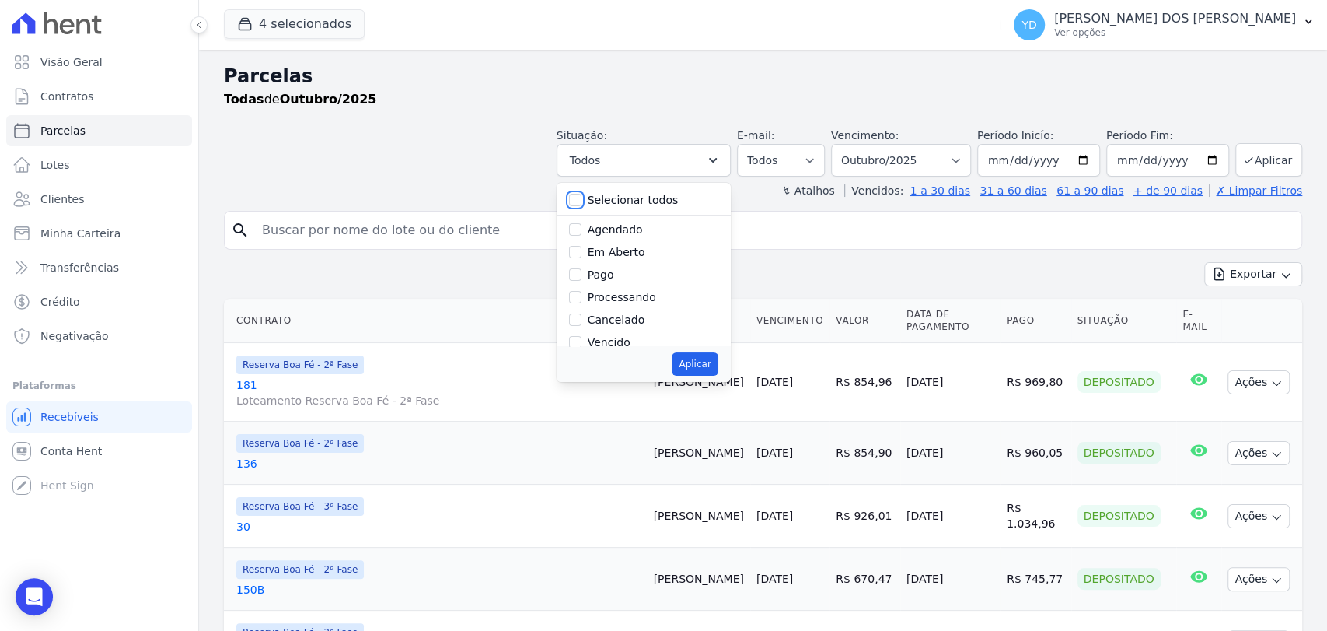
checkbox input "false"
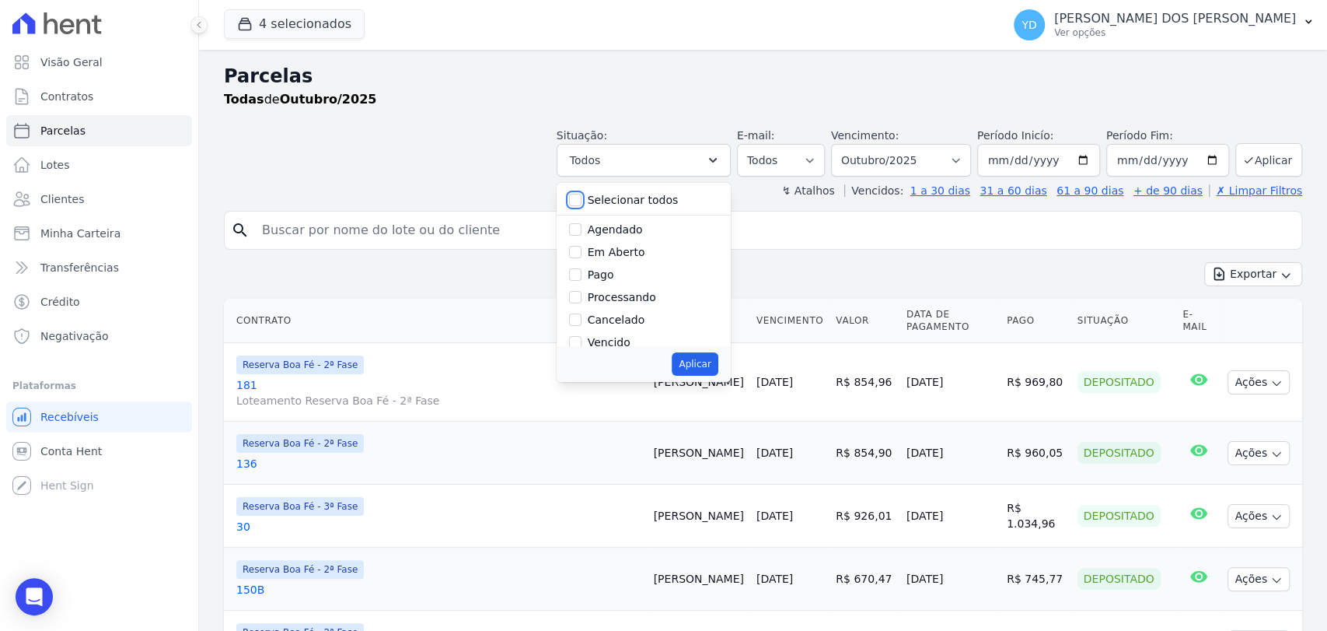
checkbox input "false"
click at [582, 344] on input "Vencido" at bounding box center [575, 342] width 12 height 12
checkbox input "true"
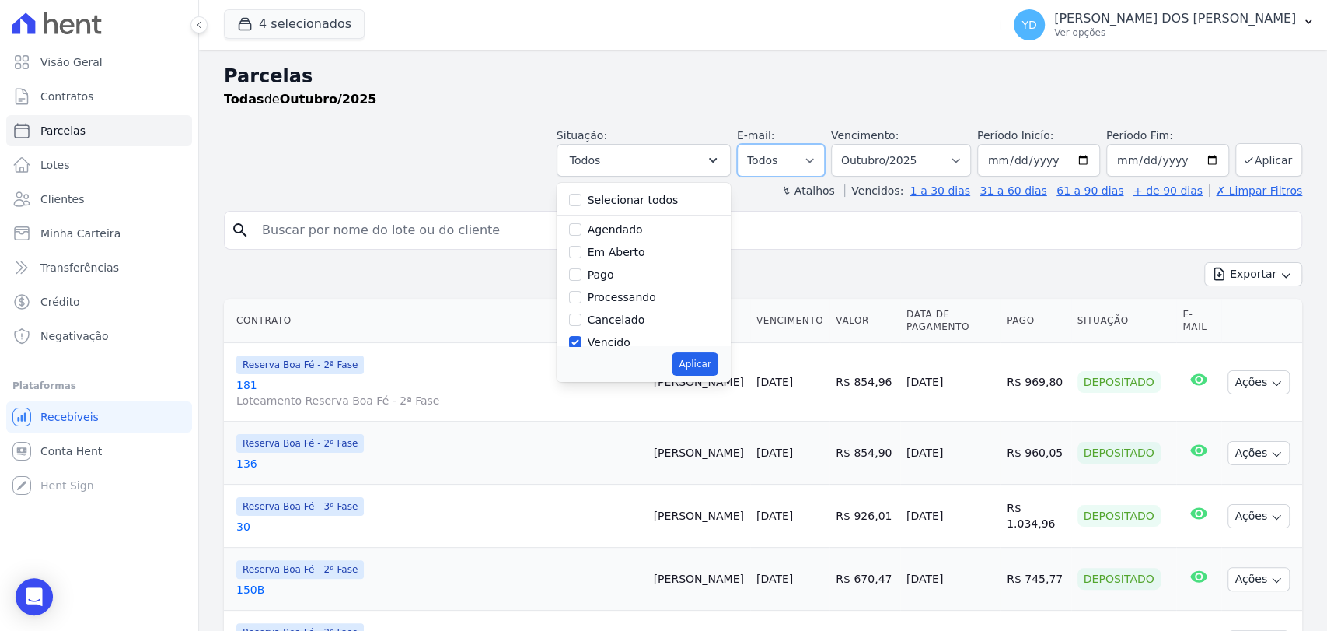
click at [811, 169] on select "Todos Lido Não-lido" at bounding box center [781, 160] width 88 height 33
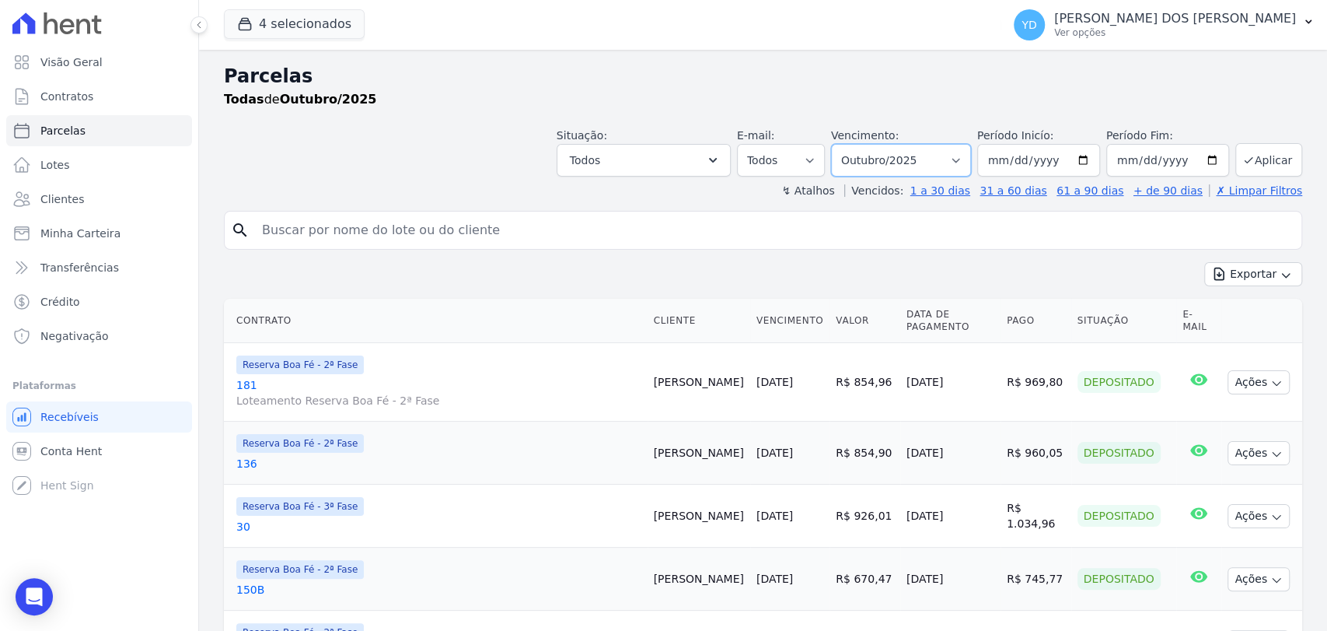
click at [898, 169] on select "[GEOGRAPHIC_DATA] por período ──────── Todos os meses Abril/2022 Maio/2022 Junh…" at bounding box center [901, 160] width 140 height 33
select select "all"
click at [840, 144] on select "[GEOGRAPHIC_DATA] por período ──────── Todos os meses Abril/2022 Maio/2022 Junh…" at bounding box center [901, 160] width 140 height 33
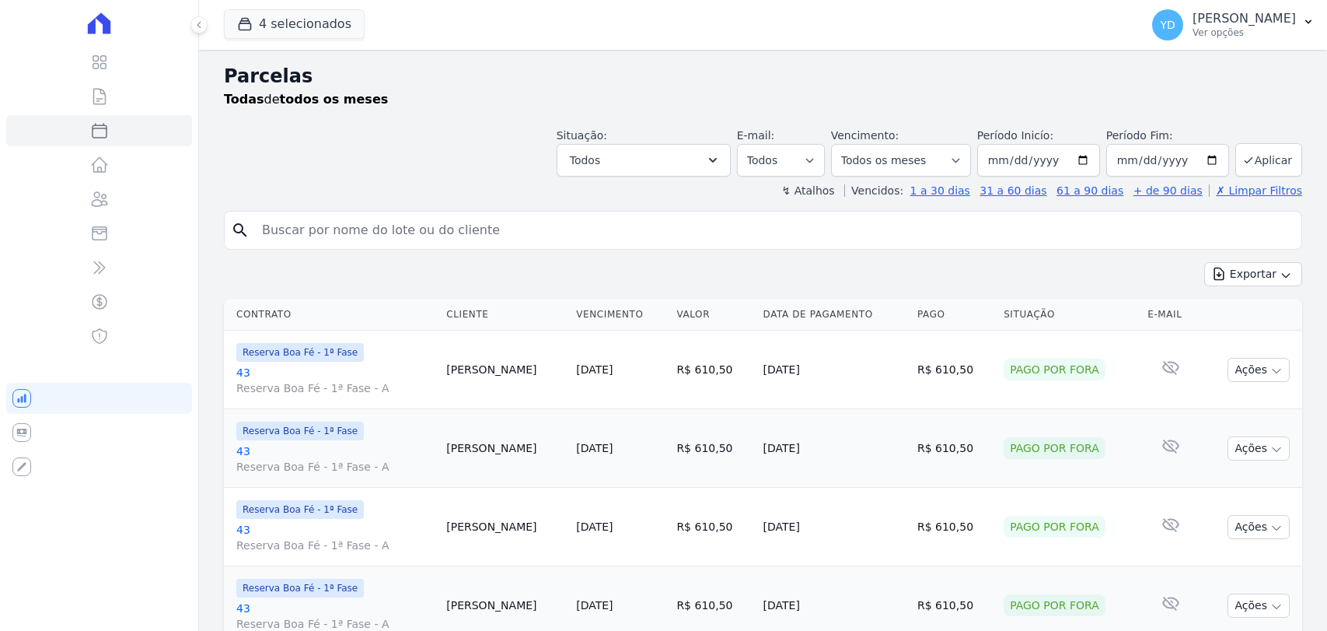
select select
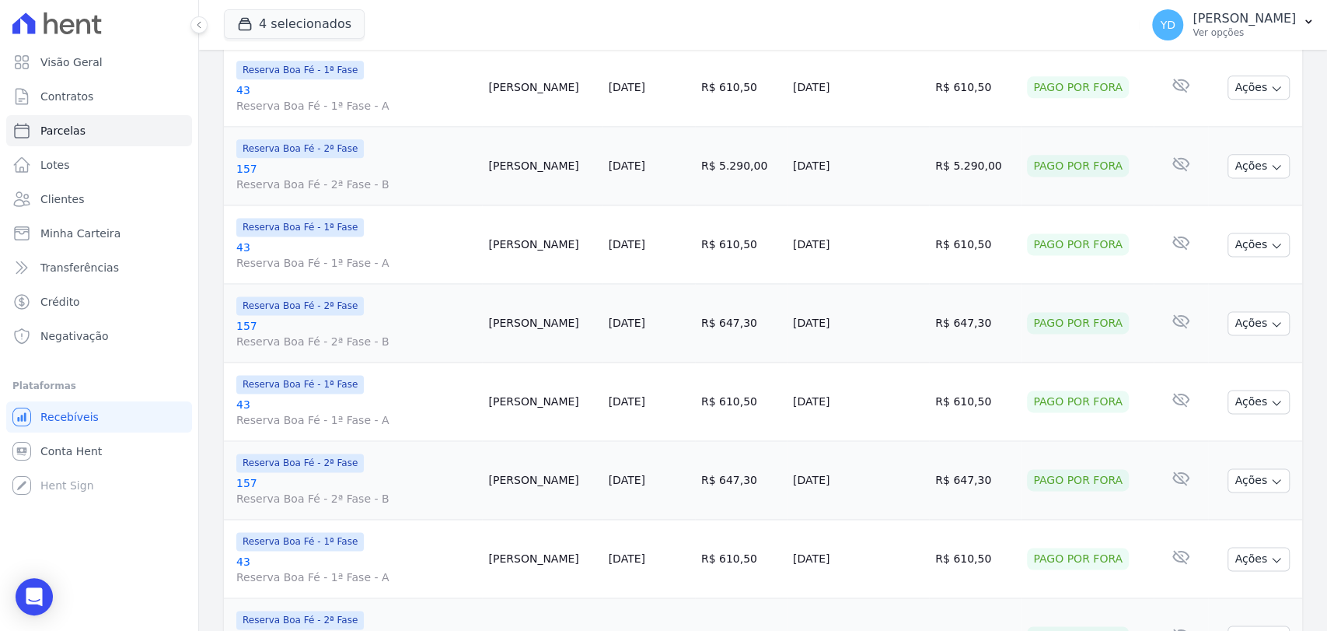
scroll to position [1728, 0]
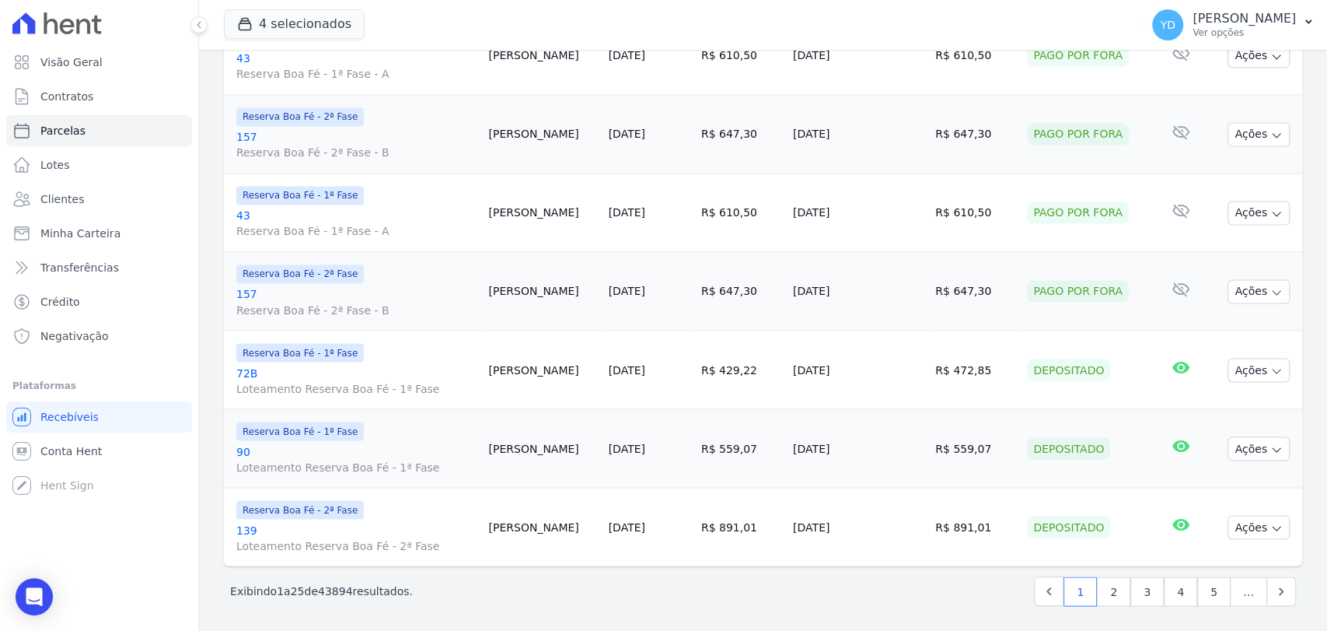
drag, startPoint x: 327, startPoint y: 592, endPoint x: 355, endPoint y: 589, distance: 28.9
click at [355, 589] on p "Exibindo 1 a 25 de 43894 resultados." at bounding box center [321, 591] width 183 height 16
click at [429, 585] on div "Exibindo 1 a 25 de 43894 resultados. 1 2 3 4 5 …" at bounding box center [763, 591] width 1066 height 30
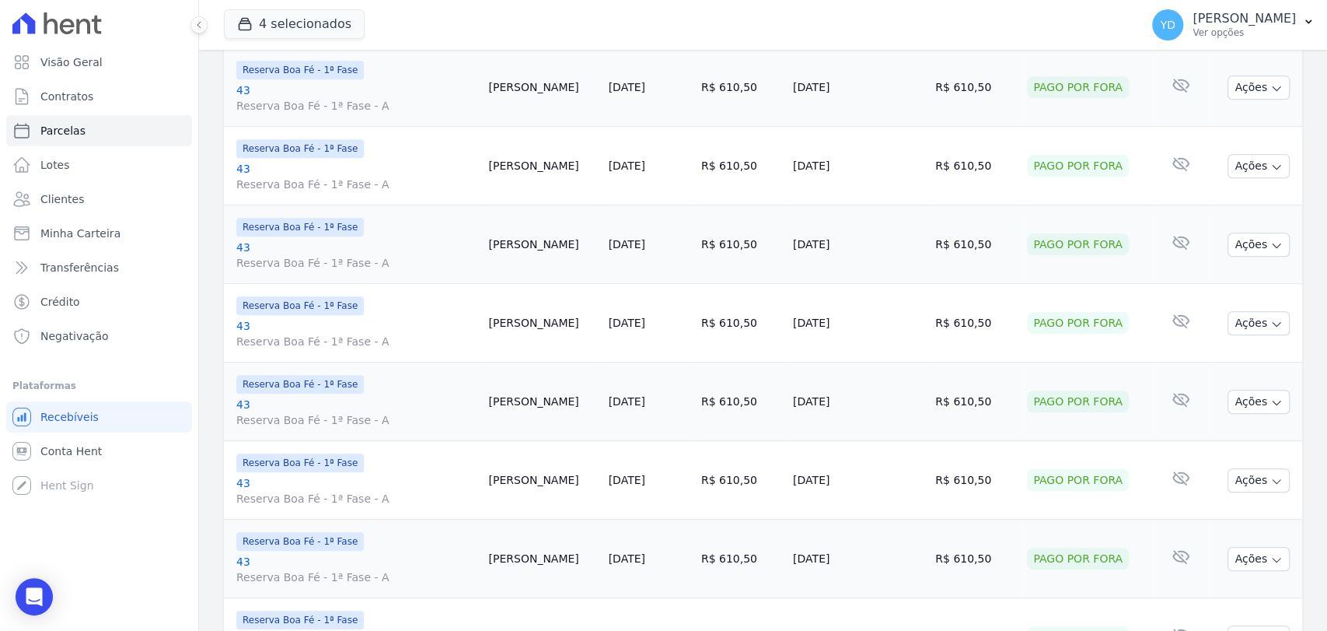
scroll to position [0, 0]
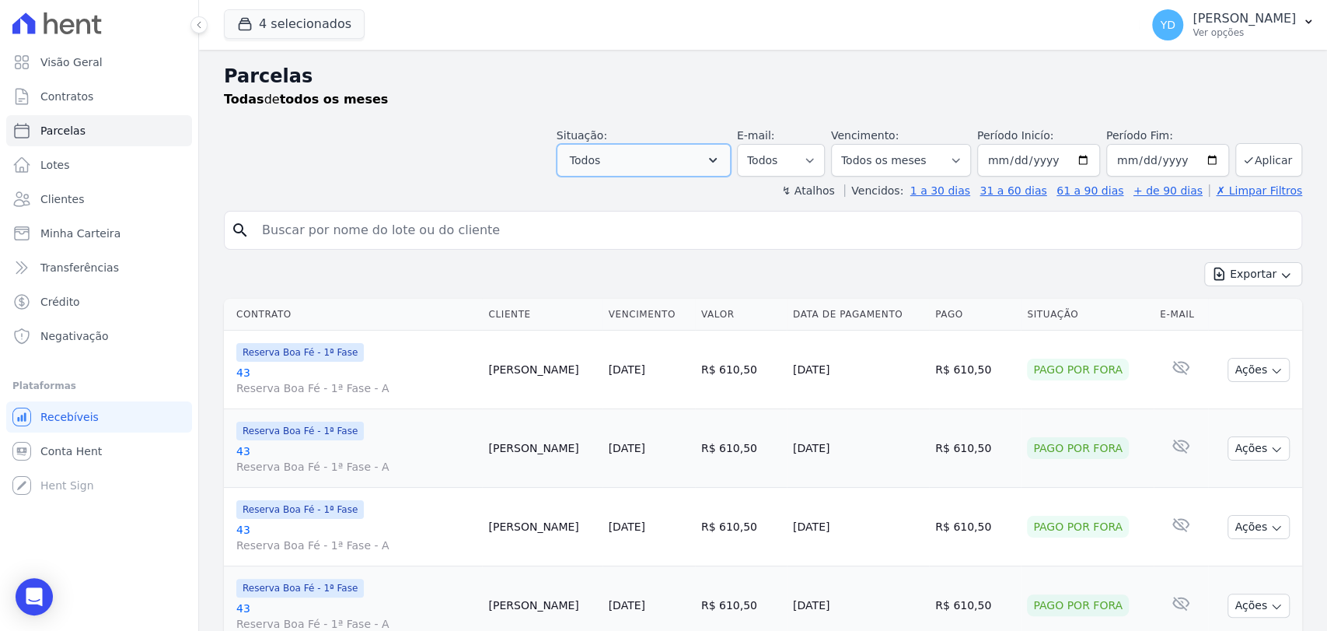
click at [694, 168] on button "Todos" at bounding box center [644, 160] width 174 height 33
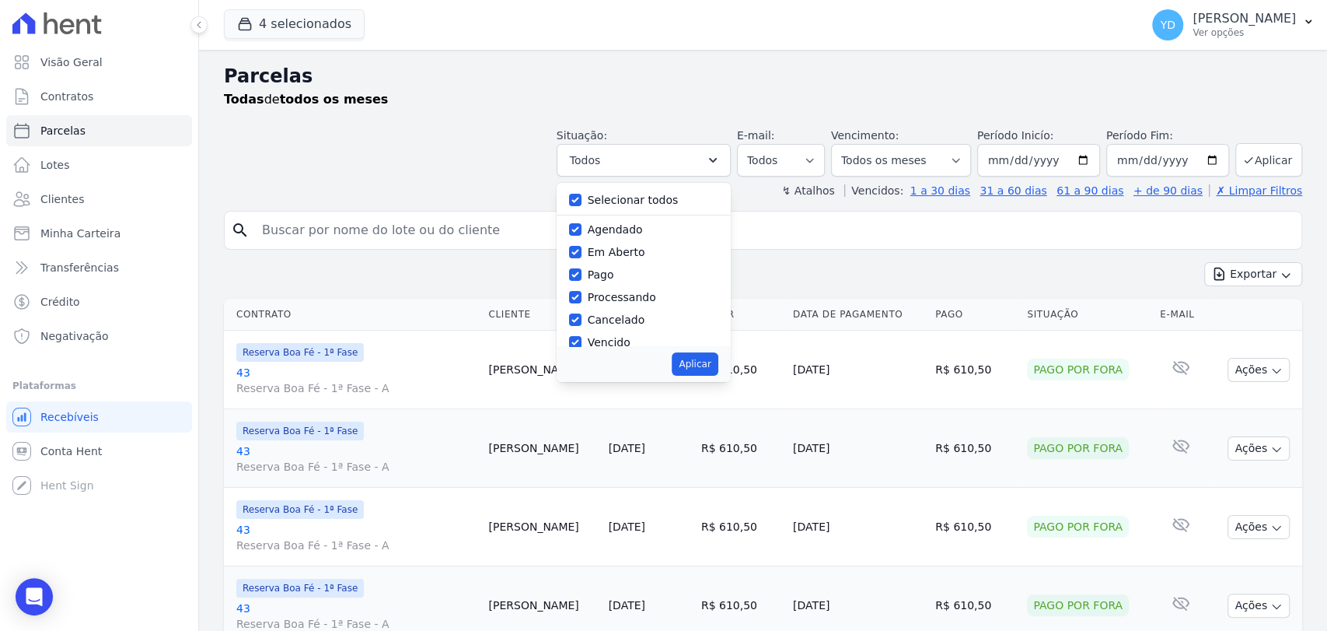
click at [671, 200] on label "Selecionar todos" at bounding box center [633, 200] width 91 height 12
click at [582, 200] on input "Selecionar todos" at bounding box center [575, 200] width 12 height 12
checkbox input "false"
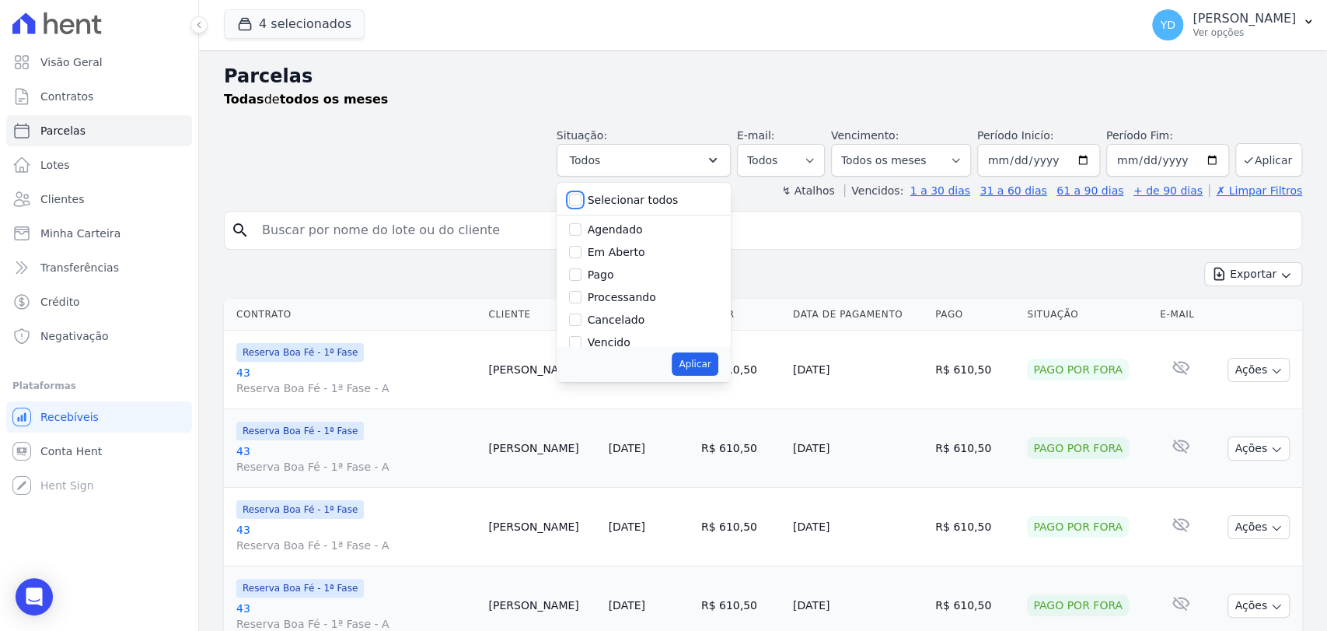
checkbox input "false"
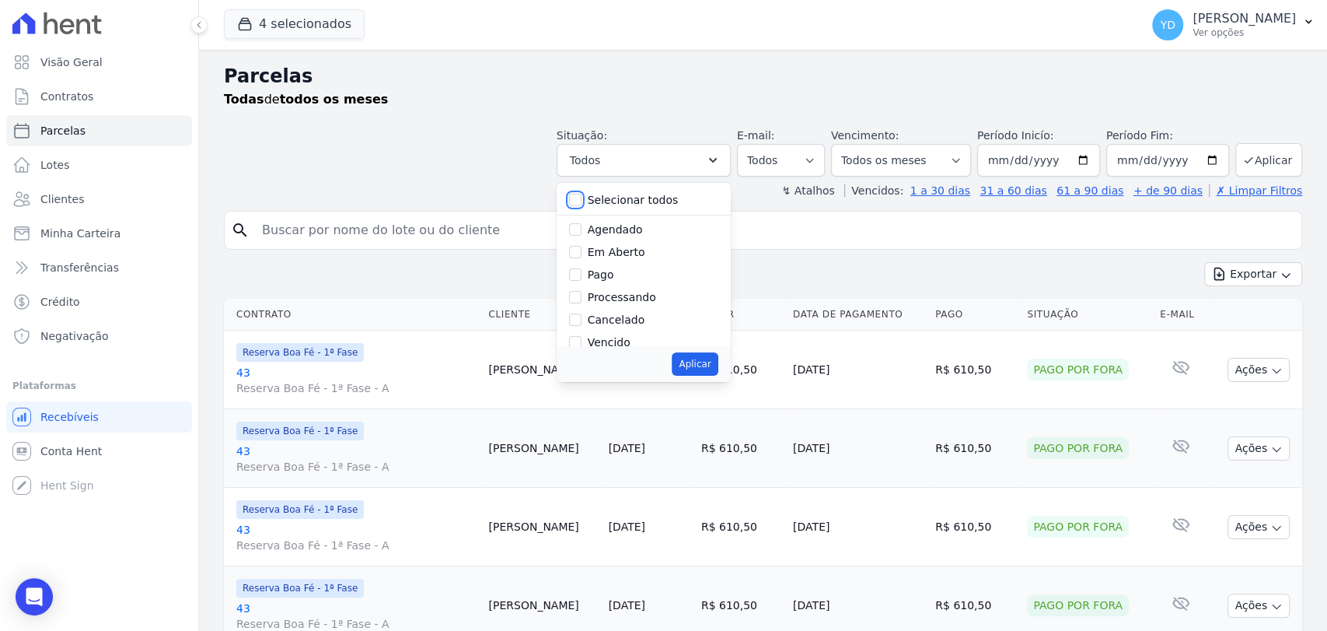
checkbox input "false"
click at [583, 349] on div "Aplicar" at bounding box center [644, 364] width 174 height 36
click at [588, 346] on div "Aplicar" at bounding box center [644, 364] width 174 height 36
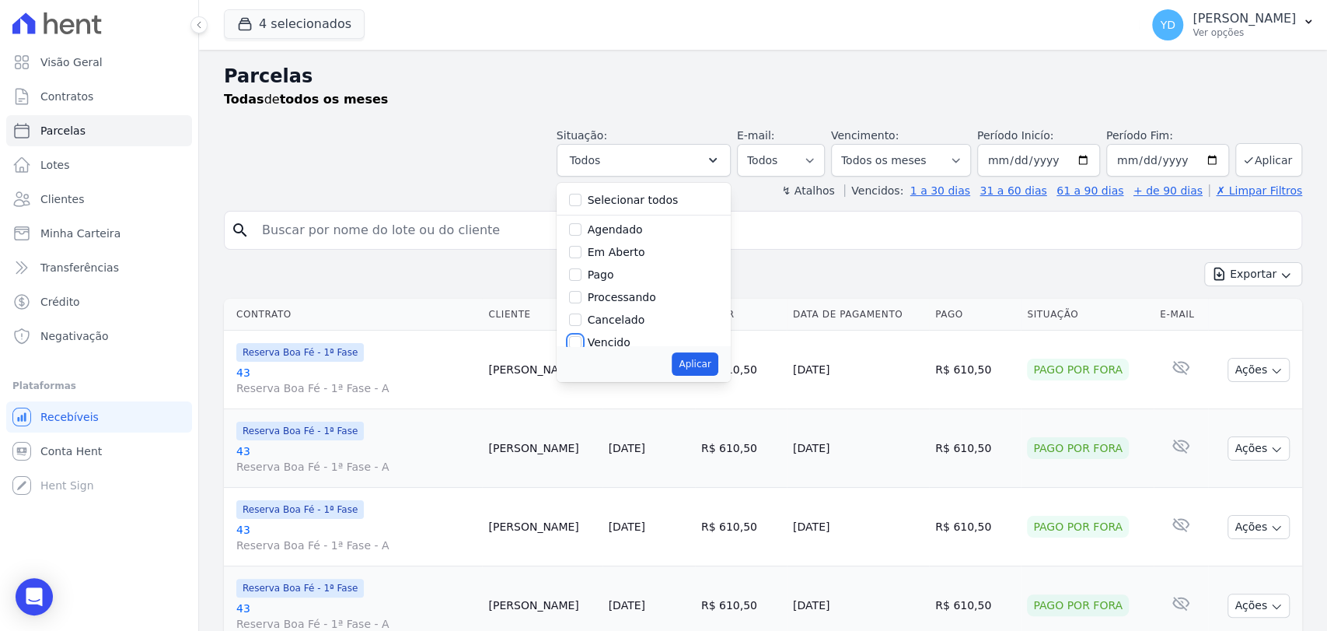
click at [582, 340] on input "Vencido" at bounding box center [575, 342] width 12 height 12
checkbox input "true"
click at [710, 365] on button "Aplicar" at bounding box center [695, 363] width 46 height 23
select select "overdue"
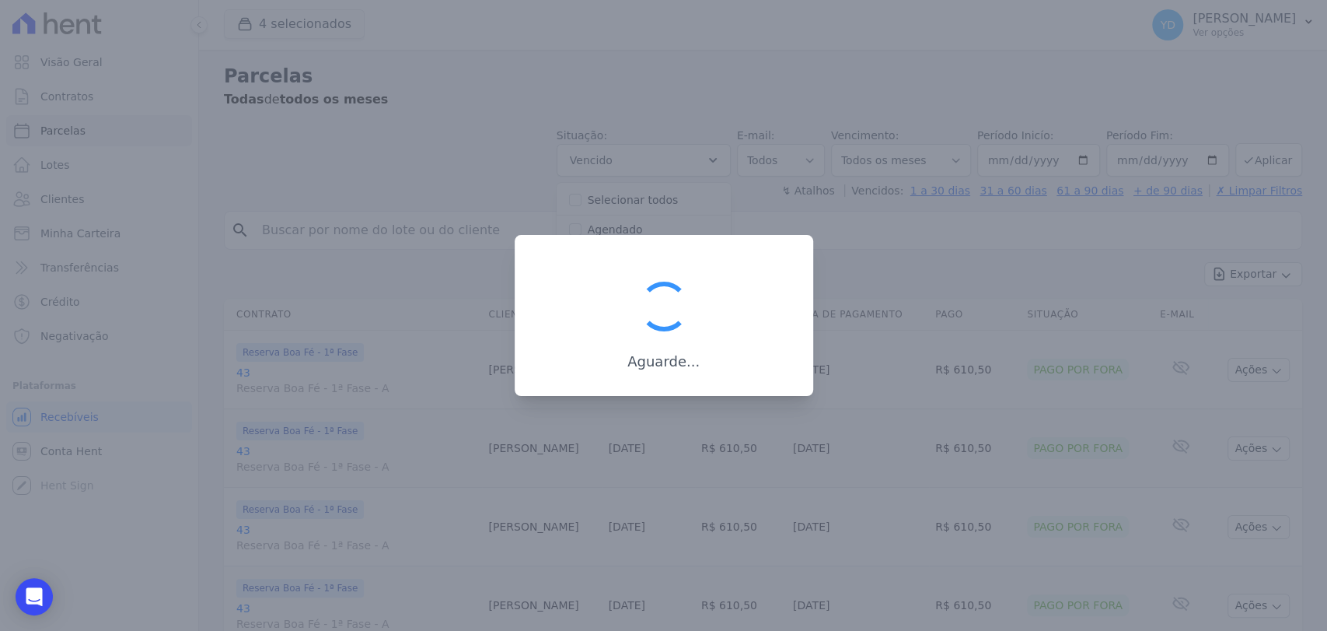
scroll to position [28, 0]
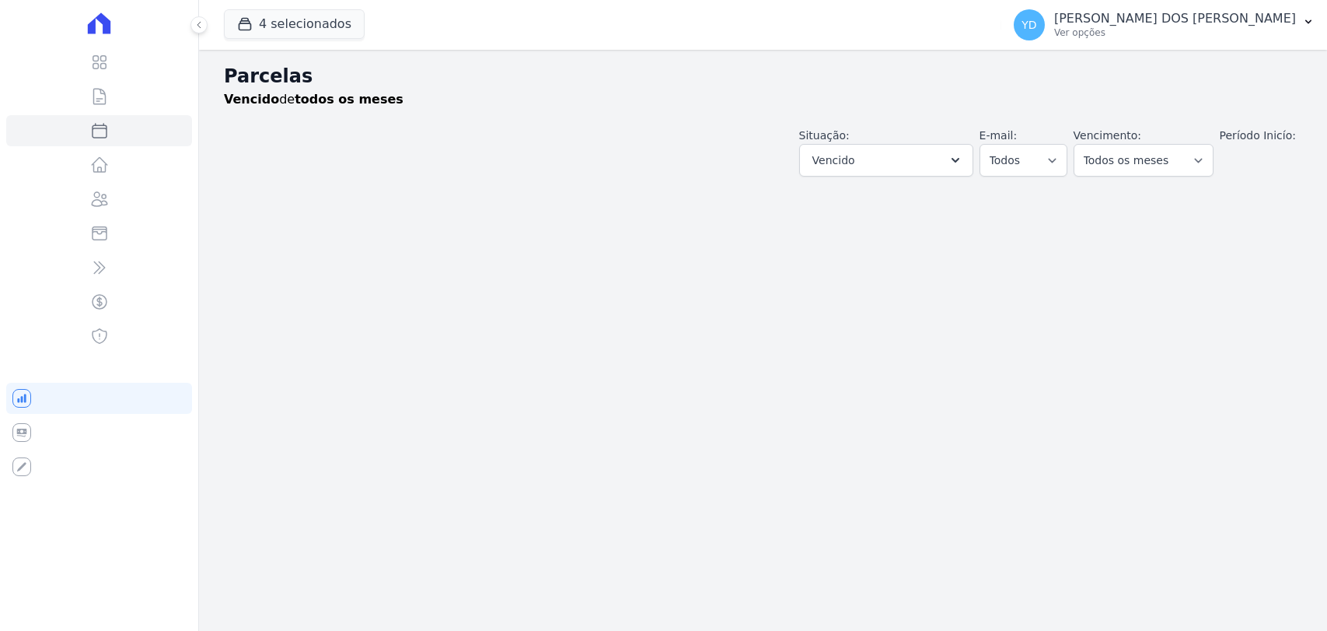
select select
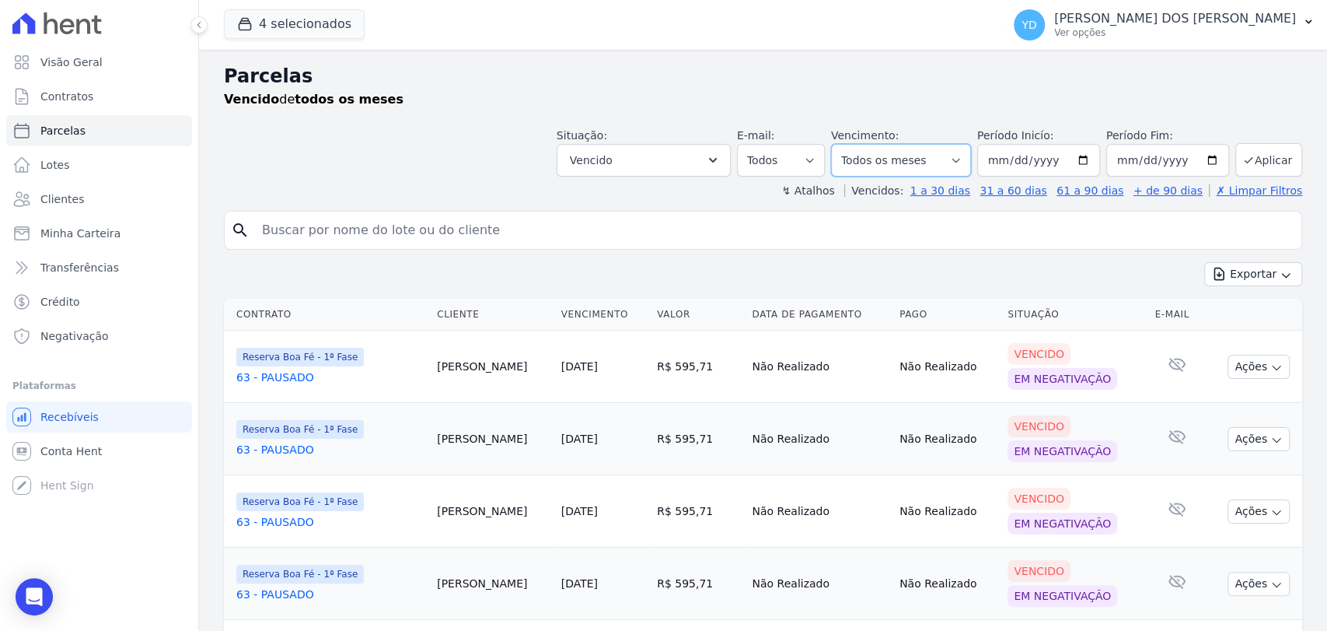
click at [952, 163] on select "[GEOGRAPHIC_DATA] por período ──────── Todos os meses Abril/2022 Maio/2022 Junh…" at bounding box center [901, 160] width 140 height 33
select select "01/2025"
click at [840, 144] on select "[GEOGRAPHIC_DATA] por período ──────── Todos os meses Abril/2022 Maio/2022 Junh…" at bounding box center [901, 160] width 140 height 33
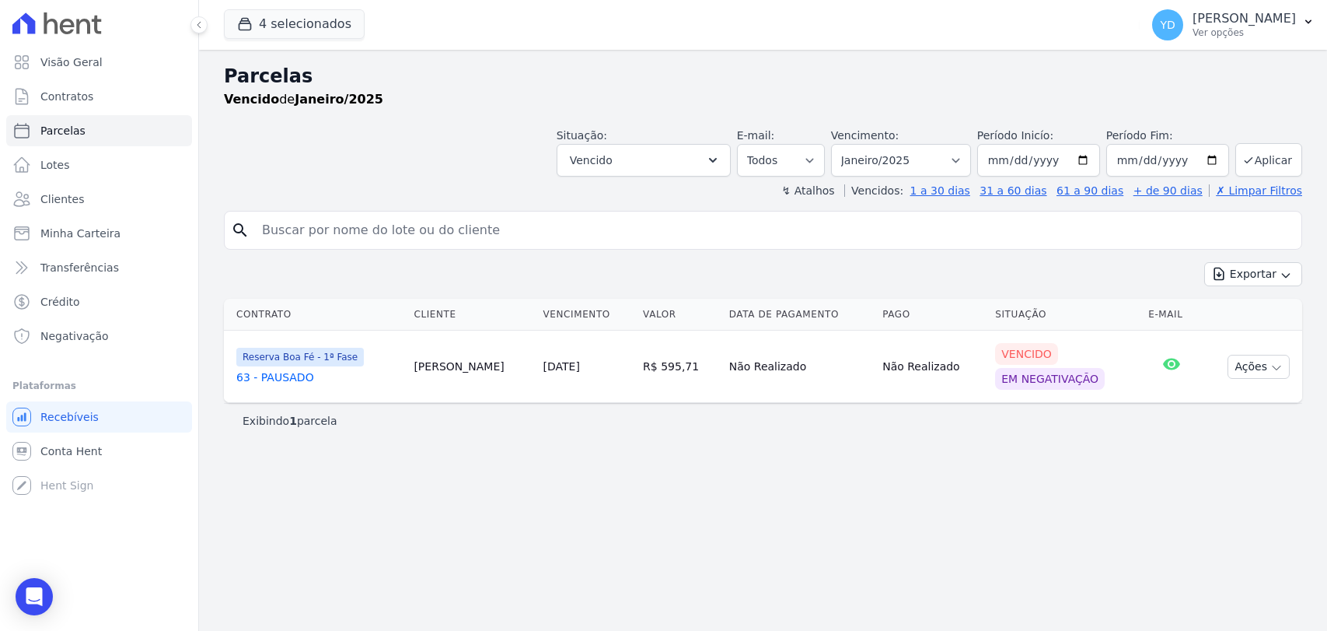
select select
click at [927, 163] on select "[GEOGRAPHIC_DATA] por período ──────── Todos os meses Abril/2022 Maio/2022 Junh…" at bounding box center [901, 160] width 140 height 33
select select "10/2025"
click at [854, 144] on select "[GEOGRAPHIC_DATA] por período ──────── Todos os meses Abril/2022 Maio/2022 Junh…" at bounding box center [901, 160] width 140 height 33
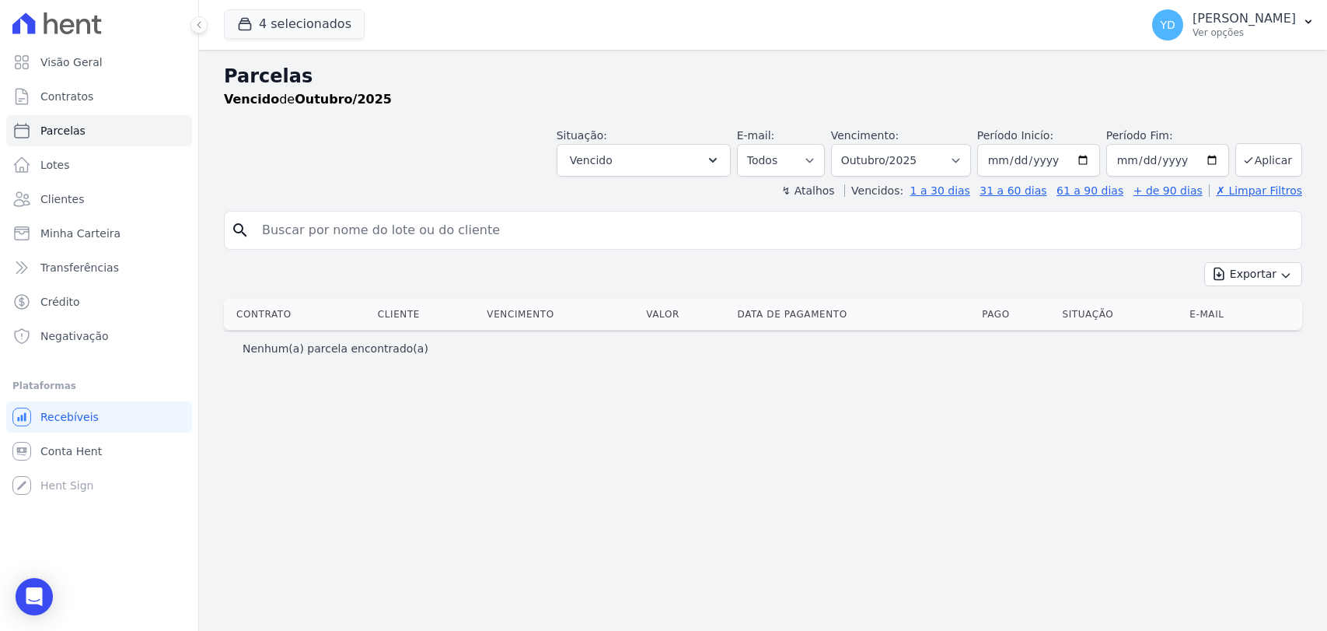
select select
click at [951, 169] on select "[GEOGRAPHIC_DATA] por período ──────── Todos os meses Abril/2022 Maio/2022 Junh…" at bounding box center [901, 160] width 140 height 33
select select "09/2025"
click at [854, 144] on select "[GEOGRAPHIC_DATA] por período ──────── Todos os meses Abril/2022 Maio/2022 Junh…" at bounding box center [901, 160] width 140 height 33
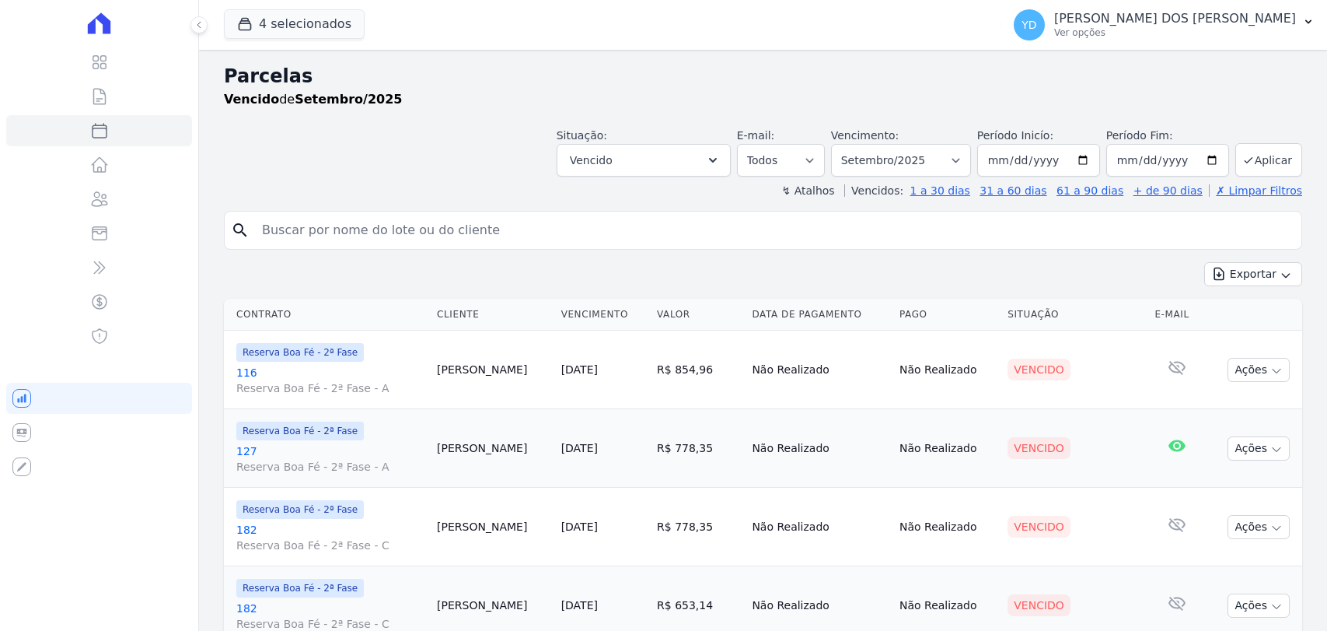
select select
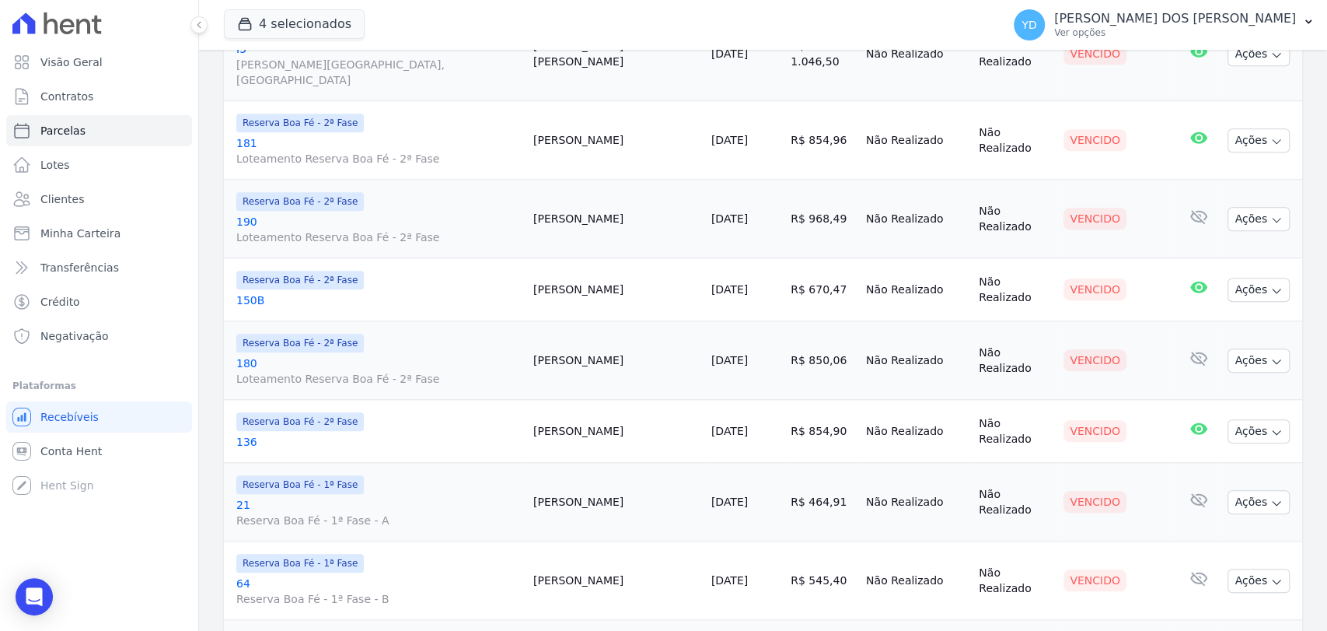
scroll to position [1628, 0]
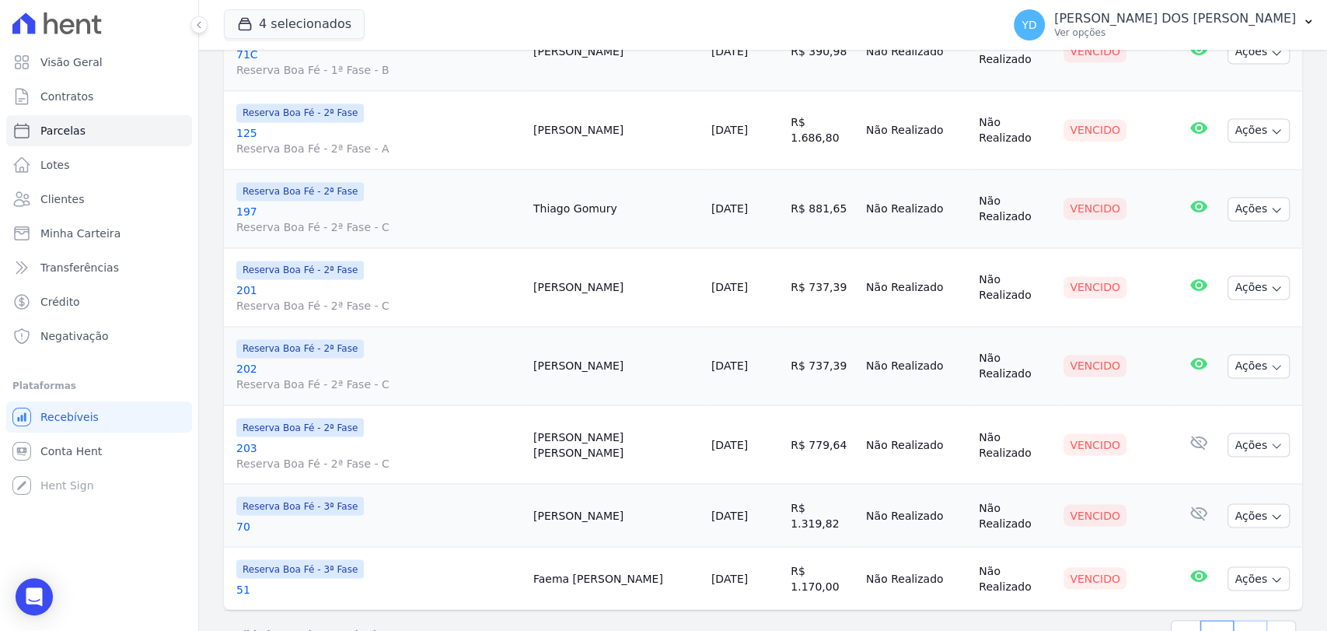
click at [1246, 620] on link "2" at bounding box center [1250, 635] width 33 height 30
select select
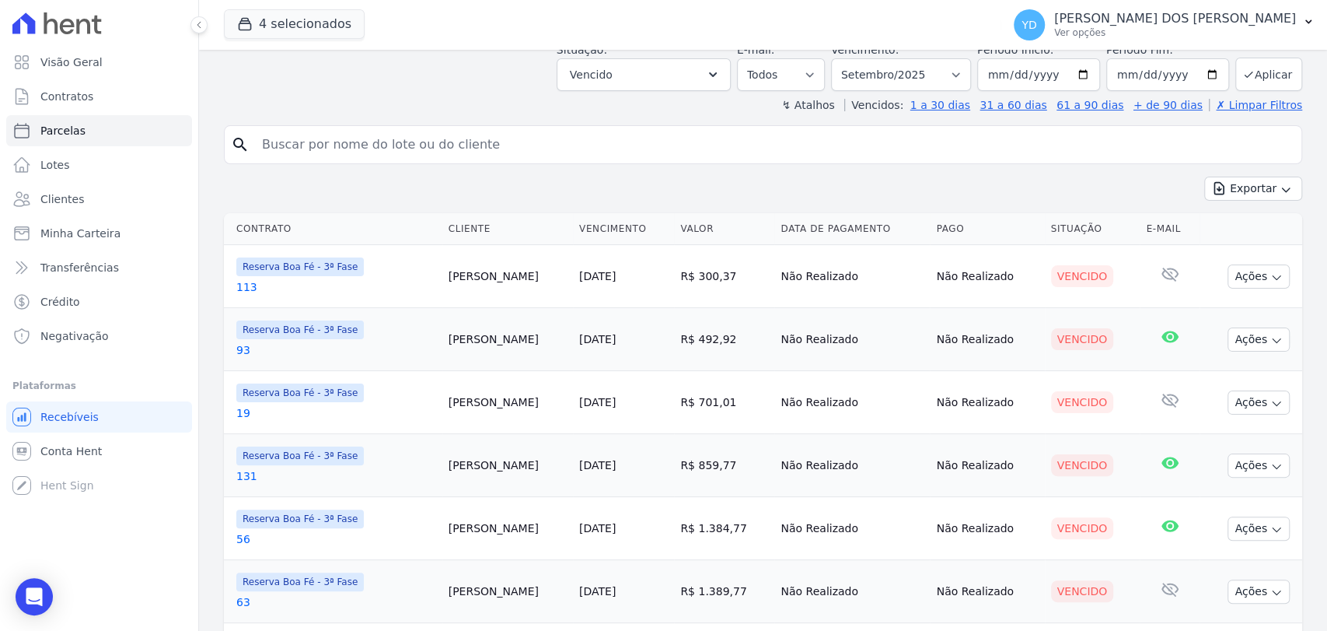
scroll to position [86, 0]
drag, startPoint x: 574, startPoint y: 285, endPoint x: 634, endPoint y: 285, distance: 59.9
click at [634, 285] on td "25/09/2025" at bounding box center [623, 275] width 101 height 63
click at [664, 280] on td "25/09/2025" at bounding box center [623, 275] width 101 height 63
drag, startPoint x: 666, startPoint y: 279, endPoint x: 729, endPoint y: 273, distance: 64.1
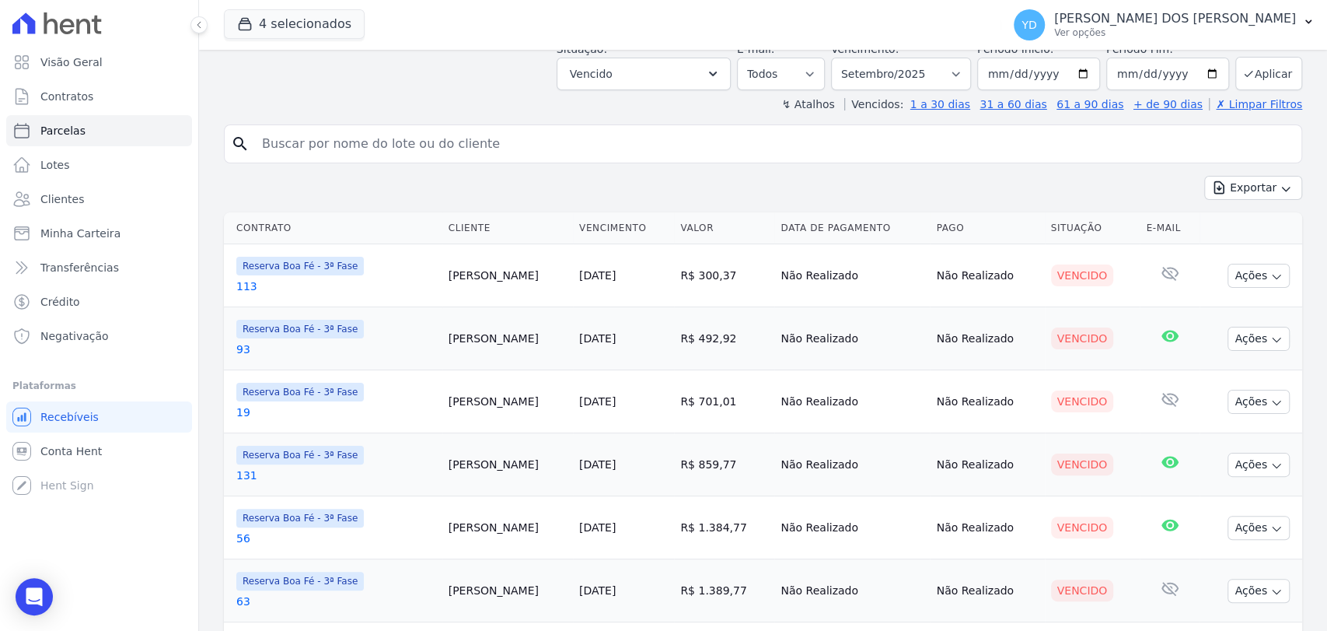
click at [729, 273] on tr "Reserva Boa Fé - 3ª Fase 113 Thiago Silva 25/09/2025 R$ 300,37 Não Realizado Nã…" at bounding box center [763, 275] width 1078 height 63
drag, startPoint x: 854, startPoint y: 280, endPoint x: 772, endPoint y: 273, distance: 81.9
click at [738, 284] on tr "Reserva Boa Fé - 3ª Fase 113 Thiago Silva 25/09/2025 R$ 300,37 Não Realizado Nã…" at bounding box center [763, 275] width 1078 height 63
drag, startPoint x: 1014, startPoint y: 283, endPoint x: 895, endPoint y: 286, distance: 119.0
click at [865, 294] on tr "Reserva Boa Fé - 3ª Fase 113 Thiago Silva 25/09/2025 R$ 300,37 Não Realizado Nã…" at bounding box center [763, 275] width 1078 height 63
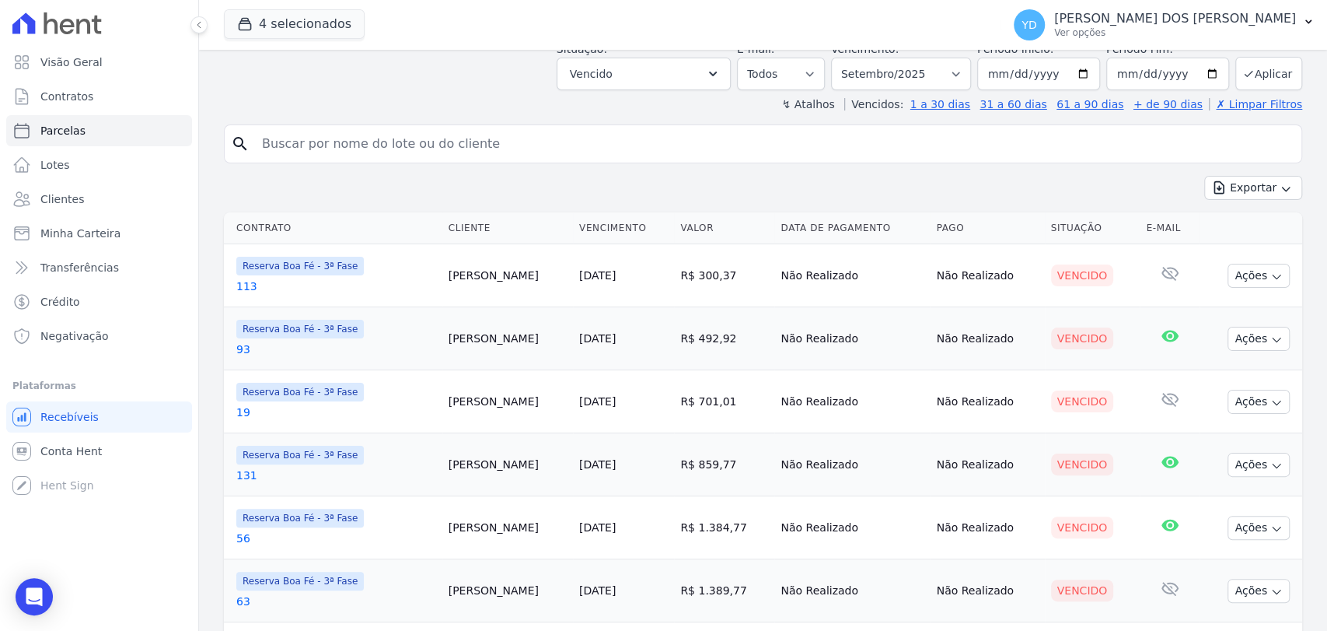
click at [1050, 317] on td "Vencido" at bounding box center [1093, 338] width 96 height 63
click at [1161, 273] on icon at bounding box center [1170, 273] width 19 height 19
click at [1161, 334] on icon at bounding box center [1170, 336] width 19 height 19
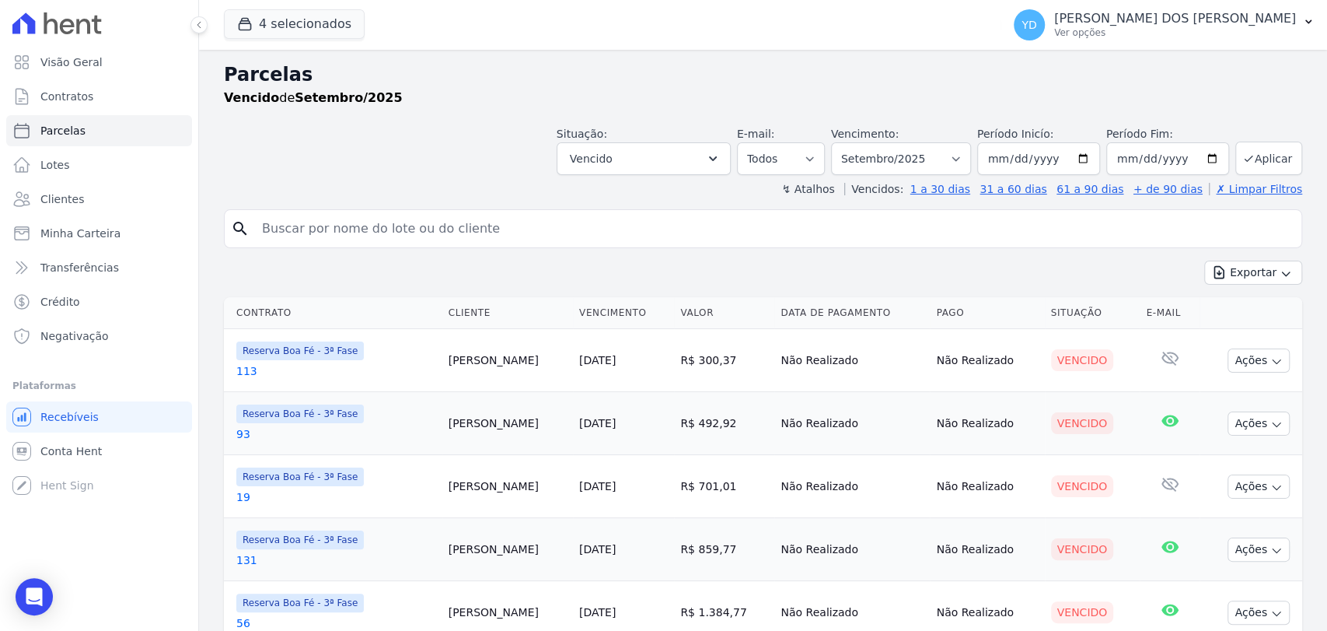
scroll to position [0, 0]
click at [662, 170] on button "Vencido" at bounding box center [644, 160] width 174 height 33
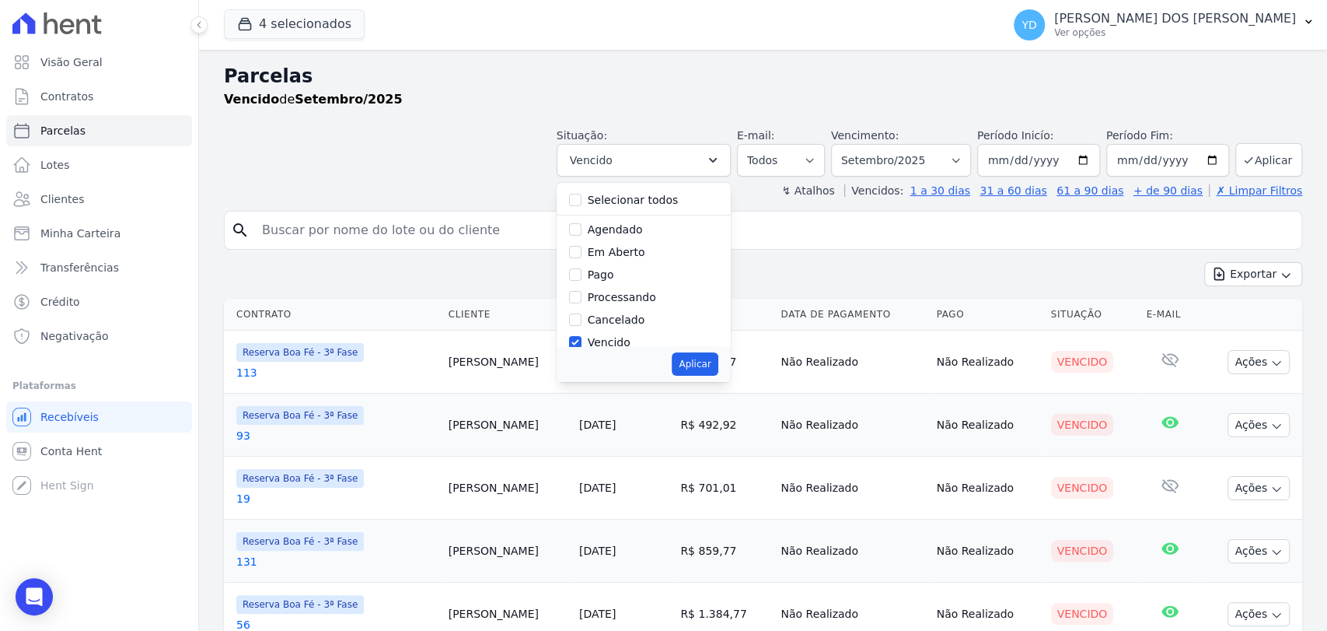
click at [634, 211] on div "Selecionar todos Agendado Em Aberto Pago Processando Cancelado Vencido Transfer…" at bounding box center [644, 264] width 174 height 163
click at [633, 211] on div "Selecionar todos Agendado Em Aberto Pago Processando Cancelado Vencido Transfer…" at bounding box center [644, 264] width 174 height 163
click at [633, 202] on label "Selecionar todos" at bounding box center [633, 200] width 91 height 12
click at [582, 202] on input "Selecionar todos" at bounding box center [575, 200] width 12 height 12
checkbox input "true"
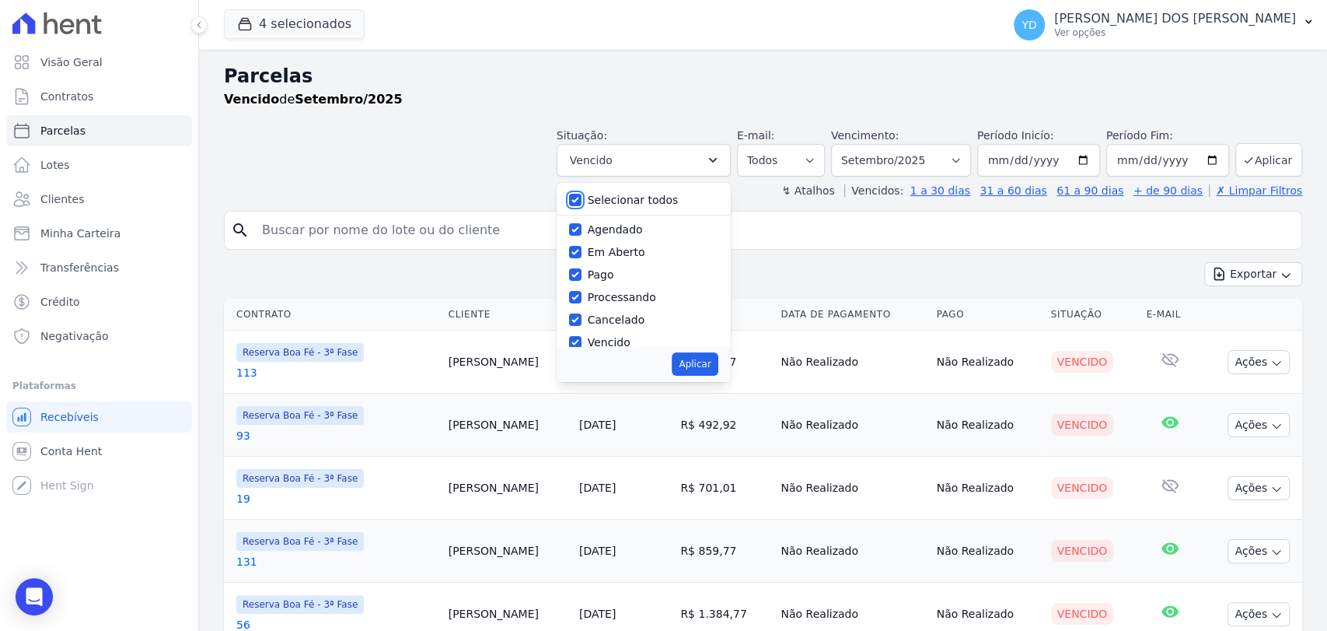
checkbox input "true"
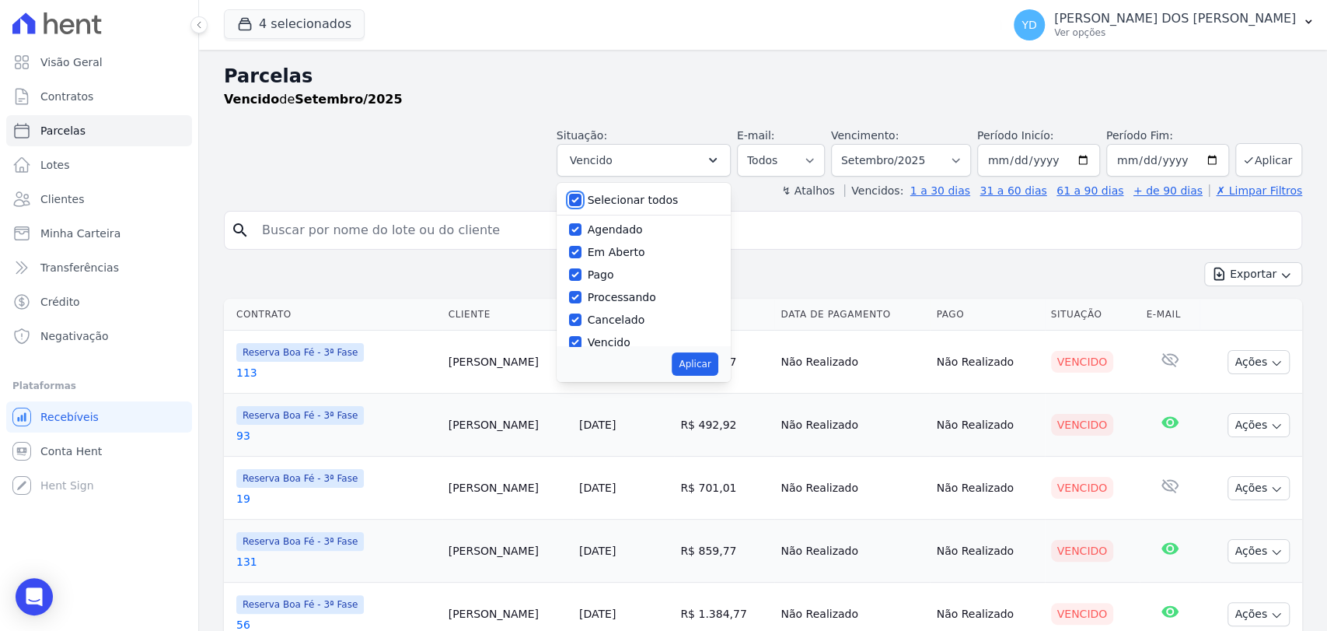
checkbox input "true"
click at [633, 202] on label "Selecionar todos" at bounding box center [633, 200] width 91 height 12
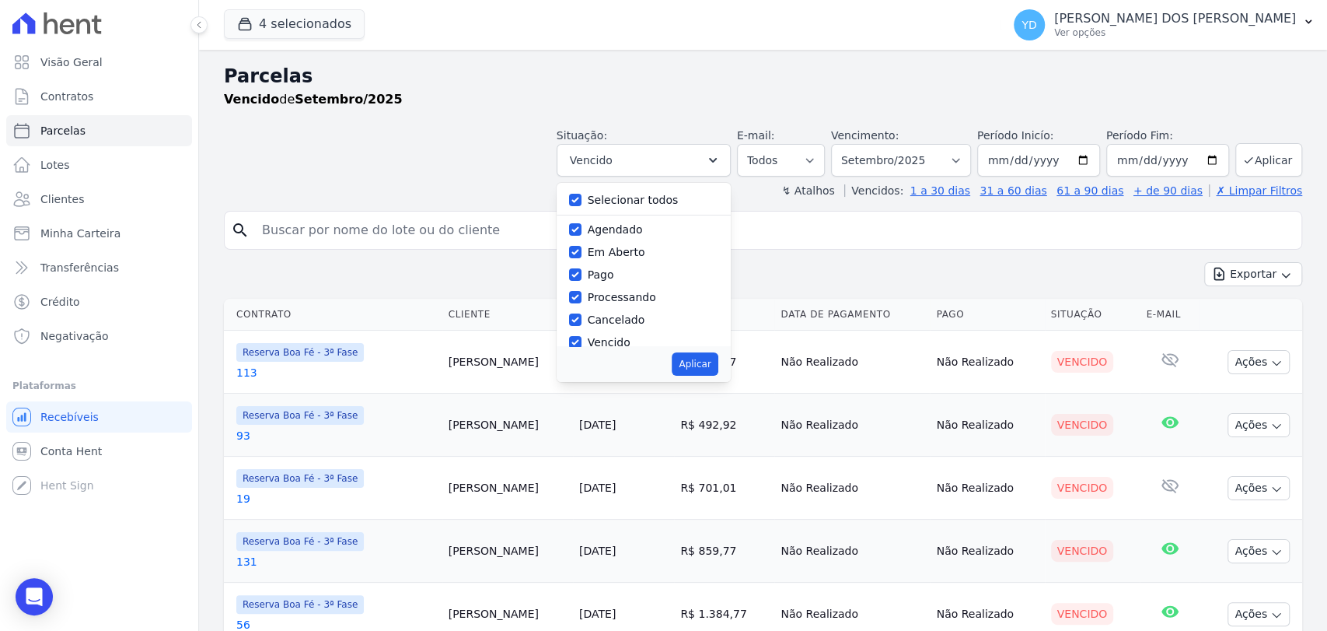
click at [582, 202] on input "Selecionar todos" at bounding box center [575, 200] width 12 height 12
checkbox input "false"
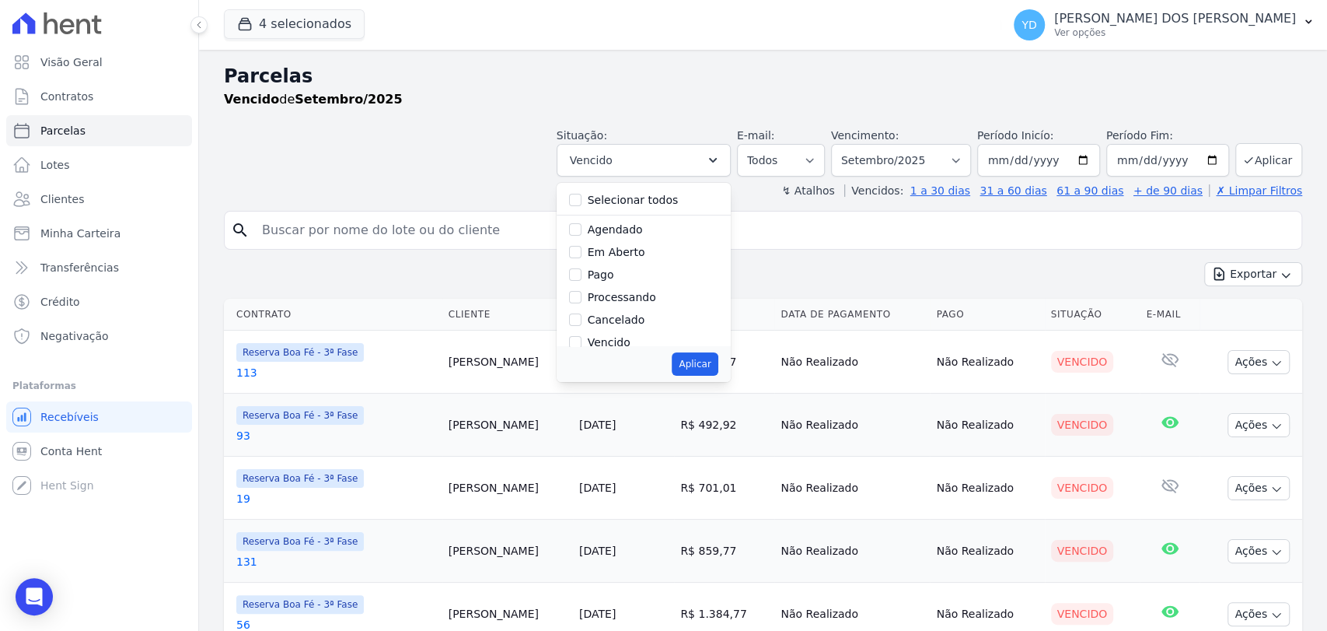
checkbox input "false"
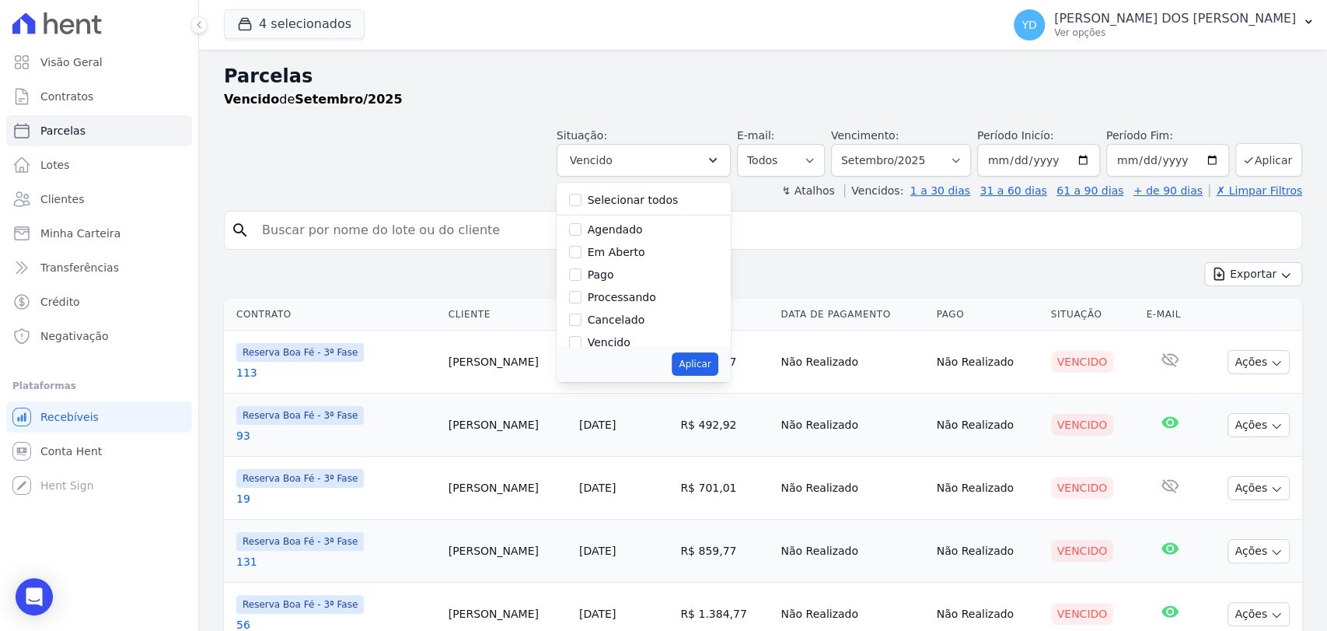
checkbox input "false"
click at [624, 260] on div "Em Aberto" at bounding box center [617, 252] width 58 height 16
click at [582, 250] on input "Em Aberto" at bounding box center [575, 252] width 12 height 12
checkbox input "true"
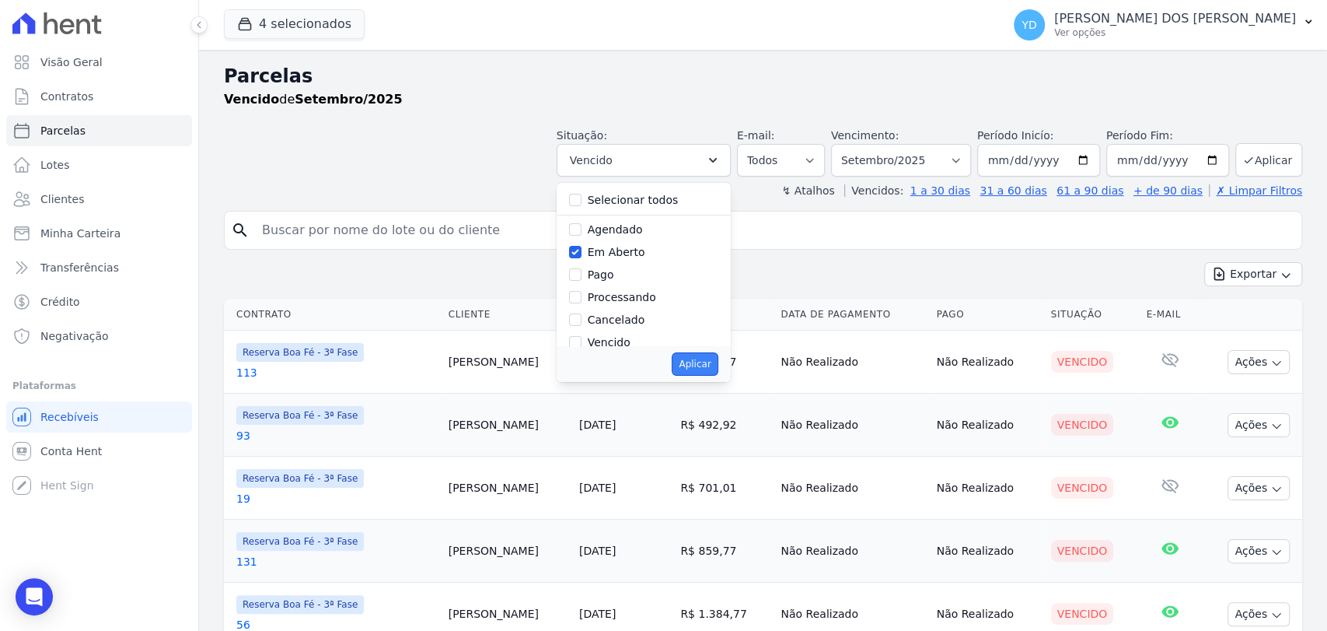
click at [710, 363] on button "Aplicar" at bounding box center [695, 363] width 46 height 23
select select "pending"
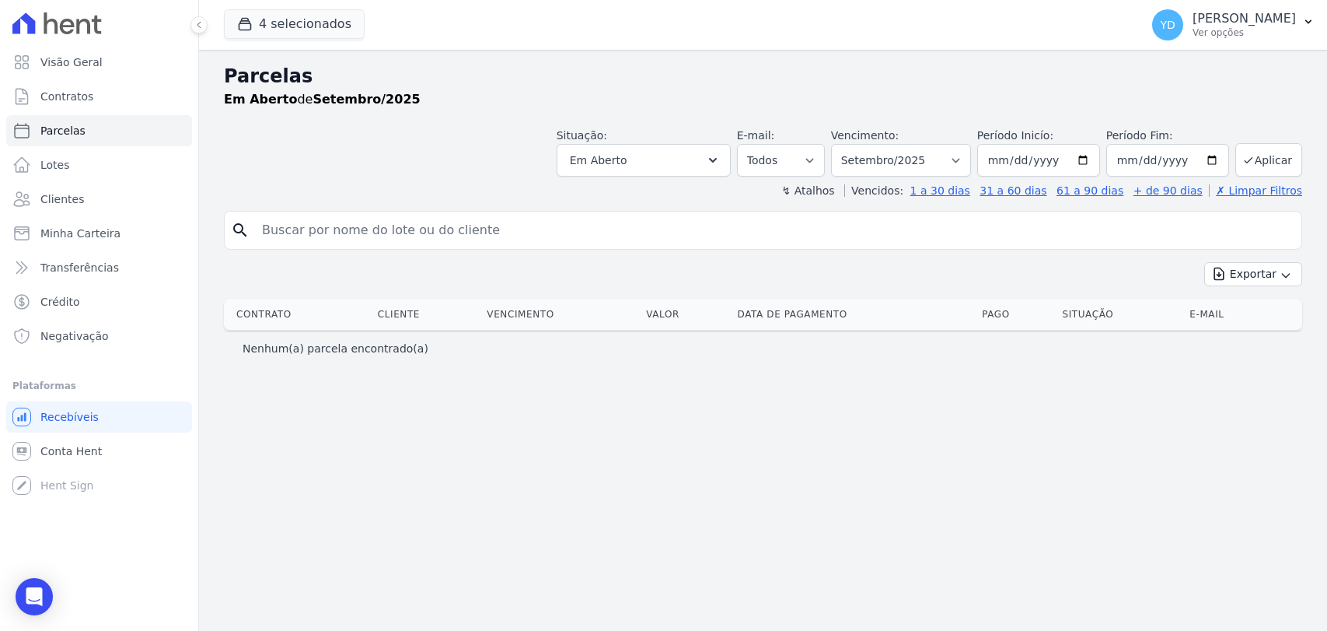
select select
click at [971, 166] on select "[GEOGRAPHIC_DATA] por período ──────── Todos os meses Abril/2022 Maio/2022 Junh…" at bounding box center [901, 160] width 140 height 33
select select "10/2025"
click at [854, 144] on select "[GEOGRAPHIC_DATA] por período ──────── Todos os meses Abril/2022 Maio/2022 Junh…" at bounding box center [901, 160] width 140 height 33
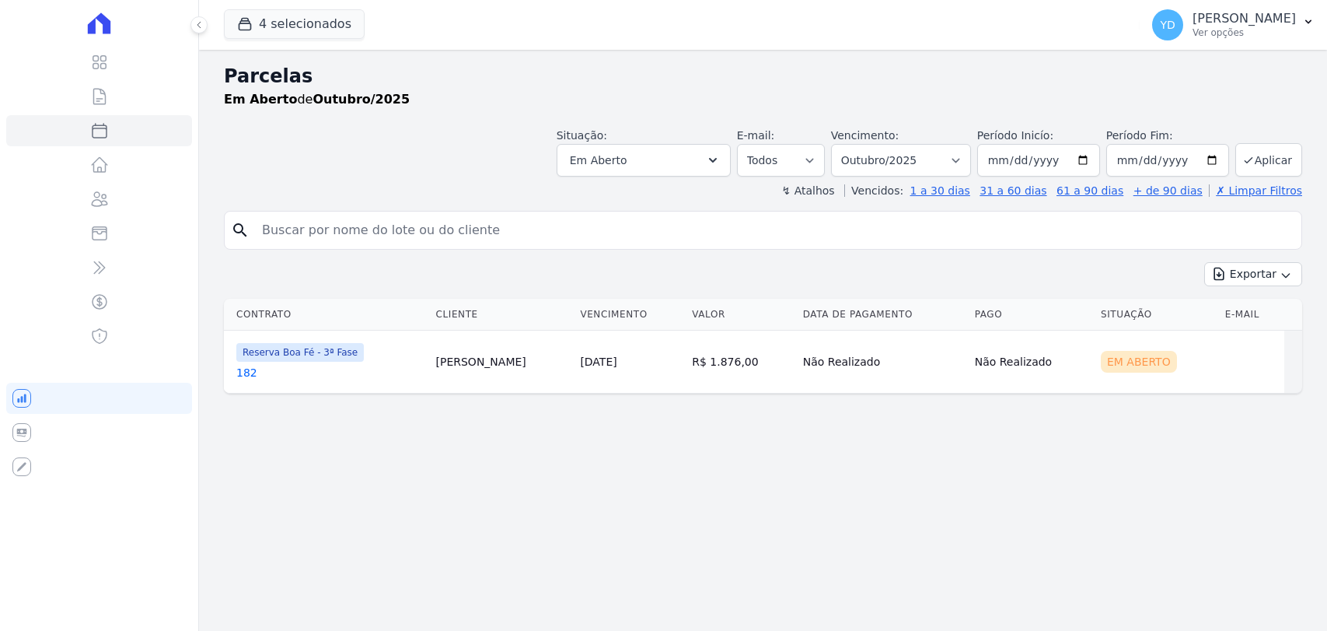
select select
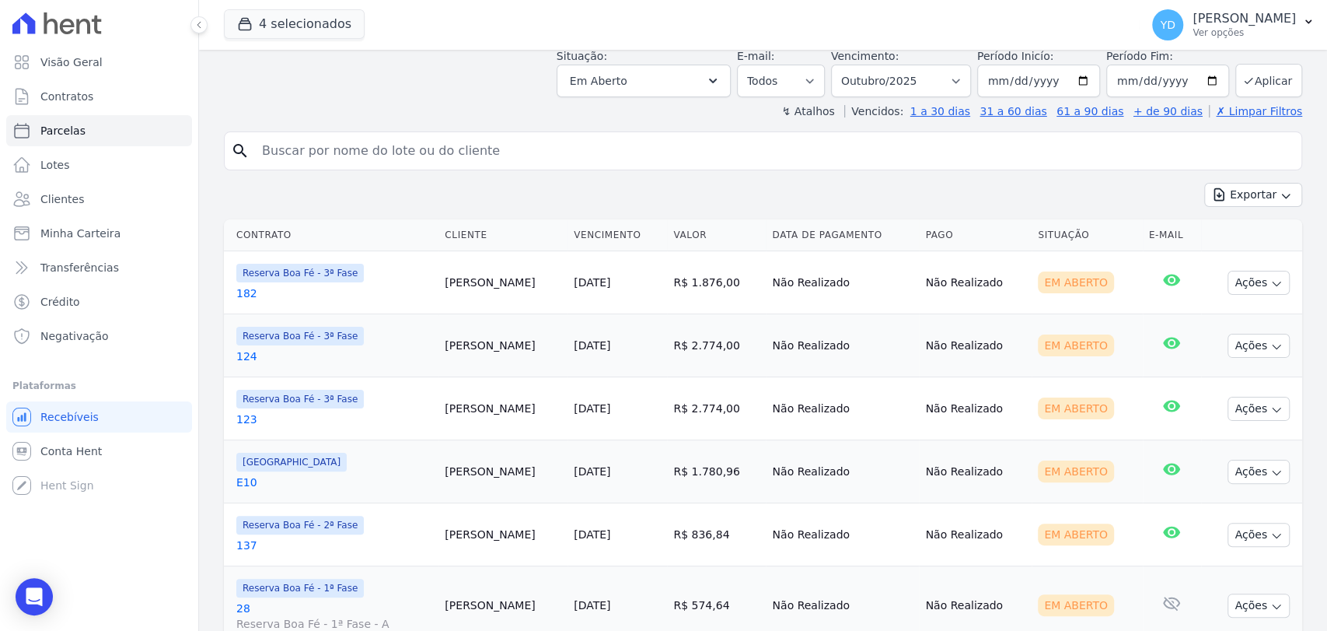
scroll to position [86, 0]
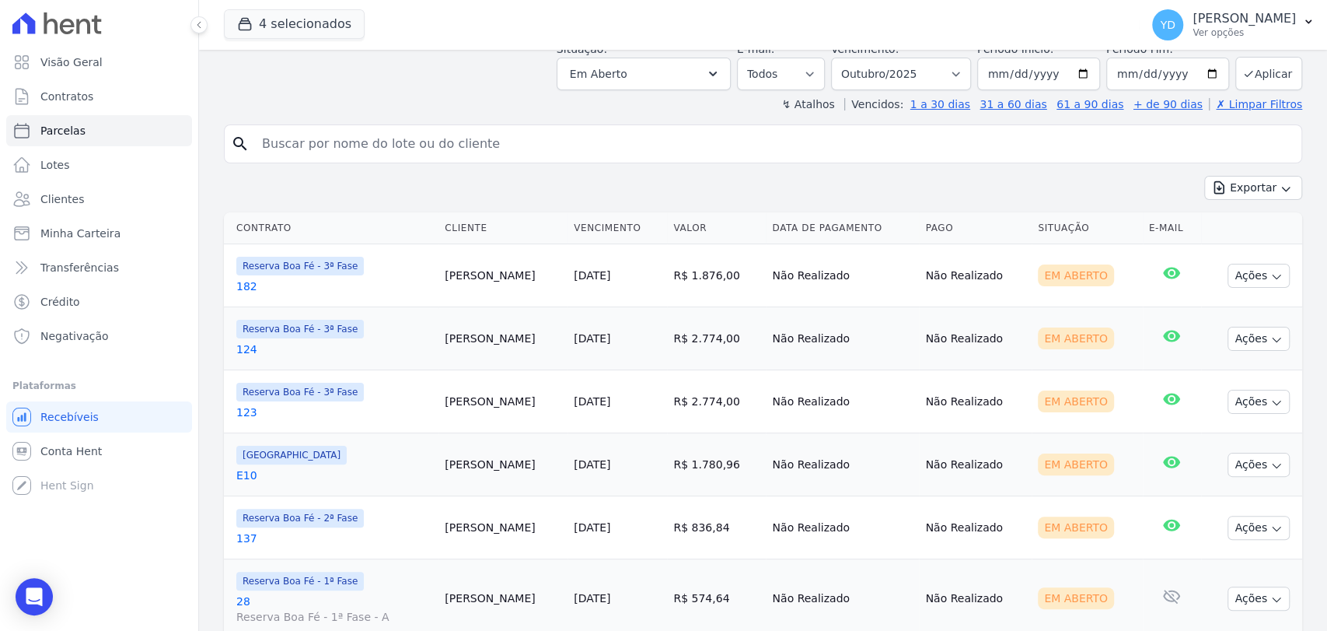
drag, startPoint x: 573, startPoint y: 271, endPoint x: 641, endPoint y: 454, distance: 195.8
drag, startPoint x: 739, startPoint y: 153, endPoint x: 755, endPoint y: 176, distance: 27.4
click at [739, 153] on input "search" at bounding box center [774, 143] width 1043 height 31
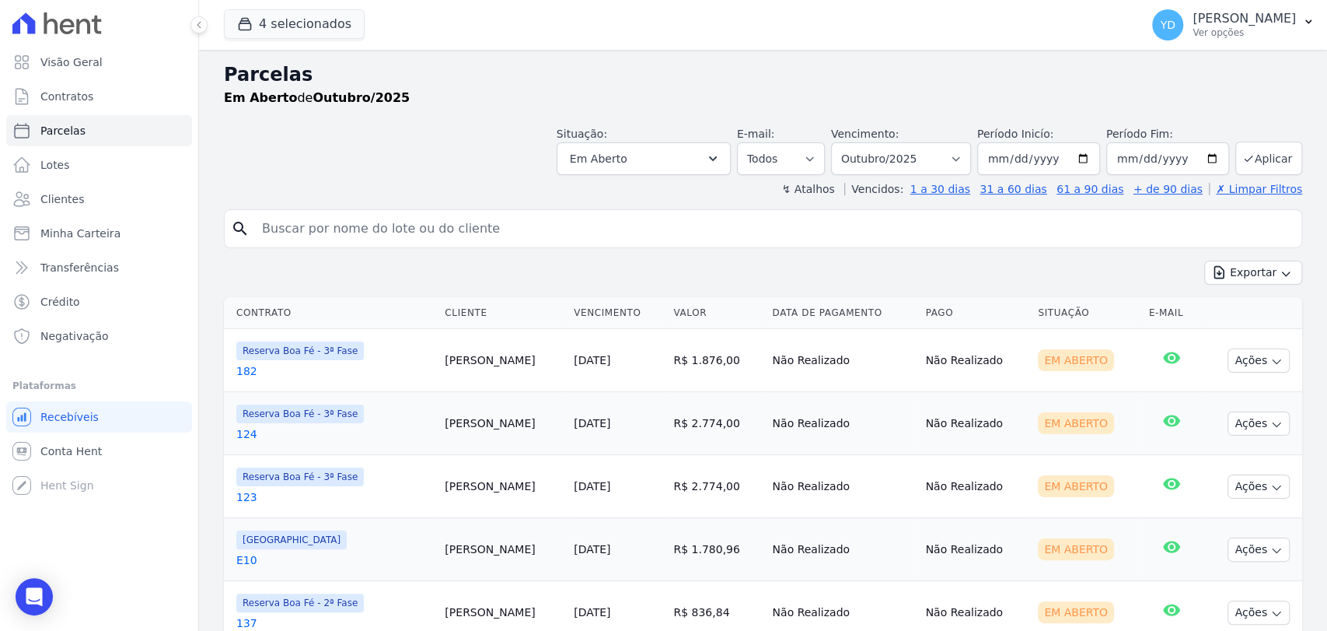
scroll to position [0, 0]
click at [647, 152] on button "Em Aberto" at bounding box center [644, 160] width 174 height 33
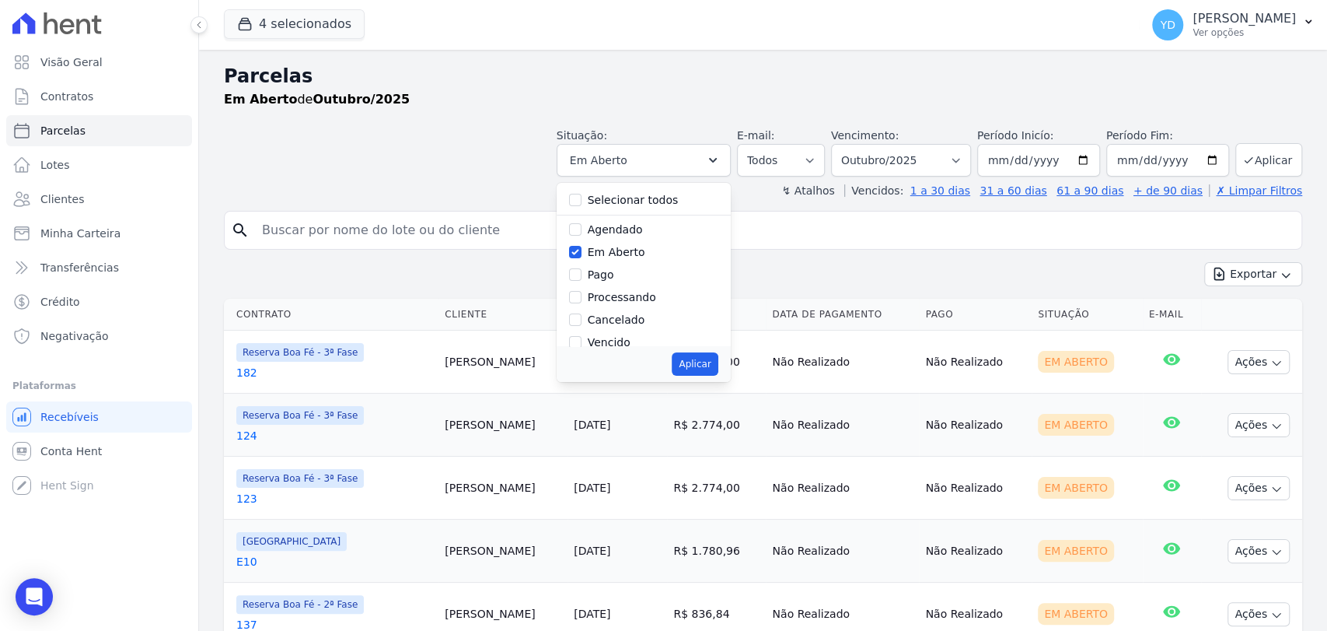
click at [620, 251] on label "Em Aberto" at bounding box center [617, 252] width 58 height 12
click at [582, 251] on input "Em Aberto" at bounding box center [575, 252] width 12 height 12
checkbox input "false"
click at [594, 274] on div "Pago" at bounding box center [643, 275] width 149 height 23
click at [582, 276] on input "Pago" at bounding box center [575, 274] width 12 height 12
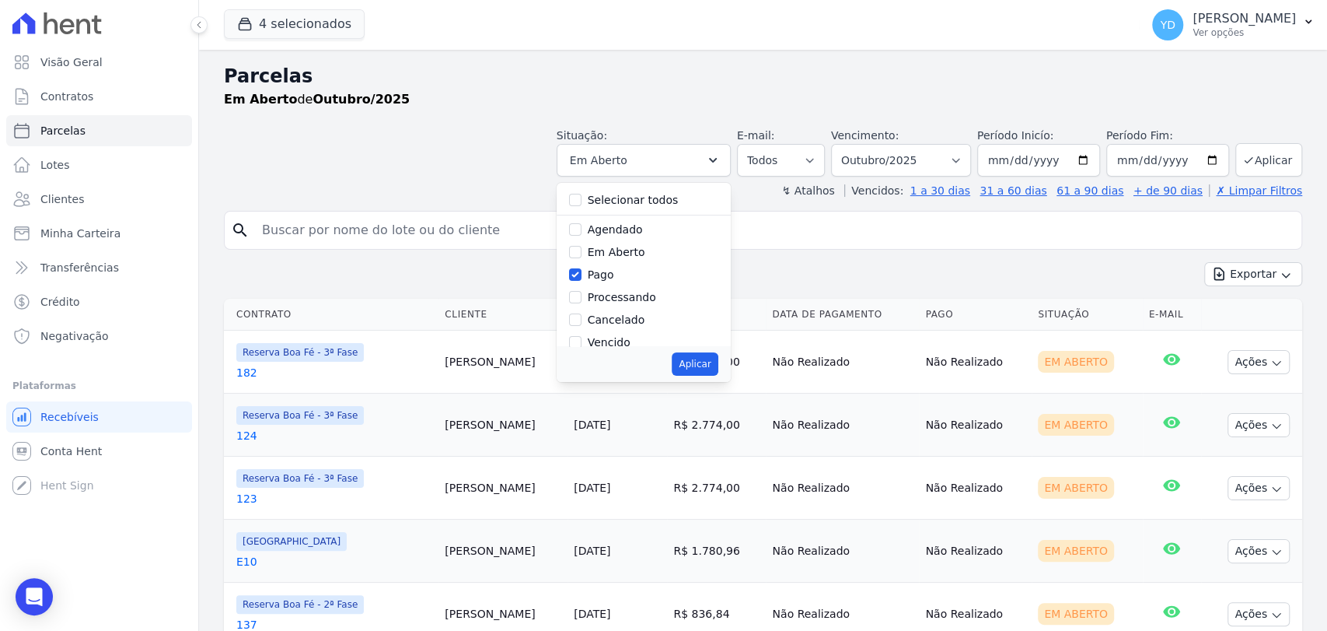
click at [595, 274] on div "Pago" at bounding box center [643, 275] width 149 height 23
click at [582, 274] on input "Pago" at bounding box center [575, 274] width 12 height 12
checkbox input "false"
click at [582, 306] on input "Pago por fora" at bounding box center [575, 306] width 12 height 12
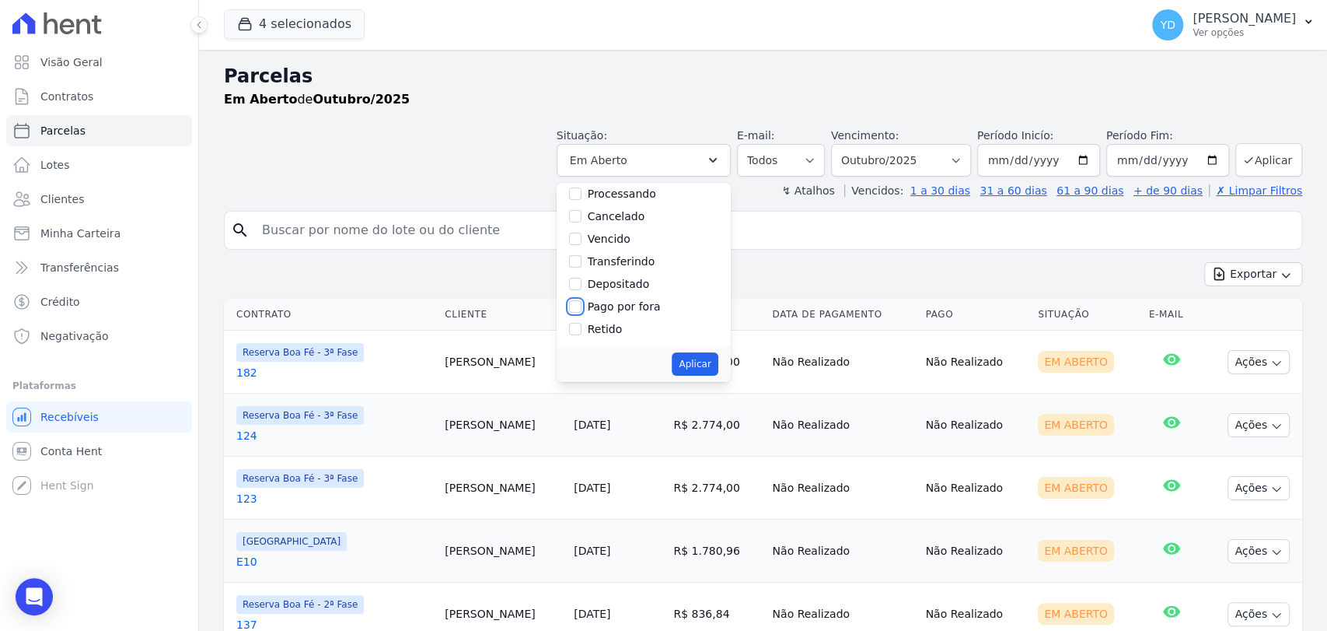
checkbox input "true"
click at [716, 363] on button "Aplicar" at bounding box center [695, 363] width 46 height 23
select select "paid_externally"
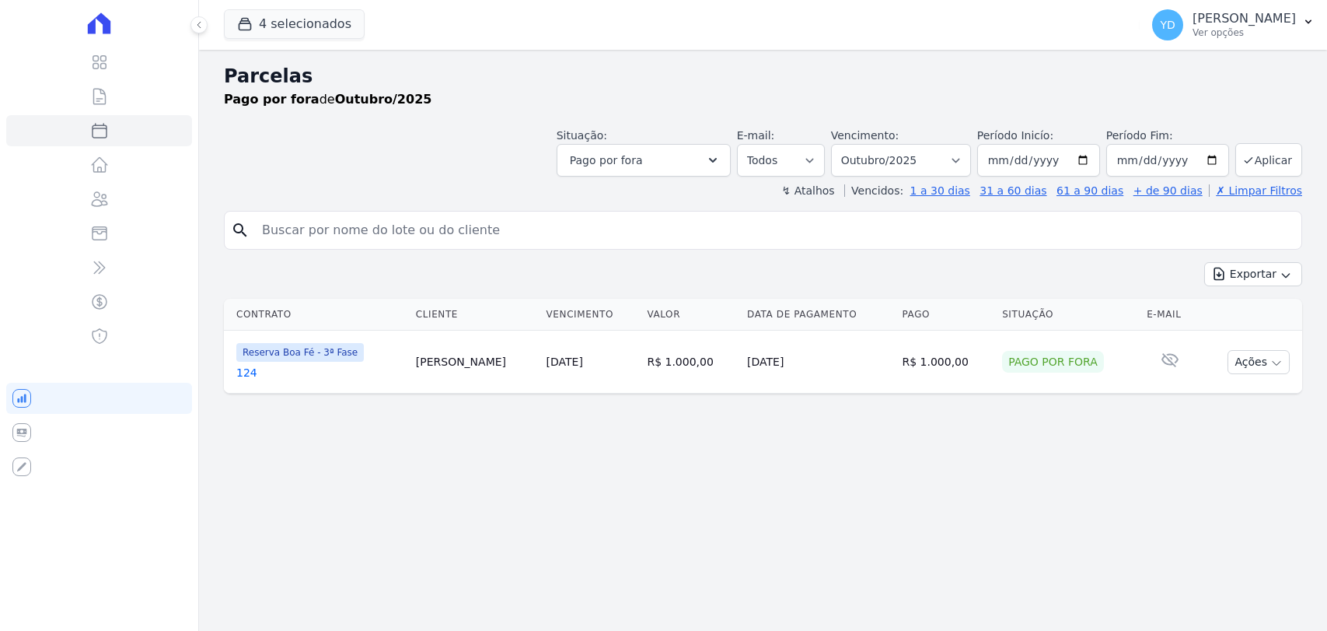
select select
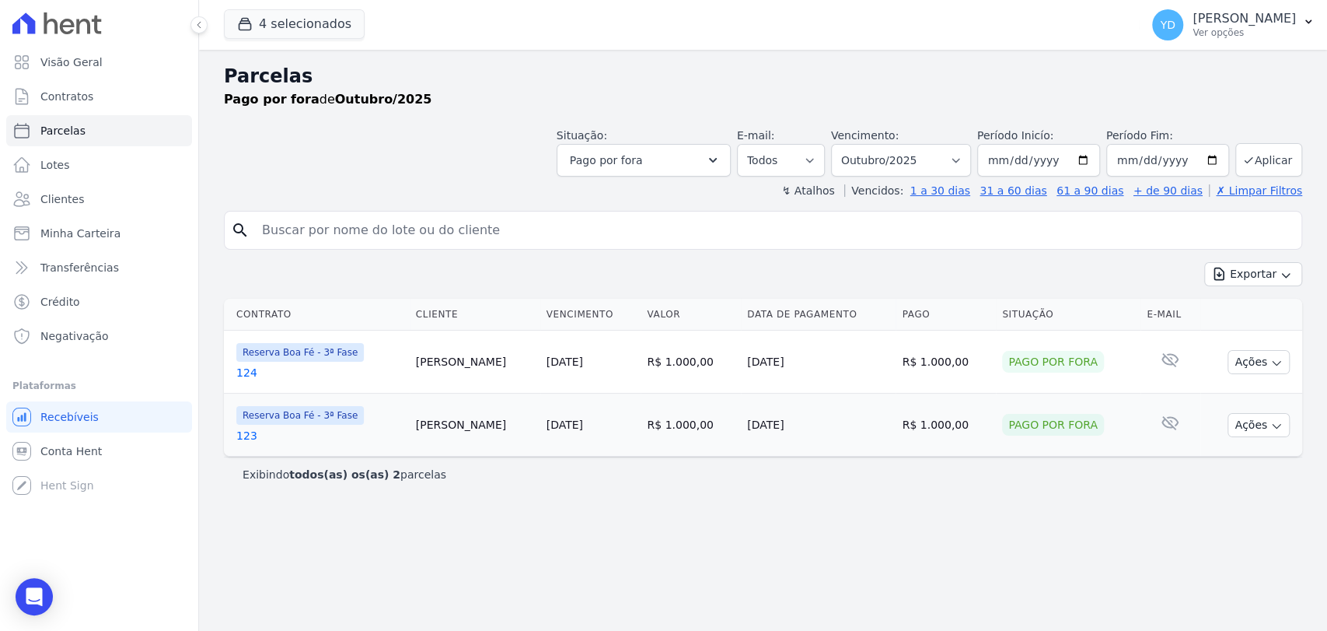
drag, startPoint x: 896, startPoint y: 358, endPoint x: 939, endPoint y: 380, distance: 48.3
click at [942, 376] on td "R$ 1.000,00" at bounding box center [946, 361] width 100 height 63
drag, startPoint x: 870, startPoint y: 425, endPoint x: 949, endPoint y: 425, distance: 78.5
click at [949, 425] on tr "Reserva Boa Fé - 3ª Fase 123 [PERSON_NAME] [DATE] R$ 1.000,00 [DATE] R$ 1.000,0…" at bounding box center [763, 424] width 1078 height 63
click at [931, 441] on td "R$ 1.000,00" at bounding box center [946, 424] width 100 height 63
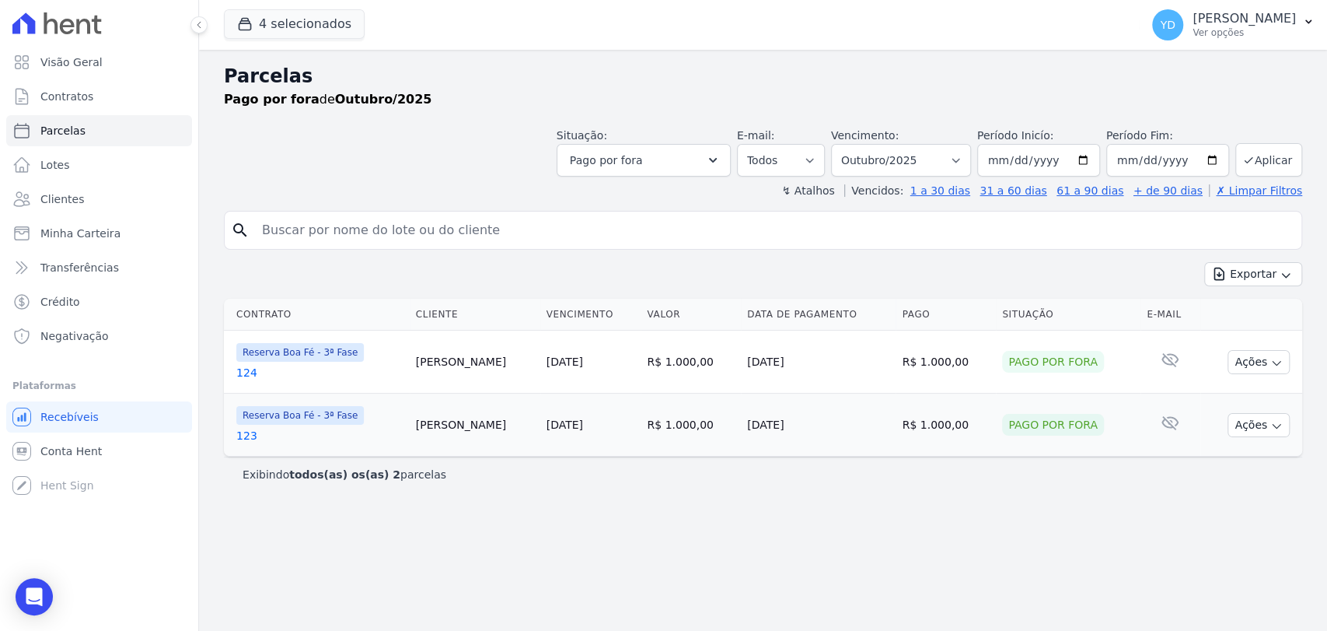
click at [788, 504] on div "Parcelas Pago por fora de Outubro/2025 Situação: Agendado Em Aberto Pago Proces…" at bounding box center [763, 340] width 1128 height 581
drag, startPoint x: 989, startPoint y: 366, endPoint x: 1072, endPoint y: 363, distance: 83.3
click at [1072, 363] on div "Pago por fora" at bounding box center [1053, 362] width 102 height 22
drag, startPoint x: 1070, startPoint y: 363, endPoint x: 980, endPoint y: 364, distance: 89.4
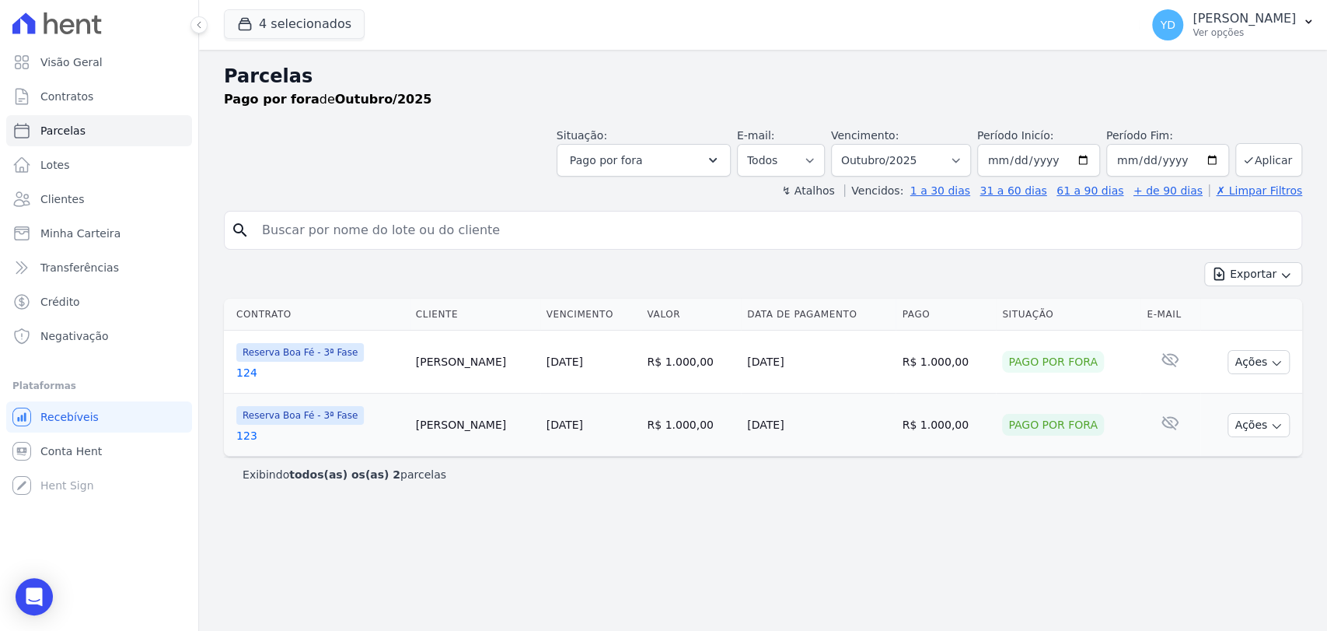
click at [1002, 364] on div "Pago por fora" at bounding box center [1053, 362] width 102 height 22
drag, startPoint x: 624, startPoint y: 162, endPoint x: 630, endPoint y: 184, distance: 23.2
click at [624, 163] on span "Pago por fora" at bounding box center [606, 160] width 73 height 19
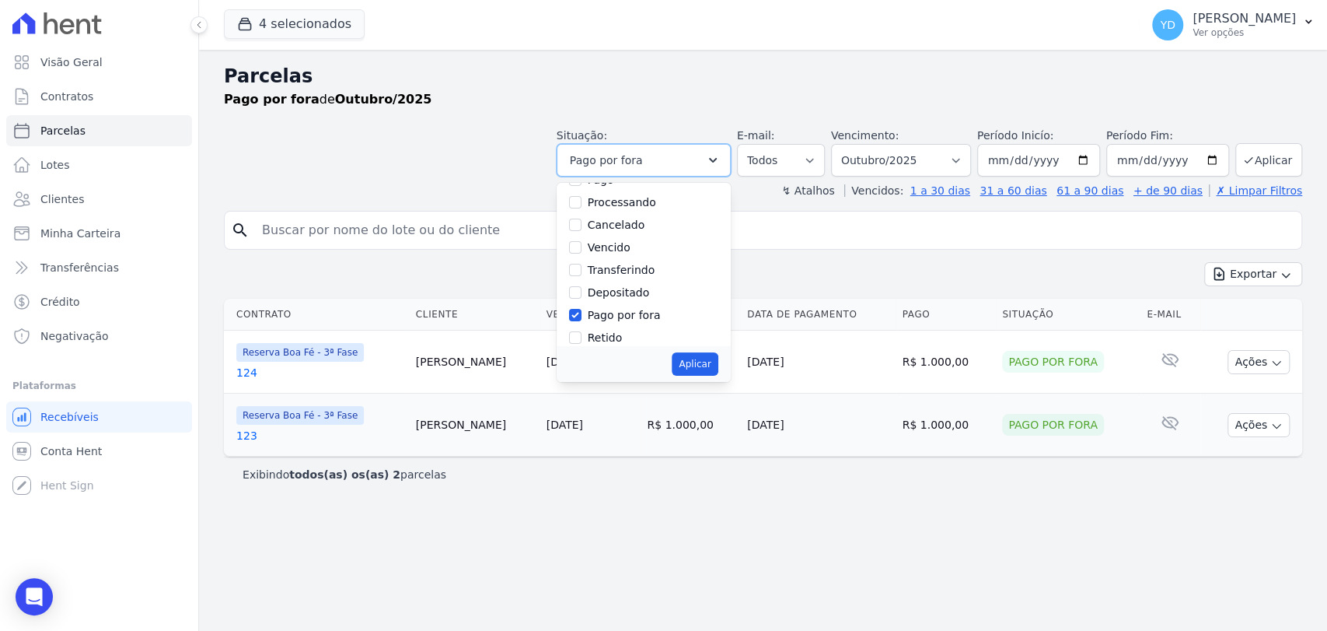
scroll to position [103, 0]
click at [582, 306] on input "Pago por fora" at bounding box center [575, 306] width 12 height 12
checkbox input "false"
click at [925, 167] on select "[GEOGRAPHIC_DATA] por período ──────── Todos os meses Abril/2022 Maio/2022 Junh…" at bounding box center [901, 160] width 140 height 33
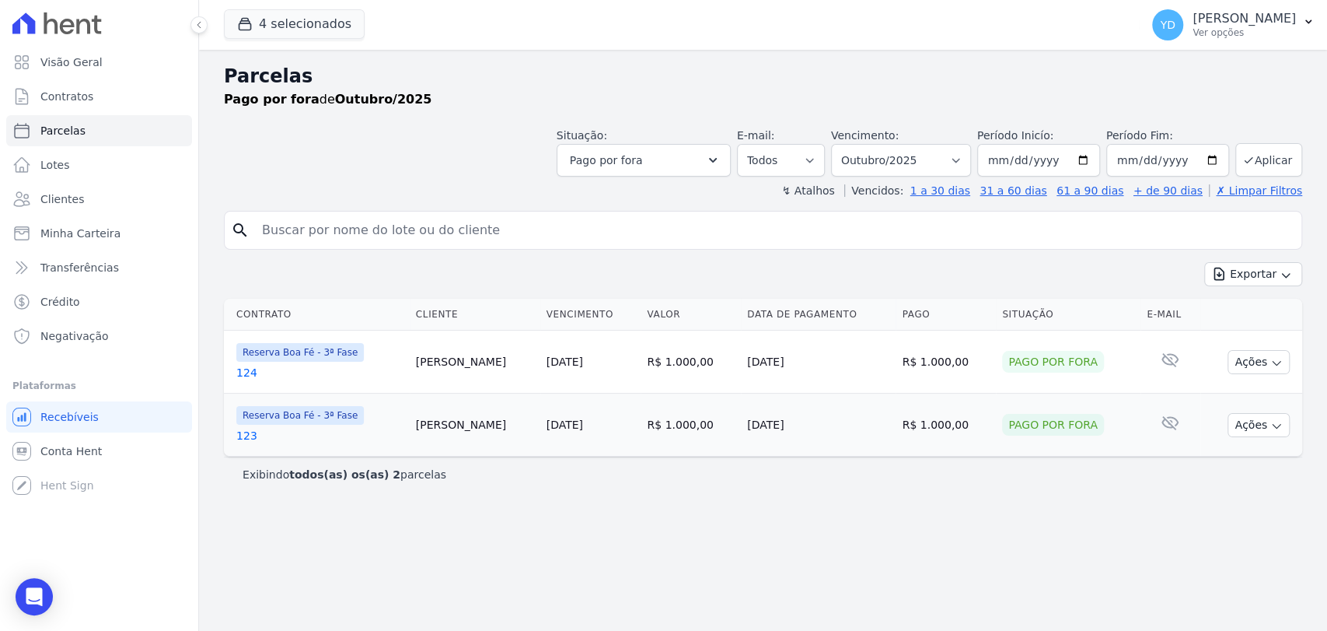
click at [485, 155] on div "Situação: Agendado Em Aberto Pago Processando Cancelado Vencido Transferindo De…" at bounding box center [763, 148] width 1078 height 55
click at [908, 152] on select "[GEOGRAPHIC_DATA] por período ──────── Todos os meses Abril/2022 Maio/2022 Junh…" at bounding box center [901, 160] width 140 height 33
click at [411, 117] on div "Parcelas Pago por fora de Outubro/2025" at bounding box center [763, 91] width 1078 height 59
click at [103, 176] on link "Lotes" at bounding box center [99, 164] width 186 height 31
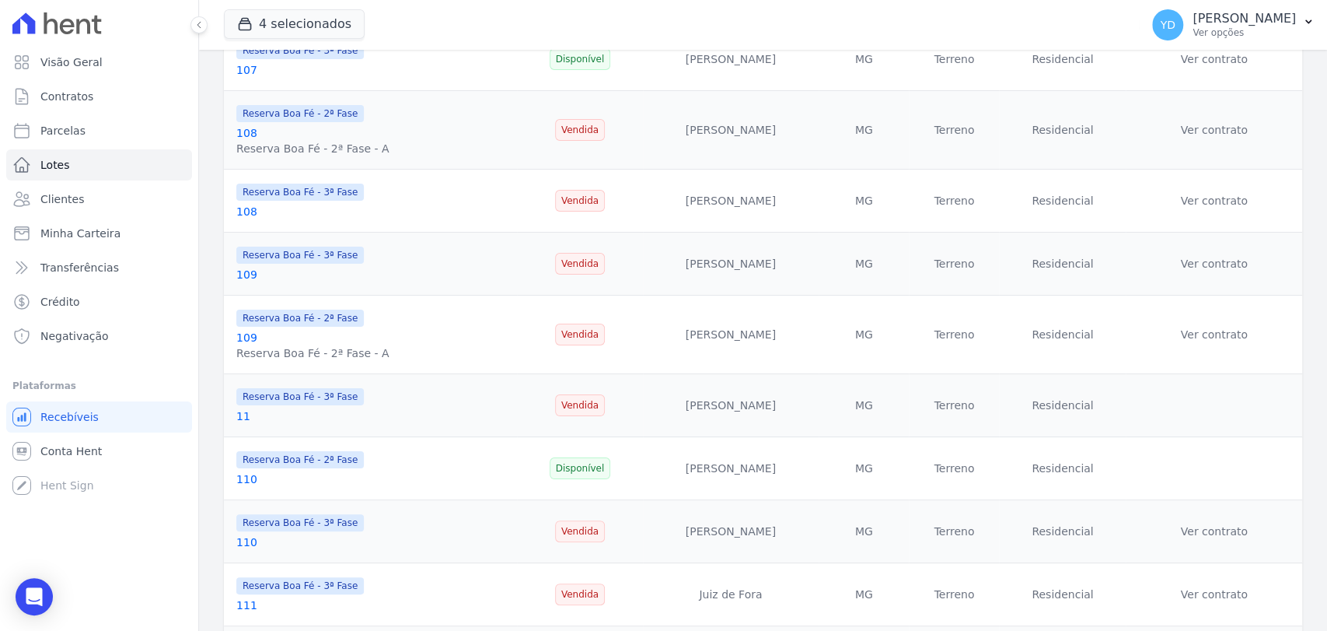
scroll to position [1115, 0]
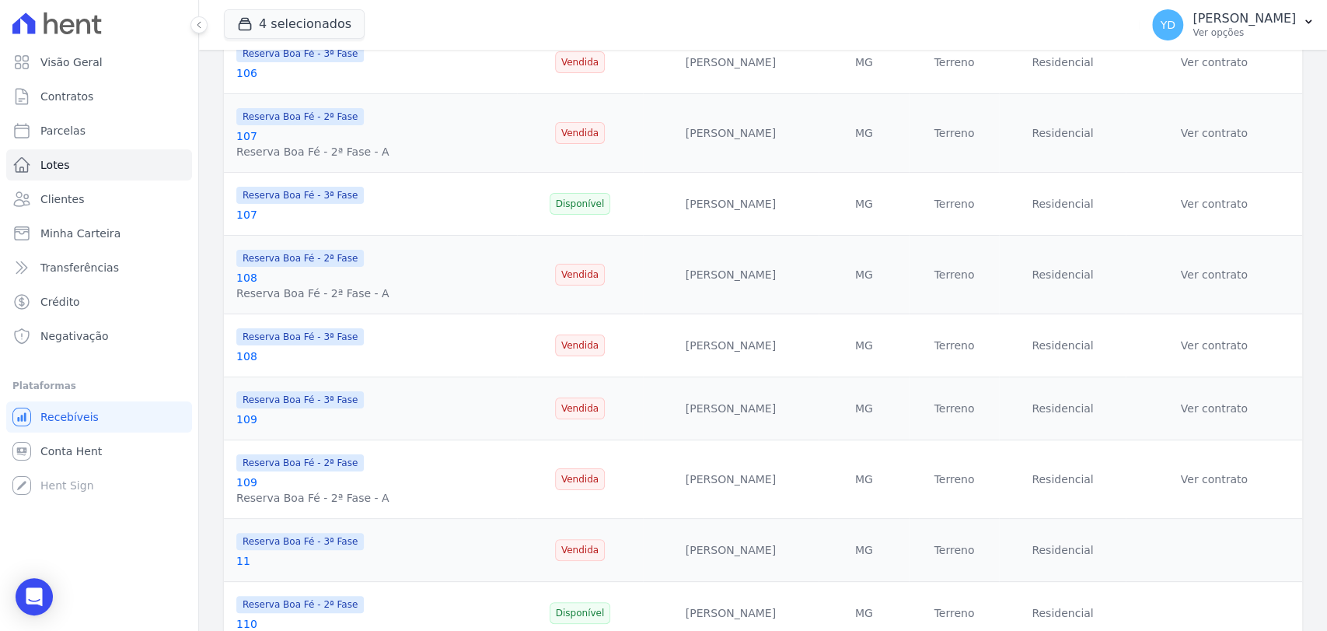
drag, startPoint x: 250, startPoint y: 276, endPoint x: 516, endPoint y: 218, distance: 272.8
click at [517, 218] on td "Disponível" at bounding box center [580, 204] width 126 height 63
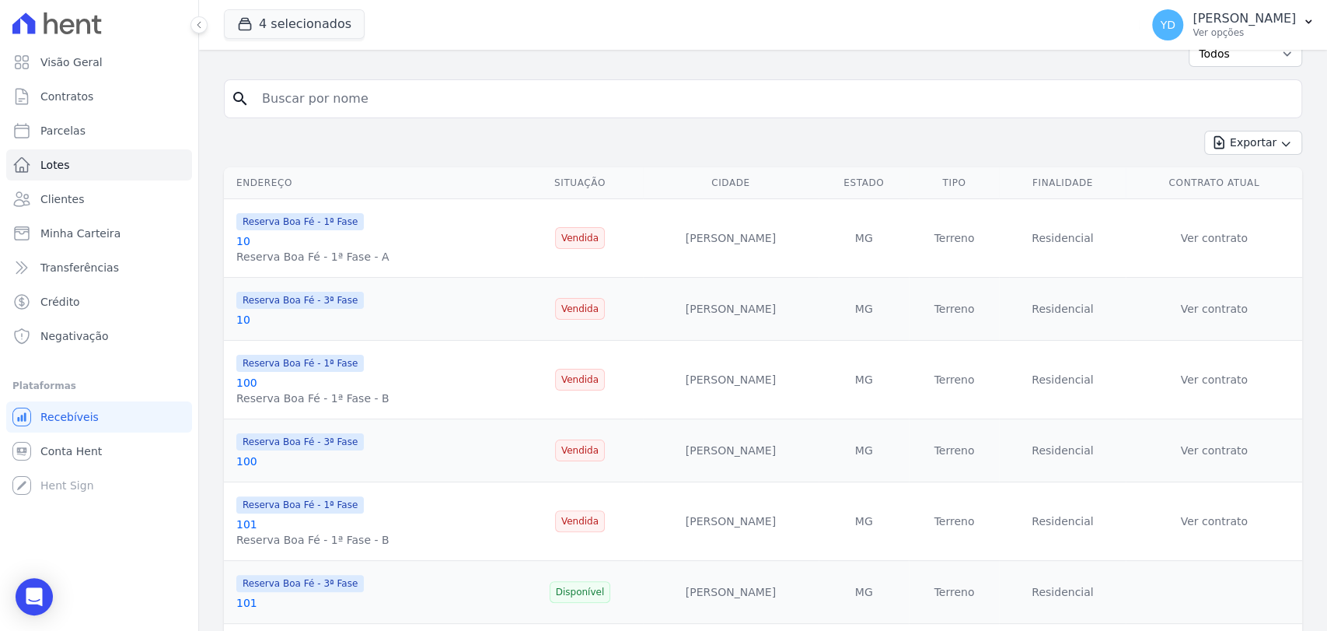
scroll to position [0, 0]
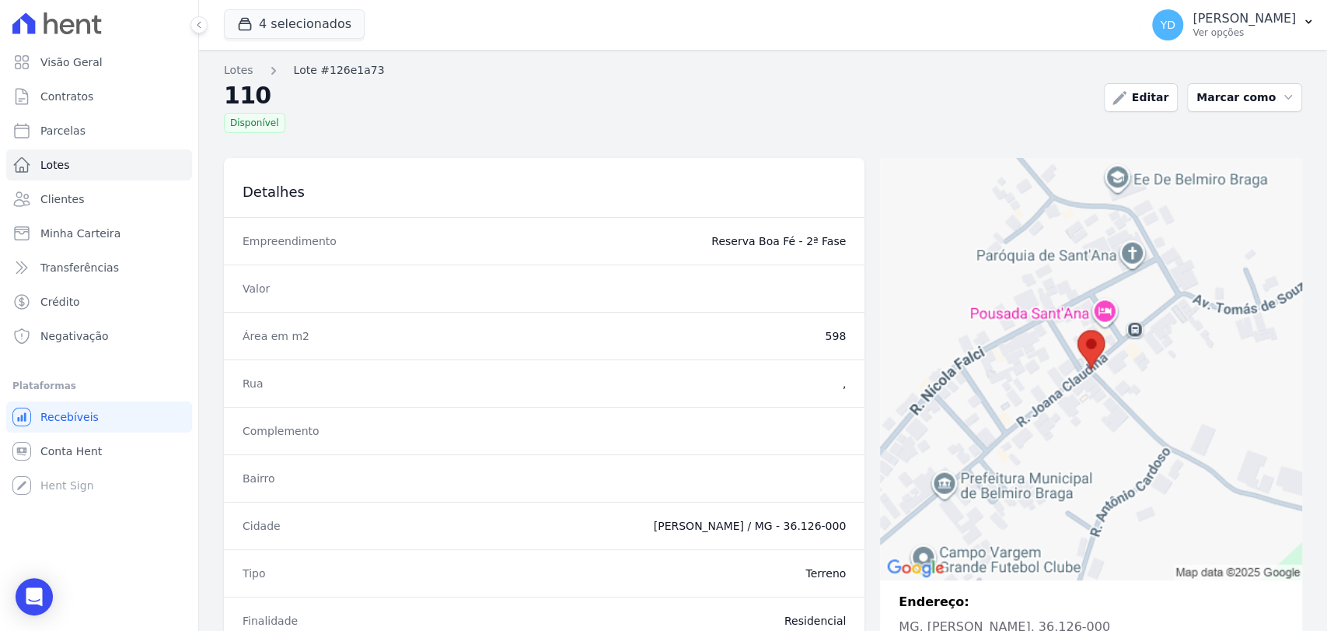
click at [306, 77] on link "Lote #126e1a73" at bounding box center [339, 70] width 91 height 16
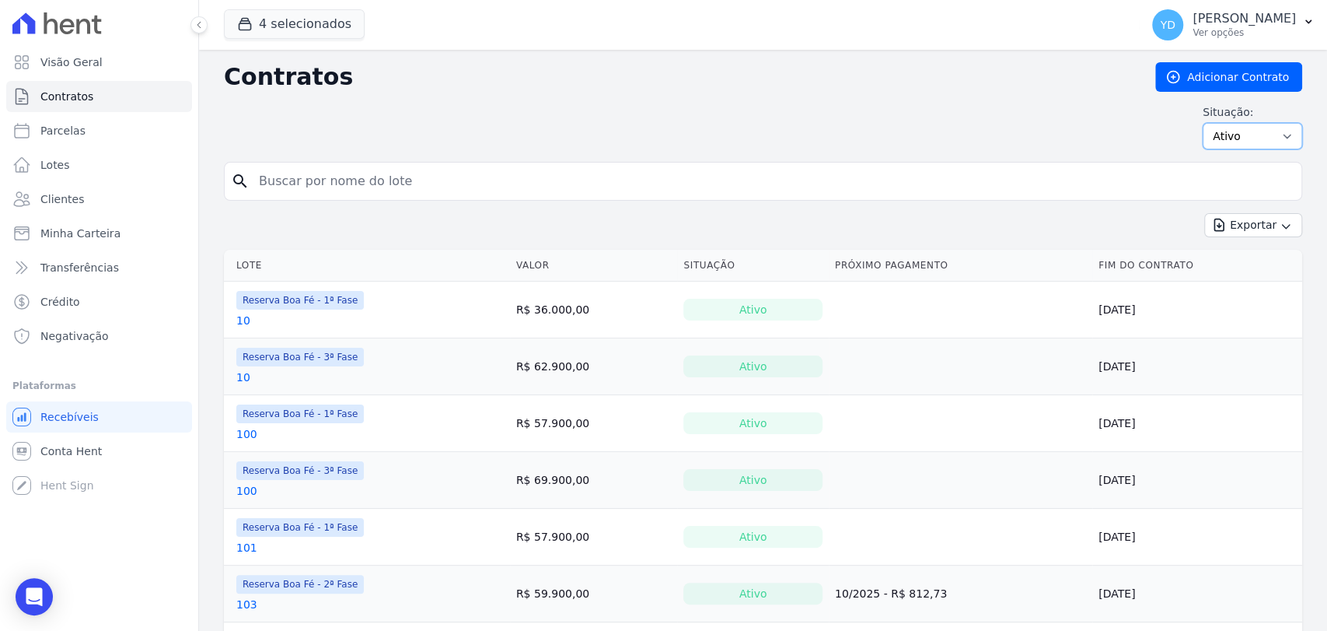
click at [1261, 146] on select "Ativo Todos Pausado Distratado Rascunho Expirado Encerrado" at bounding box center [1253, 136] width 100 height 26
select select "all"
click at [1203, 123] on select "Ativo Todos Pausado Distratado Rascunho Expirado Encerrado" at bounding box center [1253, 136] width 100 height 26
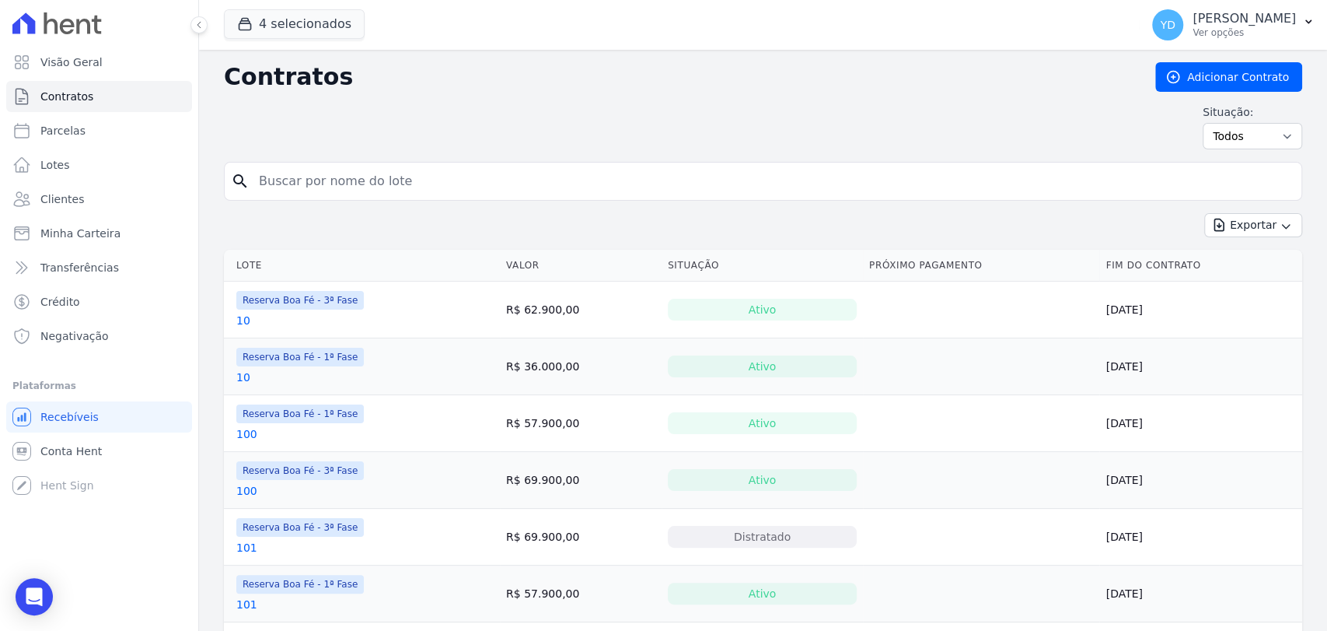
click at [635, 171] on input "search" at bounding box center [773, 181] width 1046 height 31
drag, startPoint x: 1256, startPoint y: 141, endPoint x: 1248, endPoint y: 147, distance: 10.0
click at [1255, 141] on select "Ativo Todos Pausado Distratado Rascunho Expirado Encerrado" at bounding box center [1253, 136] width 100 height 26
select select
click at [1203, 123] on select "Ativo Todos Pausado Distratado Rascunho Expirado Encerrado" at bounding box center [1253, 136] width 100 height 26
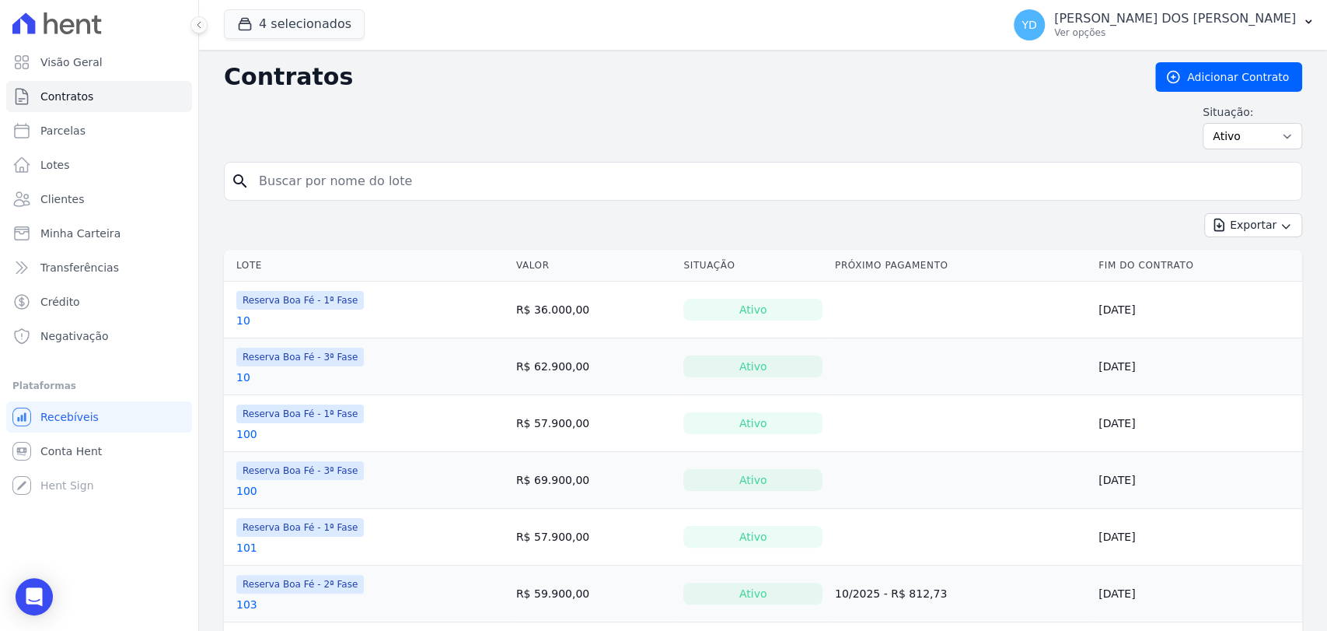
drag, startPoint x: 0, startPoint y: 0, endPoint x: 794, endPoint y: 188, distance: 815.8
click at [795, 190] on input "search" at bounding box center [773, 181] width 1046 height 31
type input "110"
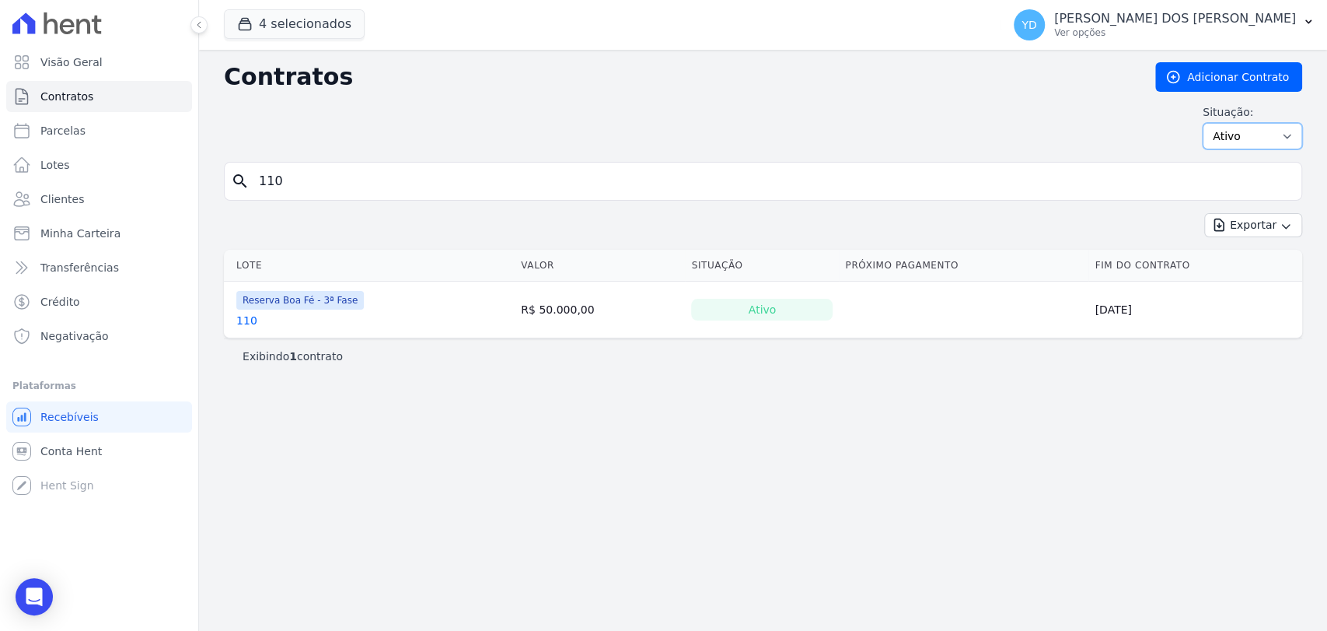
click at [1234, 145] on select "Ativo Todos Pausado Distratado Rascunho Expirado Encerrado" at bounding box center [1253, 136] width 100 height 26
select select "all"
click at [1210, 123] on select "Ativo Todos Pausado Distratado Rascunho Expirado Encerrado" at bounding box center [1253, 136] width 100 height 26
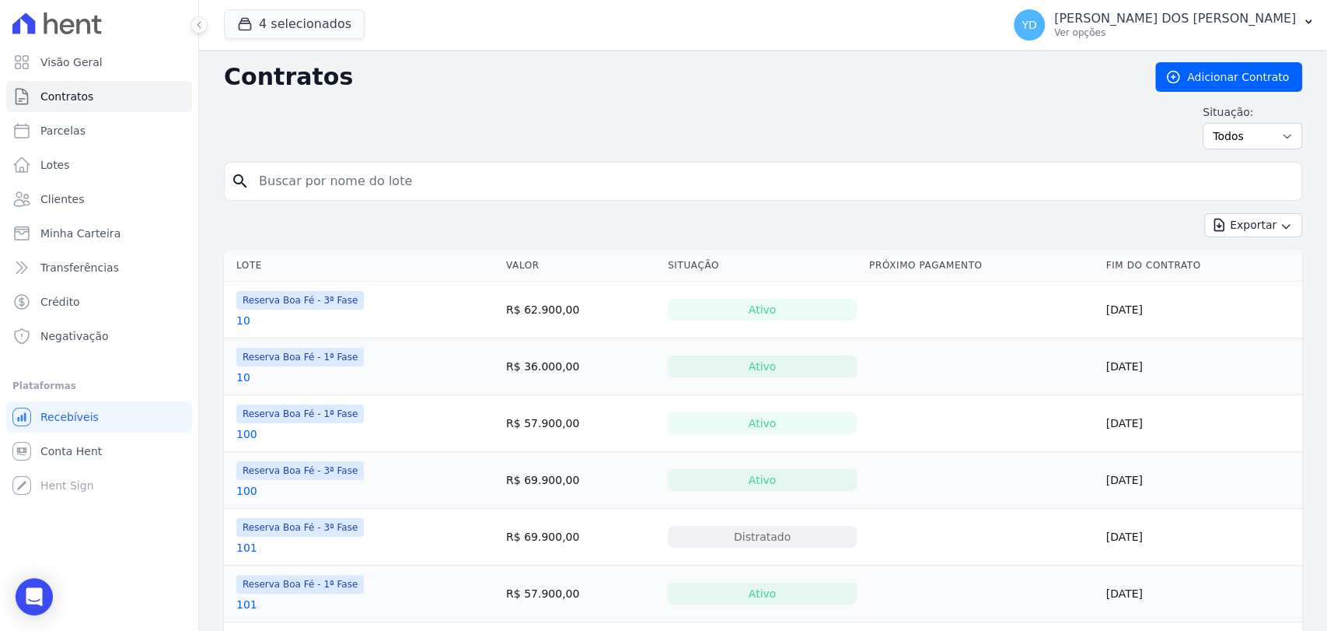
click at [710, 182] on input "search" at bounding box center [773, 181] width 1046 height 31
type input "110"
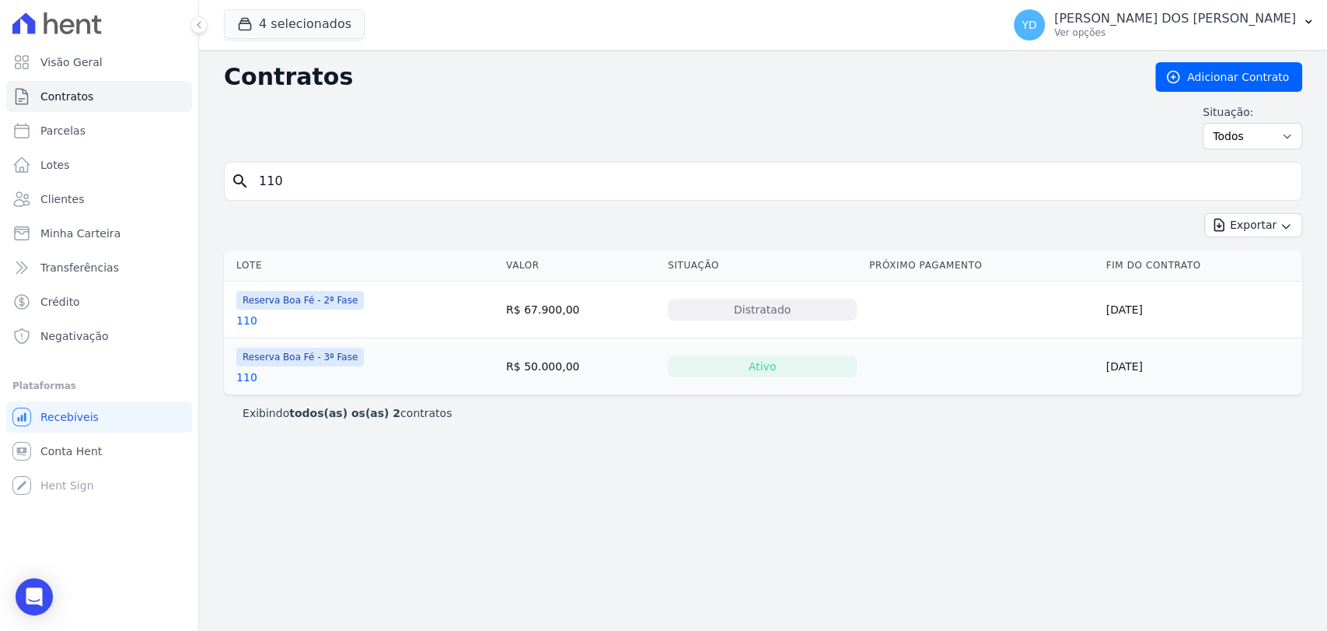
drag, startPoint x: 797, startPoint y: 314, endPoint x: 393, endPoint y: 346, distance: 405.6
click at [679, 303] on div "Distratado" at bounding box center [762, 310] width 189 height 22
click at [246, 313] on link "110" at bounding box center [246, 321] width 21 height 16
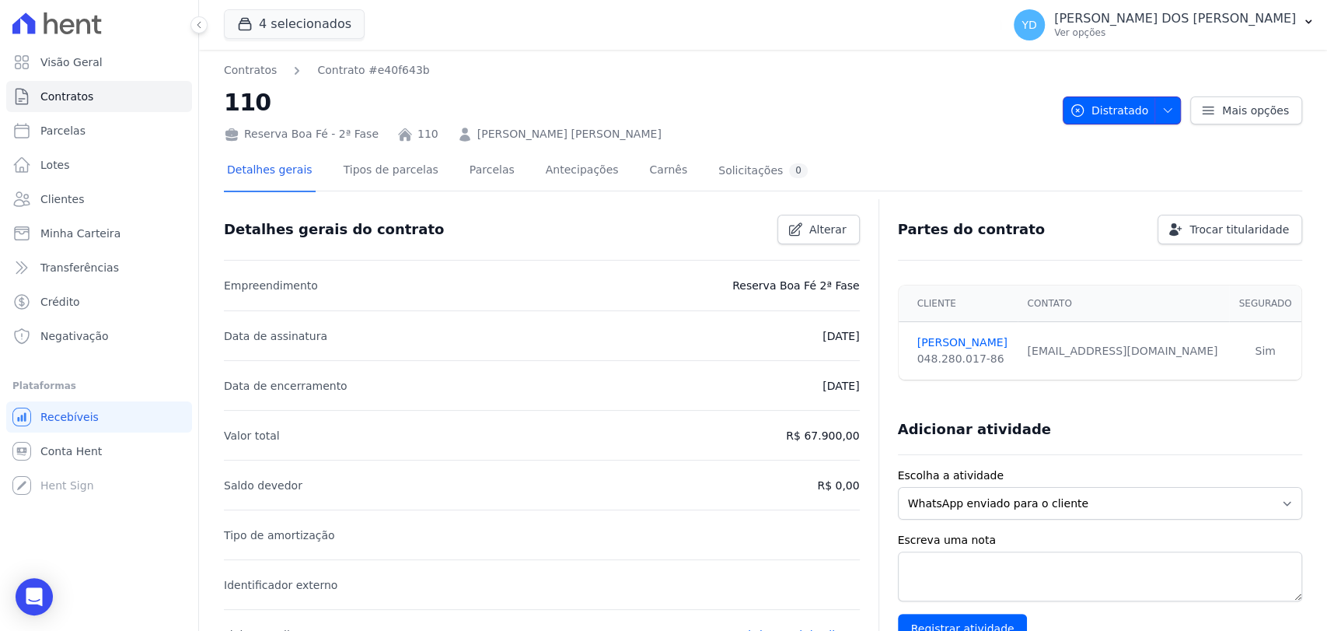
click at [1141, 110] on button "Distratado" at bounding box center [1122, 110] width 118 height 28
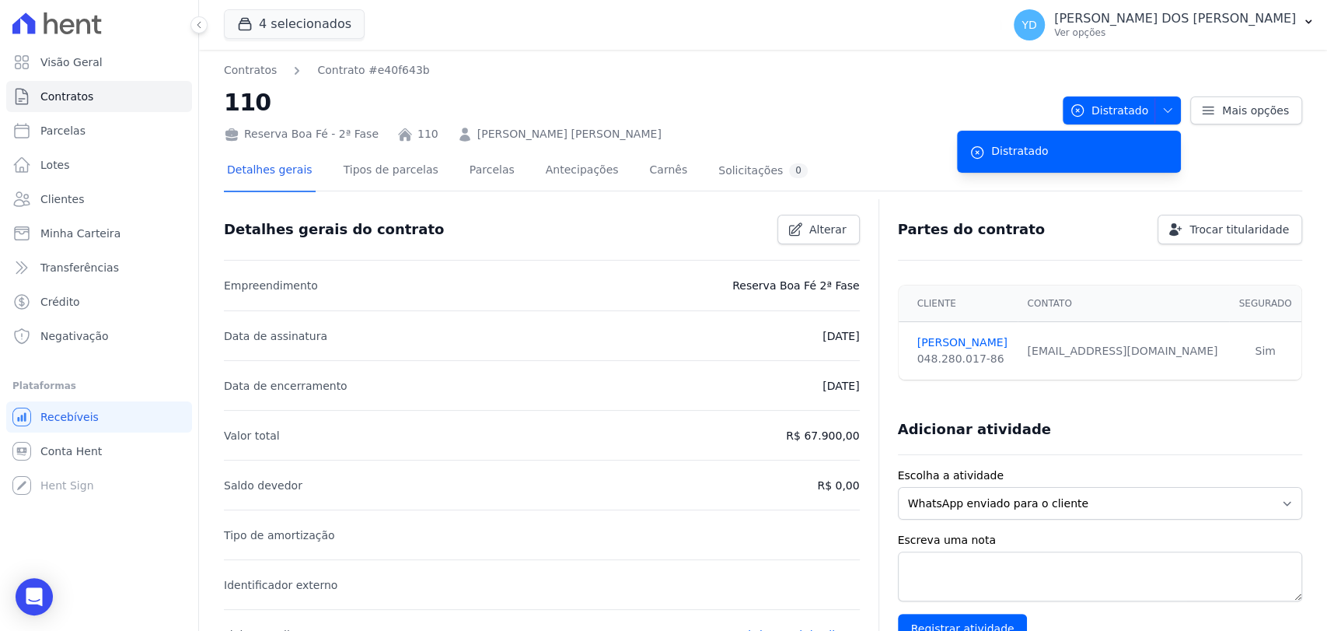
click at [802, 104] on h2 "110" at bounding box center [637, 102] width 826 height 35
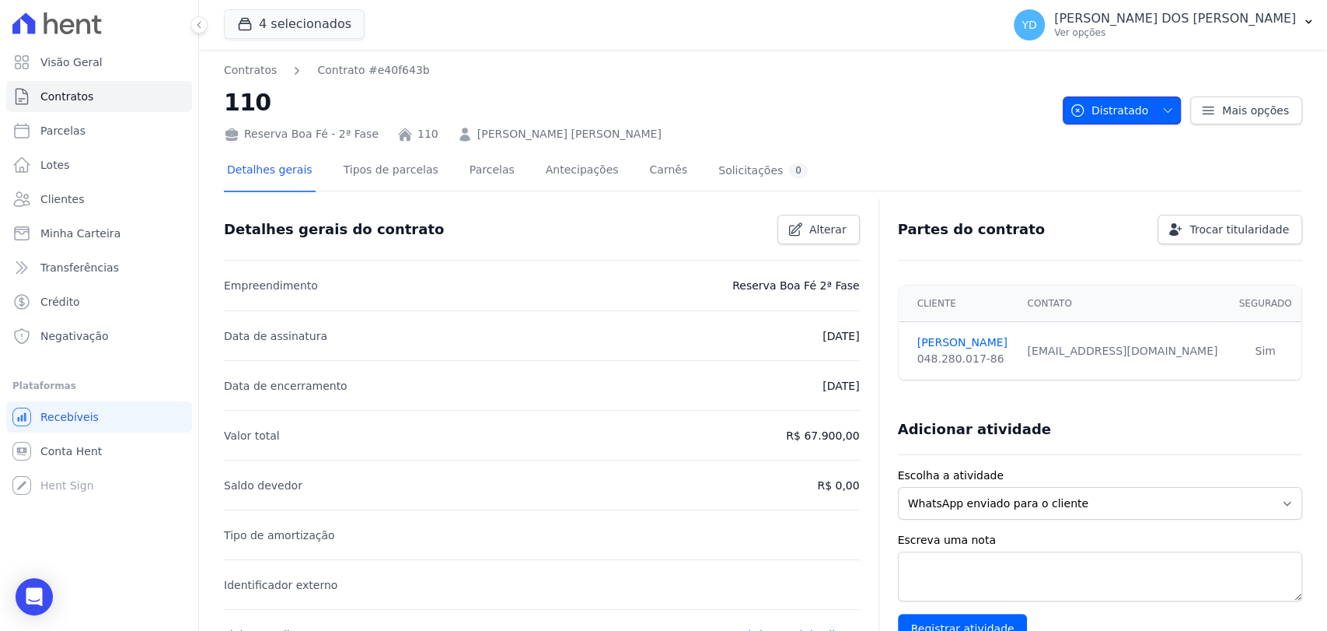
click at [1109, 110] on span "Distratado" at bounding box center [1109, 110] width 79 height 28
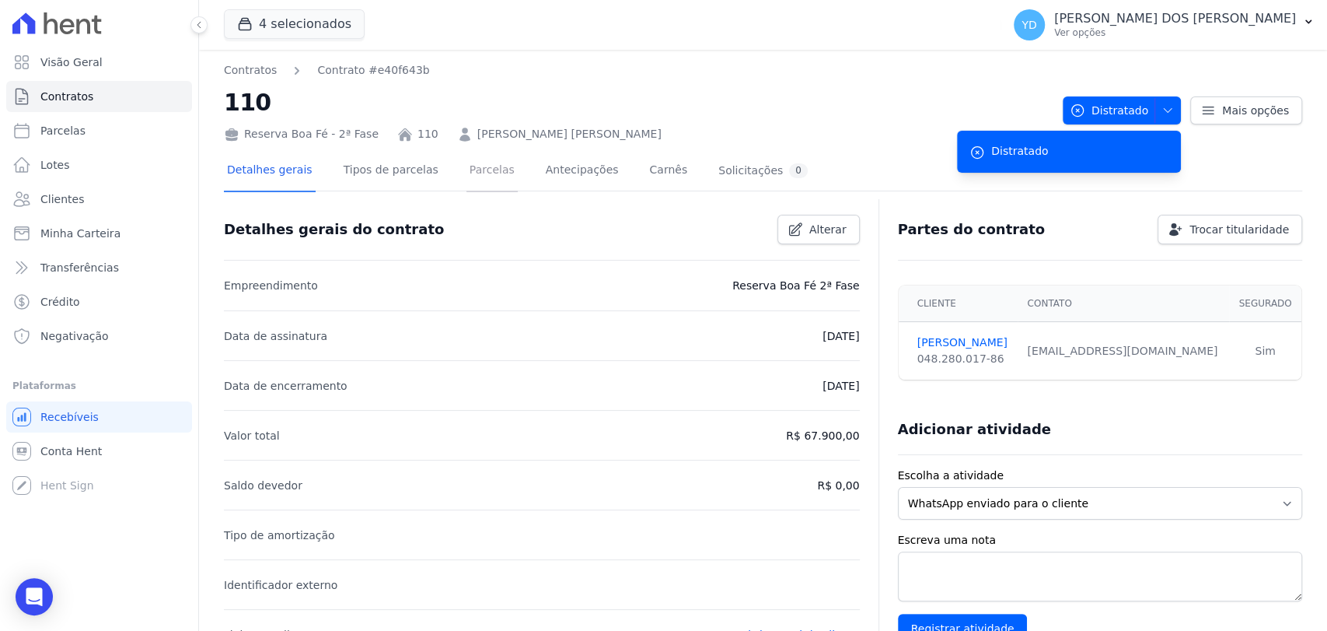
click at [490, 187] on link "Parcelas" at bounding box center [492, 171] width 51 height 41
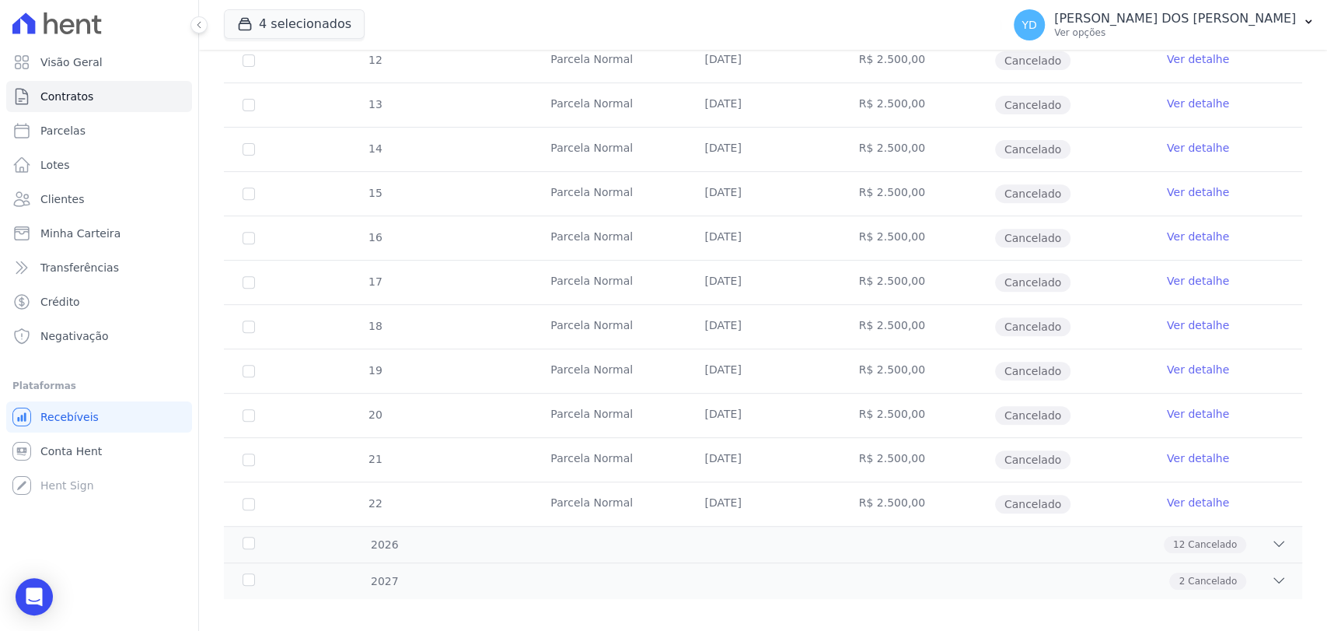
scroll to position [383, 0]
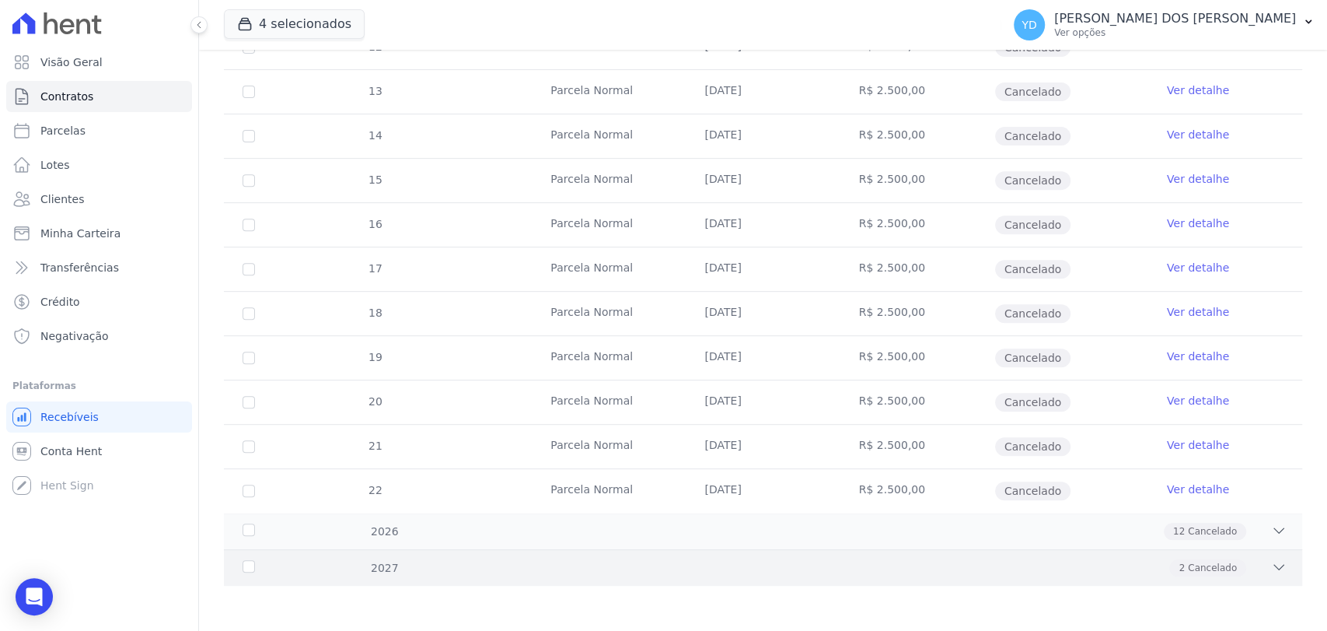
click at [1055, 572] on div "2 Cancelado" at bounding box center [816, 567] width 942 height 17
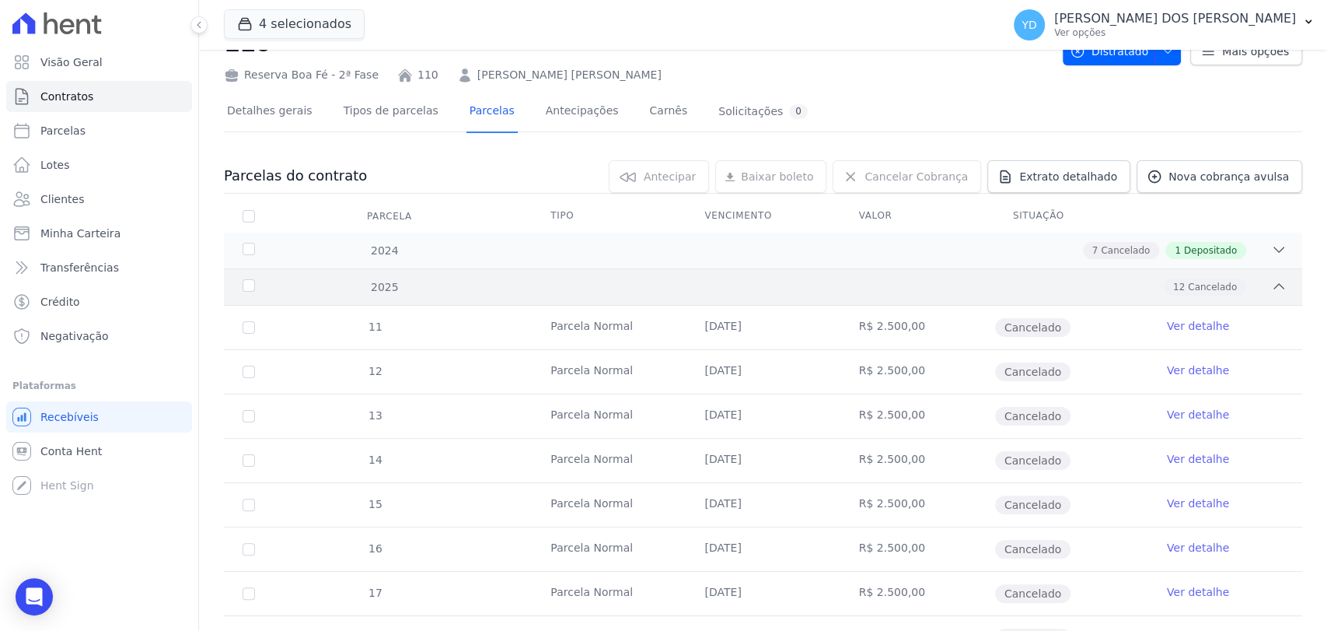
scroll to position [0, 0]
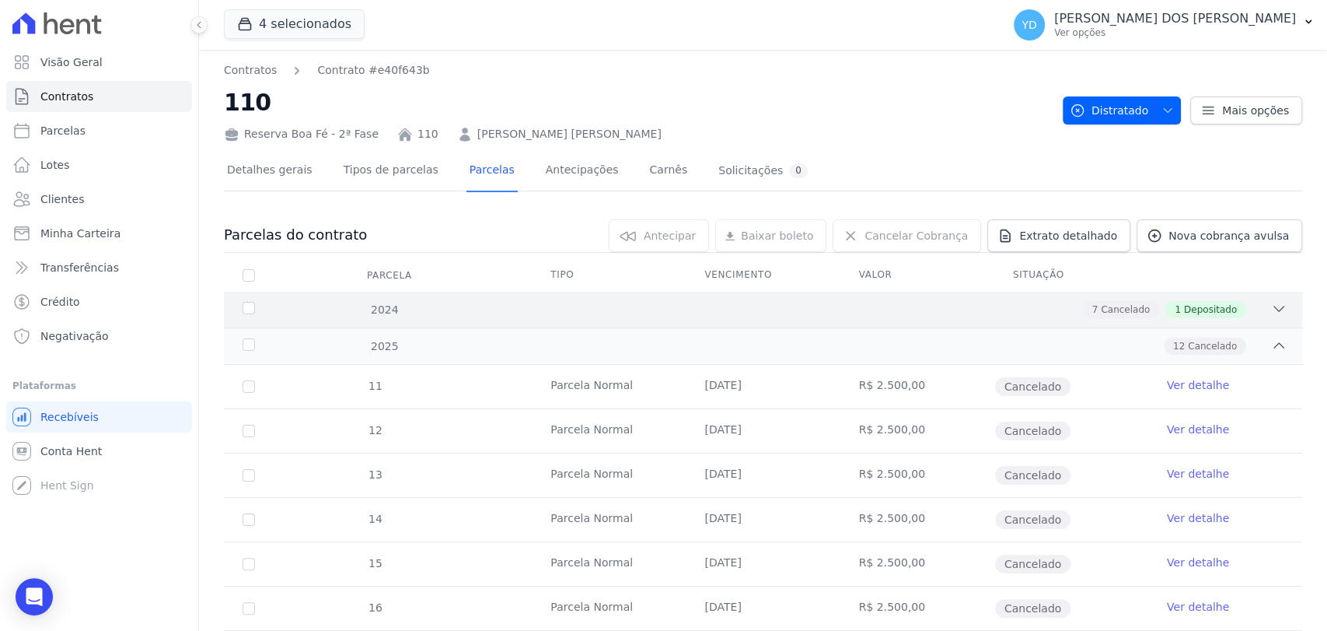
click at [1087, 325] on div "2024 7 Cancelado 1 Depositado" at bounding box center [763, 310] width 1078 height 36
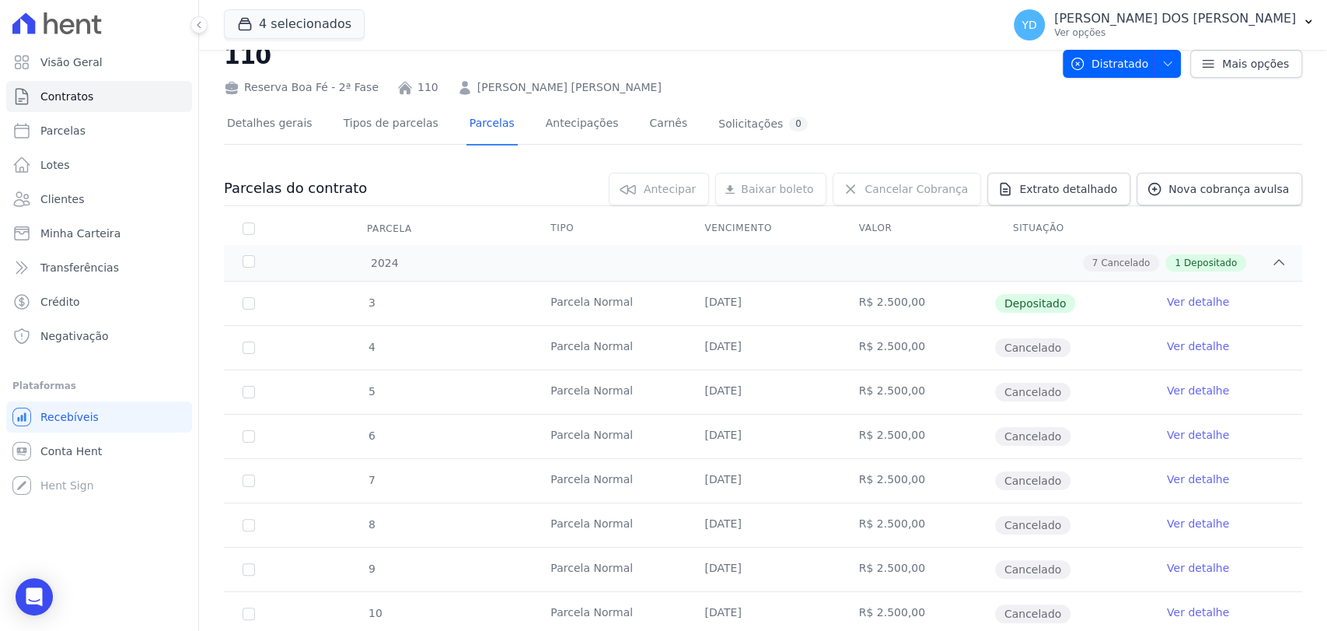
scroll to position [173, 0]
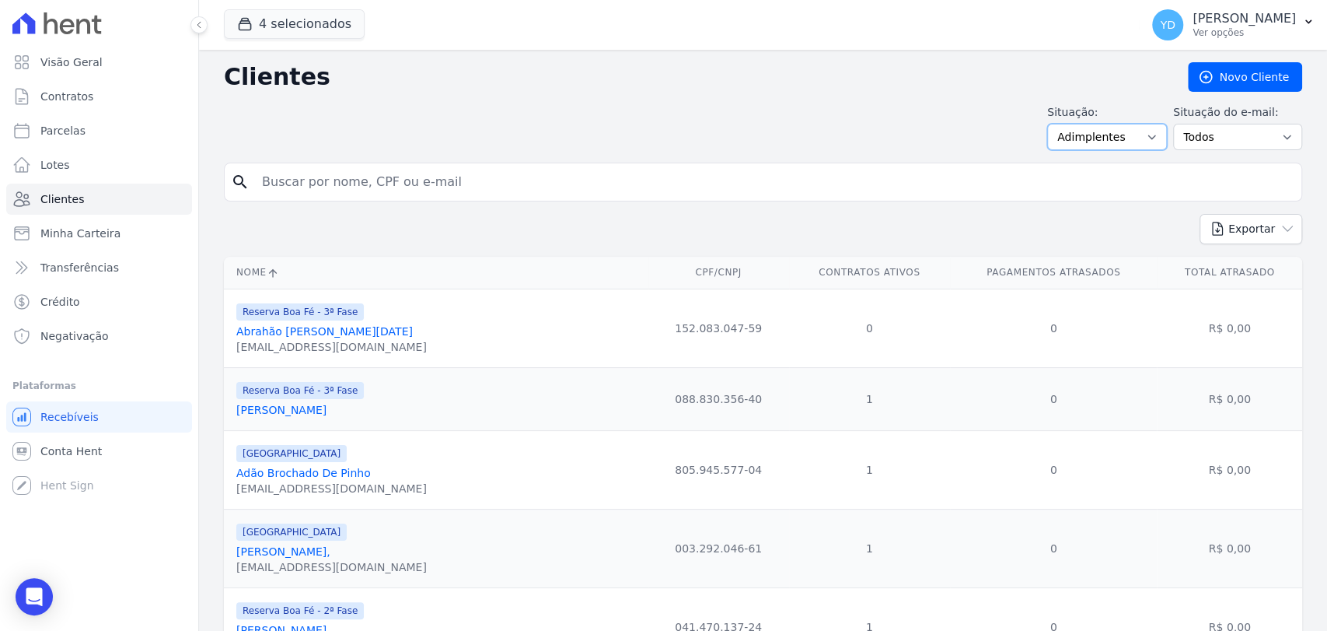
click at [1103, 129] on select "Todos Adimplentes Inadimplentes" at bounding box center [1107, 137] width 120 height 26
select select "overdue"
click at [1051, 124] on select "Todos Adimplentes Inadimplentes" at bounding box center [1107, 137] width 120 height 26
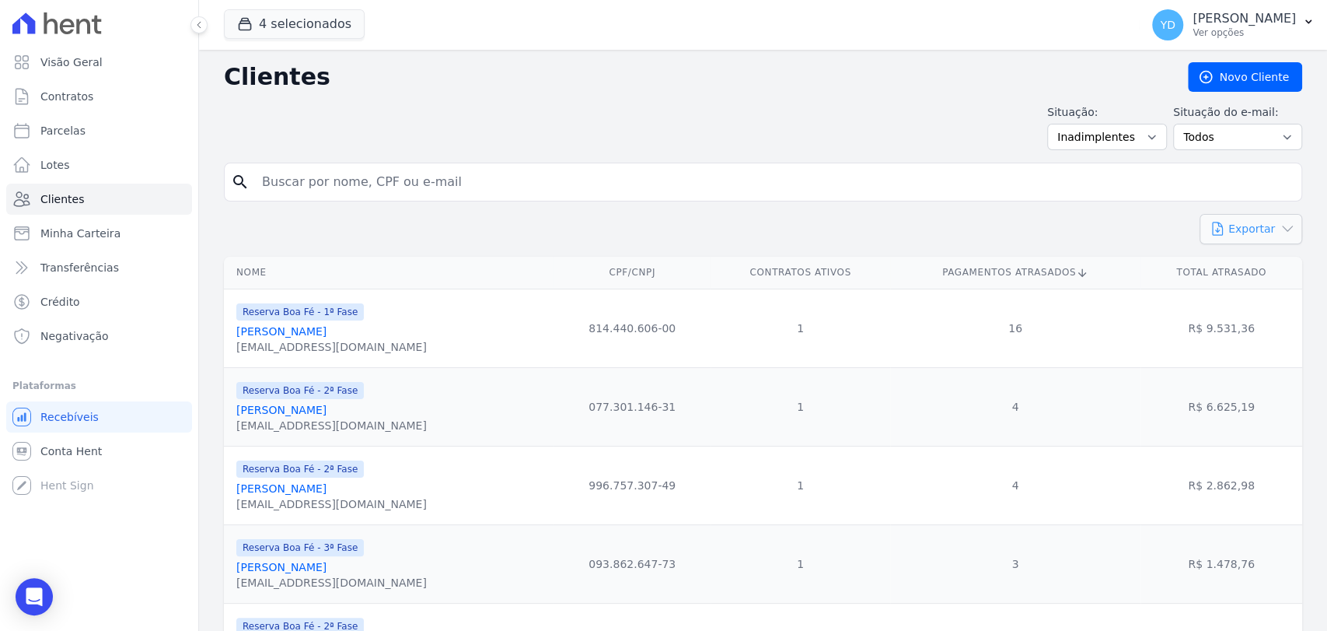
click at [1243, 223] on button "Exportar" at bounding box center [1251, 229] width 103 height 30
click at [150, 226] on link "Minha Carteira" at bounding box center [99, 233] width 186 height 31
click at [132, 243] on link "Minha Carteira" at bounding box center [99, 233] width 186 height 31
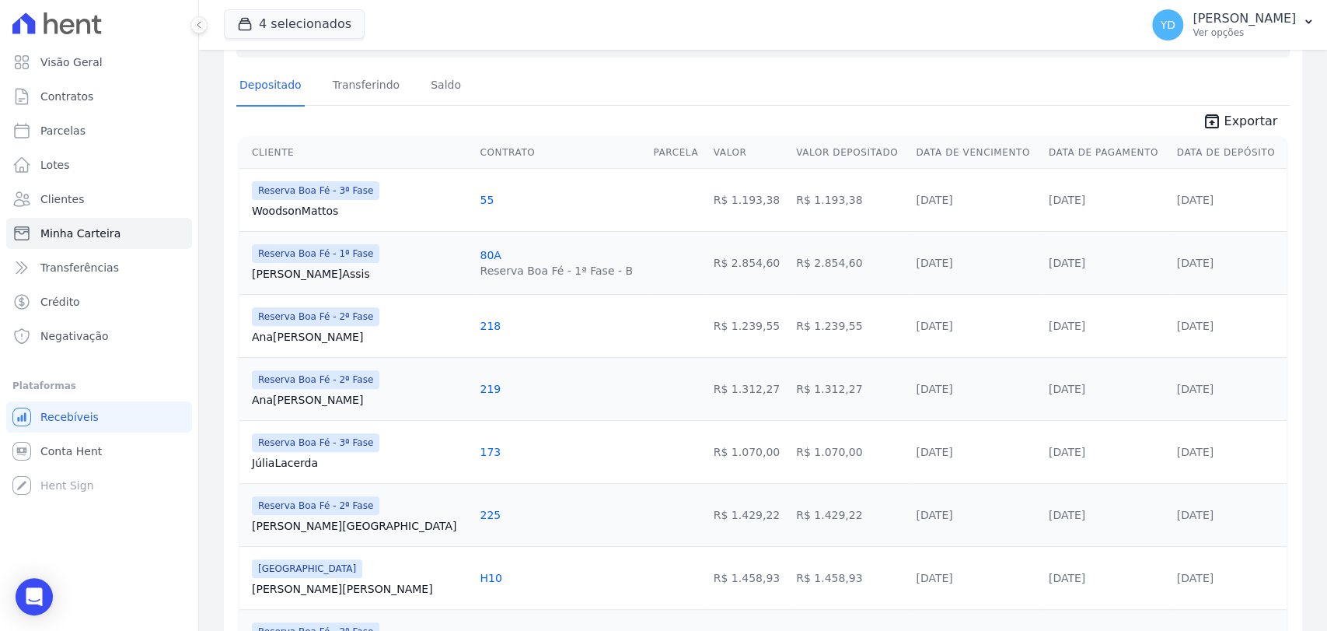
drag, startPoint x: 928, startPoint y: 394, endPoint x: 1062, endPoint y: 435, distance: 139.9
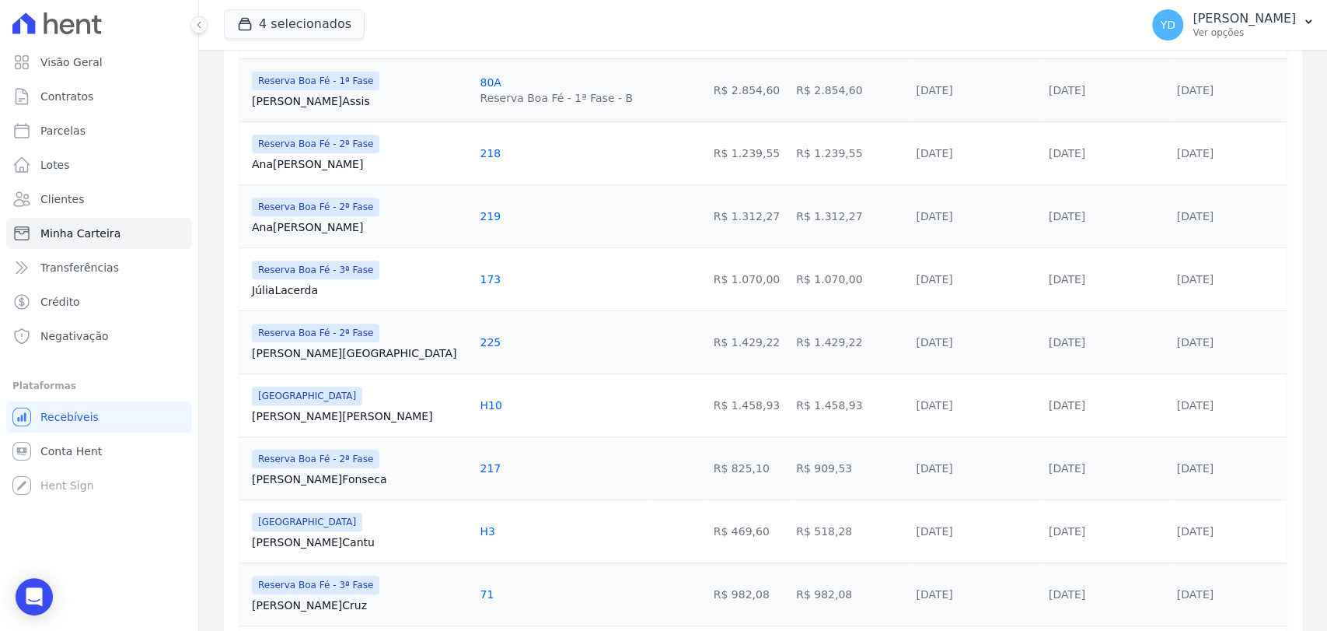
click at [948, 366] on td "[DATE]" at bounding box center [976, 341] width 132 height 63
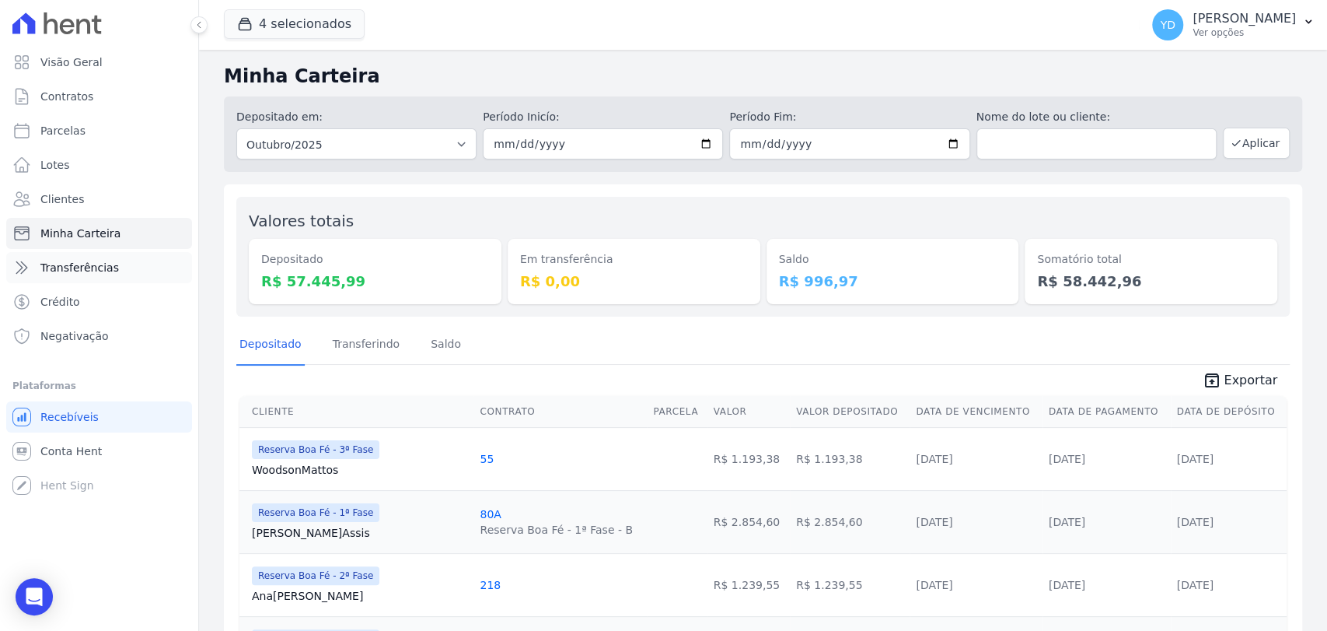
click at [117, 272] on link "Transferências" at bounding box center [99, 267] width 186 height 31
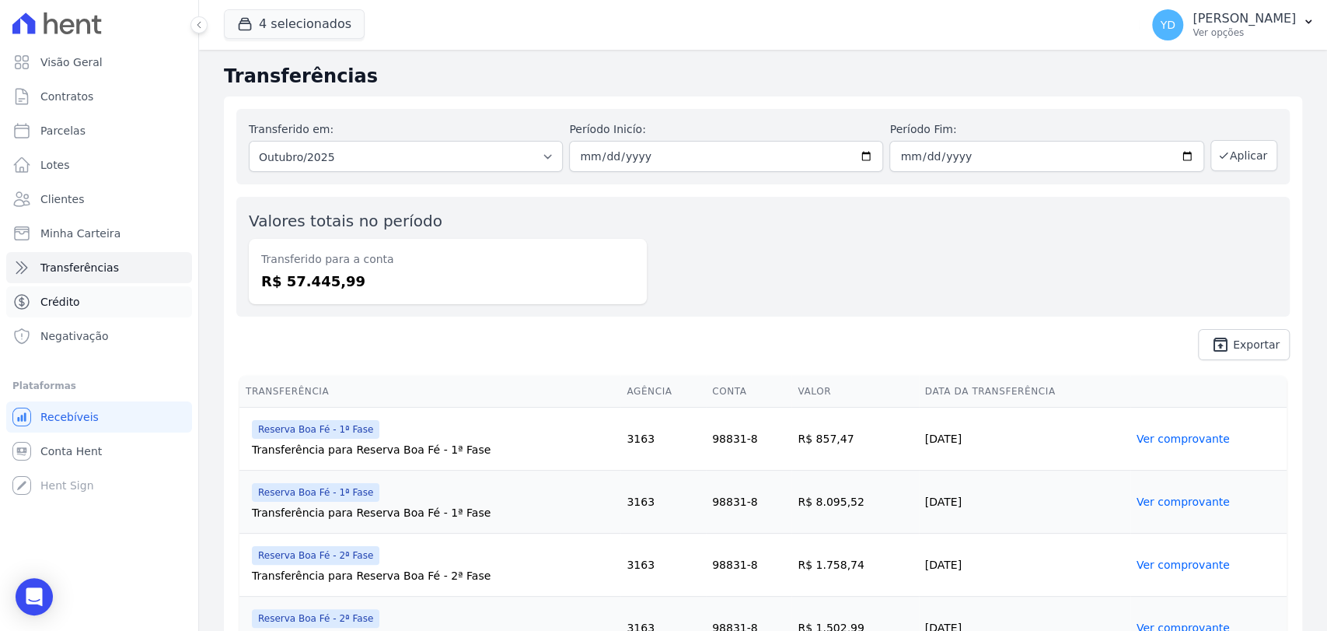
click at [96, 296] on link "Crédito" at bounding box center [99, 301] width 186 height 31
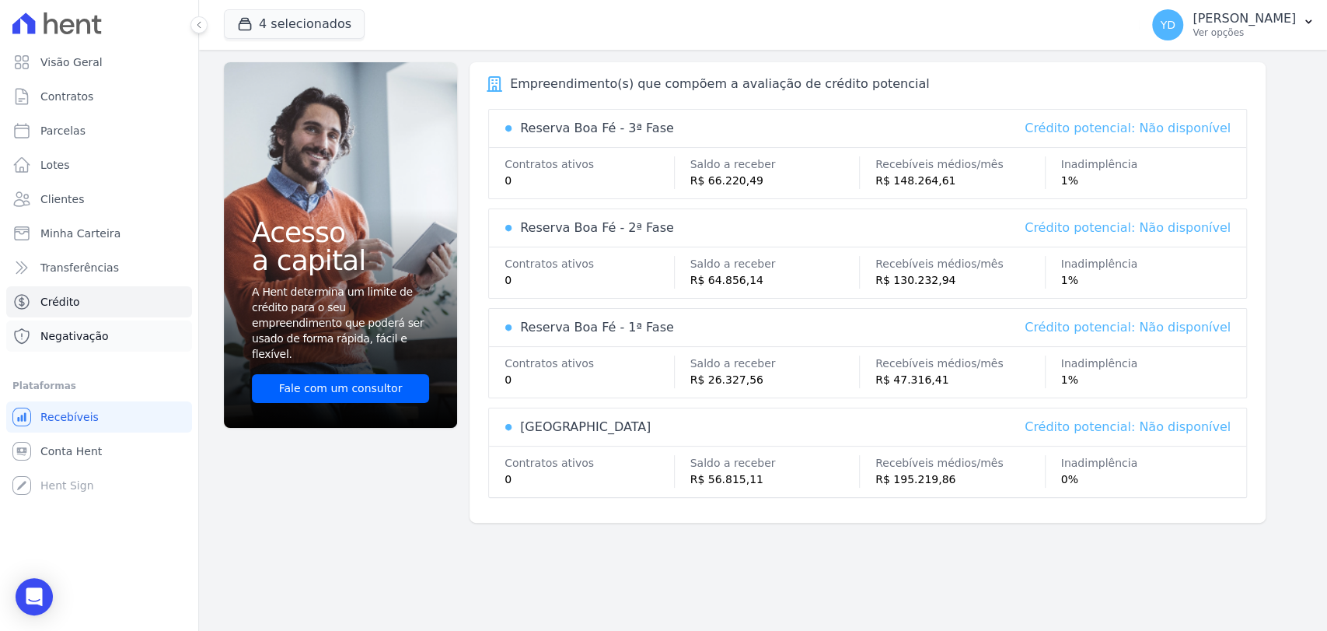
click at [182, 346] on link "Negativação" at bounding box center [99, 335] width 186 height 31
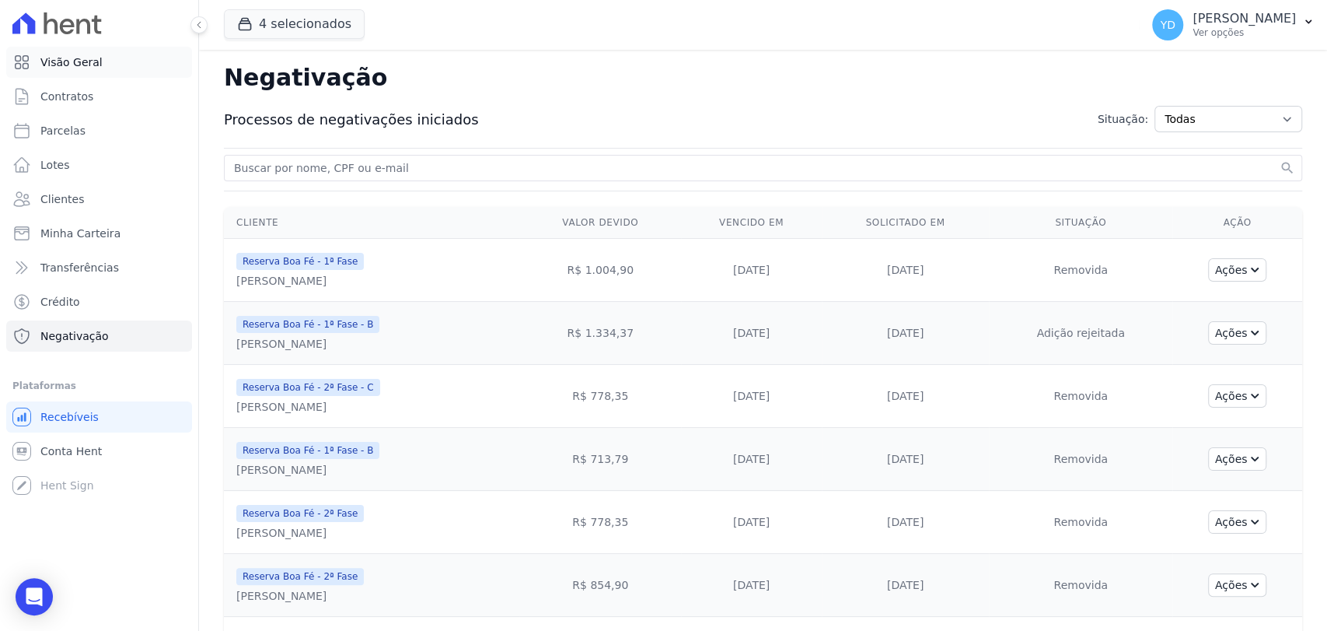
click at [154, 68] on link "Visão Geral" at bounding box center [99, 62] width 186 height 31
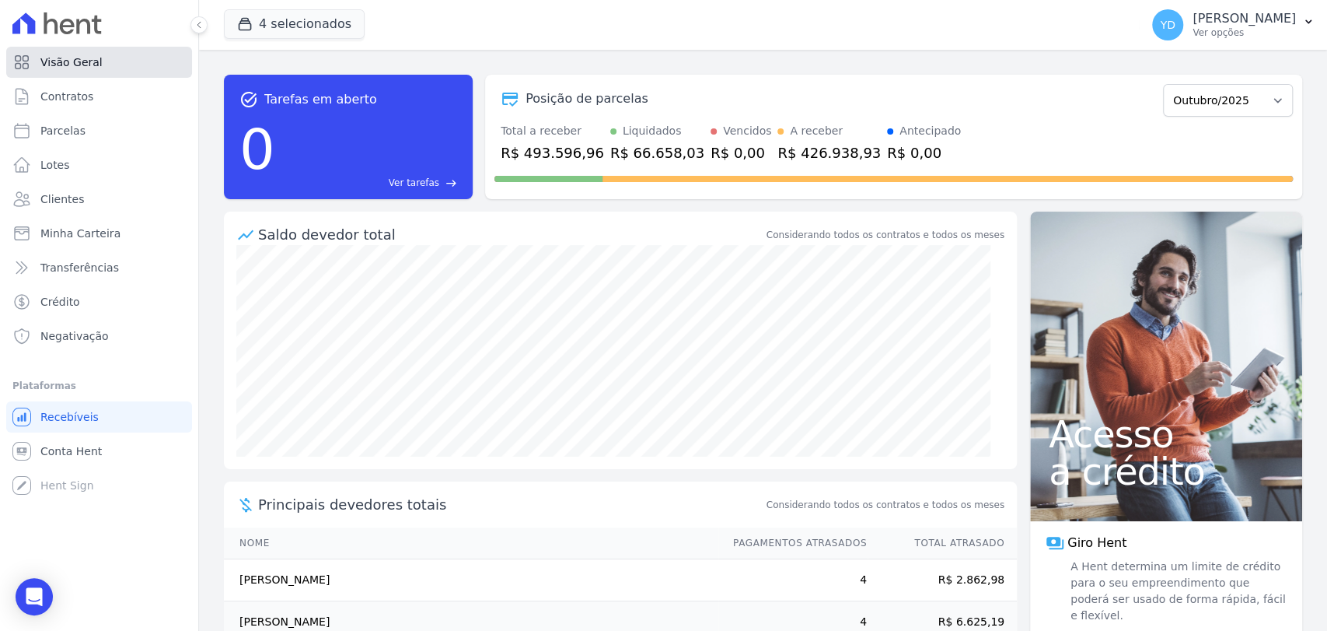
click at [149, 73] on link "Visão Geral" at bounding box center [99, 62] width 186 height 31
click at [107, 86] on link "Contratos" at bounding box center [99, 96] width 186 height 31
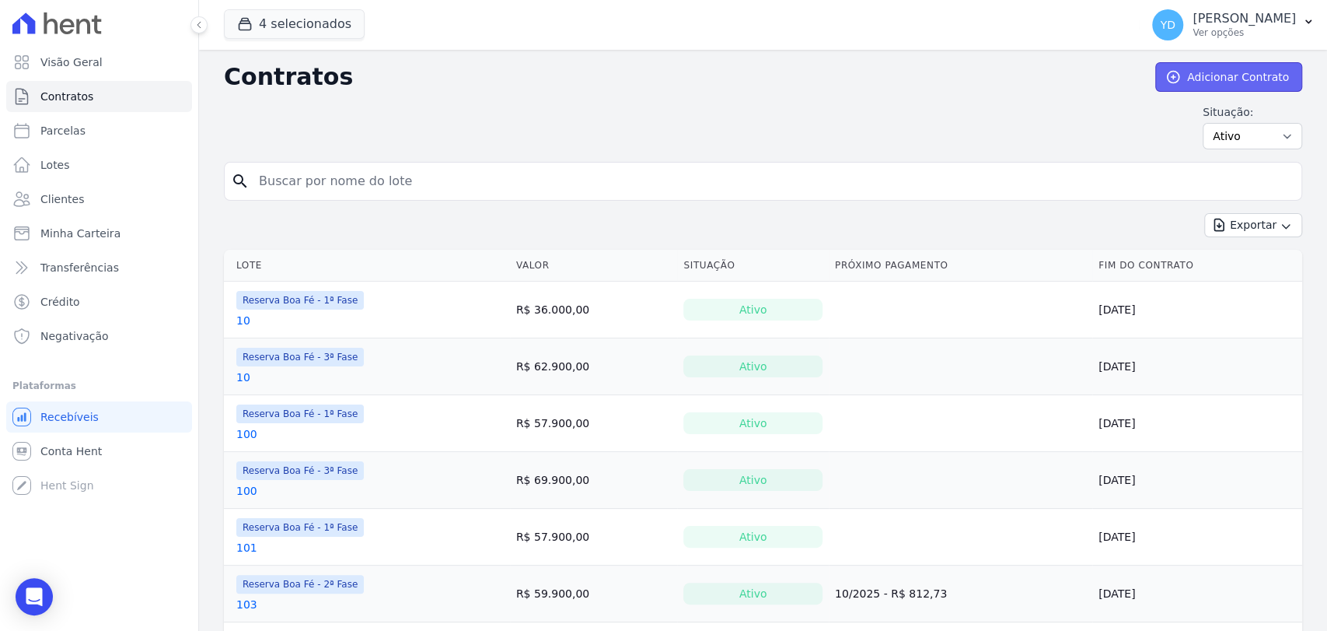
click at [1170, 82] on icon at bounding box center [1173, 77] width 16 height 16
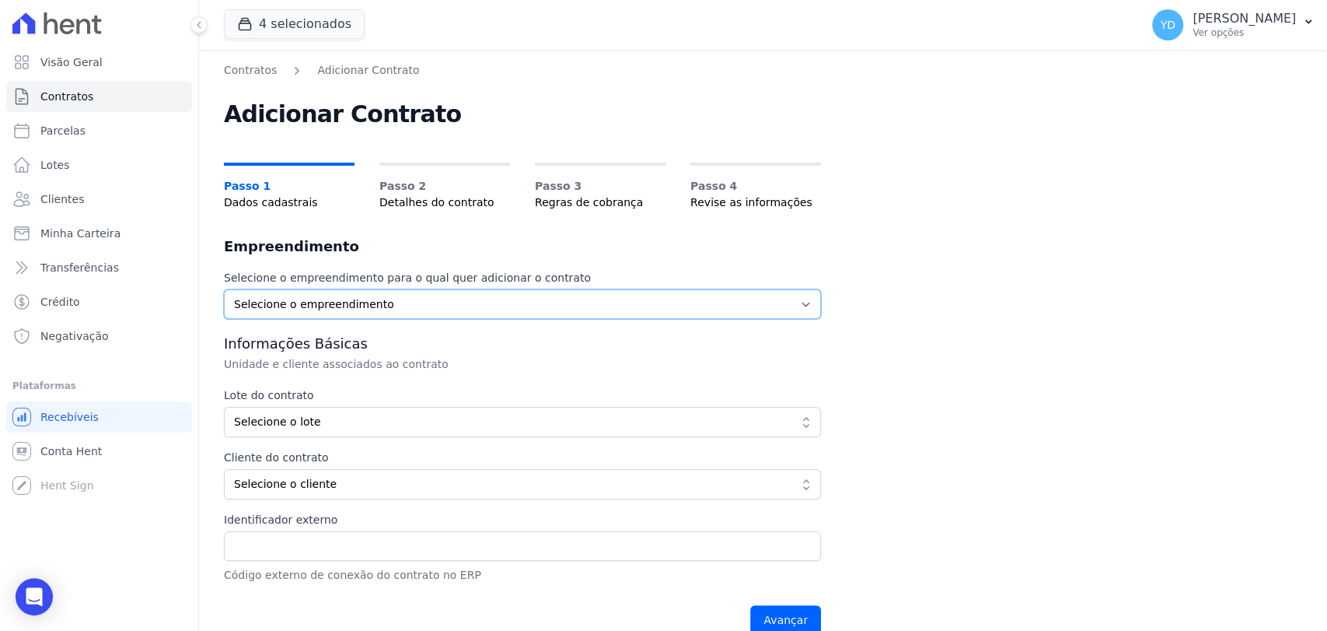
click at [418, 308] on select "Selecione o empreendimento [GEOGRAPHIC_DATA] - 1ª Fase Reserva Boa Fé - 2ª Fase…" at bounding box center [522, 304] width 597 height 30
select select "fc32f1a6-237e-466d-ab56-08b8ef7ae660"
click at [224, 289] on select "Selecione o empreendimento [GEOGRAPHIC_DATA] - 1ª Fase Reserva Boa Fé - 2ª Fase…" at bounding box center [522, 304] width 597 height 30
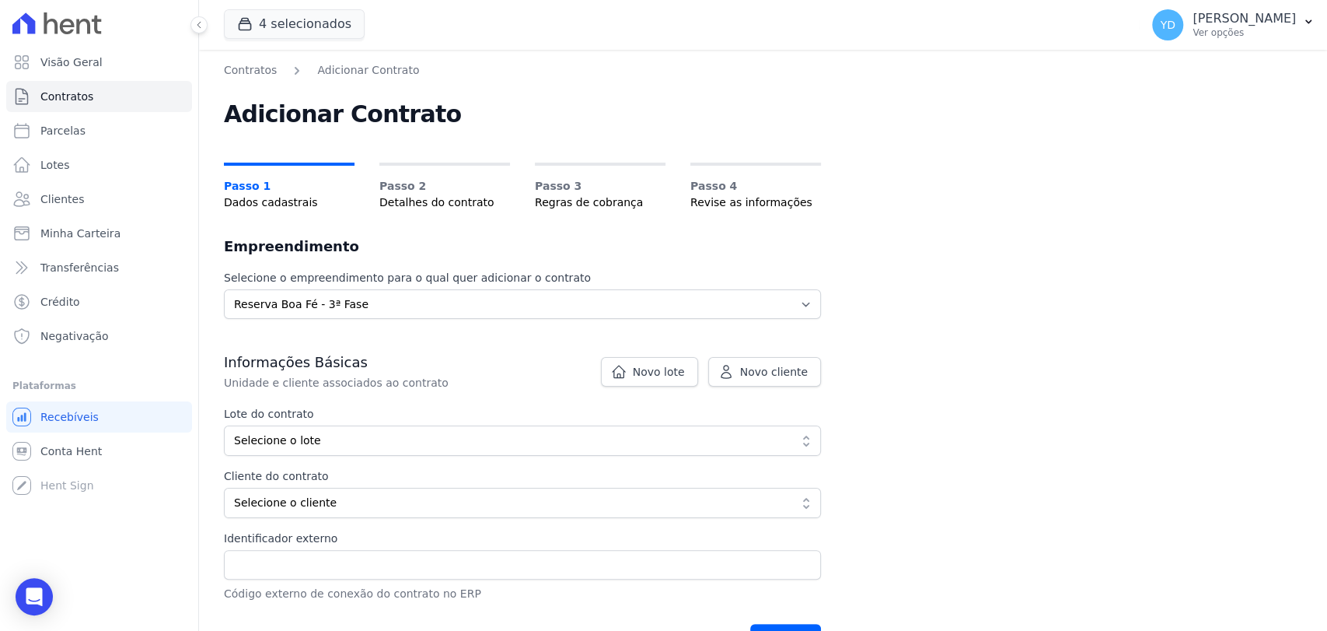
click at [427, 436] on span "Selecione o lote" at bounding box center [511, 440] width 555 height 16
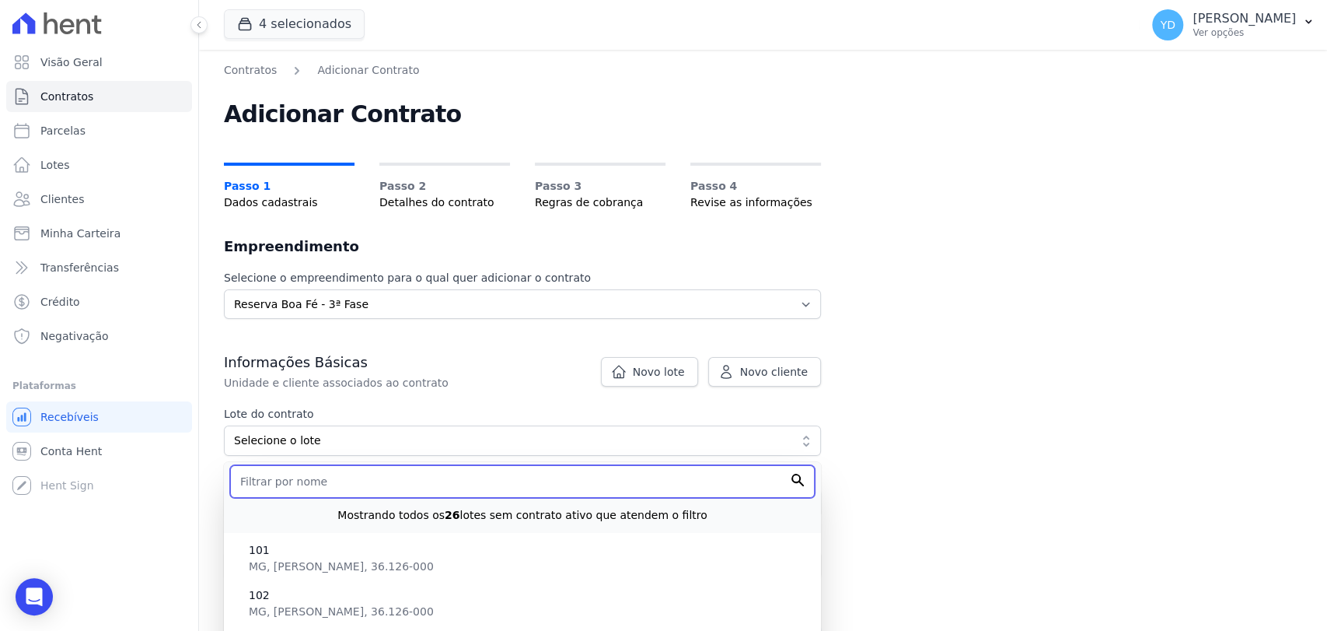
click at [361, 492] on input "text" at bounding box center [522, 481] width 585 height 33
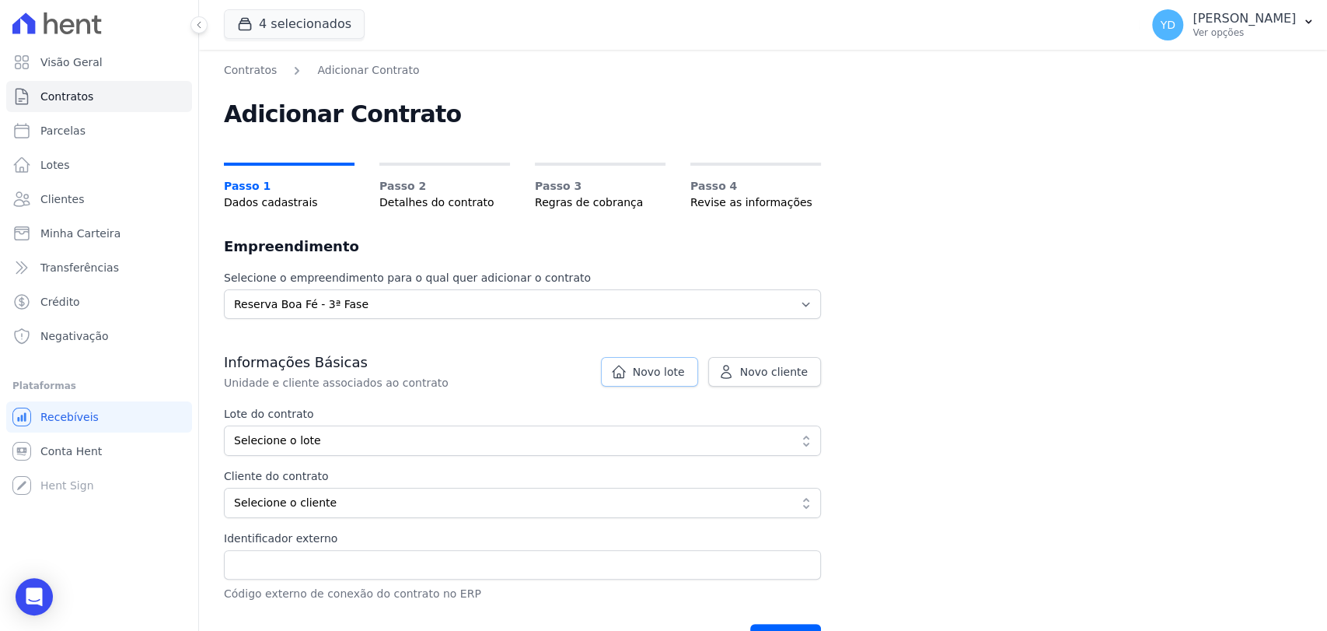
drag, startPoint x: 650, startPoint y: 373, endPoint x: 641, endPoint y: 335, distance: 39.2
click at [650, 373] on span "Novo lote" at bounding box center [659, 372] width 52 height 16
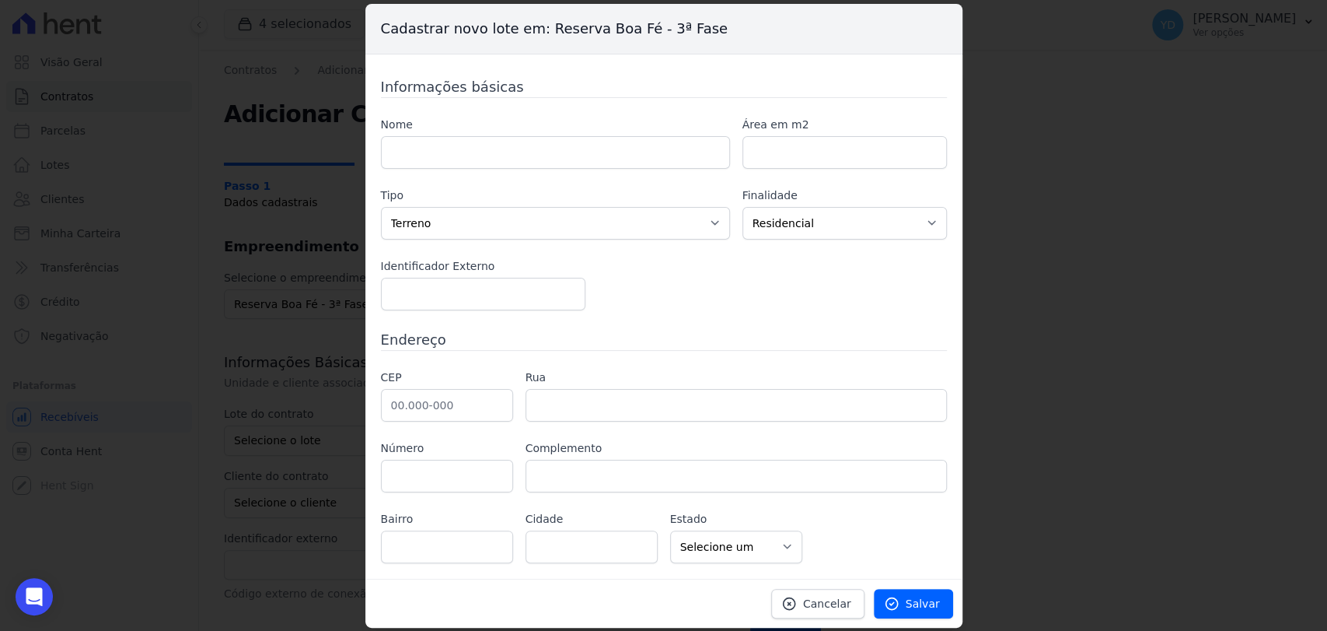
click at [523, 124] on label "Nome" at bounding box center [555, 125] width 349 height 16
drag, startPoint x: 527, startPoint y: 142, endPoint x: 529, endPoint y: 134, distance: 7.9
click at [528, 138] on input "text" at bounding box center [555, 152] width 349 height 33
type input "101"
click at [914, 611] on link "Salvar" at bounding box center [913, 604] width 79 height 30
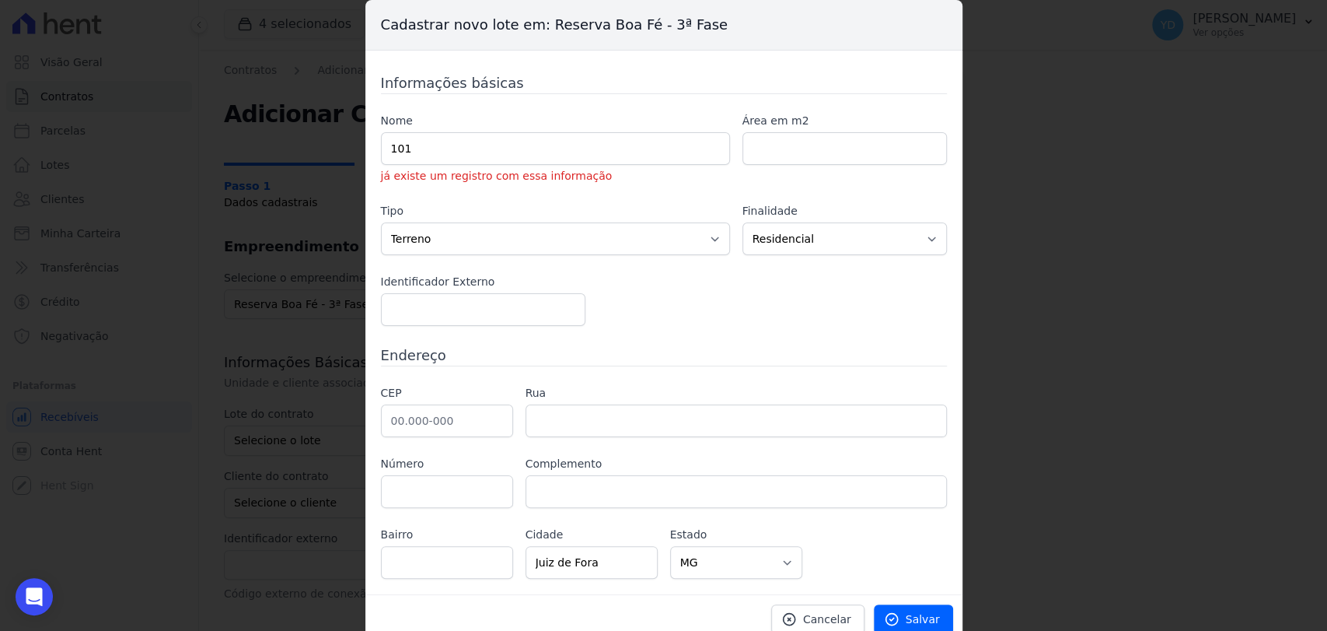
click at [906, 598] on div "Cancelar [GEOGRAPHIC_DATA]" at bounding box center [663, 618] width 597 height 49
click at [809, 606] on link "Cancelar" at bounding box center [817, 619] width 93 height 30
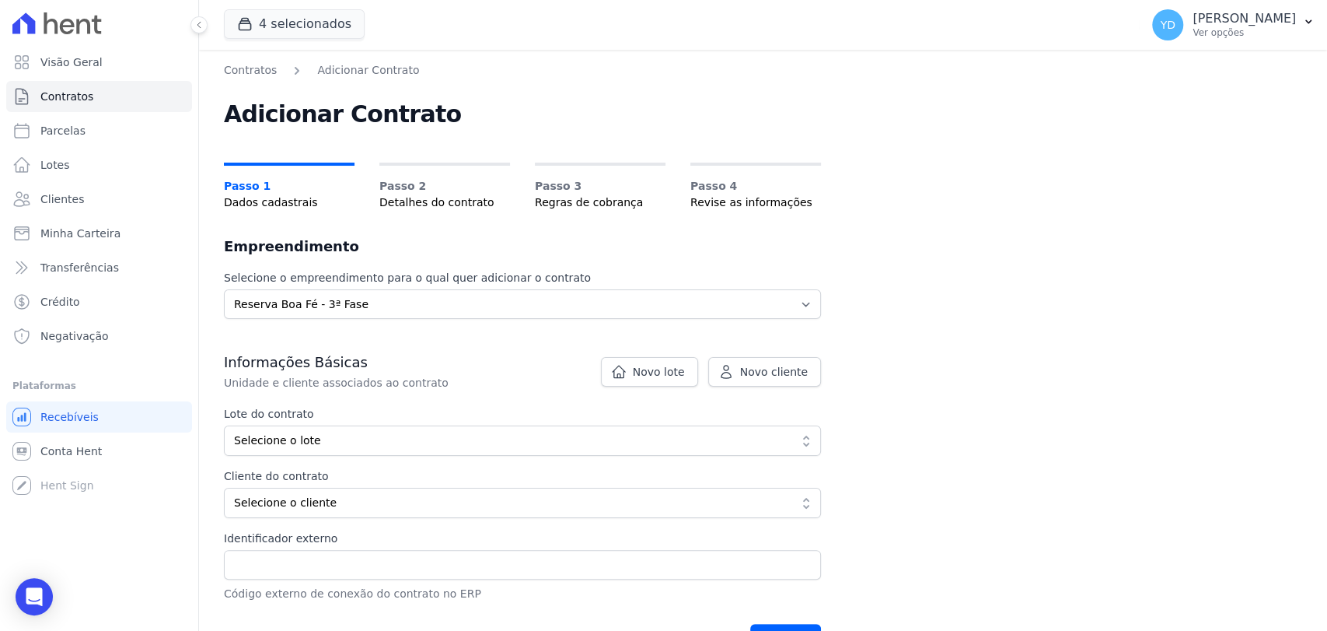
drag, startPoint x: 370, startPoint y: 458, endPoint x: 367, endPoint y: 443, distance: 15.1
click at [370, 457] on div "Lote do contrato Selecione o lote Mostrando todos os 26 lotes sem contrato ativ…" at bounding box center [522, 462] width 597 height 112
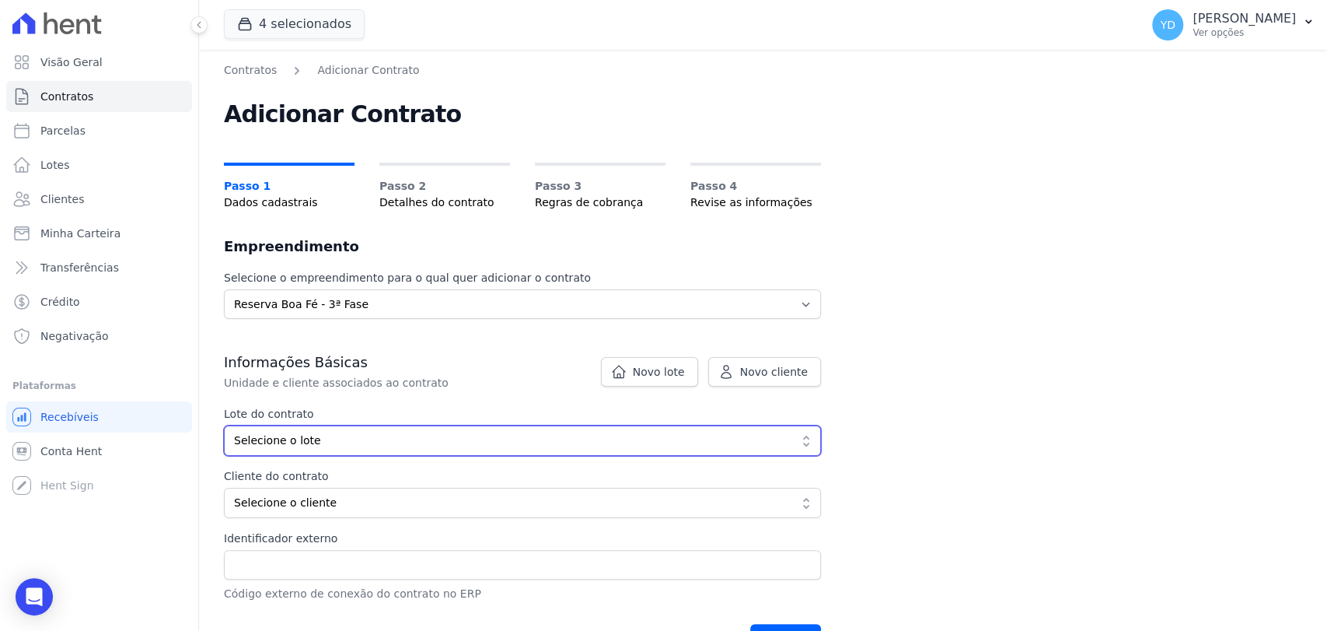
click at [367, 443] on span "Selecione o lote" at bounding box center [511, 440] width 555 height 16
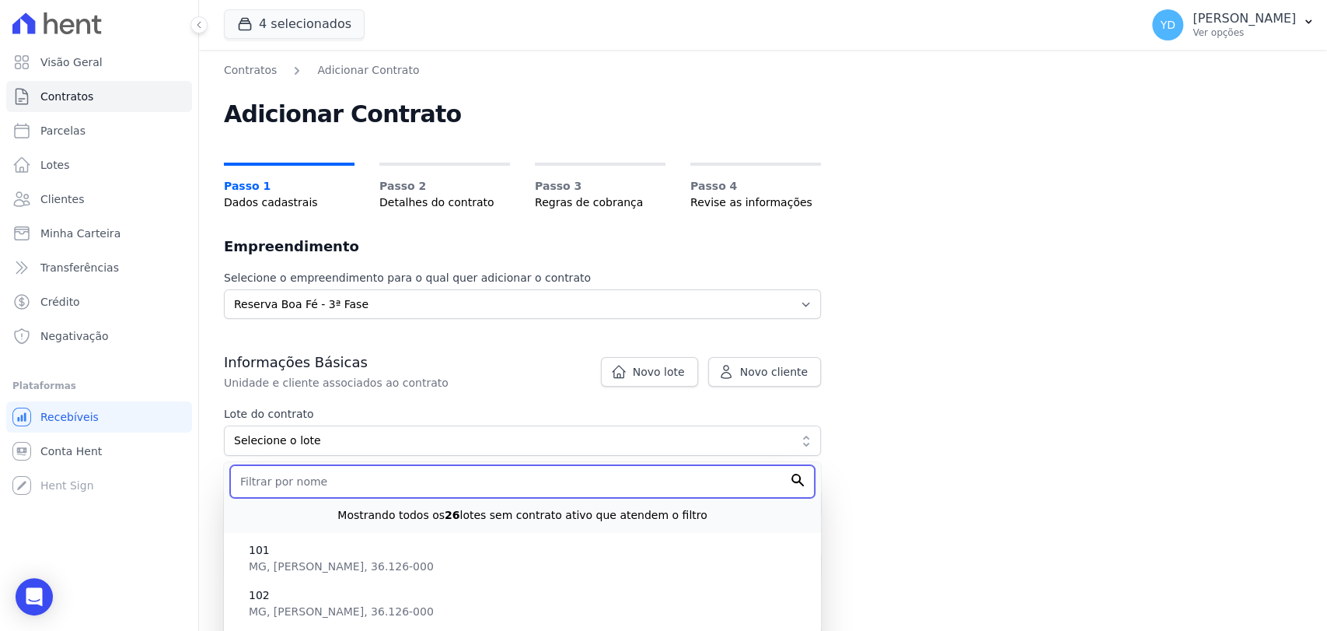
drag, startPoint x: 361, startPoint y: 476, endPoint x: 367, endPoint y: 463, distance: 14.6
click at [362, 474] on input "text" at bounding box center [522, 481] width 585 height 33
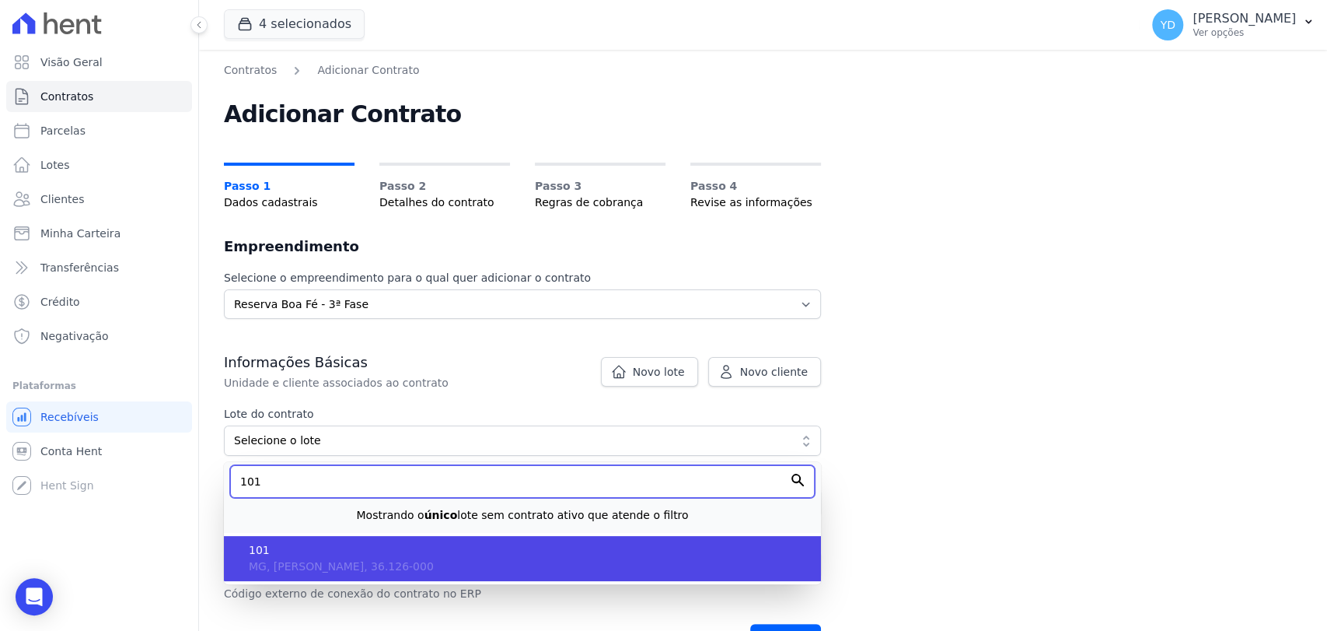
type input "101"
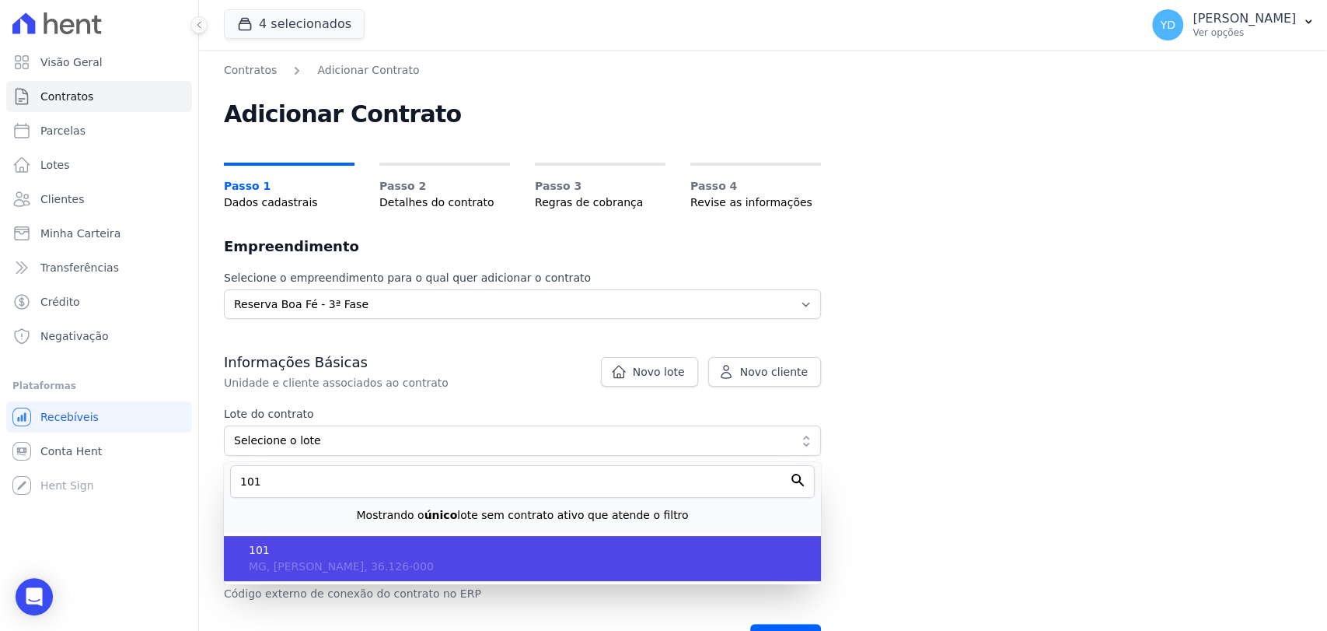
click at [460, 545] on span "101" at bounding box center [529, 550] width 560 height 16
type input "1b599dd1-b650-4d7c-828d-83b16daf965b"
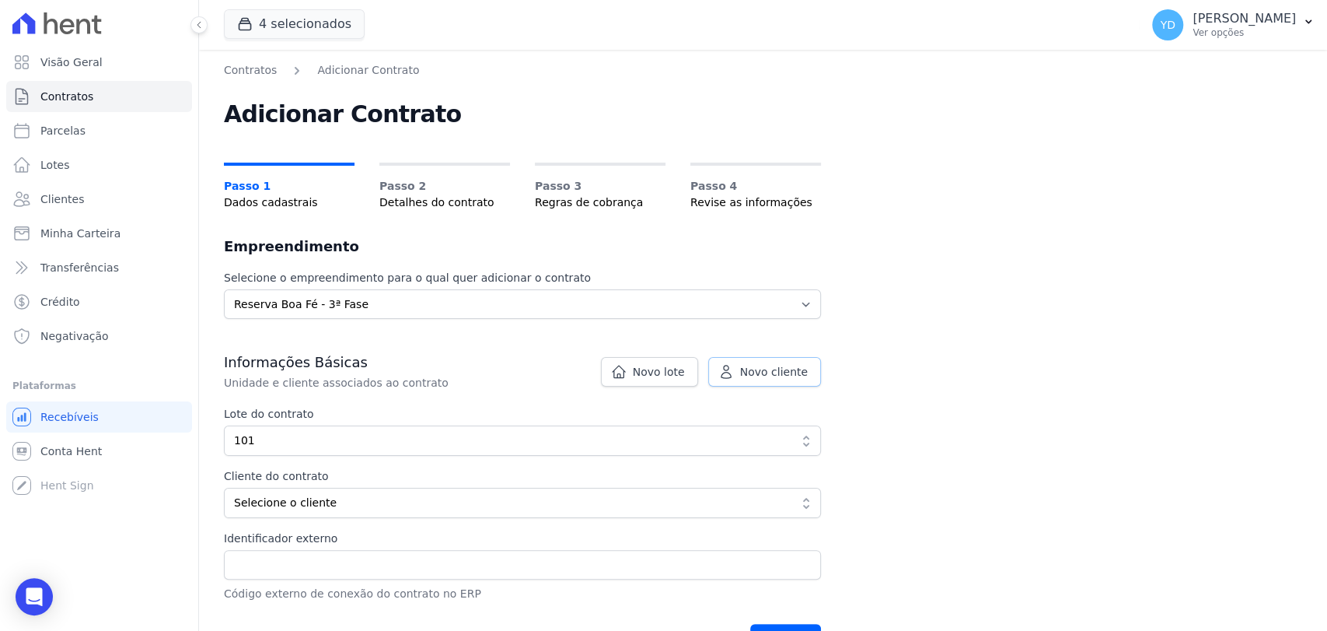
click at [739, 367] on link "Novo cliente" at bounding box center [764, 372] width 113 height 30
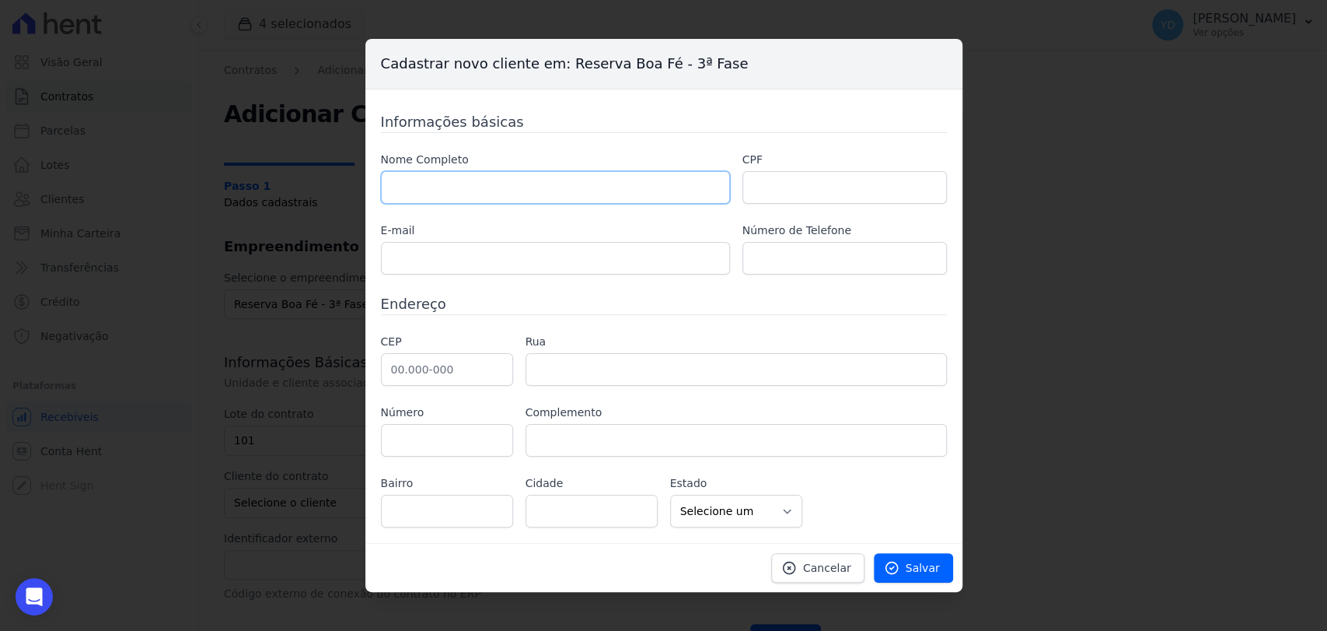
drag, startPoint x: 625, startPoint y: 183, endPoint x: 646, endPoint y: 201, distance: 27.1
click at [625, 183] on input "text" at bounding box center [555, 187] width 349 height 33
drag, startPoint x: 813, startPoint y: 570, endPoint x: 800, endPoint y: 571, distance: 12.5
click at [813, 570] on link "Cancelar" at bounding box center [817, 568] width 93 height 30
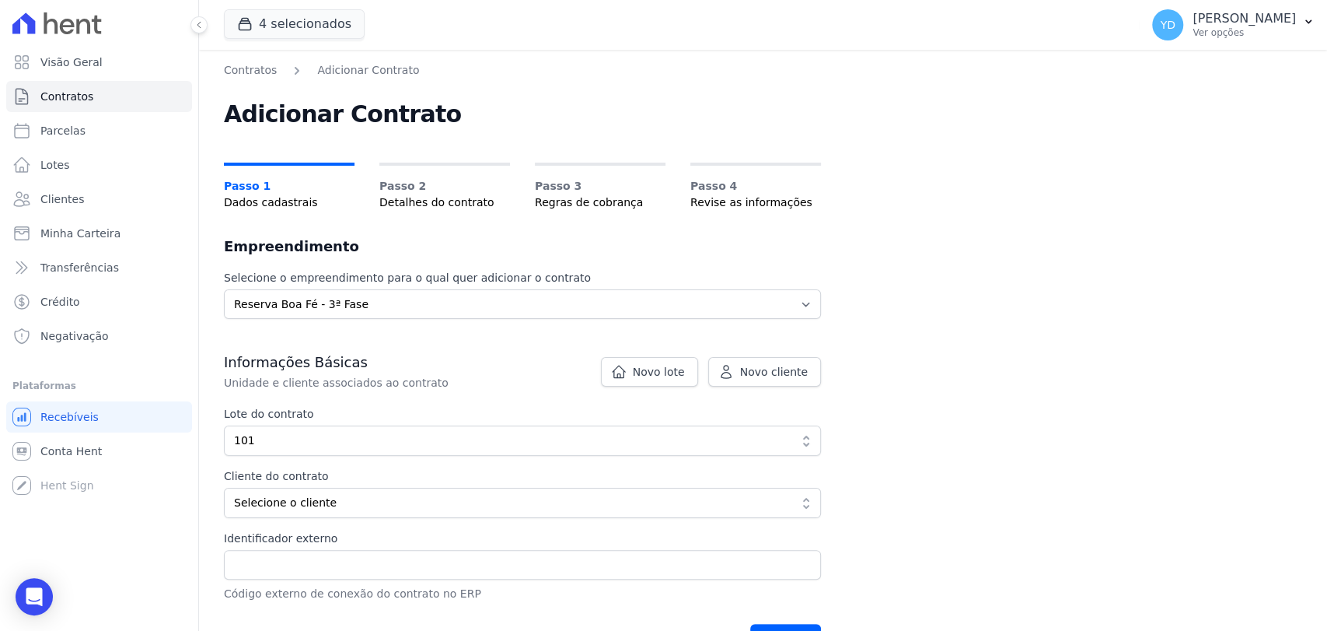
click at [652, 518] on div "Informações Básicas Unidade e cliente associados ao contrato Lote do contrato 1…" at bounding box center [522, 477] width 597 height 249
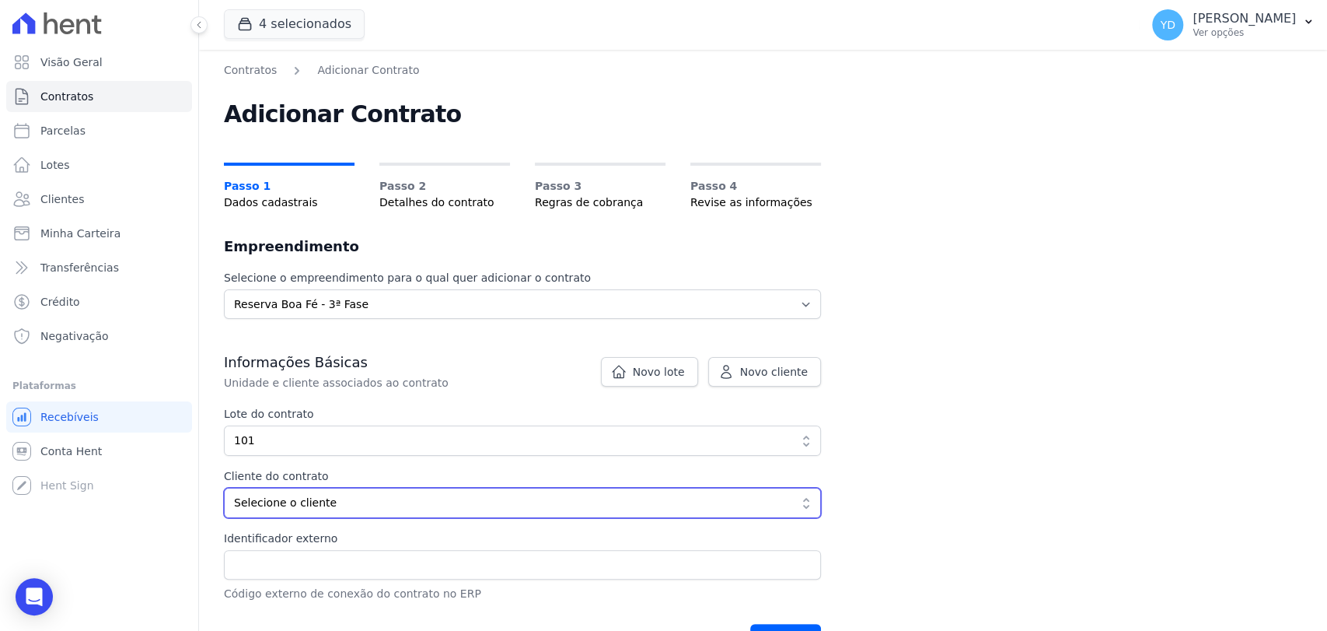
click at [662, 509] on span "Selecione o cliente" at bounding box center [511, 503] width 555 height 16
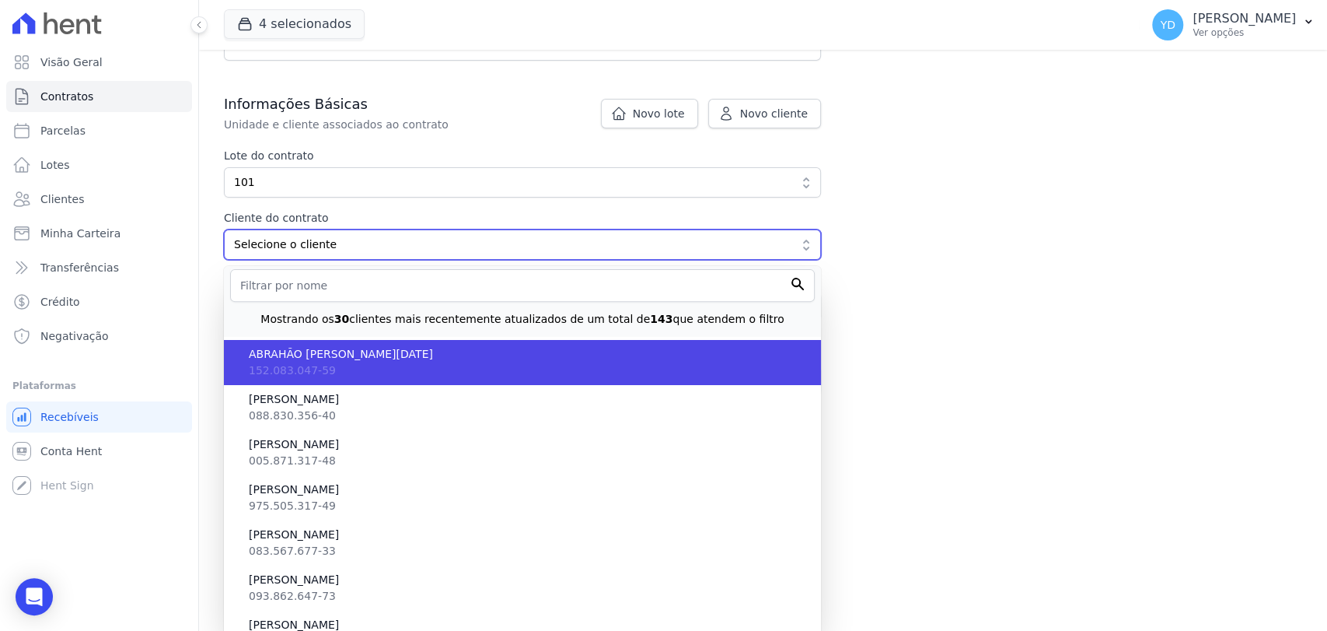
scroll to position [259, 0]
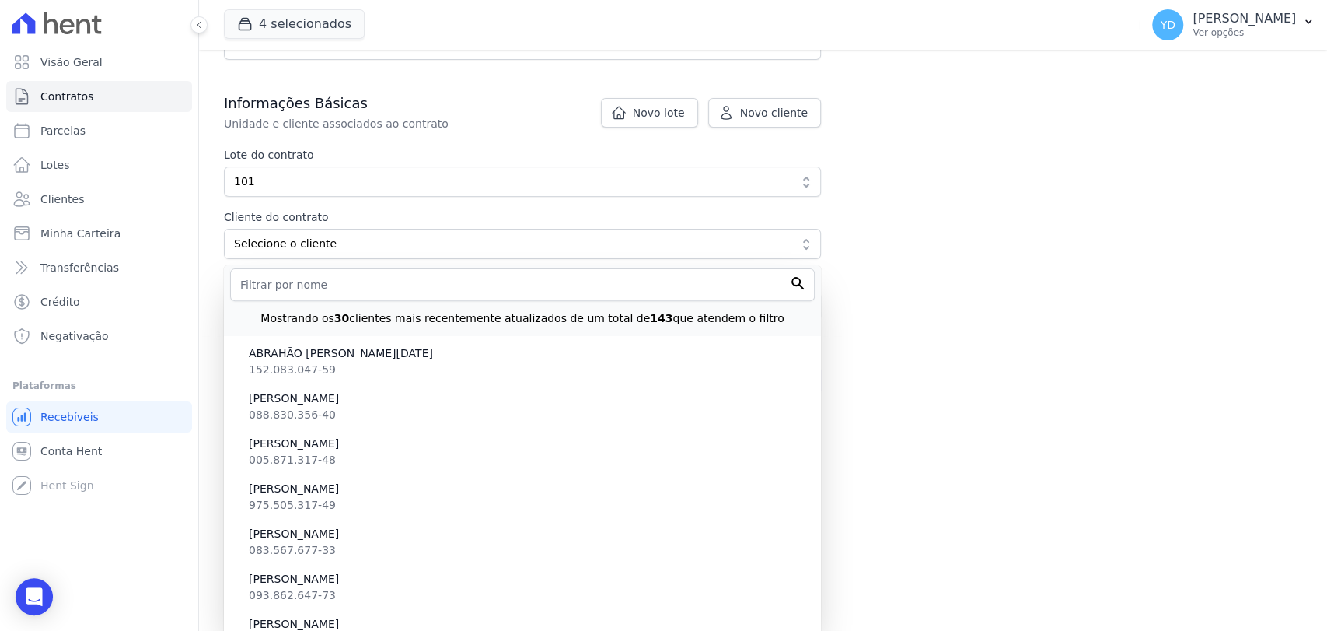
click at [1050, 420] on main "Contratos Adicionar Contrato Adicionar Contrato Passo 1 Dados cadastrais Passo …" at bounding box center [763, 340] width 1128 height 581
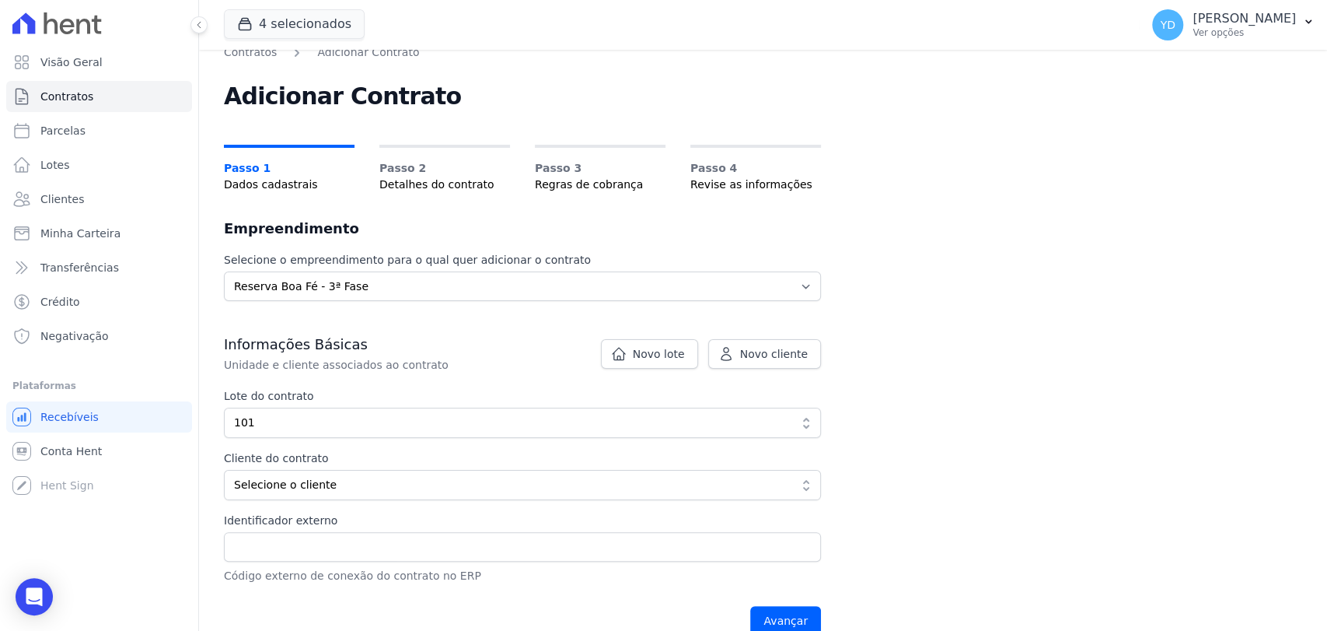
scroll to position [0, 0]
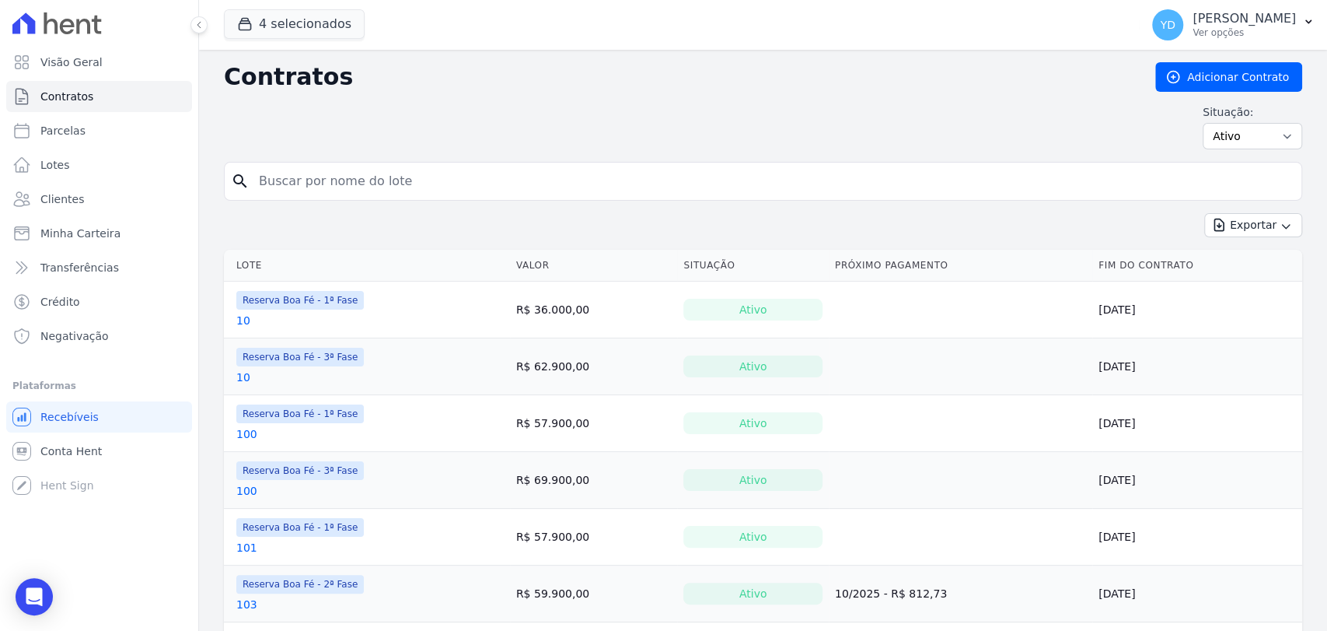
click at [1286, 120] on div "Situação: Ativo Todos Pausado Distratado Rascunho Expirado Encerrado" at bounding box center [1253, 126] width 100 height 45
click at [1270, 145] on select "Ativo Todos Pausado Distratado Rascunho Expirado Encerrado" at bounding box center [1253, 136] width 100 height 26
click at [354, 107] on div "Situação: Ativo Todos Pausado Distratado Rascunho Expirado Encerrado" at bounding box center [763, 126] width 1078 height 45
